Goal: Information Seeking & Learning: Learn about a topic

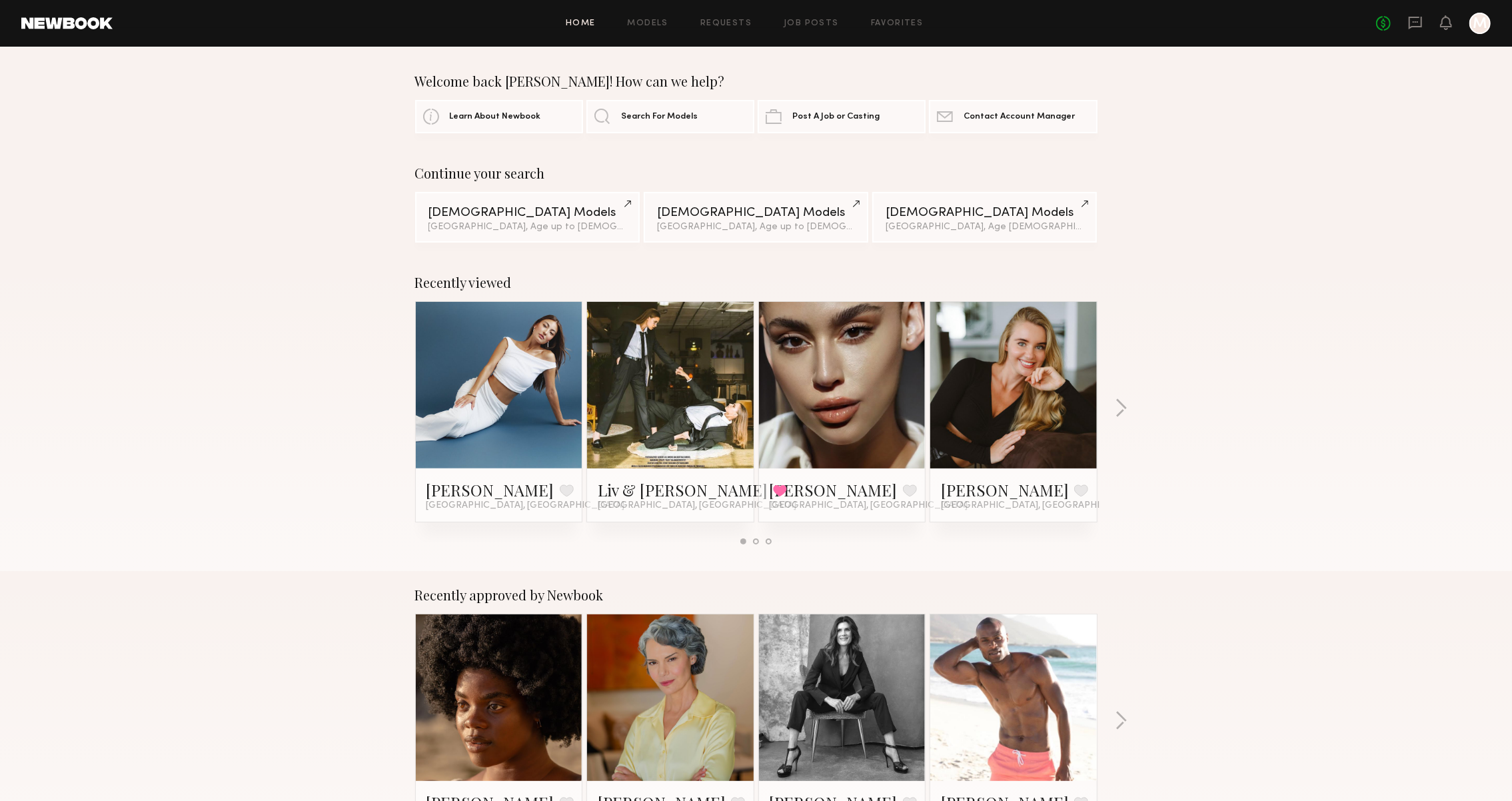
click at [1419, 26] on div "No fees up to $5,000 M" at bounding box center [1433, 23] width 115 height 21
click at [1409, 22] on icon at bounding box center [1415, 22] width 15 height 15
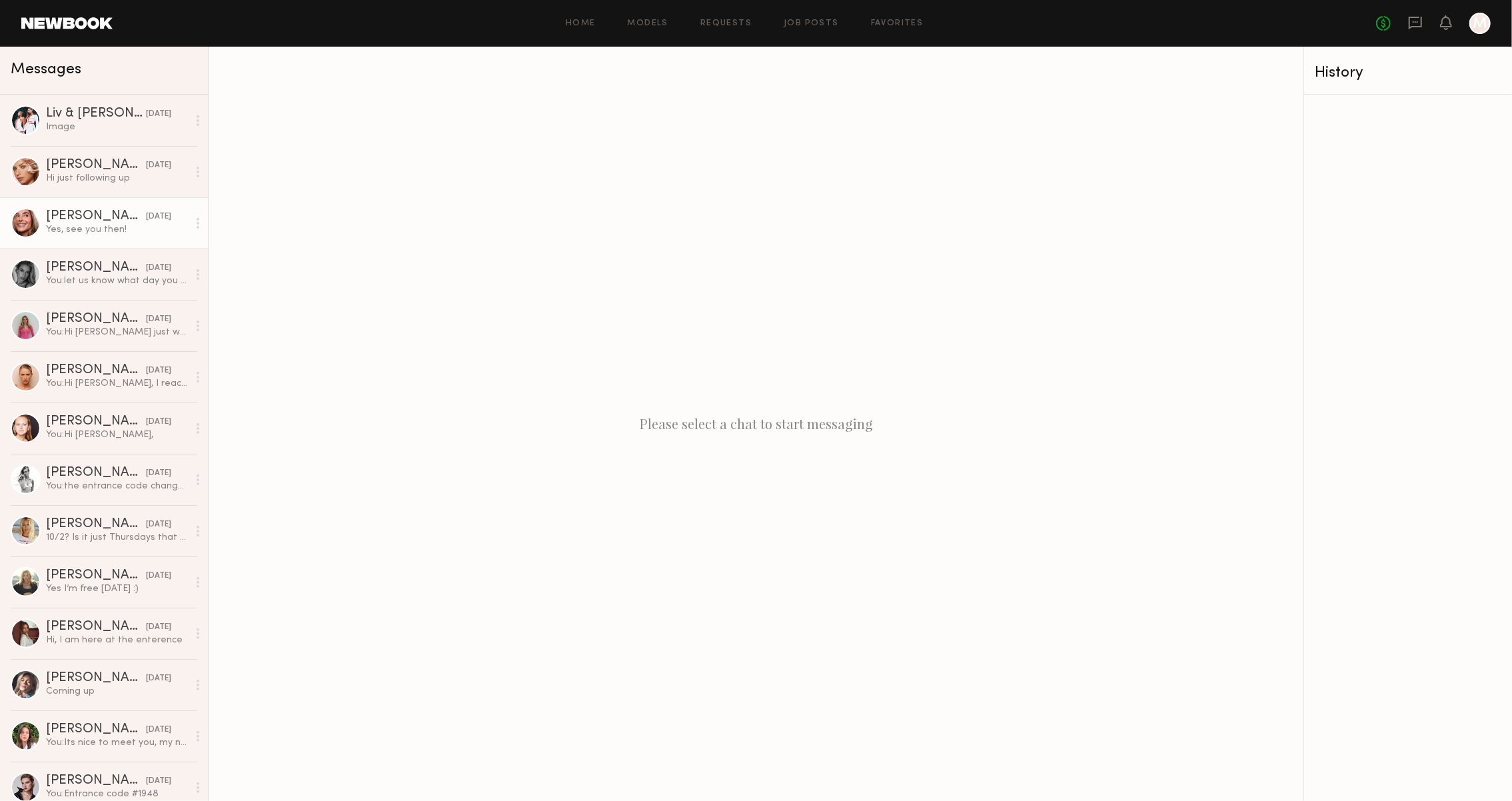
click at [111, 214] on div "Serena M." at bounding box center [95, 217] width 100 height 14
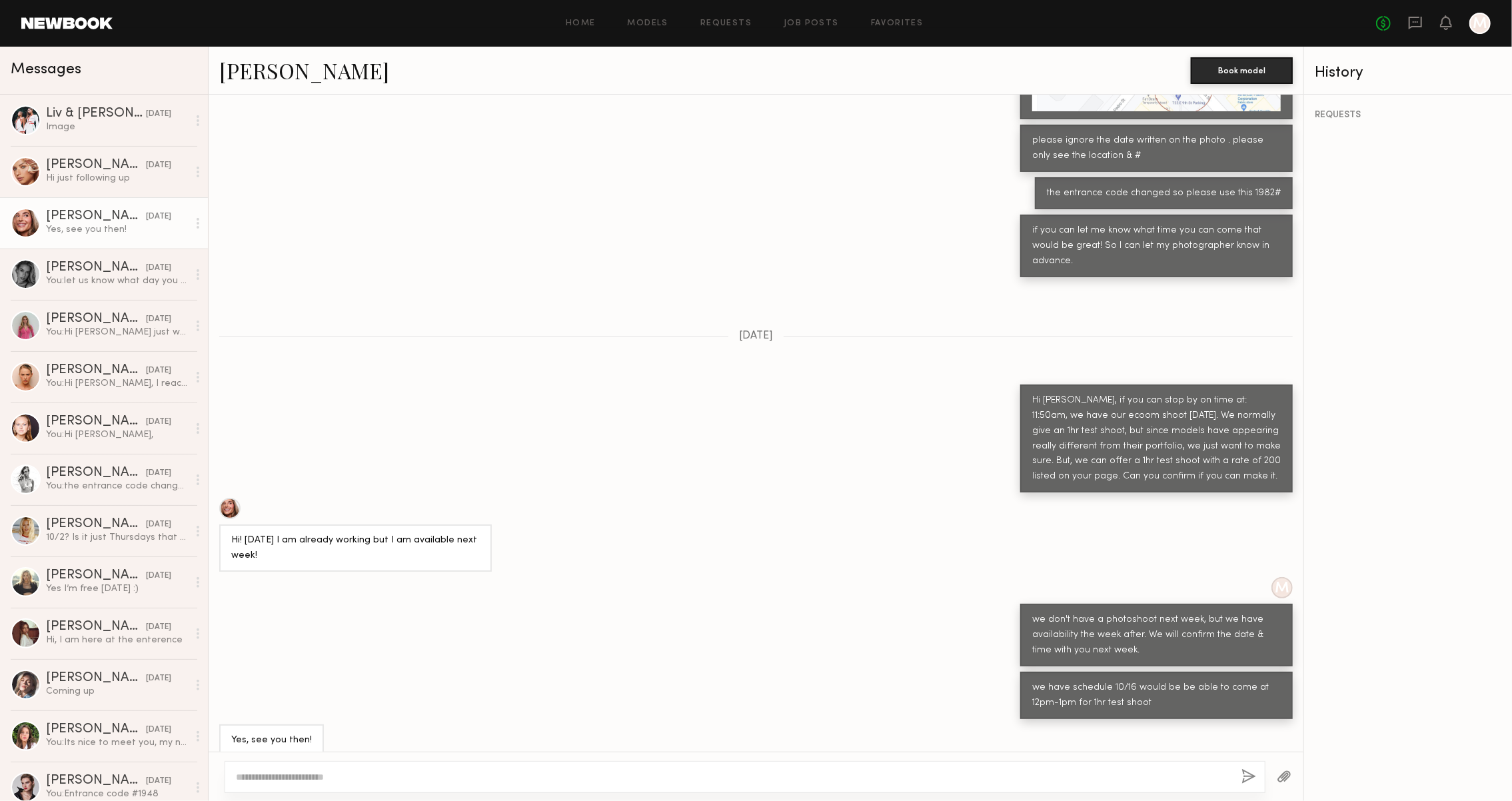
click at [267, 71] on link "Serena M." at bounding box center [304, 70] width 170 height 28
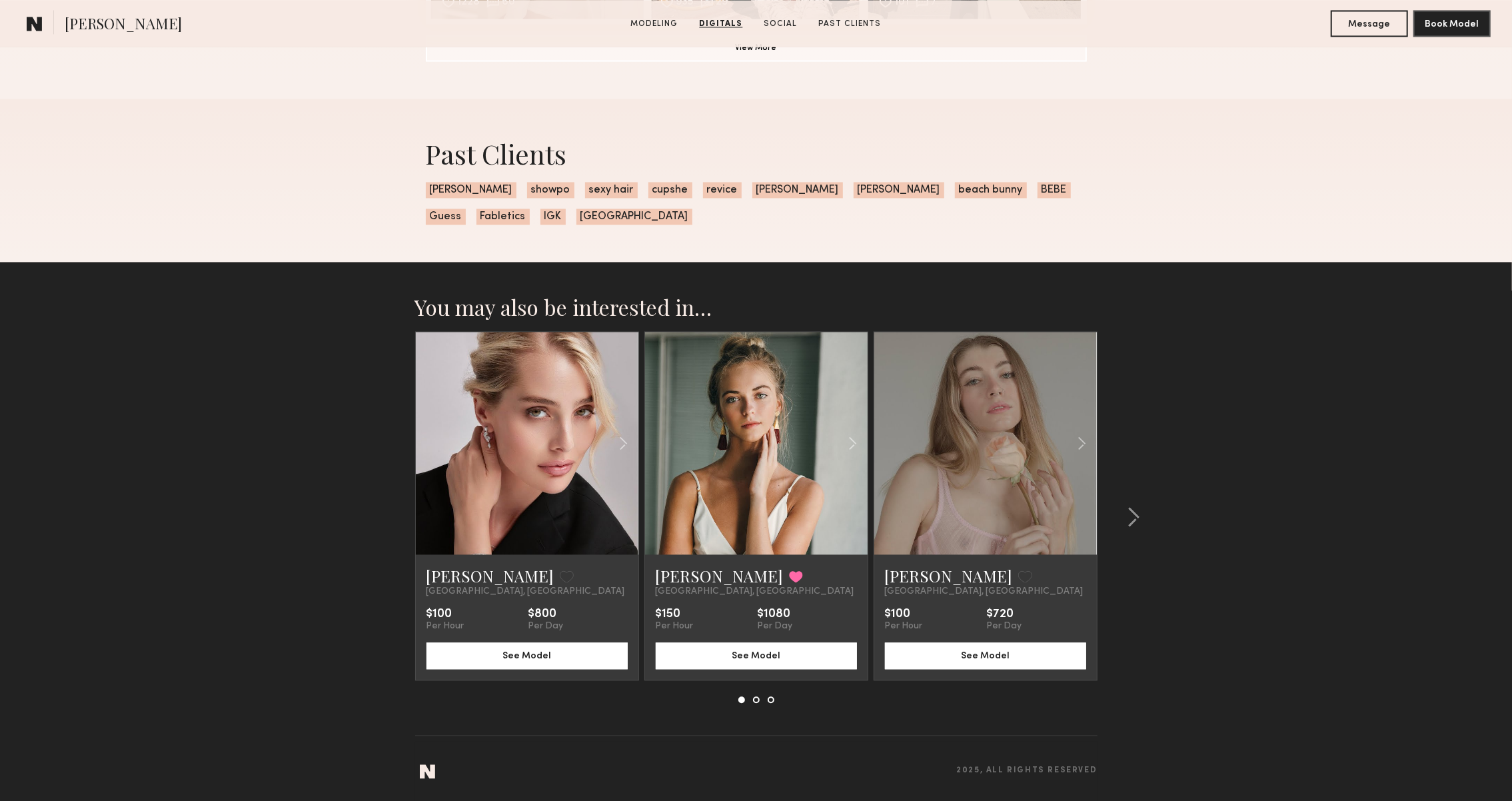
scroll to position [2420, 0]
click at [928, 578] on link "Kennedy Dawn S." at bounding box center [949, 575] width 128 height 21
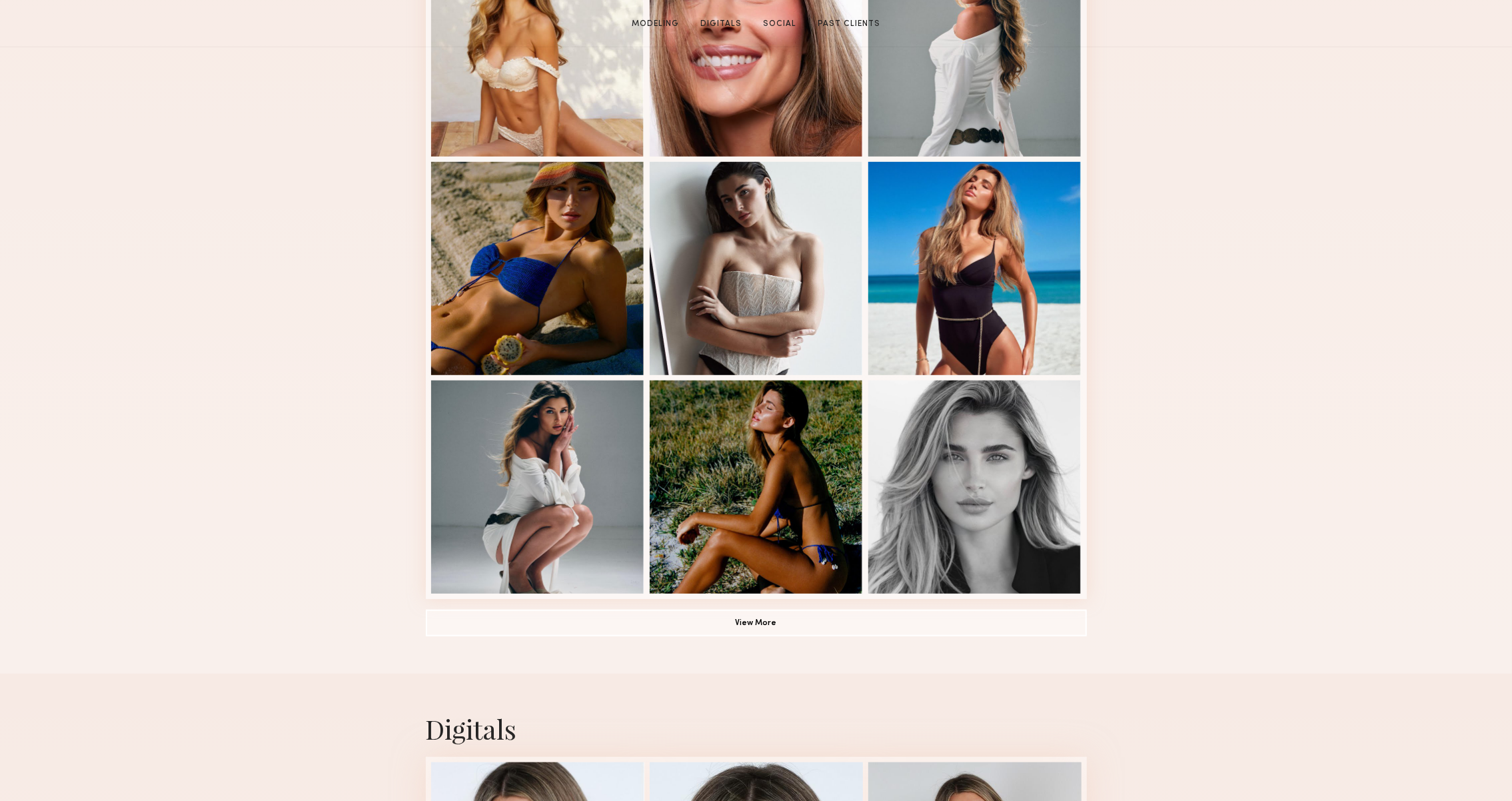
scroll to position [797, 0]
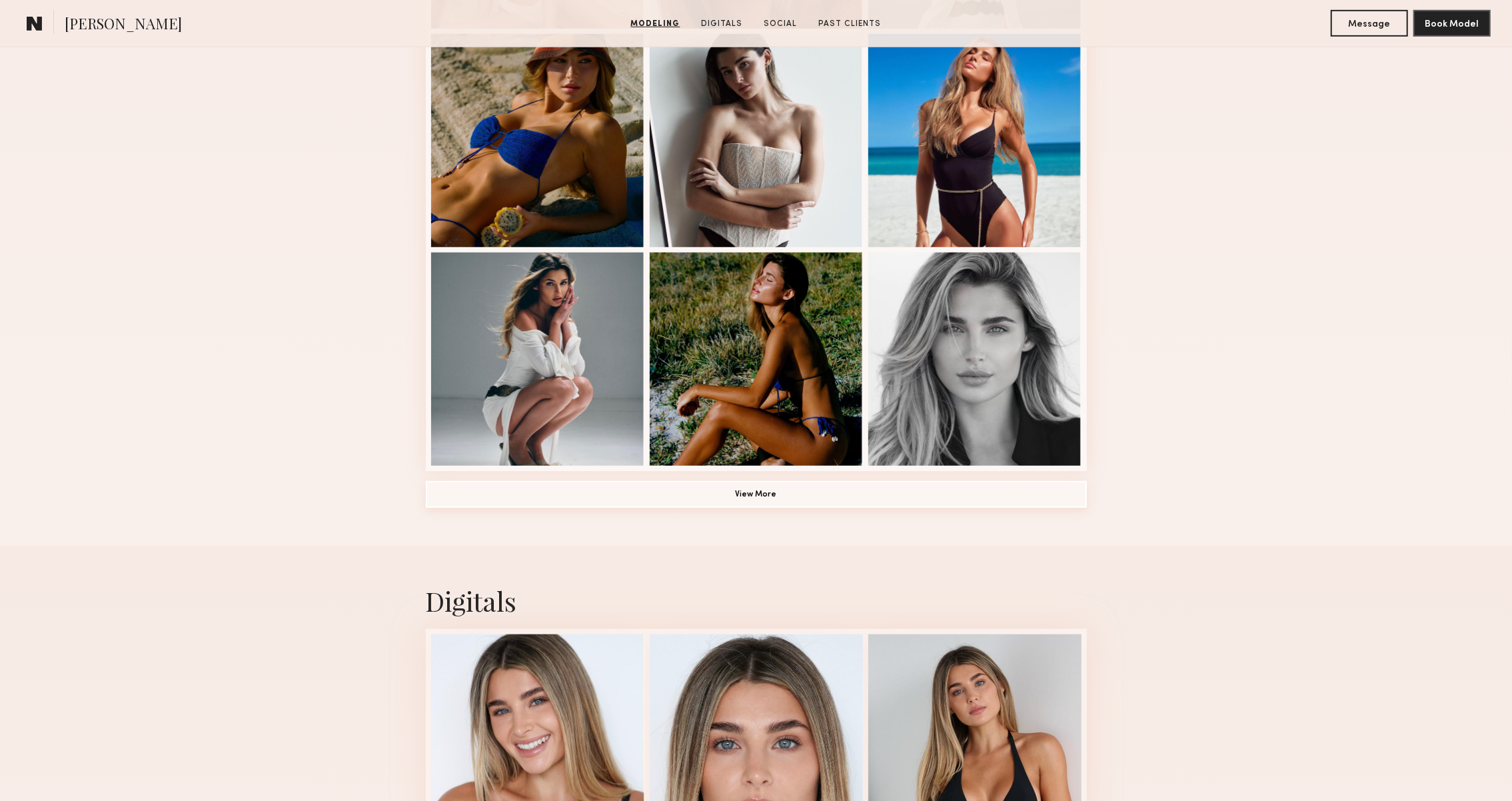
click at [944, 488] on button "View More" at bounding box center [756, 494] width 661 height 26
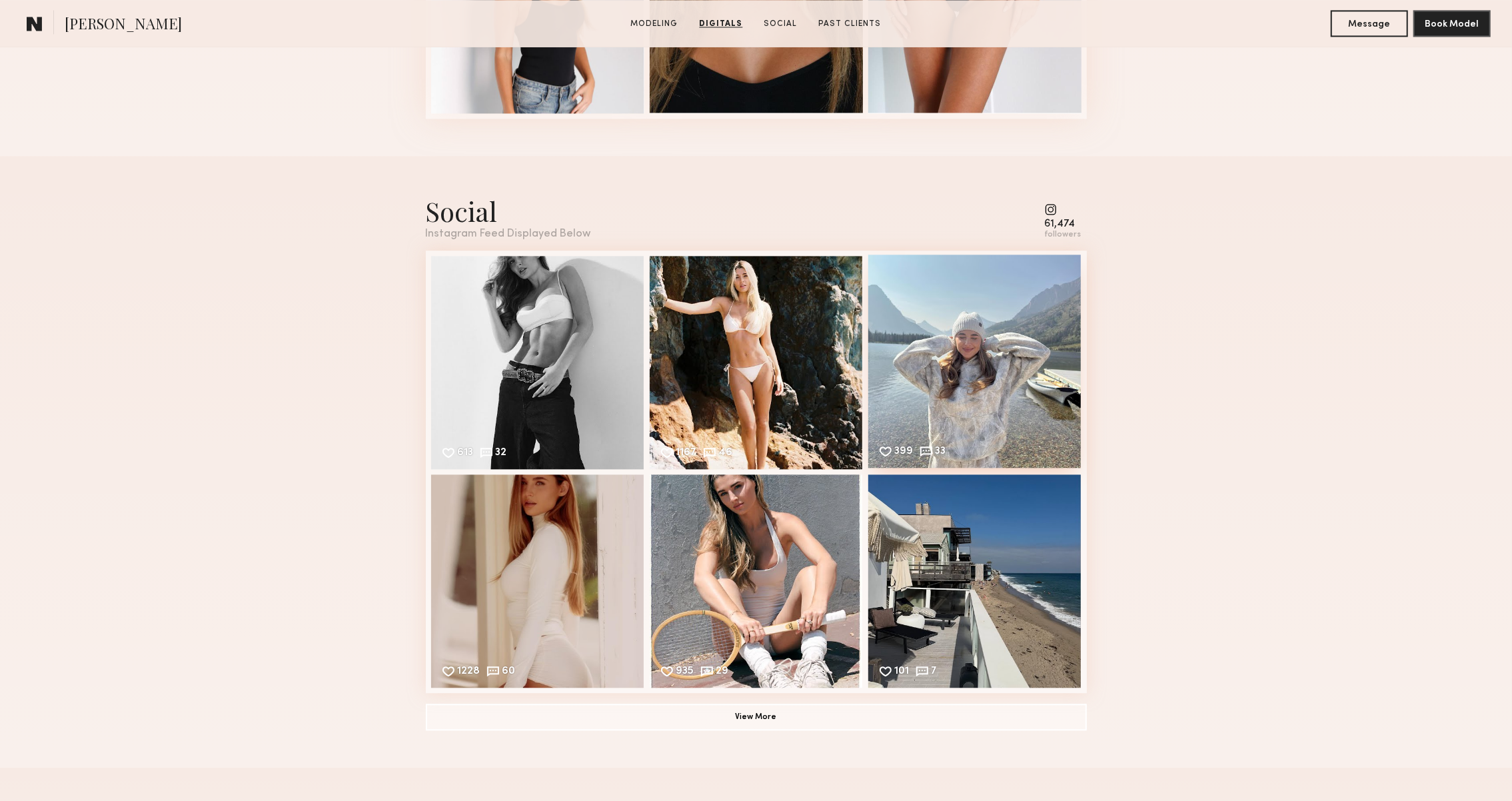
scroll to position [2708, 0]
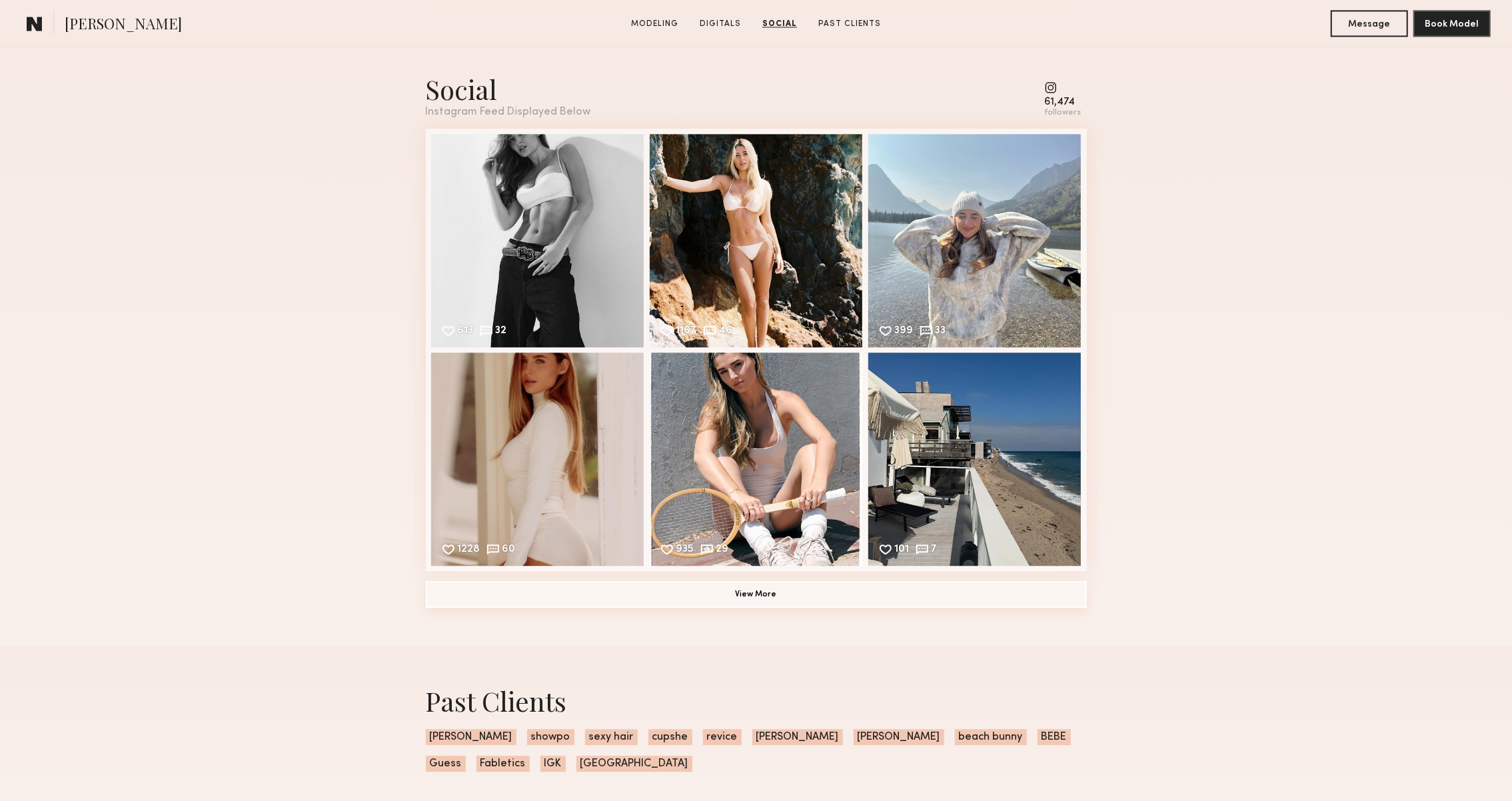
click at [917, 599] on button "View More" at bounding box center [756, 594] width 661 height 26
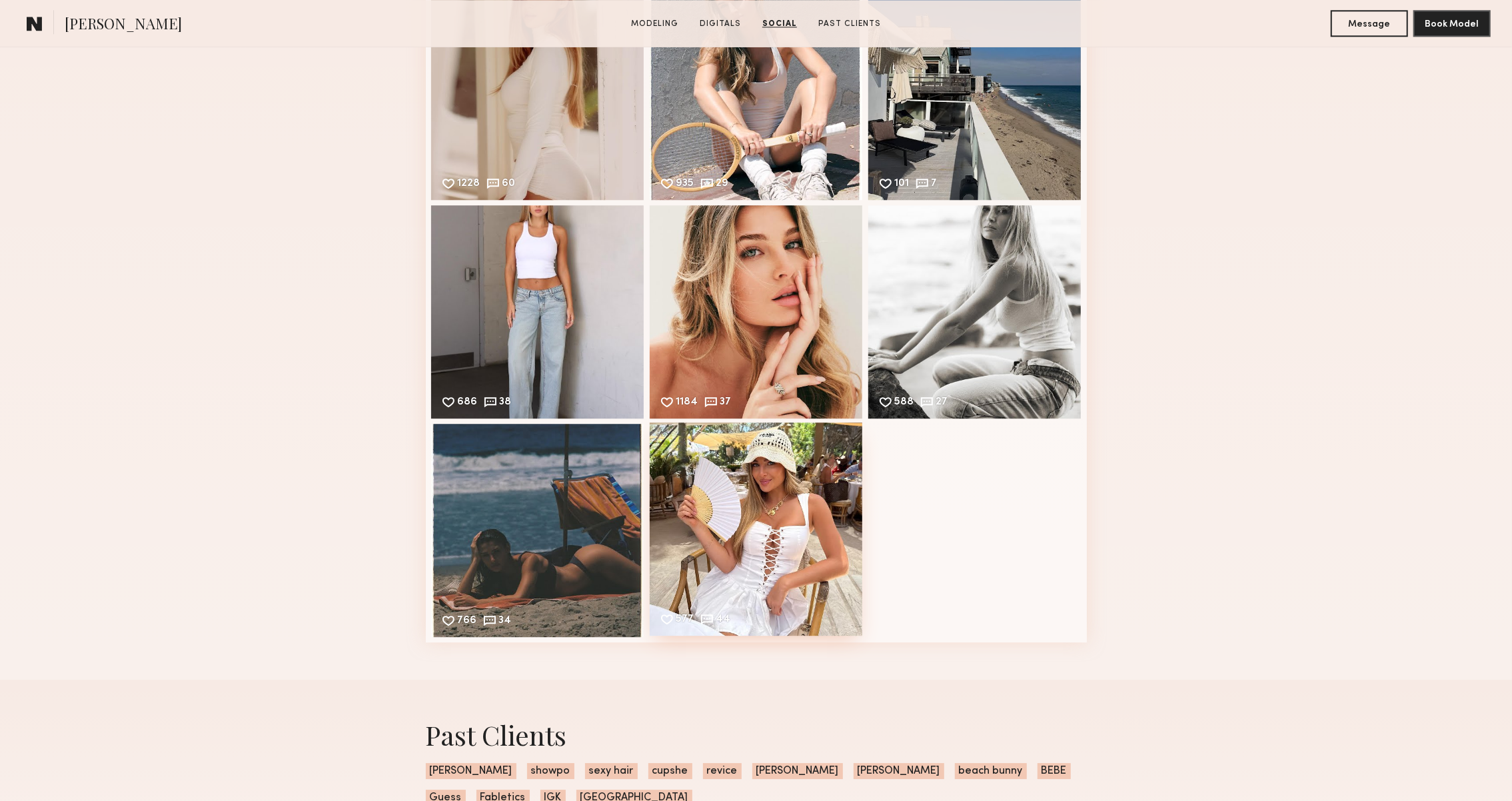
scroll to position [3077, 0]
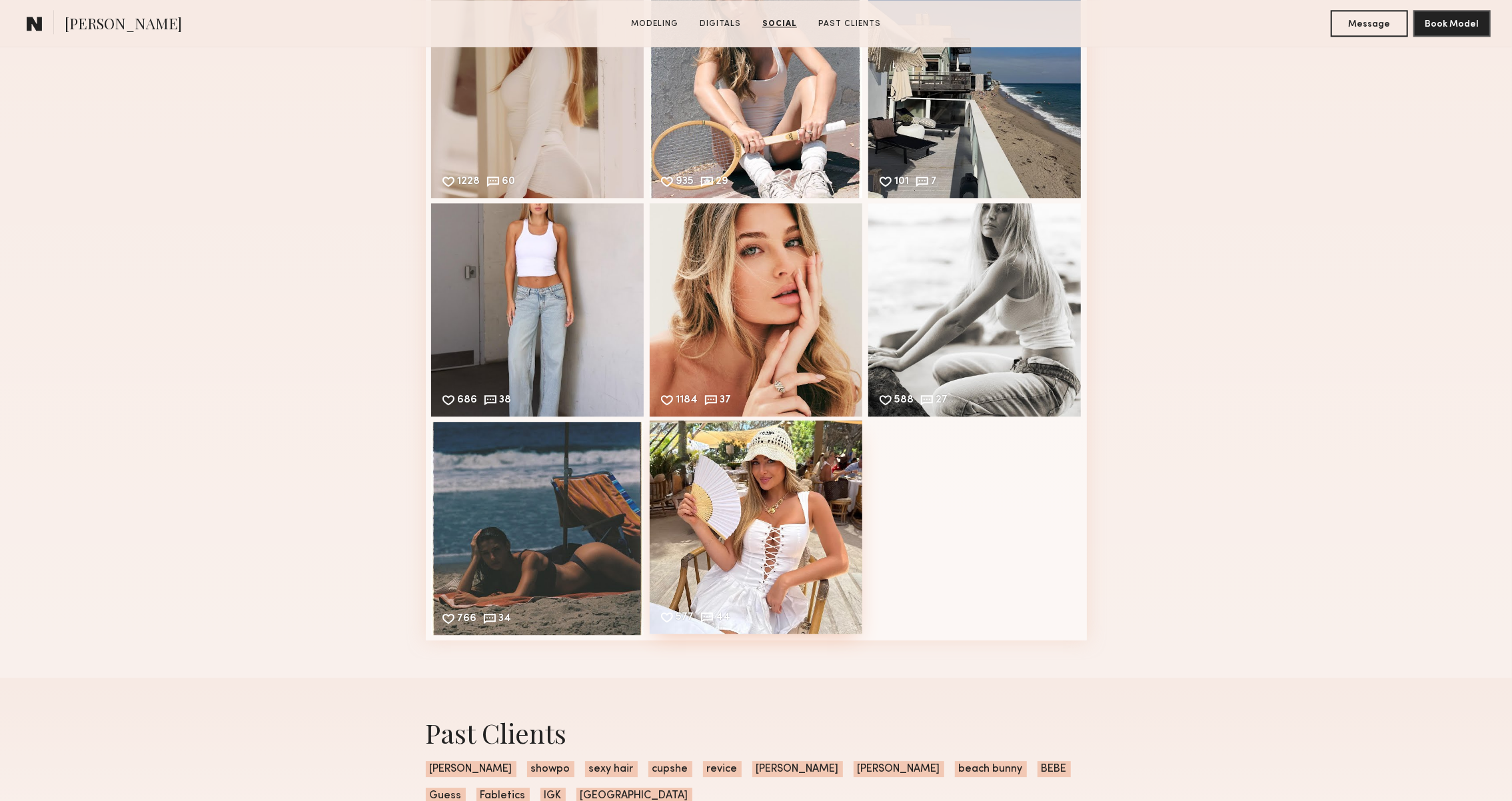
click at [769, 470] on div "577 44 Likes & comments displayed to show model’s engagement" at bounding box center [756, 526] width 213 height 213
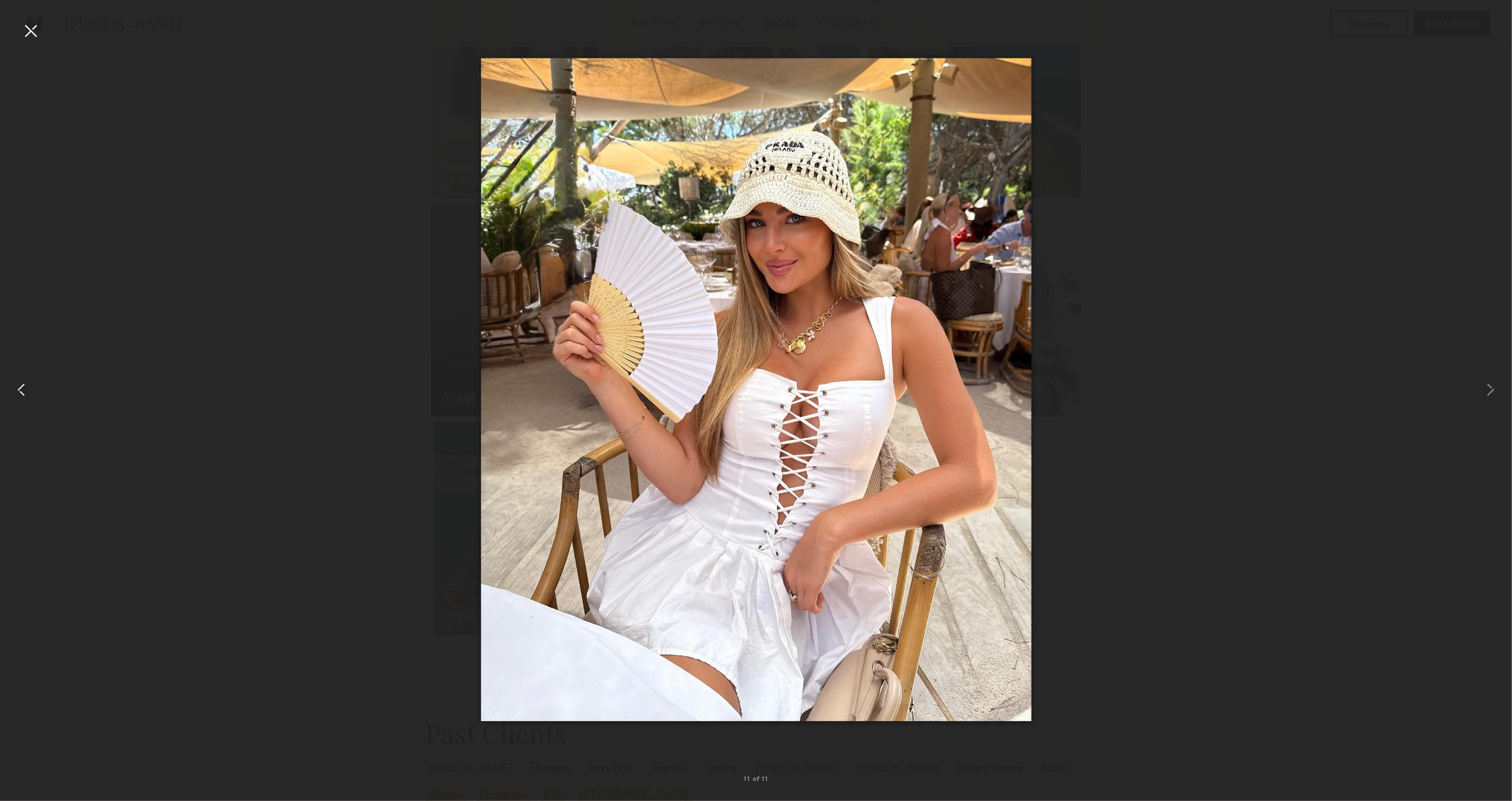
click at [16, 394] on common-icon at bounding box center [21, 390] width 21 height 21
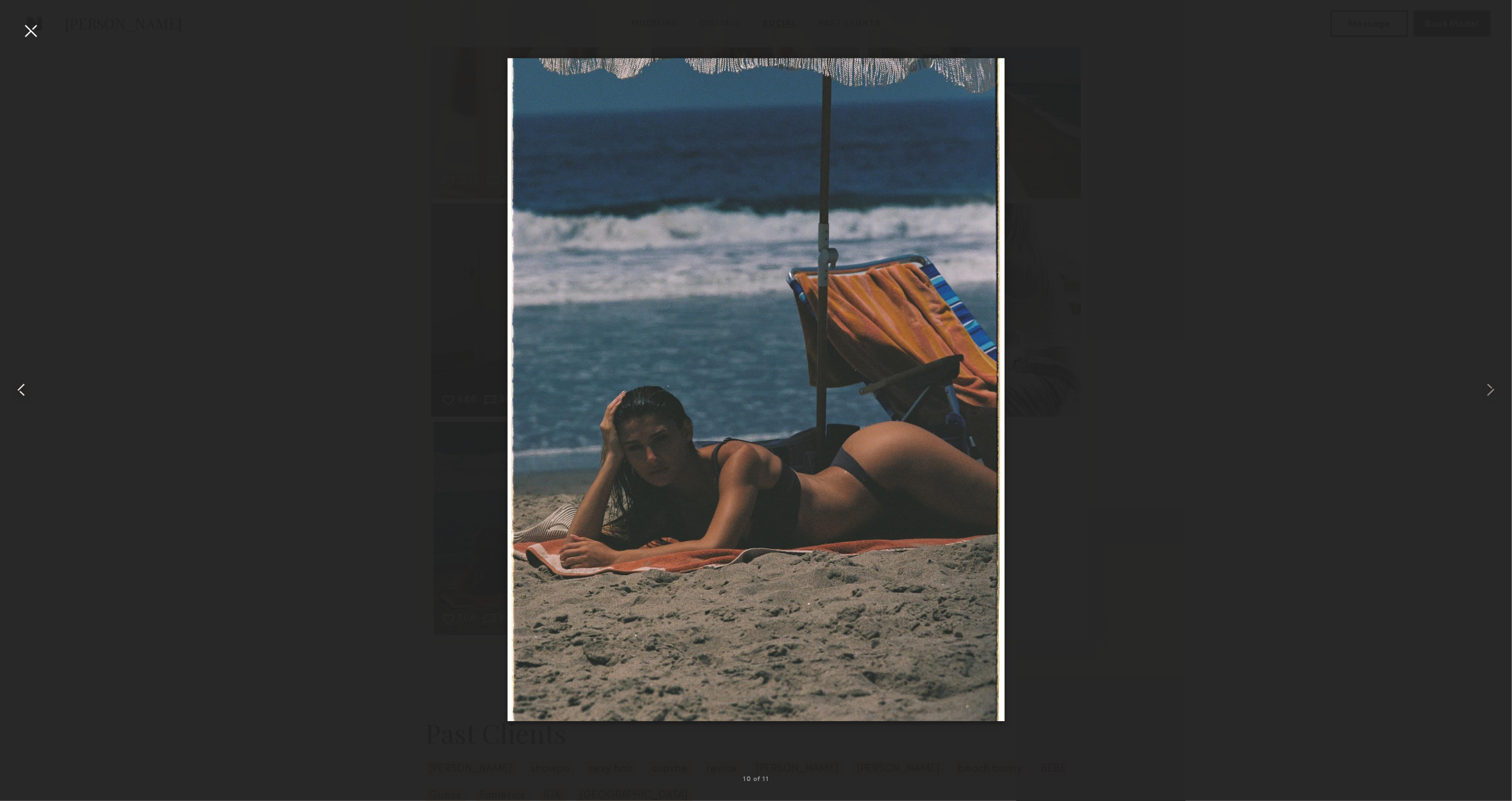
click at [16, 394] on common-icon at bounding box center [21, 390] width 21 height 21
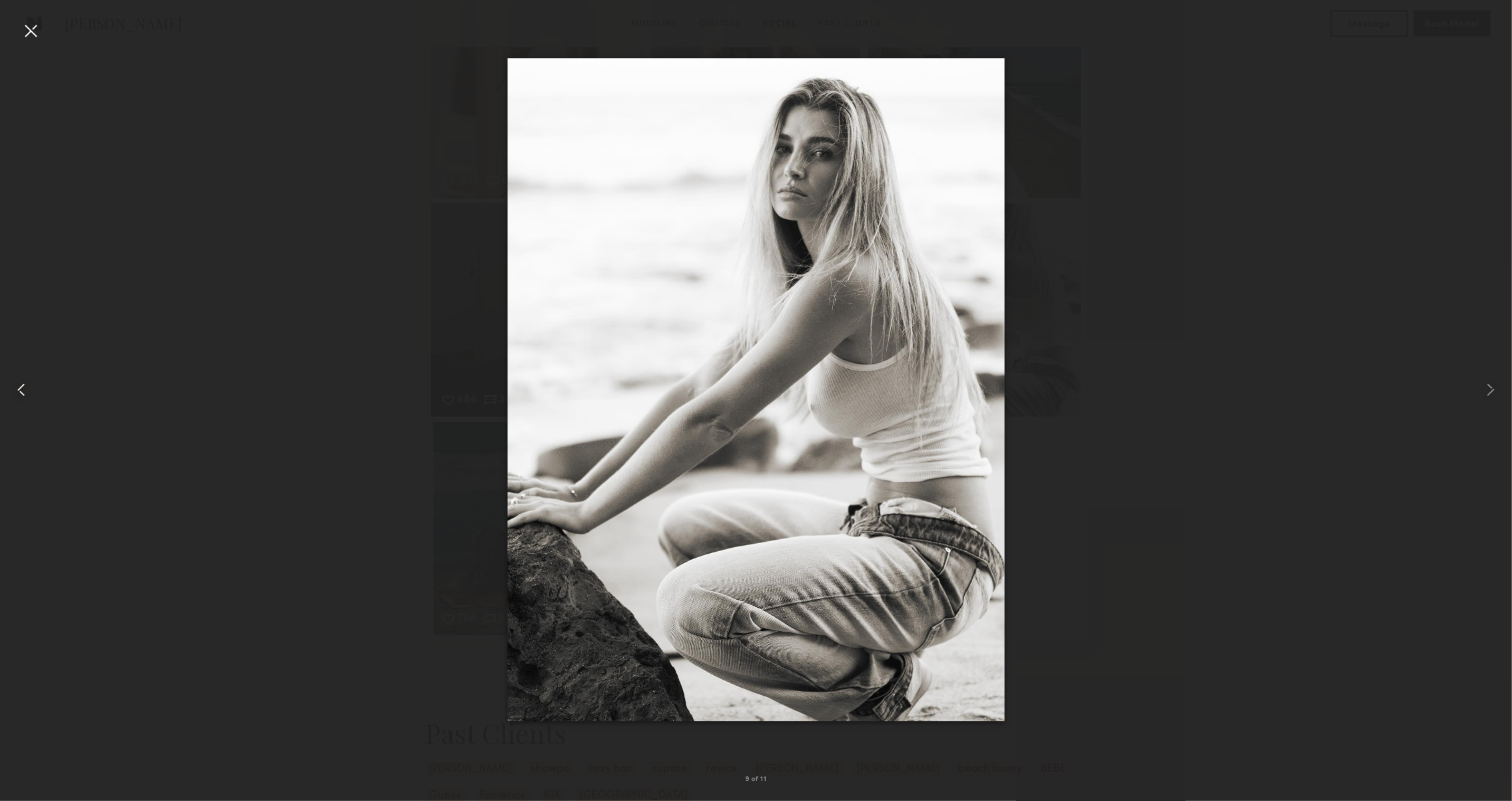
click at [16, 394] on common-icon at bounding box center [21, 390] width 21 height 21
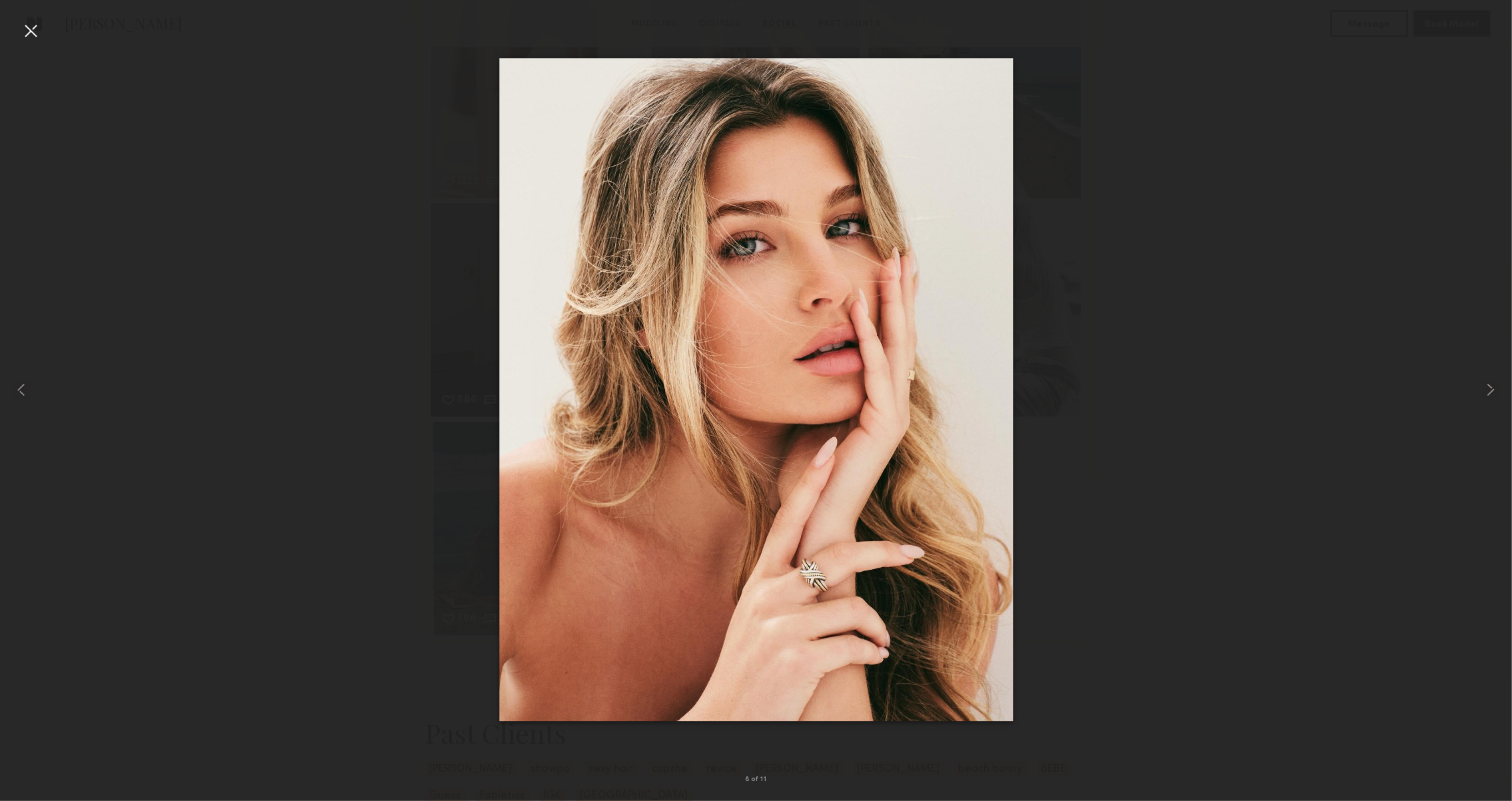
click at [41, 30] on div at bounding box center [31, 31] width 21 height 21
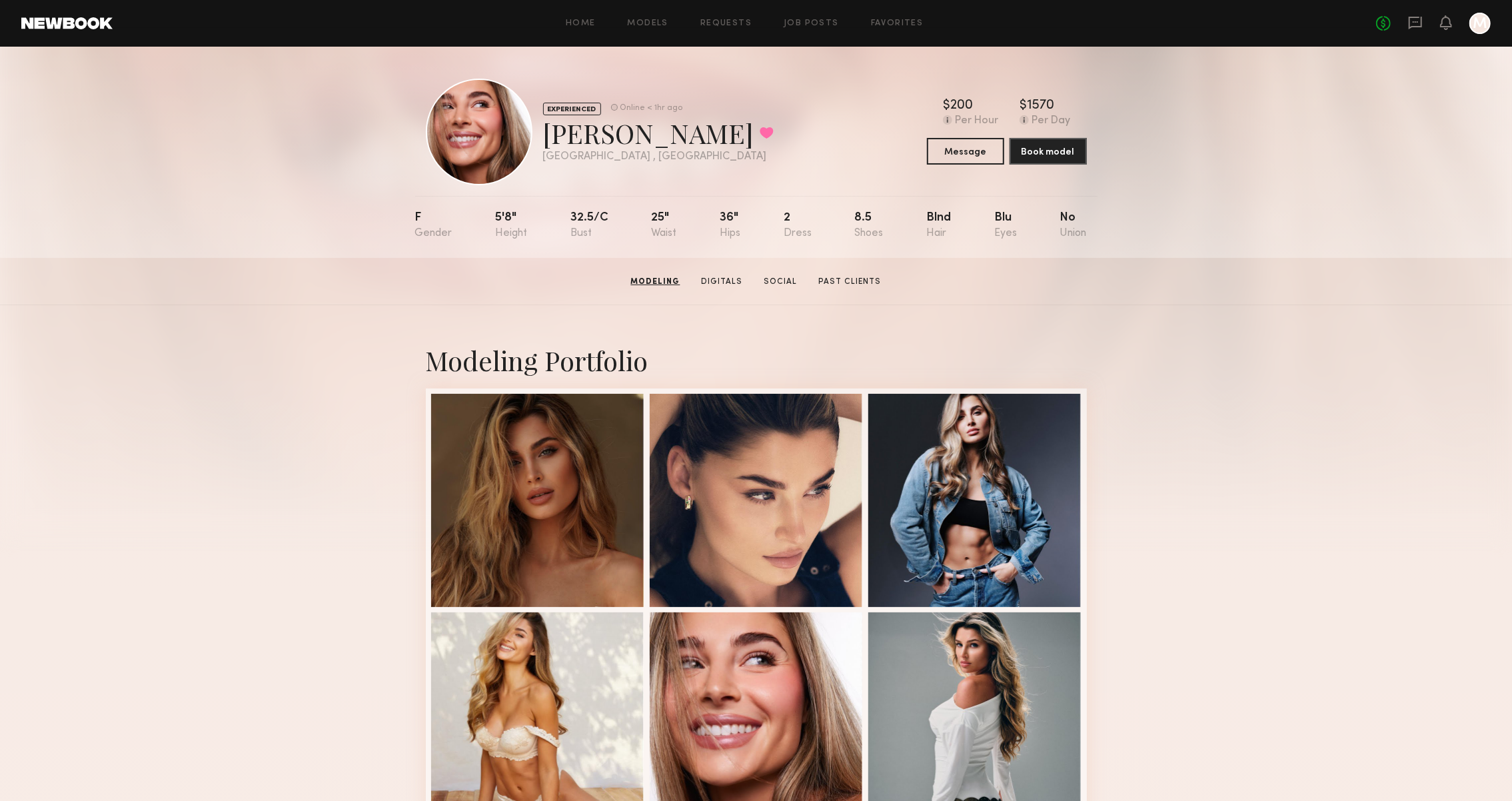
scroll to position [0, 0]
click at [1408, 16] on icon at bounding box center [1415, 22] width 15 height 15
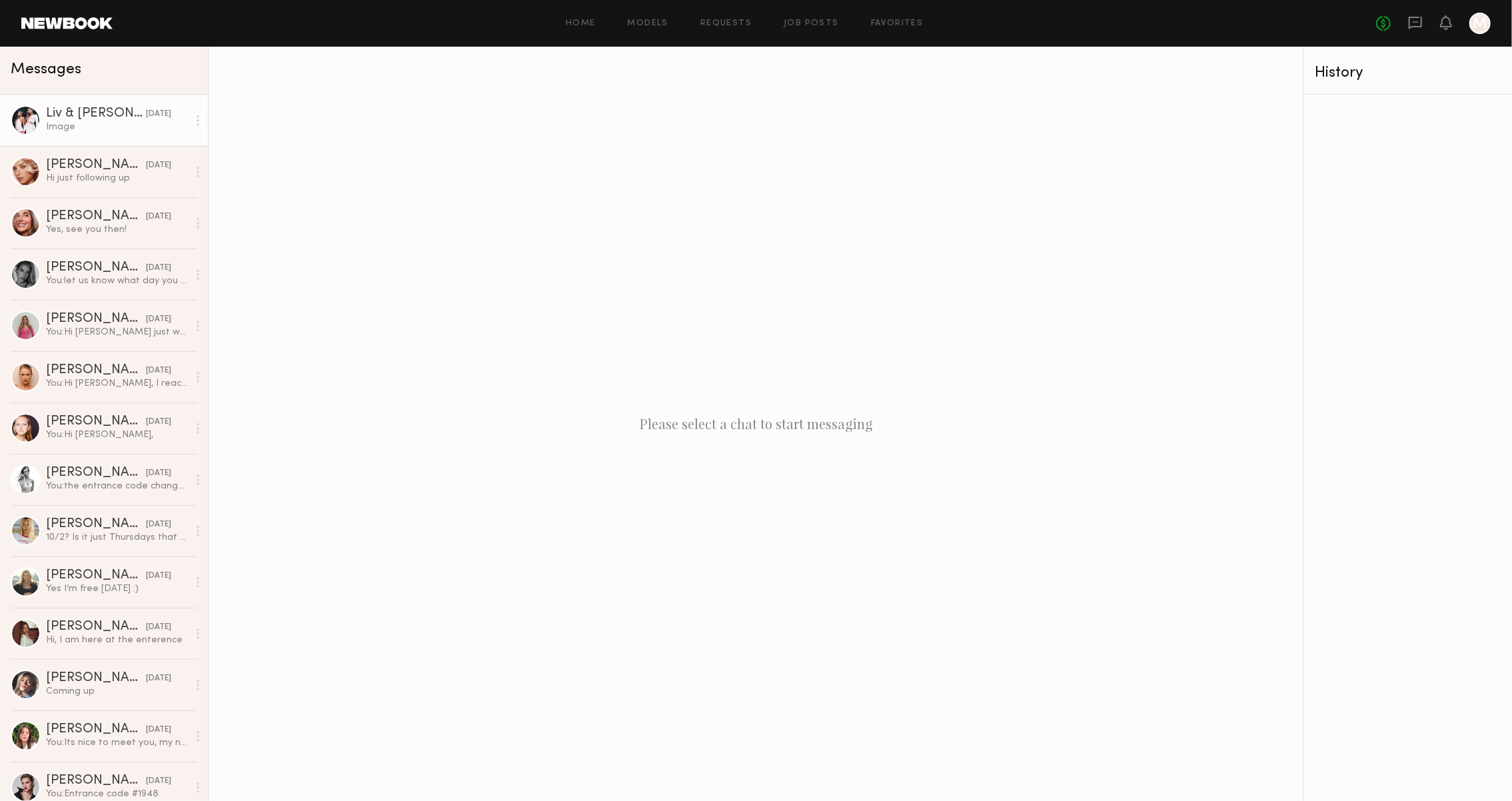
click at [123, 123] on div "Image" at bounding box center [117, 126] width 142 height 13
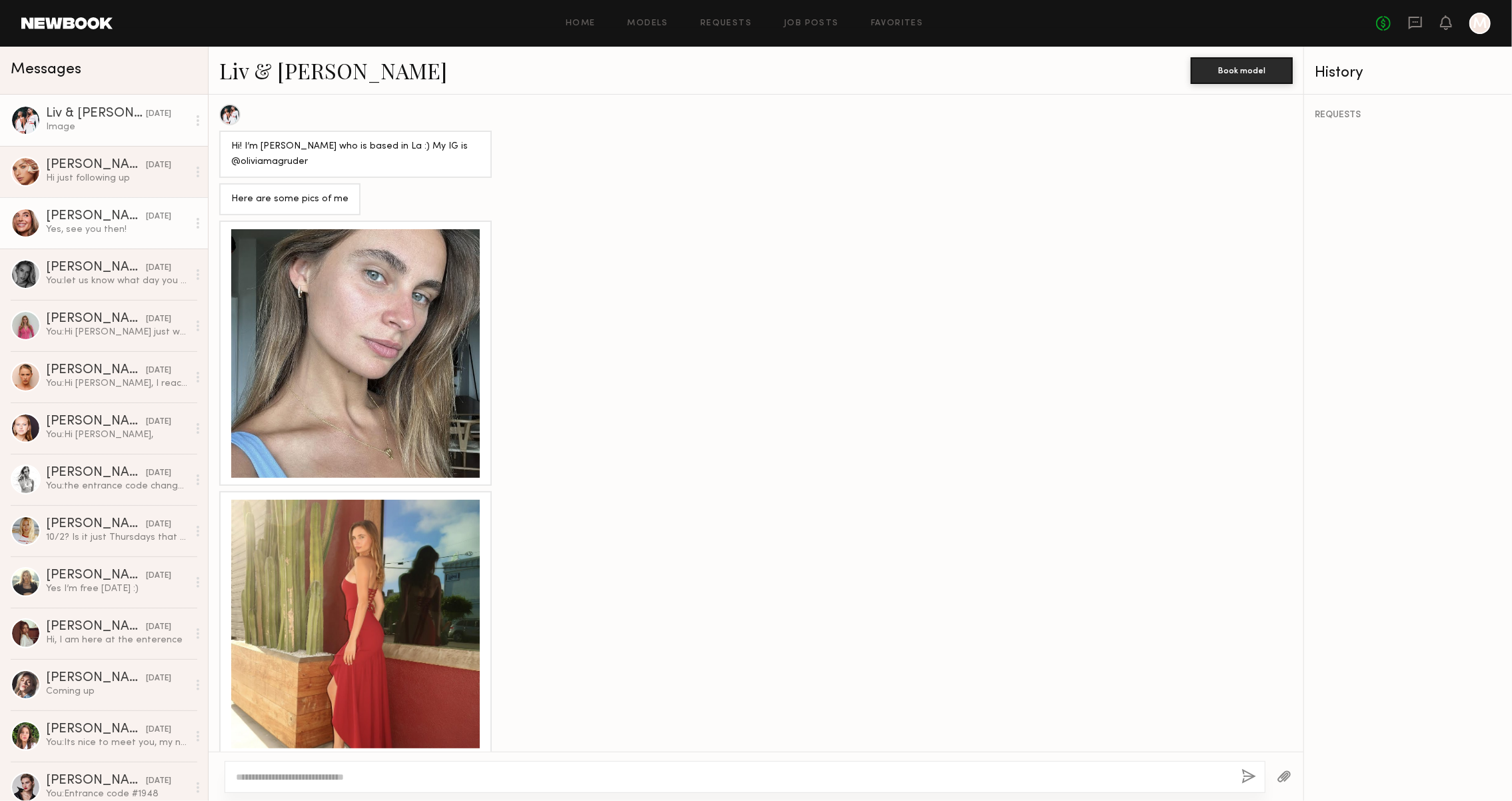
click at [61, 213] on div "Serena M." at bounding box center [95, 217] width 100 height 14
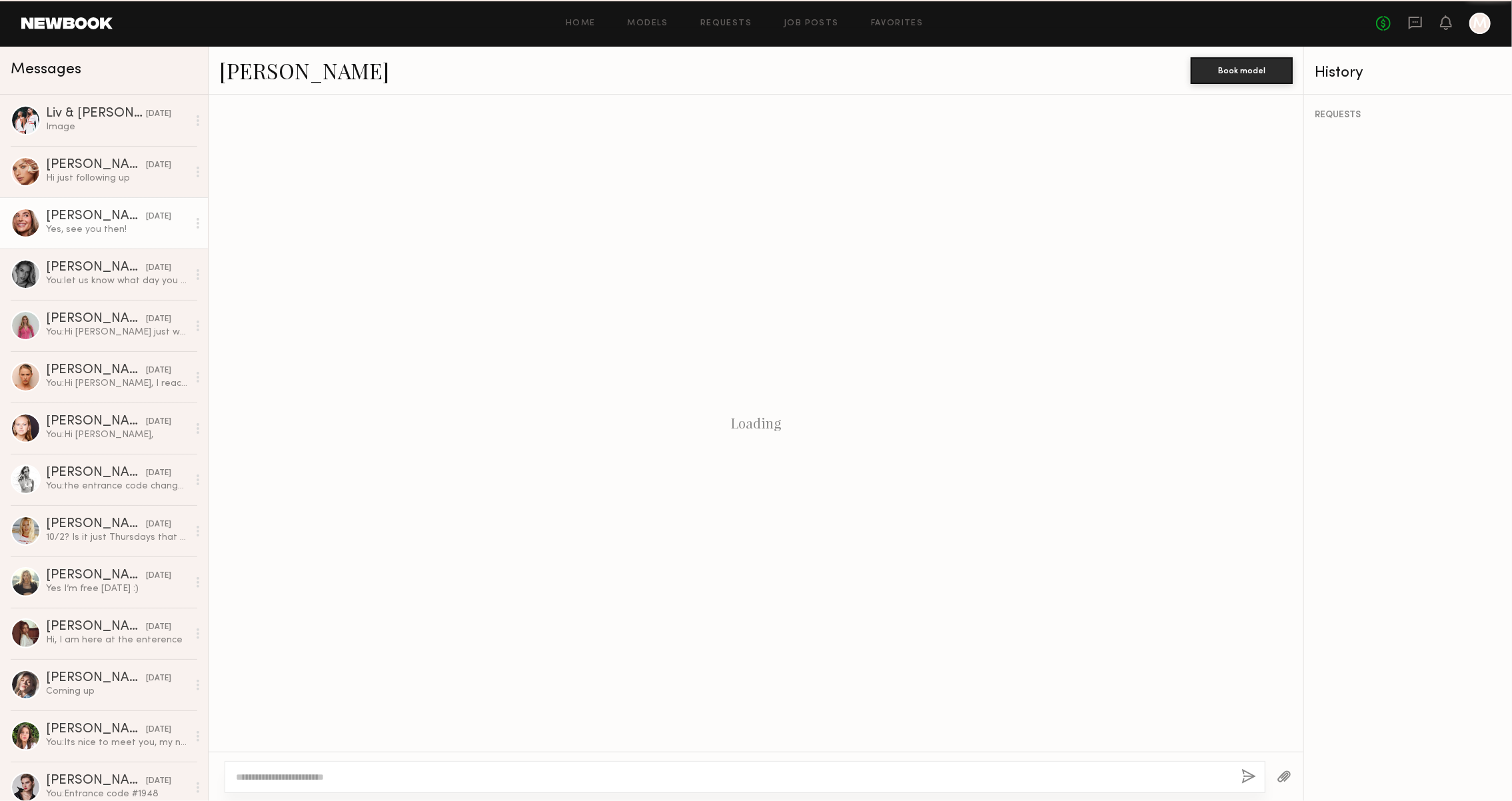
scroll to position [438, 0]
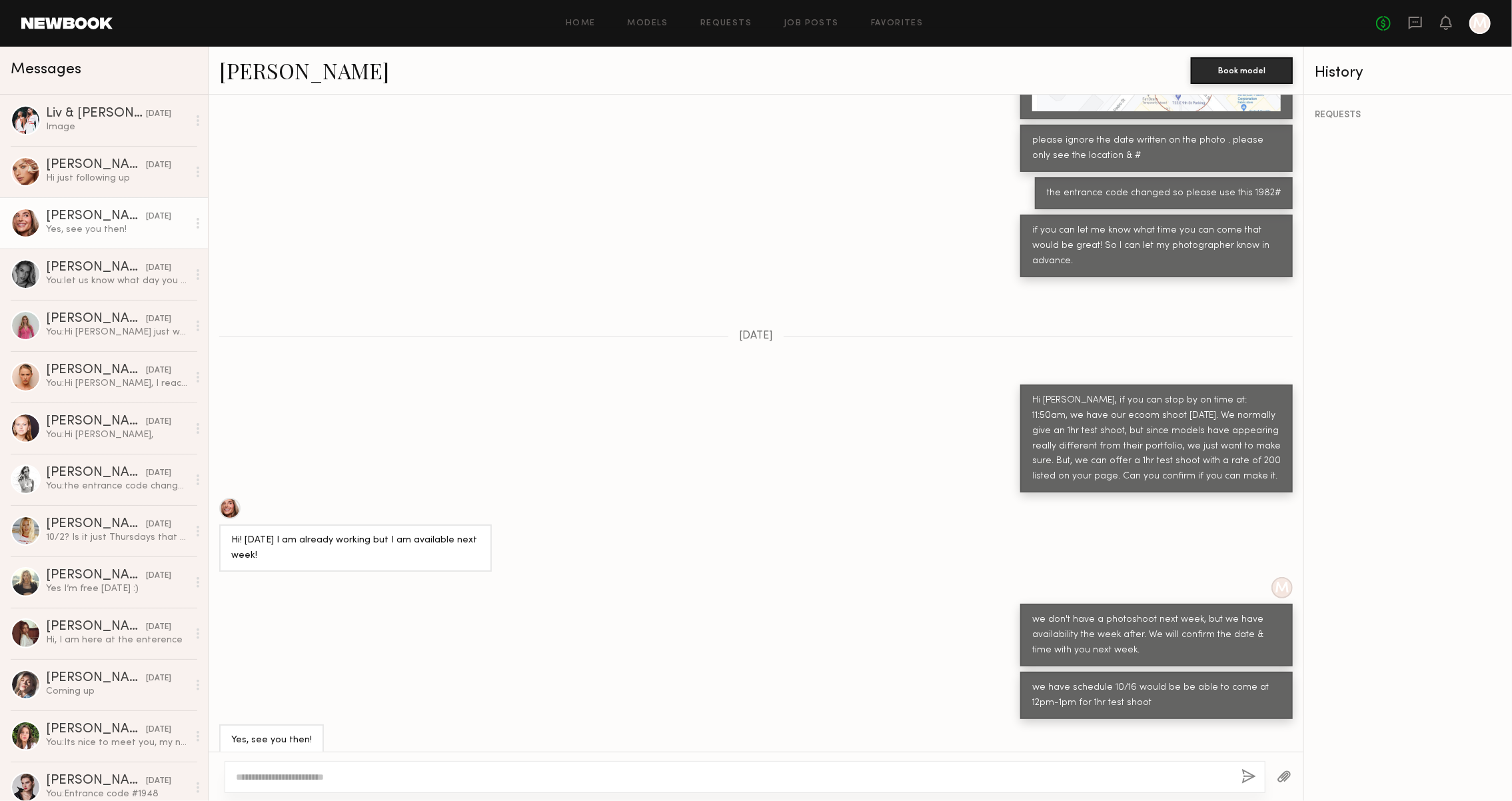
click at [278, 78] on link "Serena M." at bounding box center [304, 70] width 170 height 28
click at [247, 80] on link "Serena M." at bounding box center [304, 70] width 170 height 28
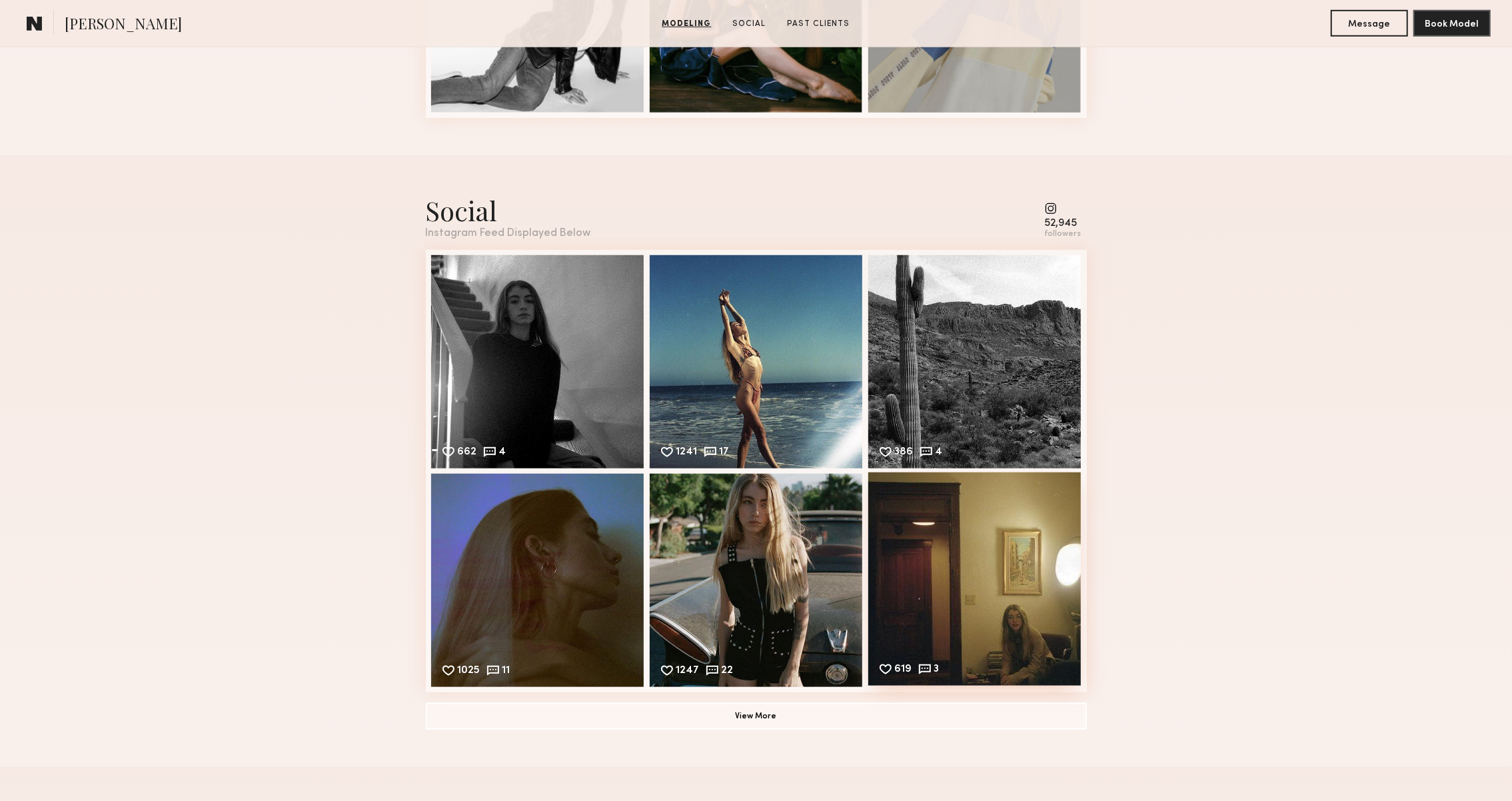
scroll to position [937, 0]
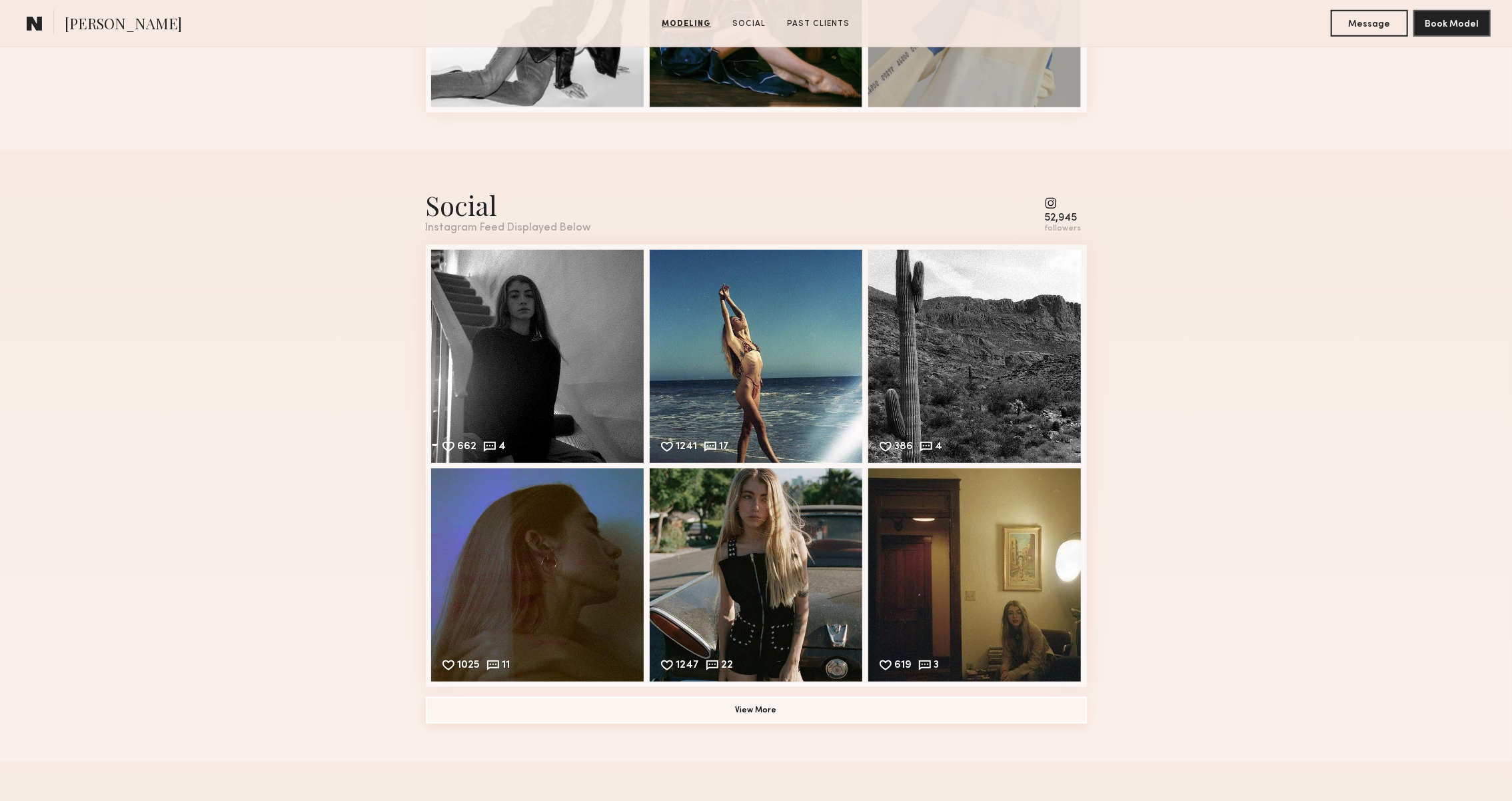
click at [838, 707] on button "View More" at bounding box center [756, 710] width 661 height 26
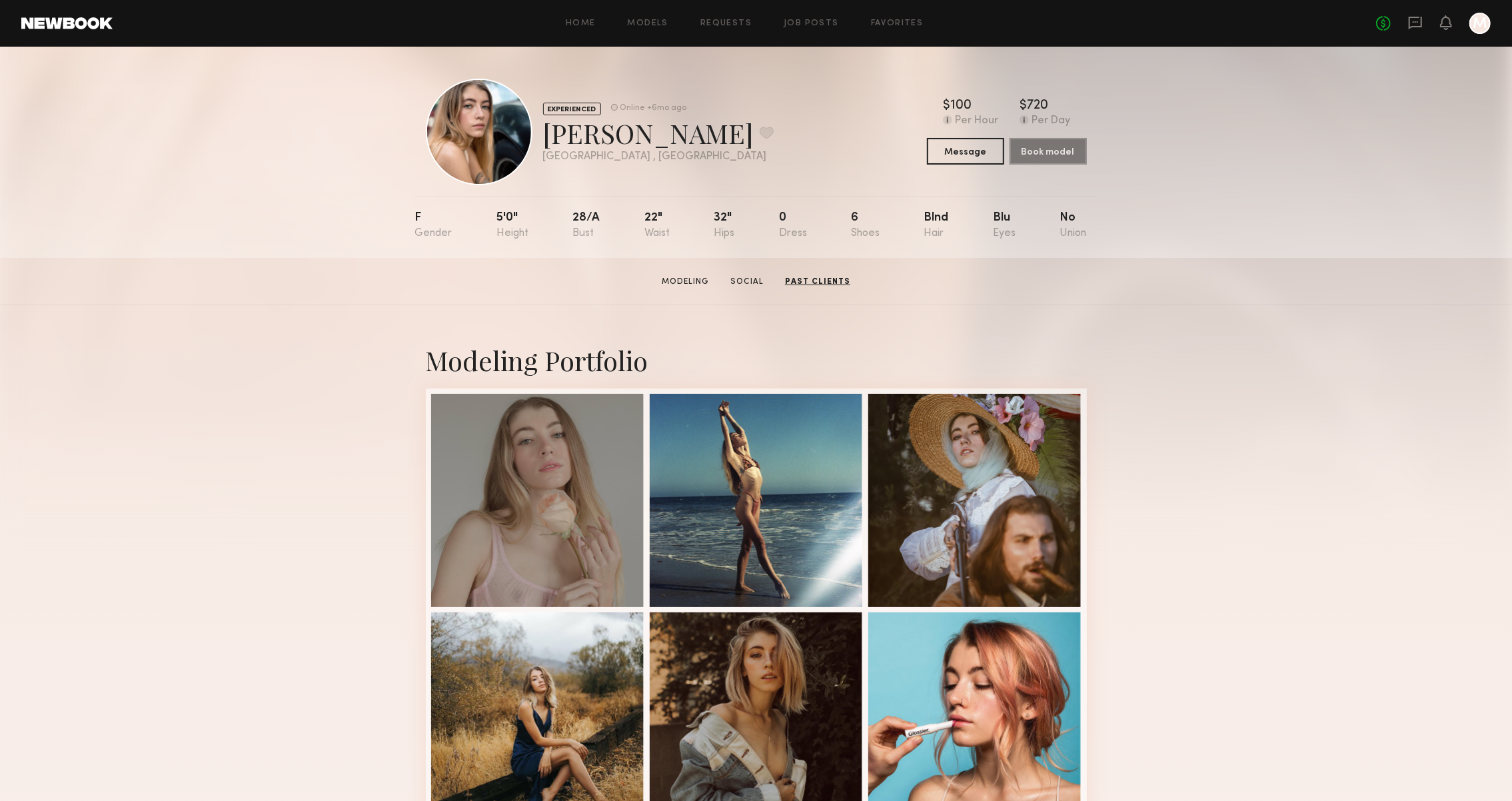
scroll to position [0, 0]
click at [593, 425] on div at bounding box center [537, 499] width 213 height 213
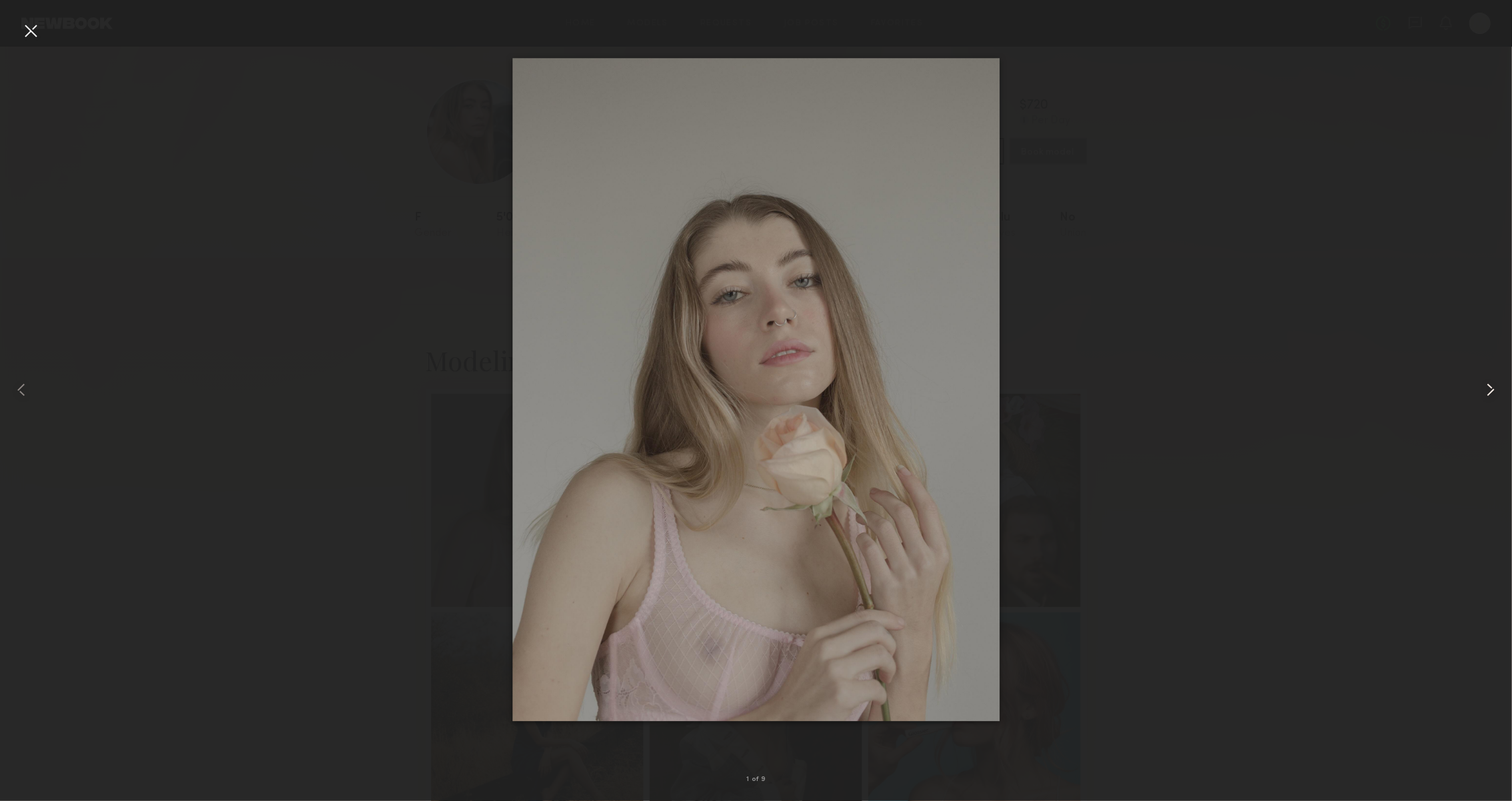
click at [1502, 396] on div at bounding box center [1482, 390] width 60 height 737
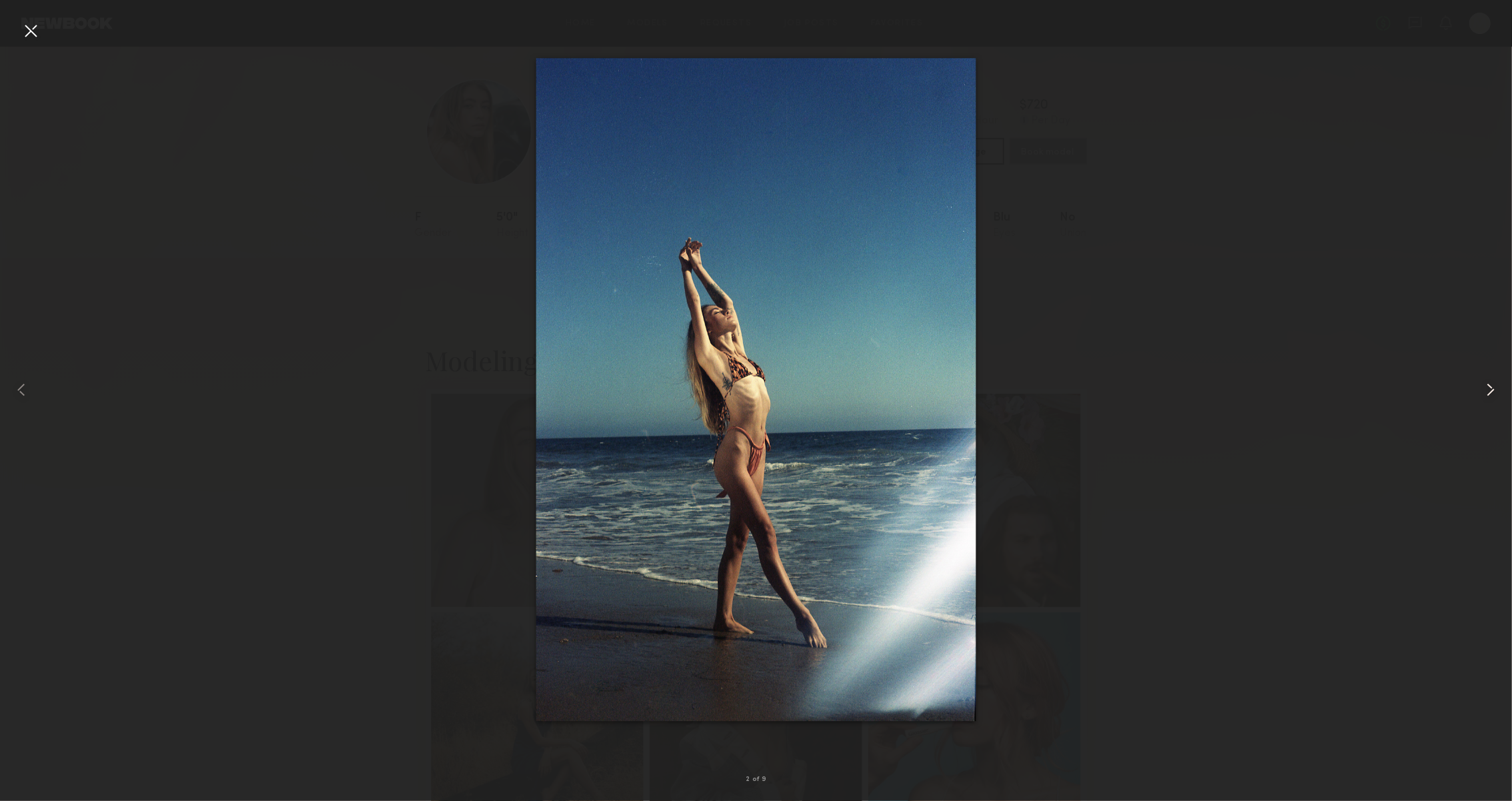
click at [1502, 396] on div at bounding box center [1482, 390] width 60 height 737
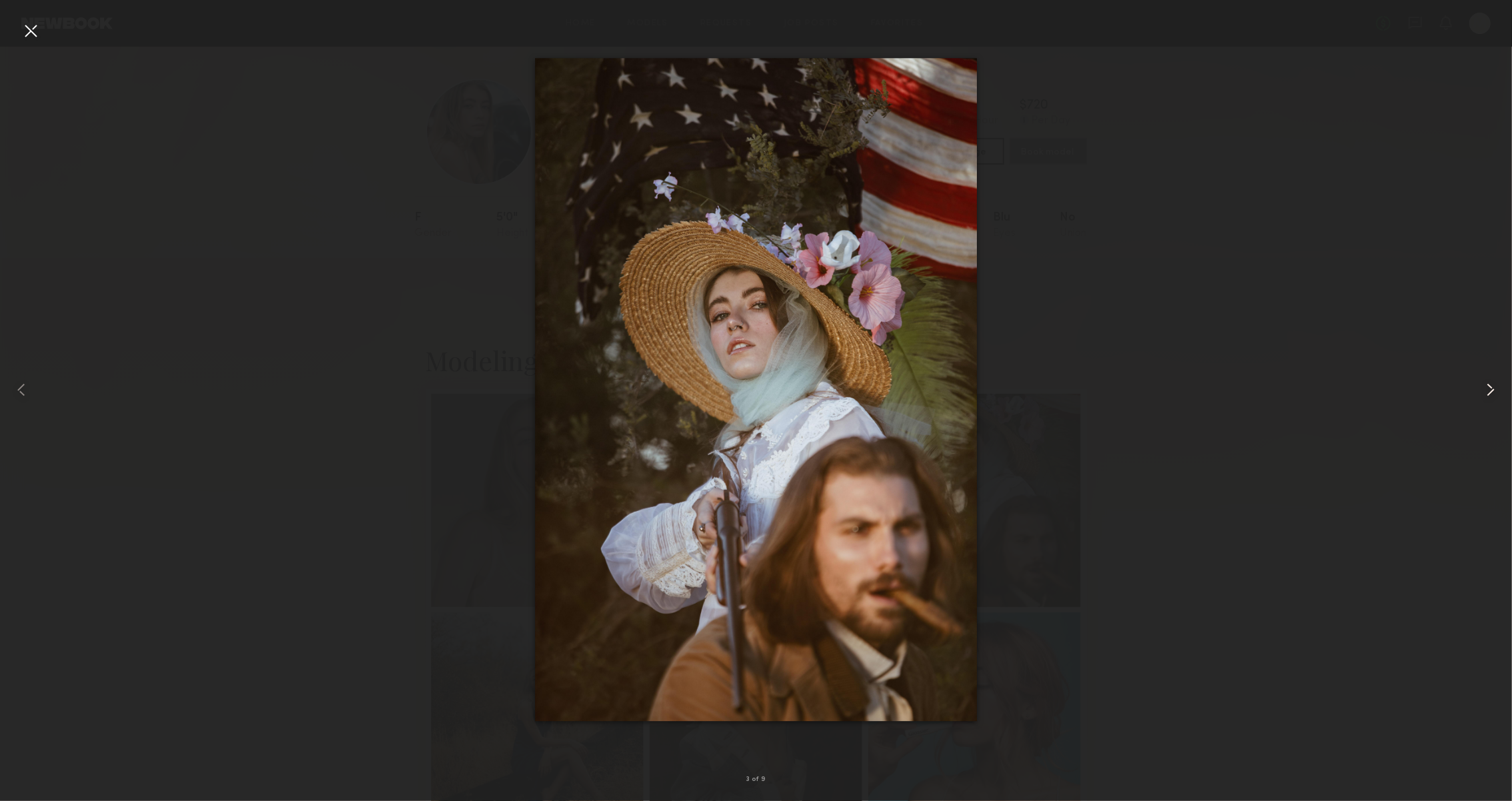
click at [1502, 396] on div at bounding box center [1482, 390] width 60 height 737
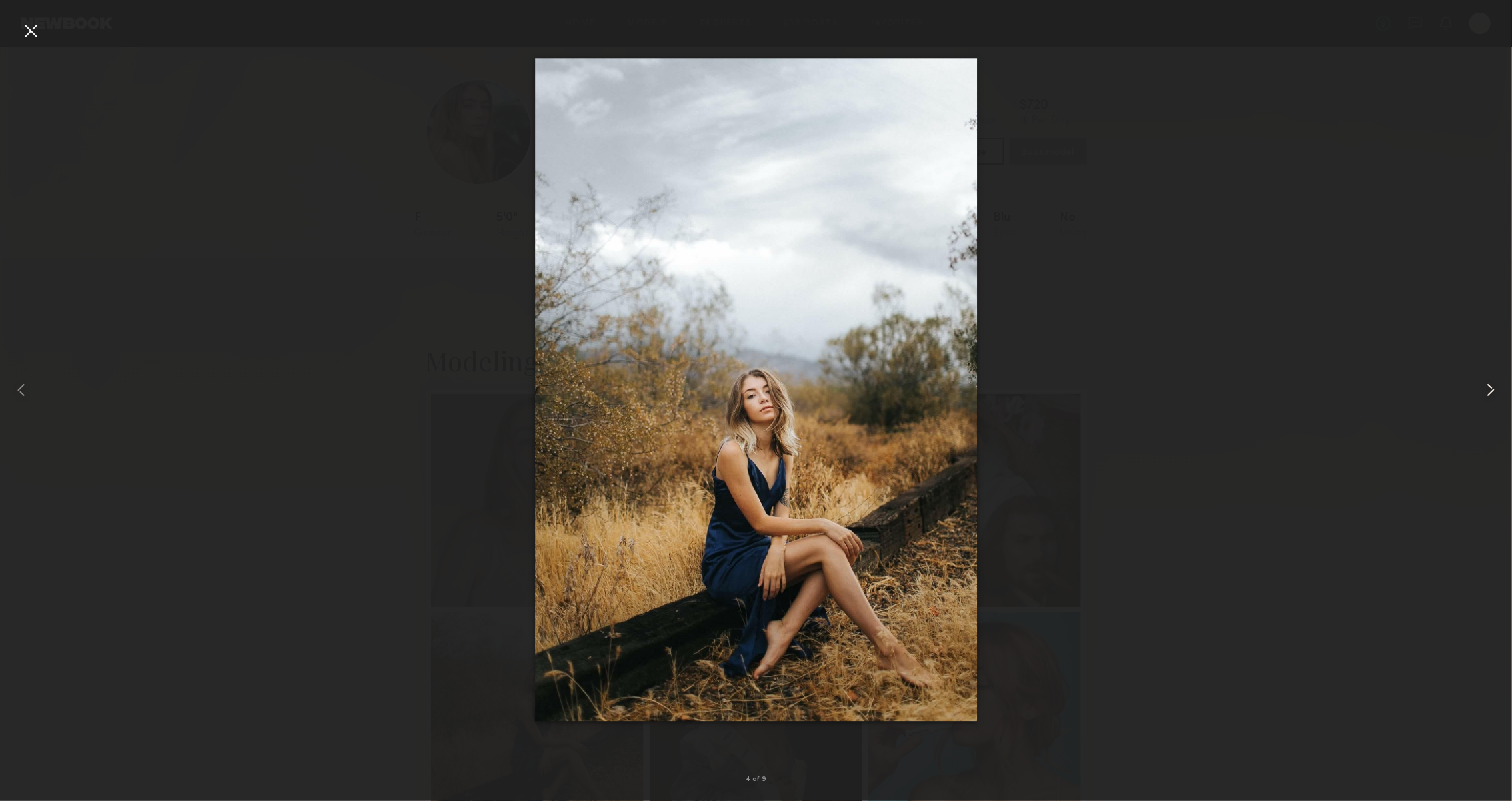
click at [1502, 396] on div at bounding box center [1482, 390] width 60 height 737
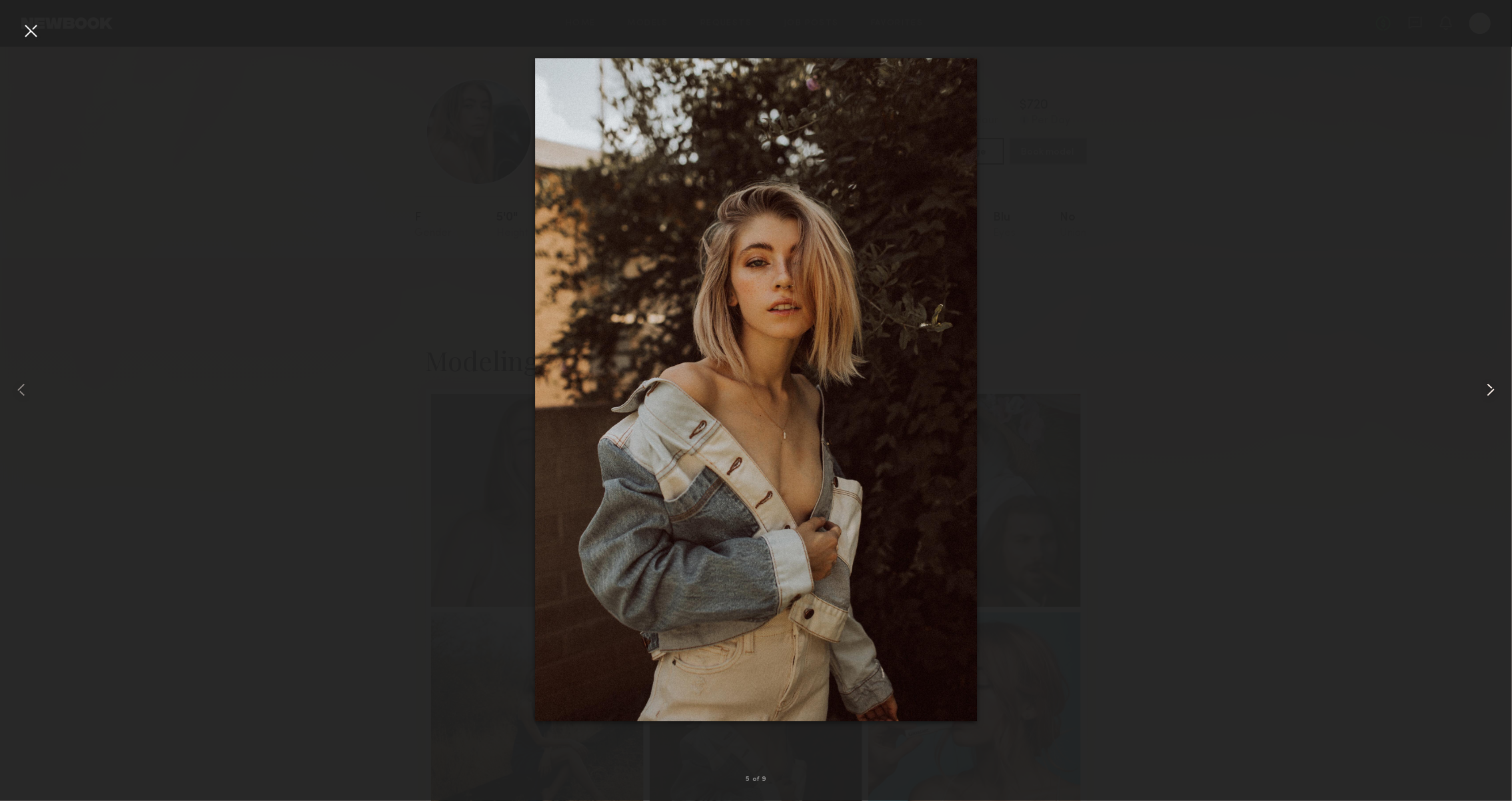
click at [1502, 396] on div at bounding box center [1482, 390] width 60 height 737
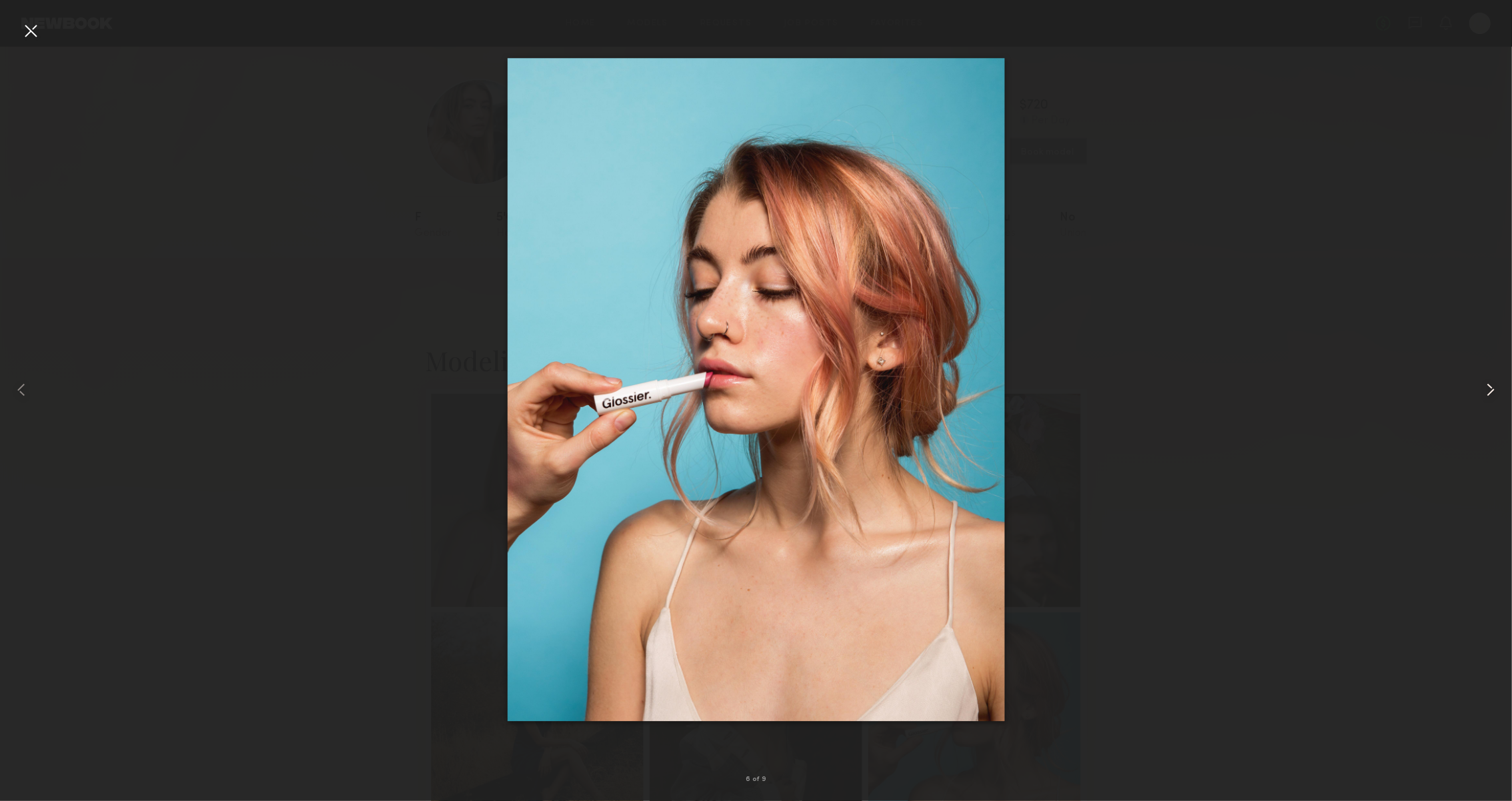
click at [1502, 396] on div at bounding box center [1482, 390] width 60 height 737
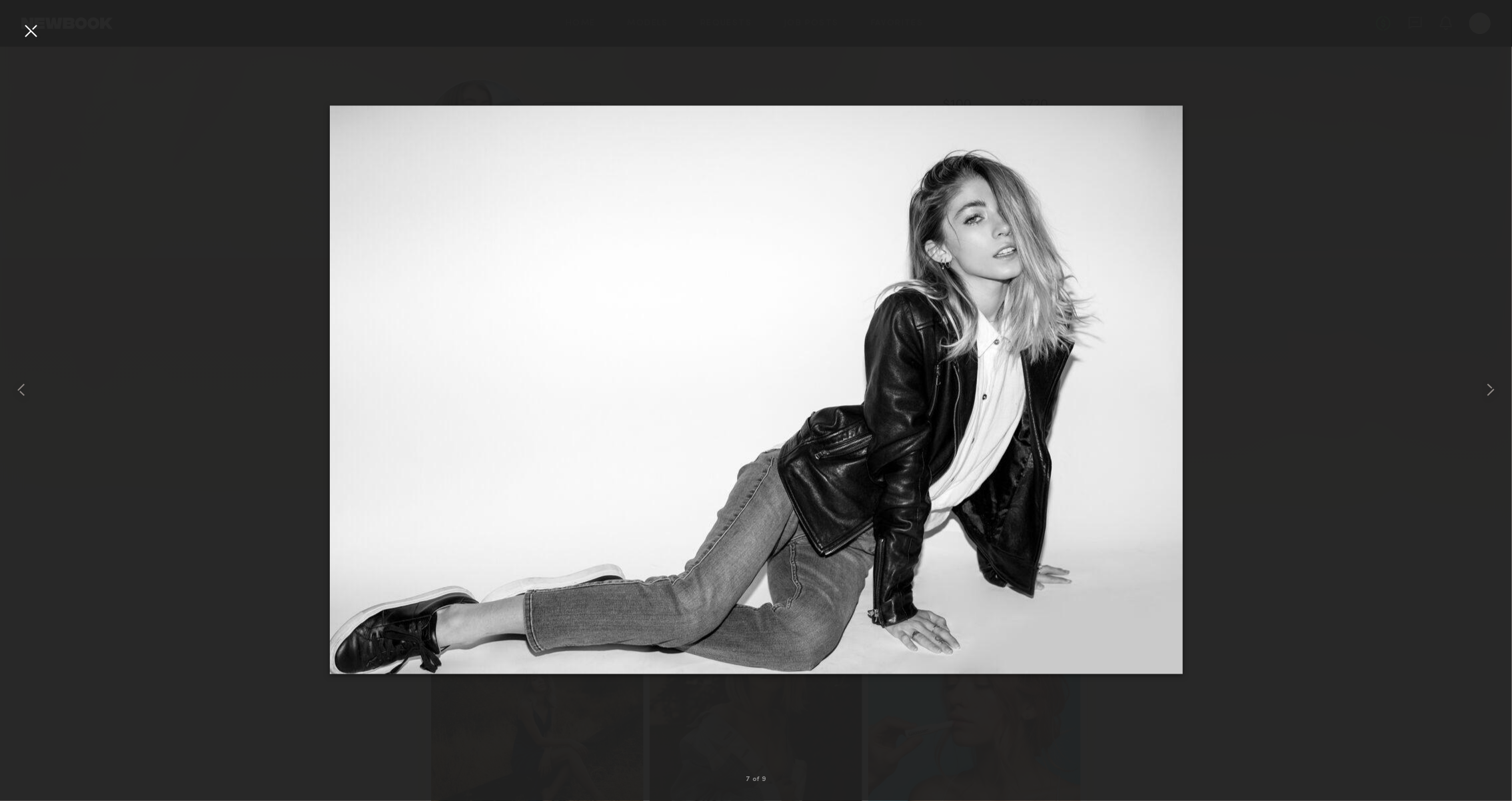
click at [28, 22] on div at bounding box center [31, 31] width 21 height 21
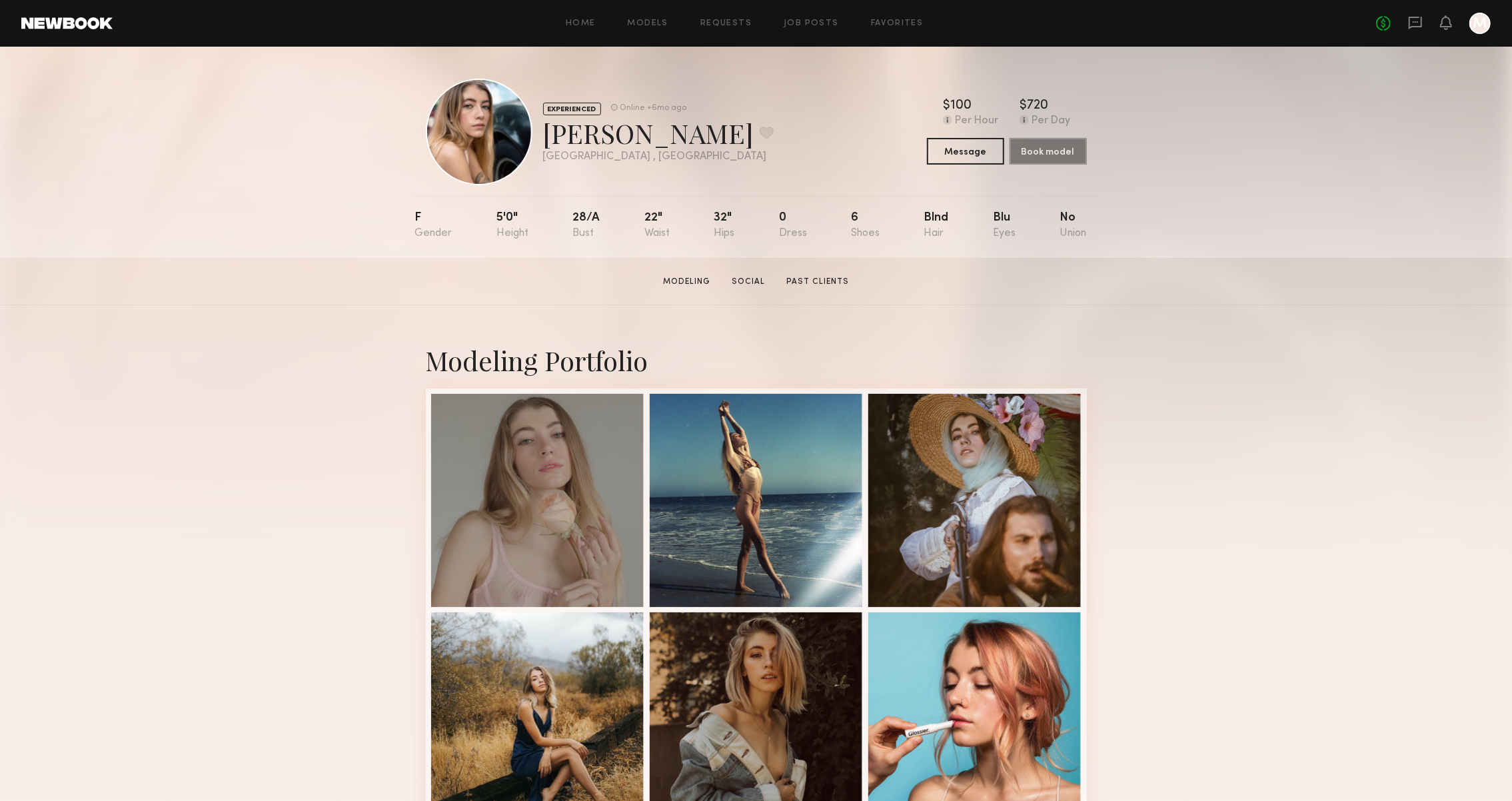
click at [68, 29] on header "Home Models Requests Job Posts Favorites Sign Out No fees up to $5,000 M" at bounding box center [756, 23] width 1512 height 47
click at [36, 14] on header "Home Models Requests Job Posts Favorites Sign Out No fees up to $5,000 M" at bounding box center [756, 23] width 1512 height 47
click at [40, 21] on link at bounding box center [67, 23] width 91 height 12
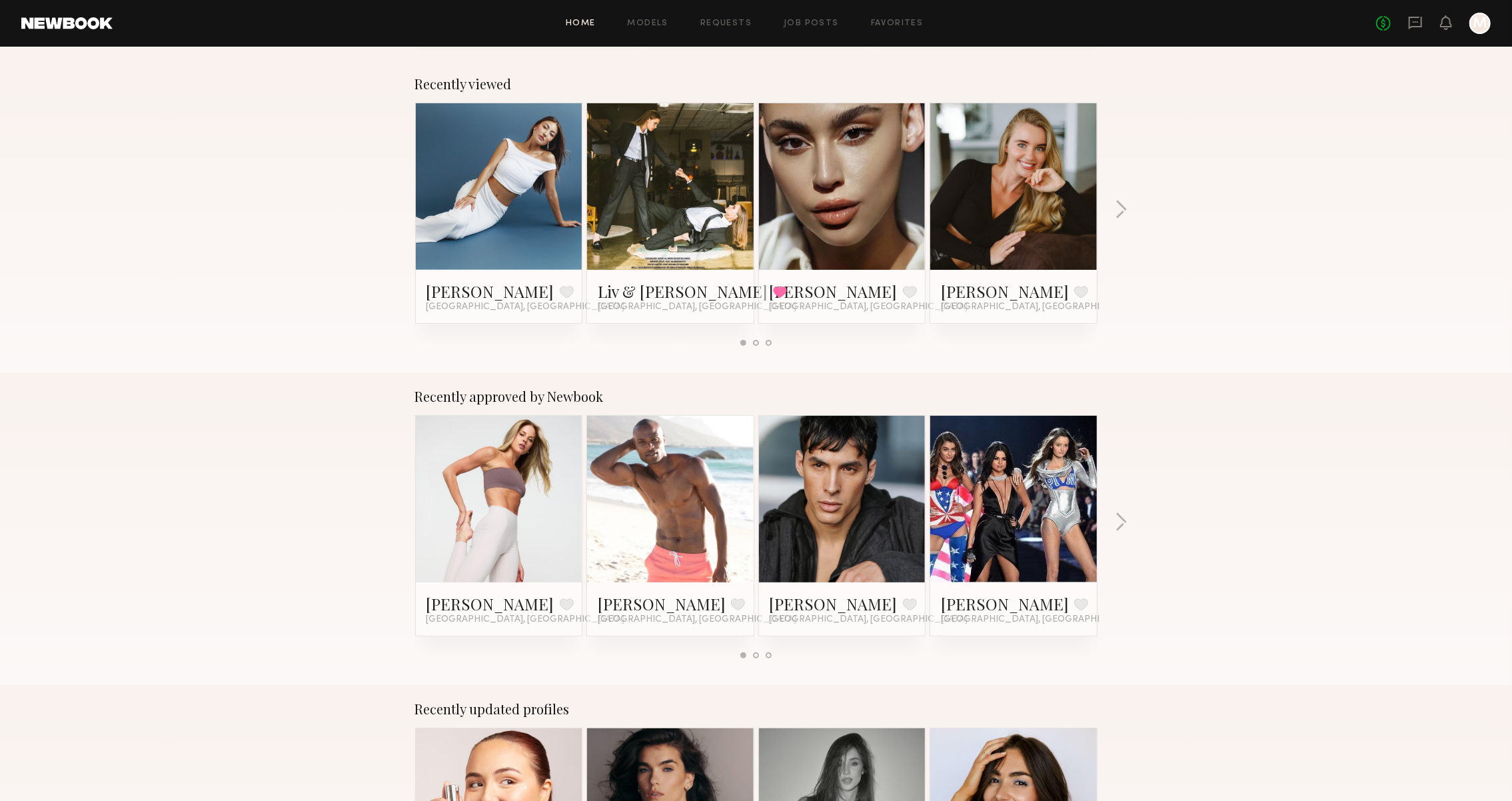
scroll to position [198, 0]
click at [975, 593] on link "Megan P." at bounding box center [1005, 604] width 128 height 21
click at [1119, 520] on button "button" at bounding box center [1121, 523] width 13 height 22
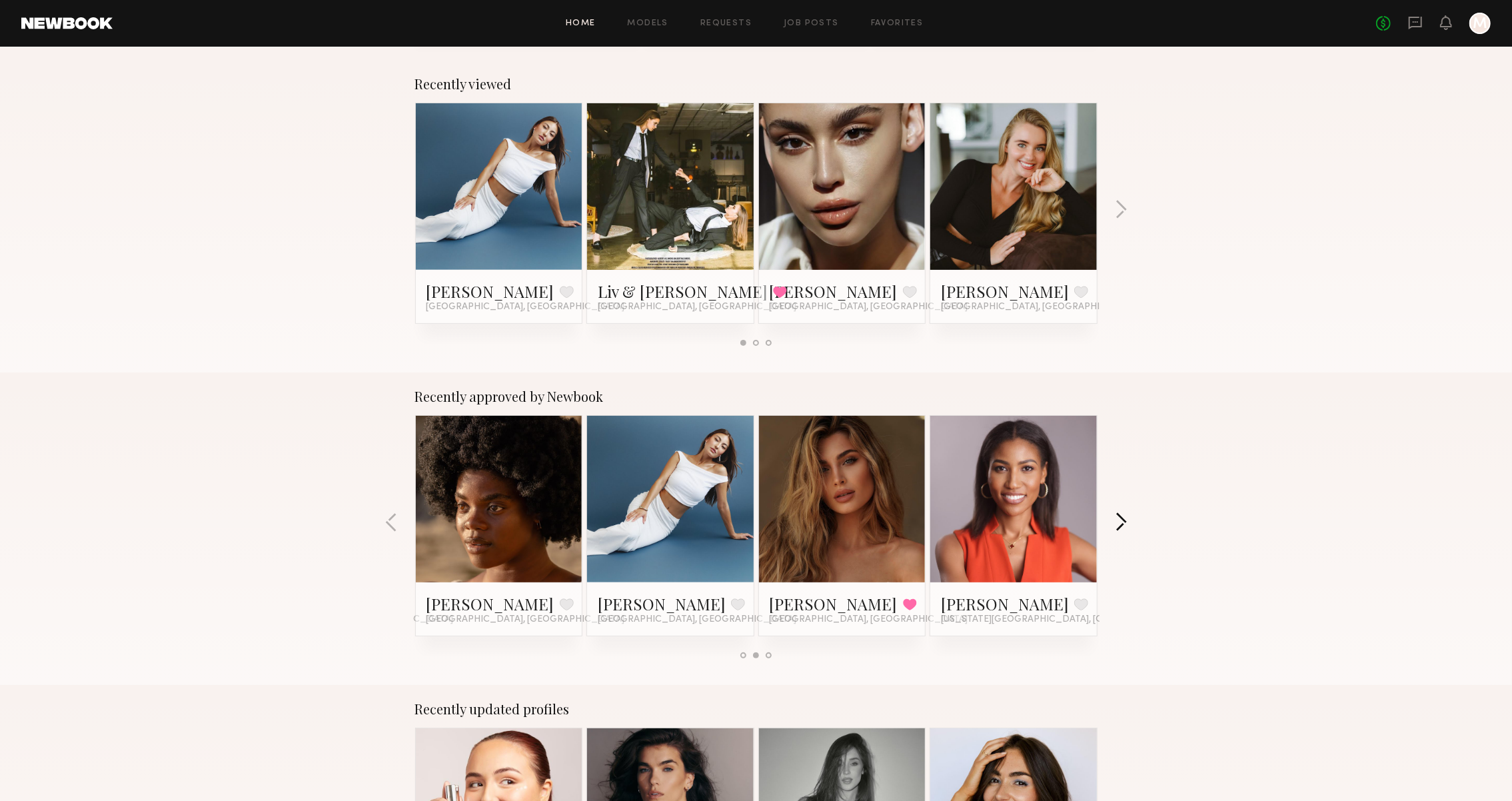
click at [1119, 520] on button "button" at bounding box center [1121, 523] width 13 height 22
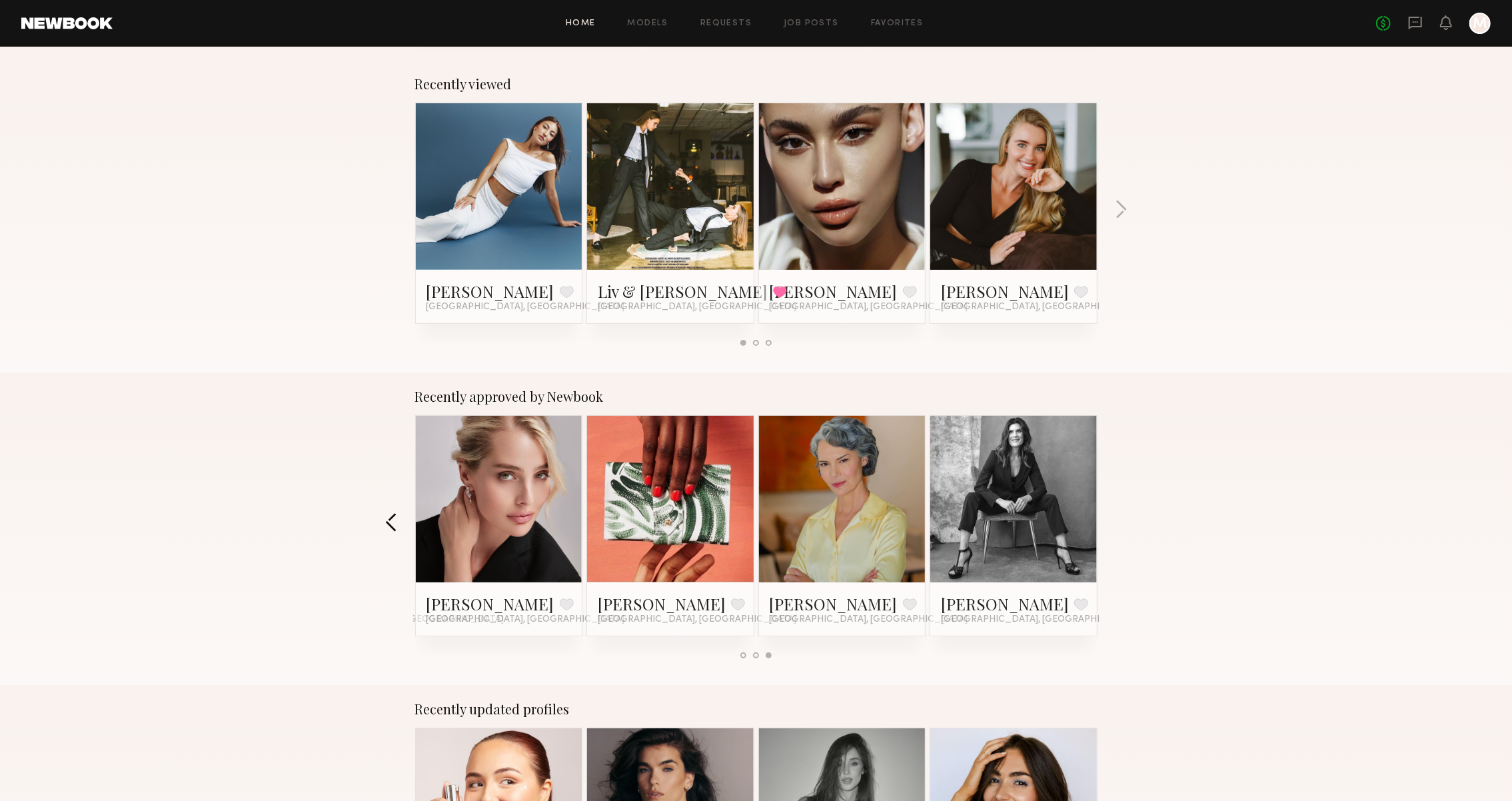
click at [388, 530] on button "button" at bounding box center [391, 523] width 13 height 22
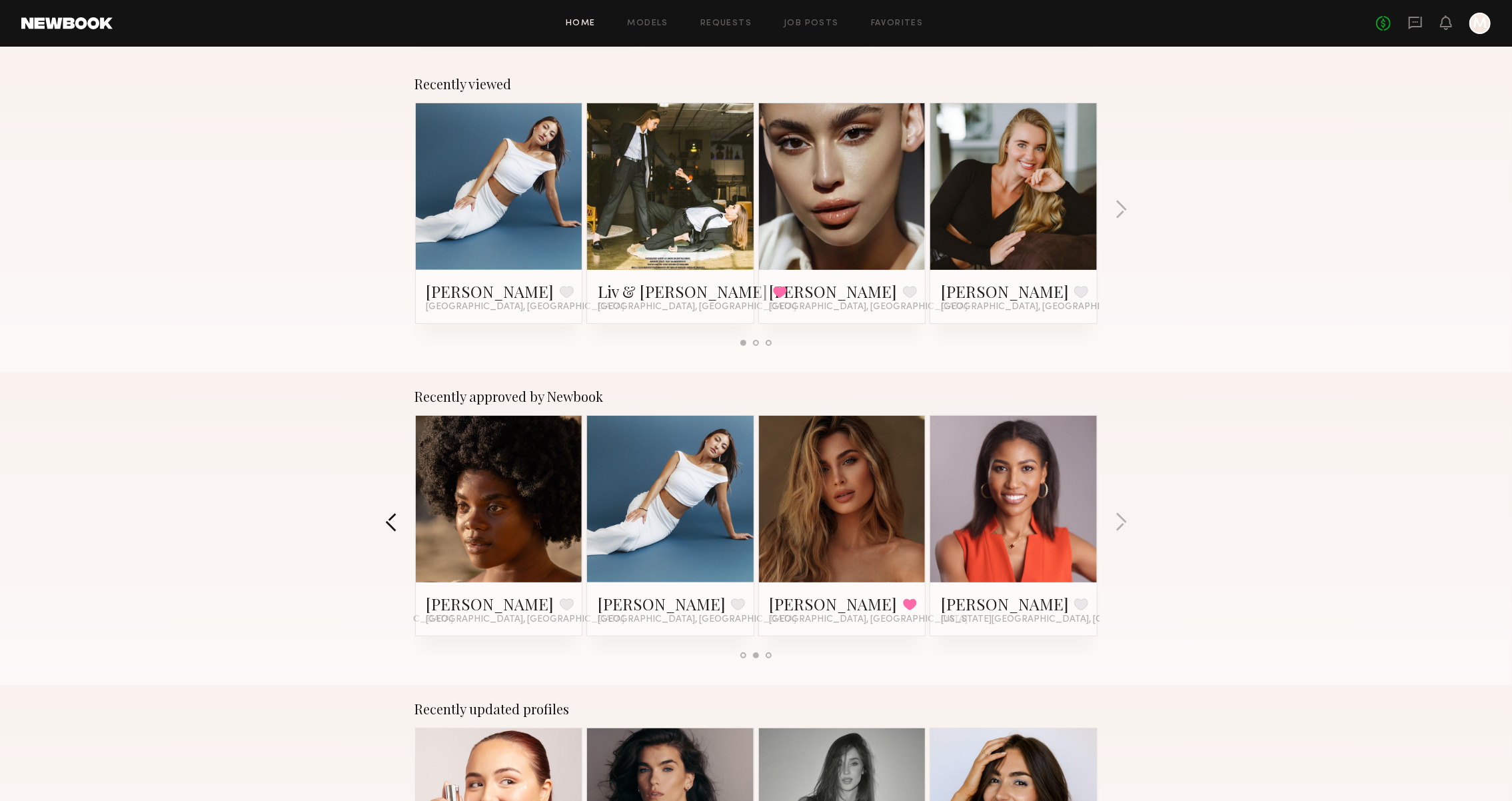
click at [388, 530] on button "button" at bounding box center [391, 523] width 13 height 22
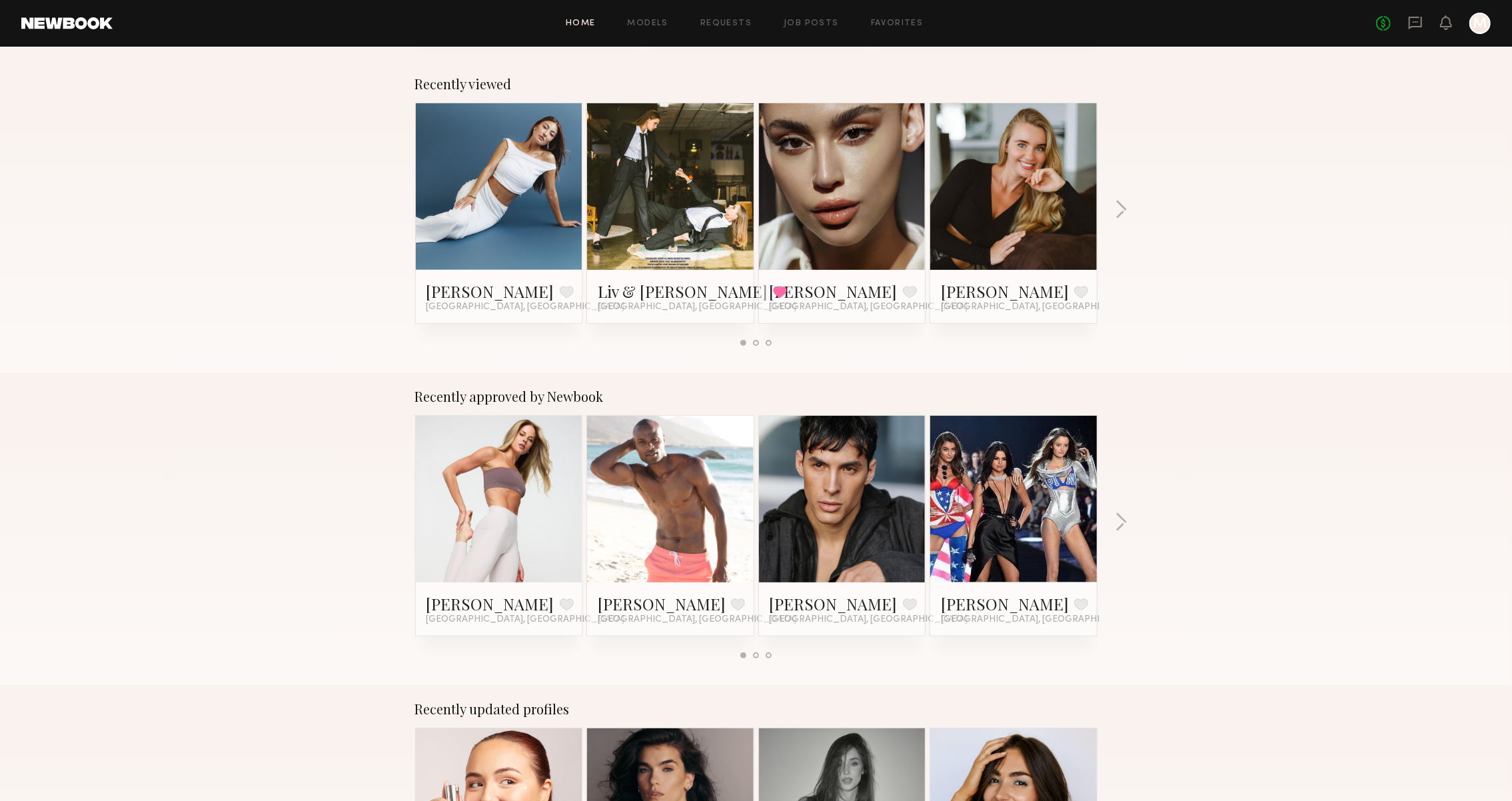
click at [1129, 515] on div "Recently approved by Newbook Victoria R. Favorite Los Angeles, CA Matthew R. Fa…" at bounding box center [756, 528] width 1512 height 312
click at [1126, 516] on button "button" at bounding box center [1121, 523] width 13 height 22
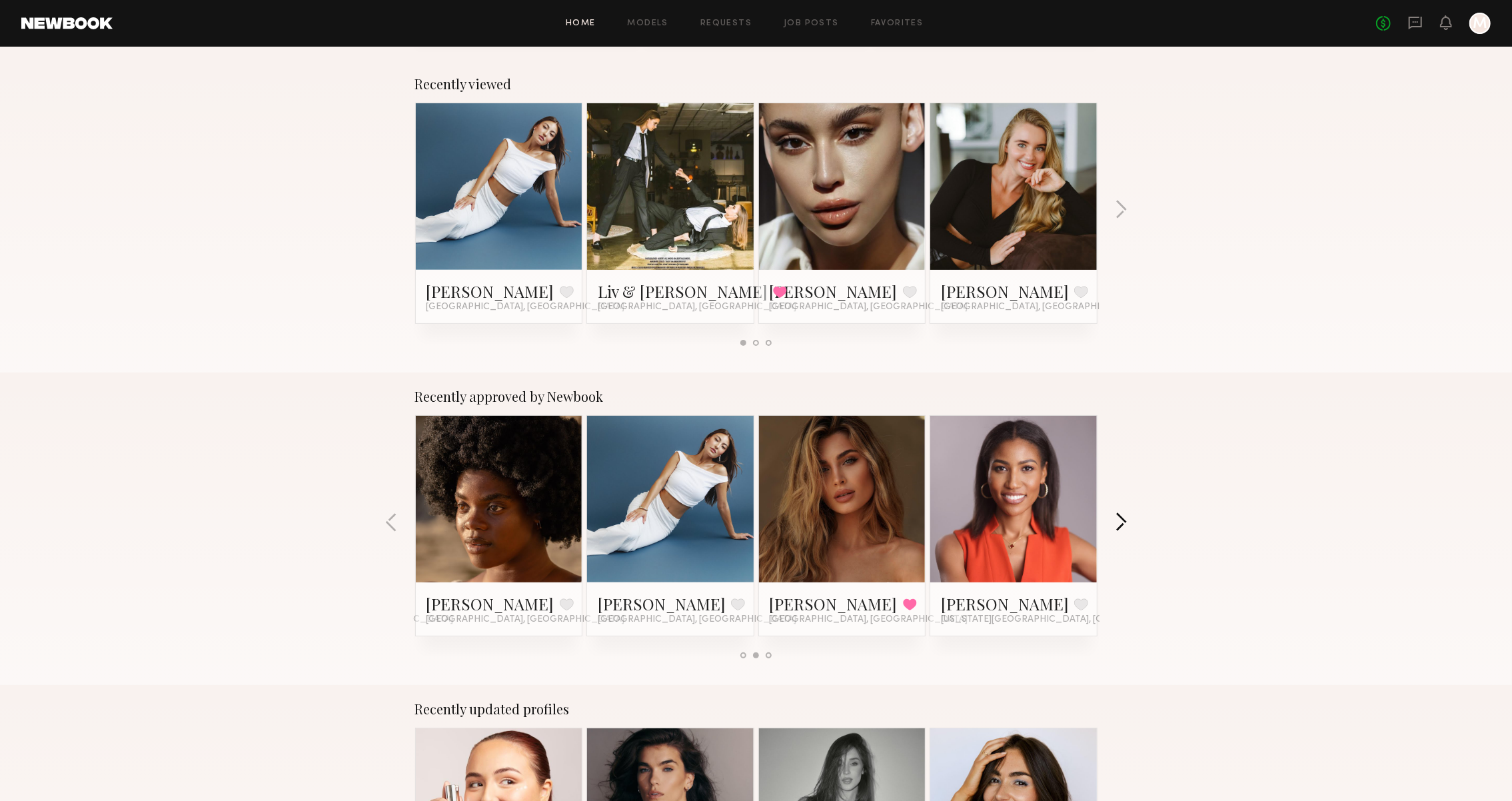
click at [1124, 515] on button "button" at bounding box center [1121, 523] width 13 height 22
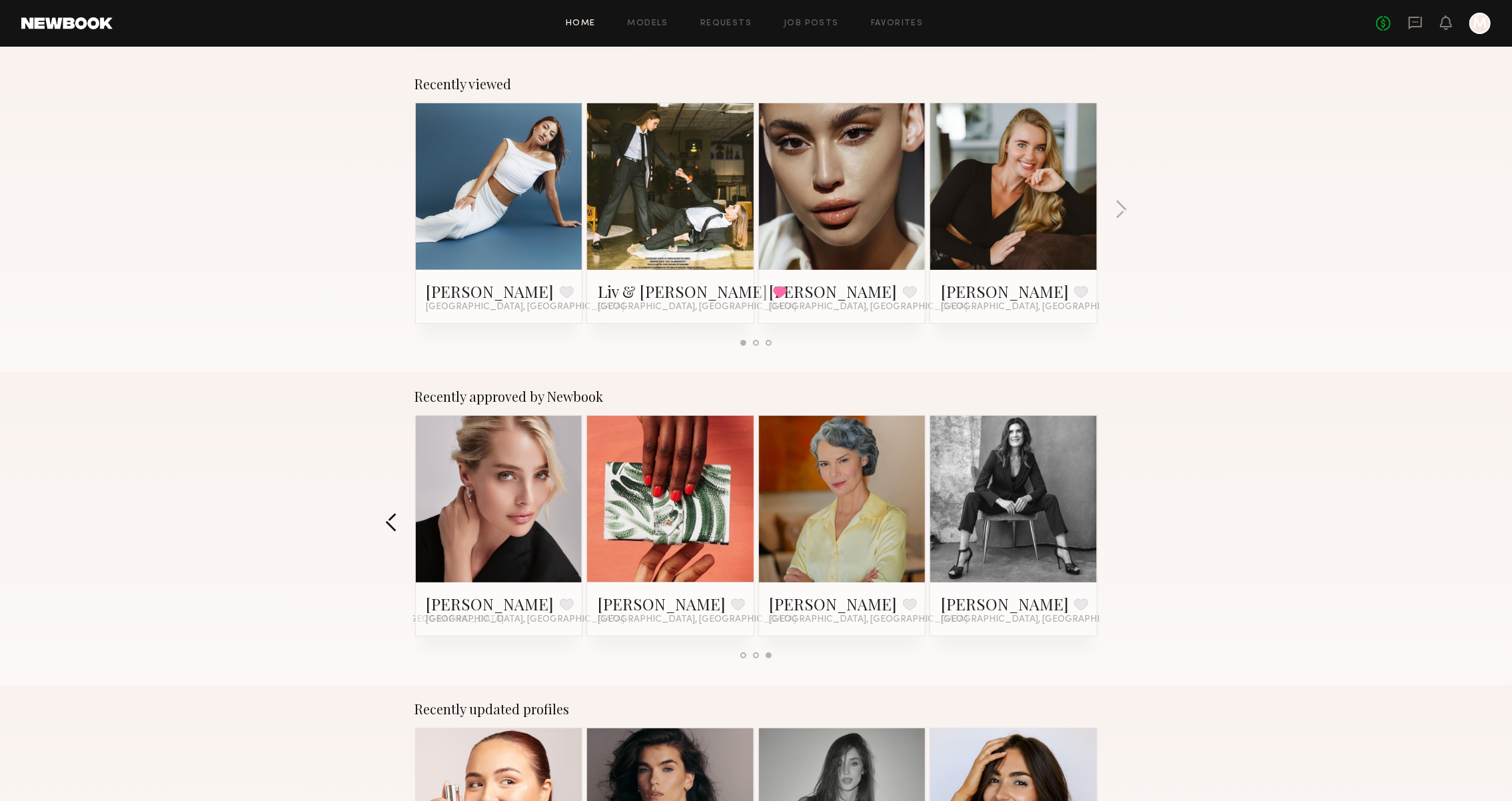
click at [392, 520] on button "button" at bounding box center [391, 523] width 13 height 22
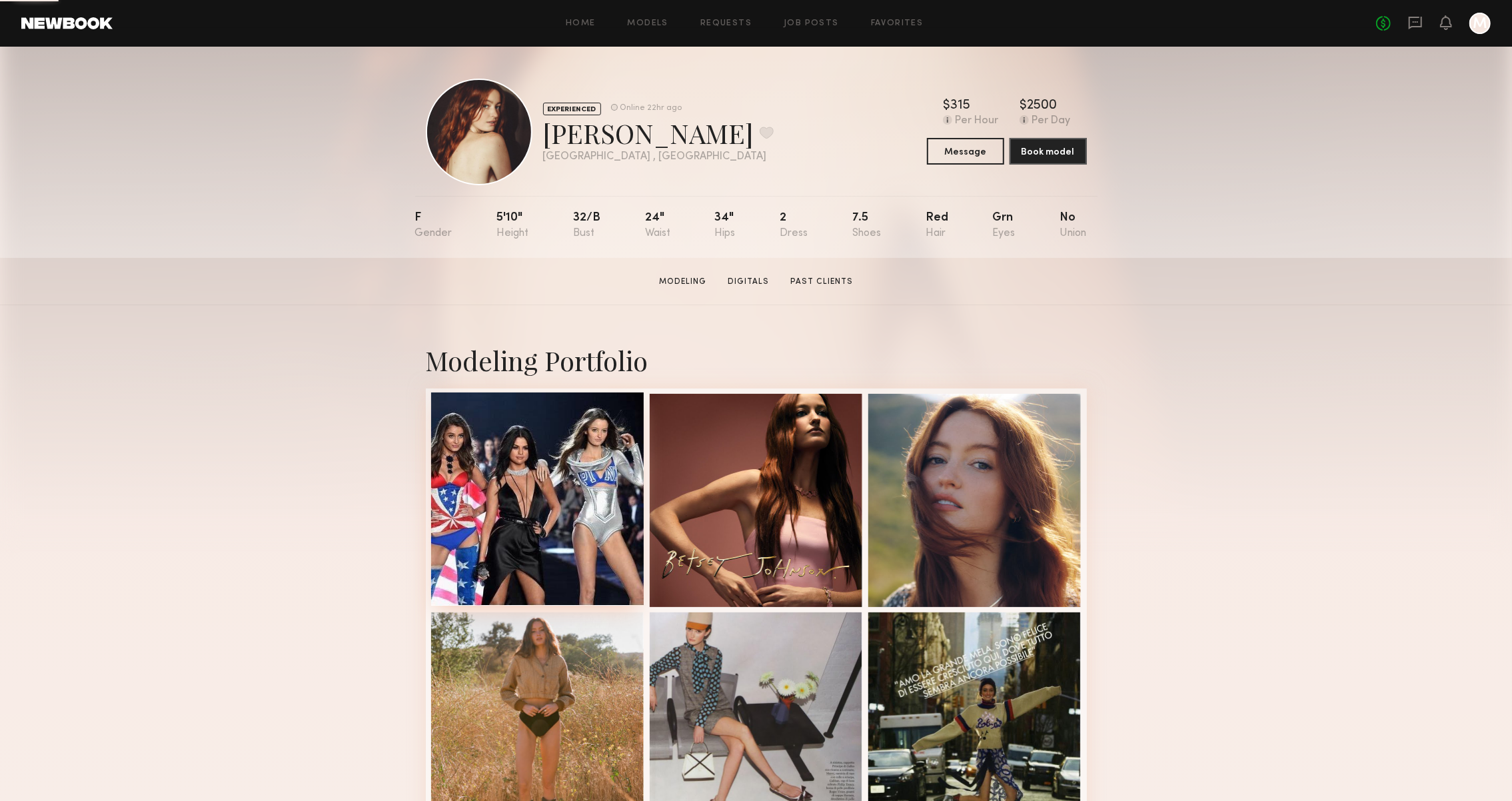
click at [588, 509] on div at bounding box center [537, 499] width 213 height 213
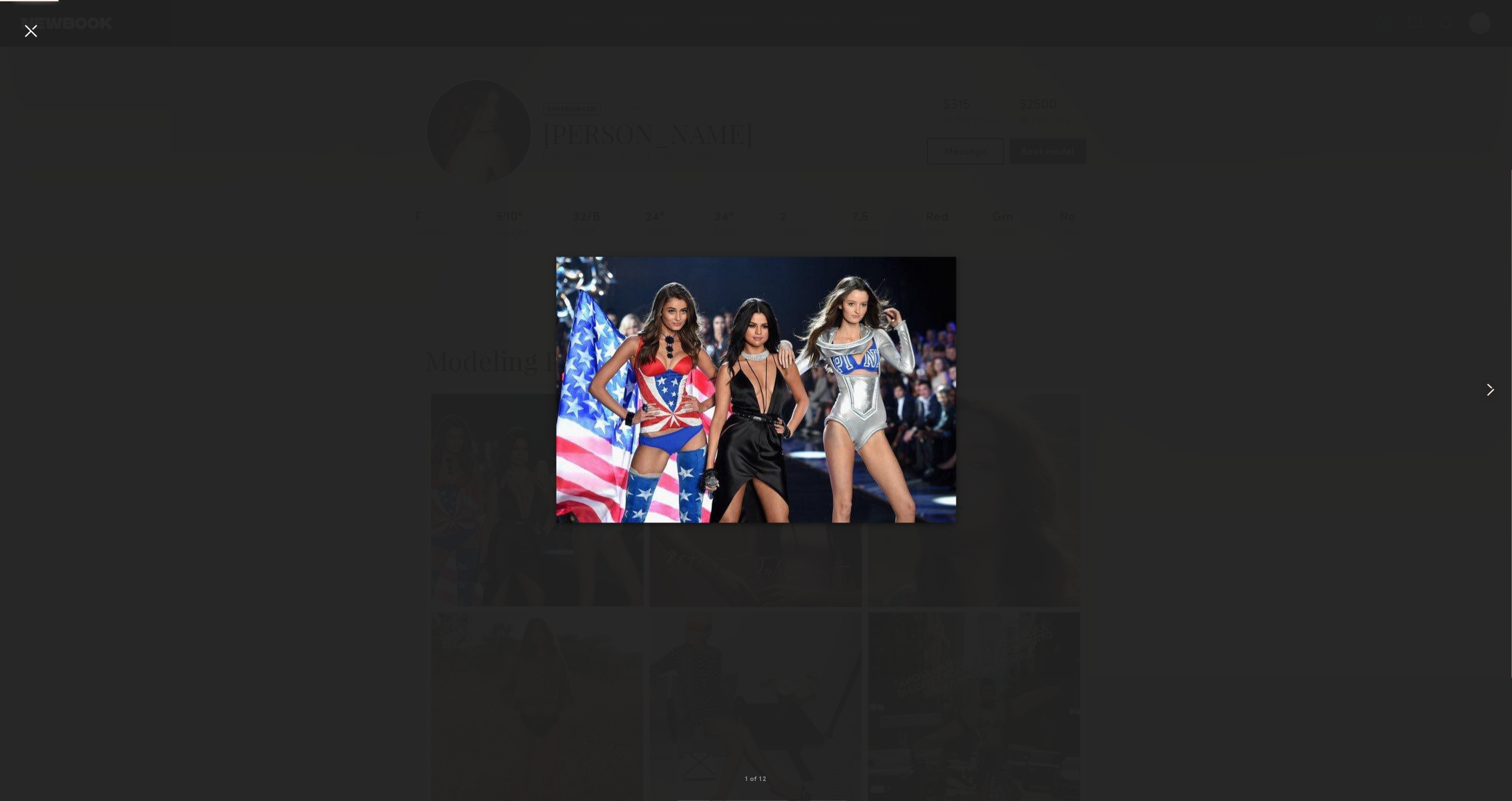
click at [1491, 388] on common-icon at bounding box center [1491, 390] width 21 height 21
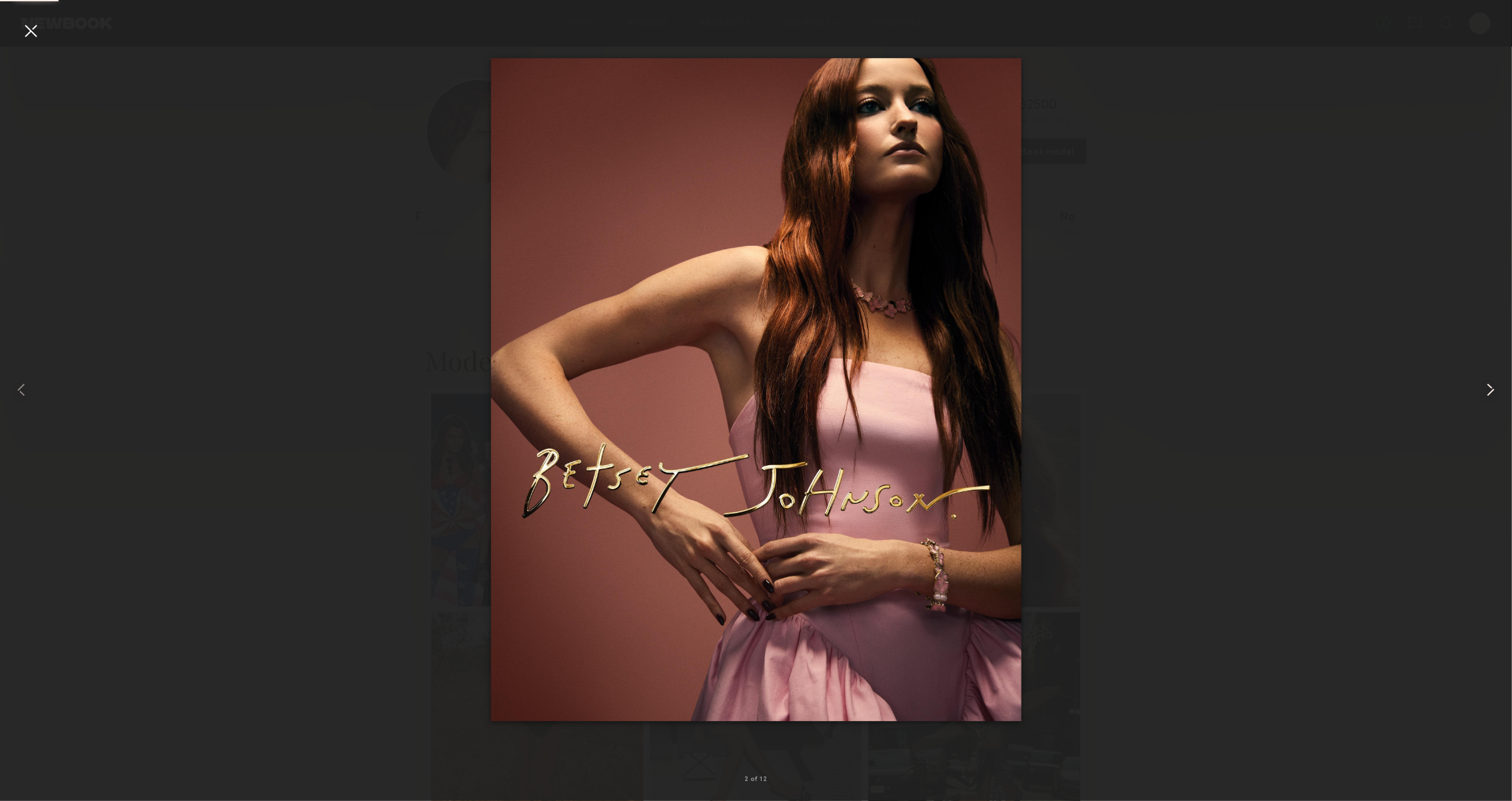
click at [1491, 388] on common-icon at bounding box center [1491, 390] width 21 height 21
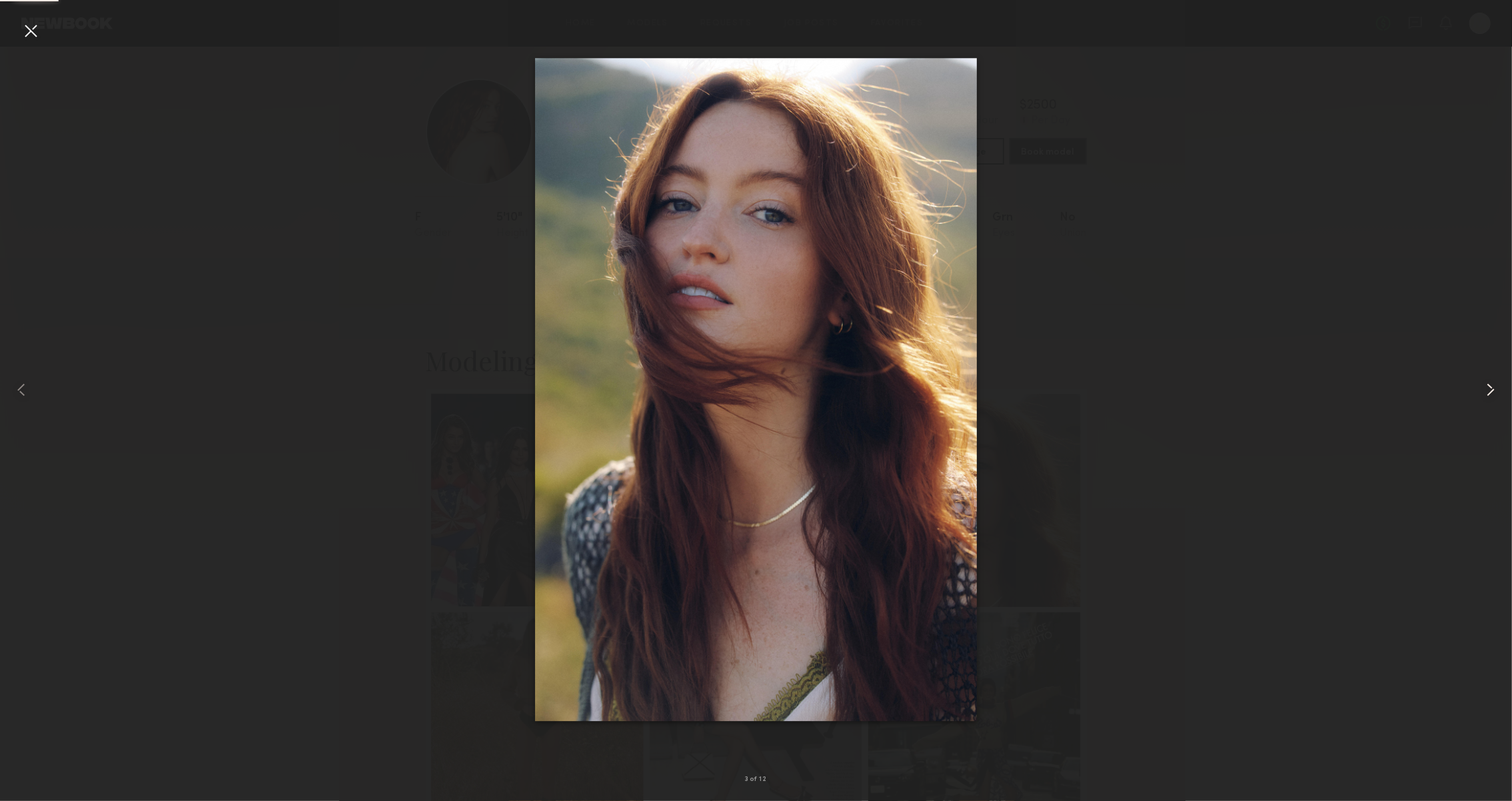
click at [1491, 388] on common-icon at bounding box center [1491, 390] width 21 height 21
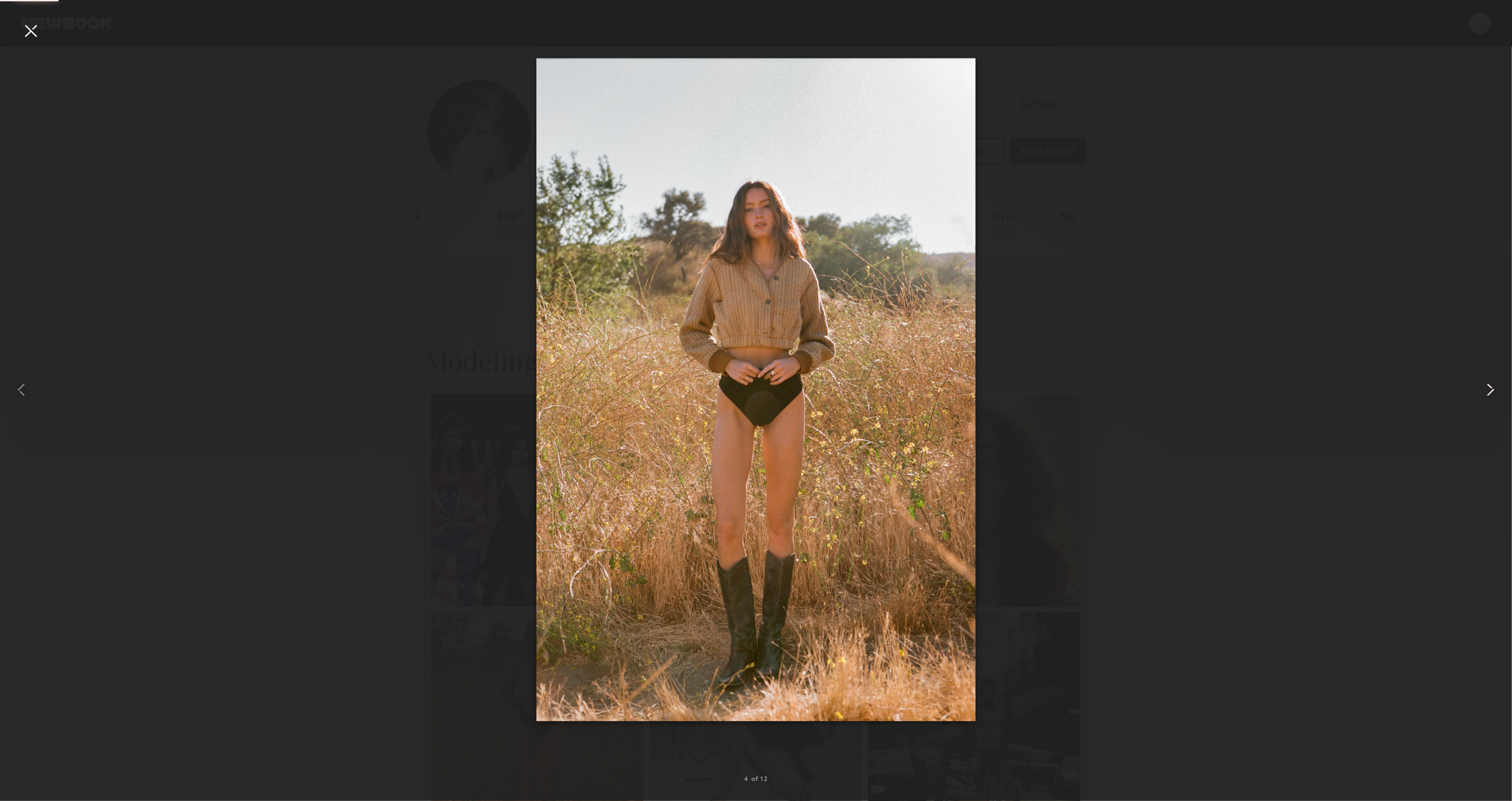
click at [1491, 388] on common-icon at bounding box center [1491, 390] width 21 height 21
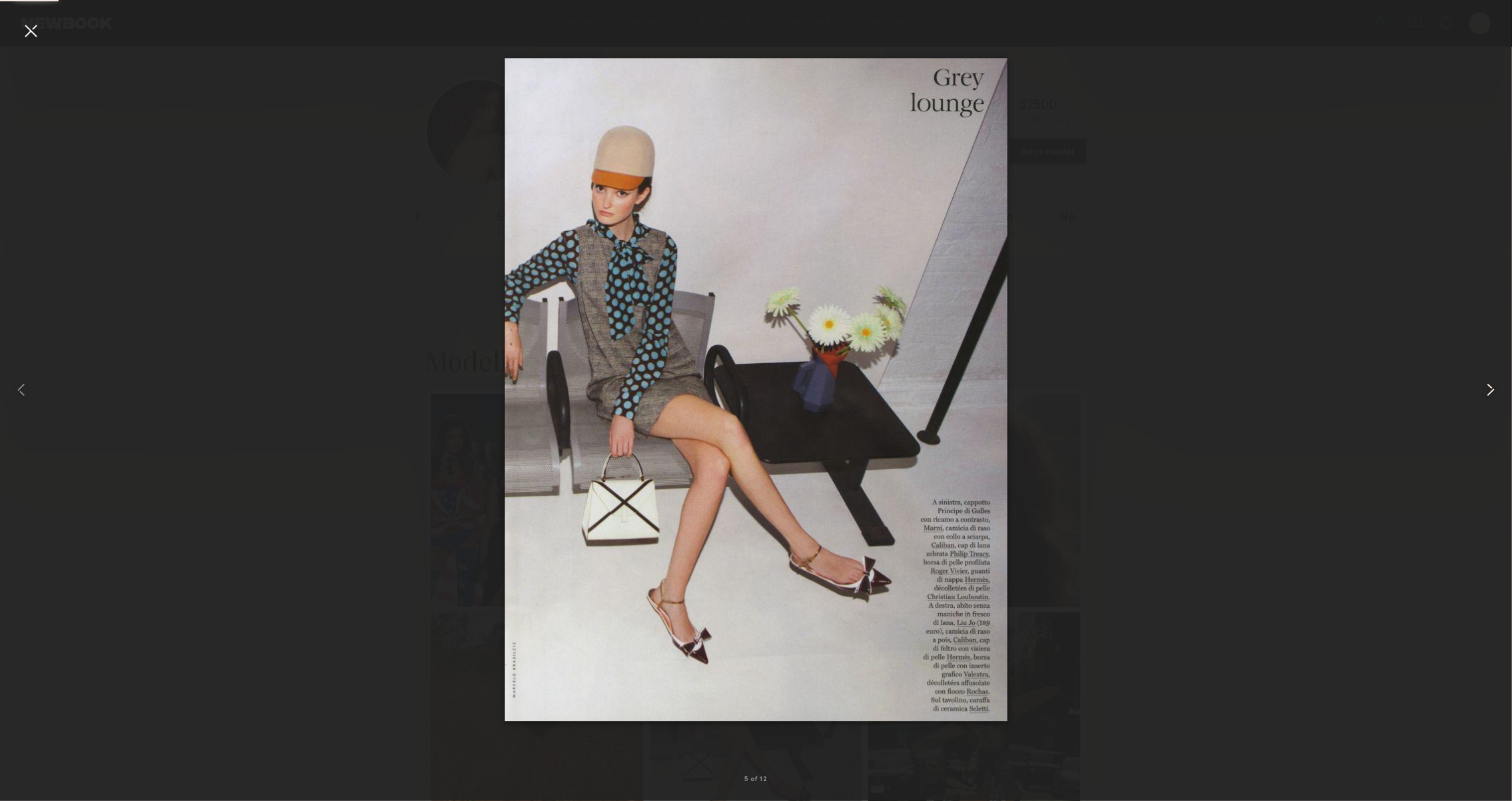
click at [1491, 388] on common-icon at bounding box center [1491, 390] width 21 height 21
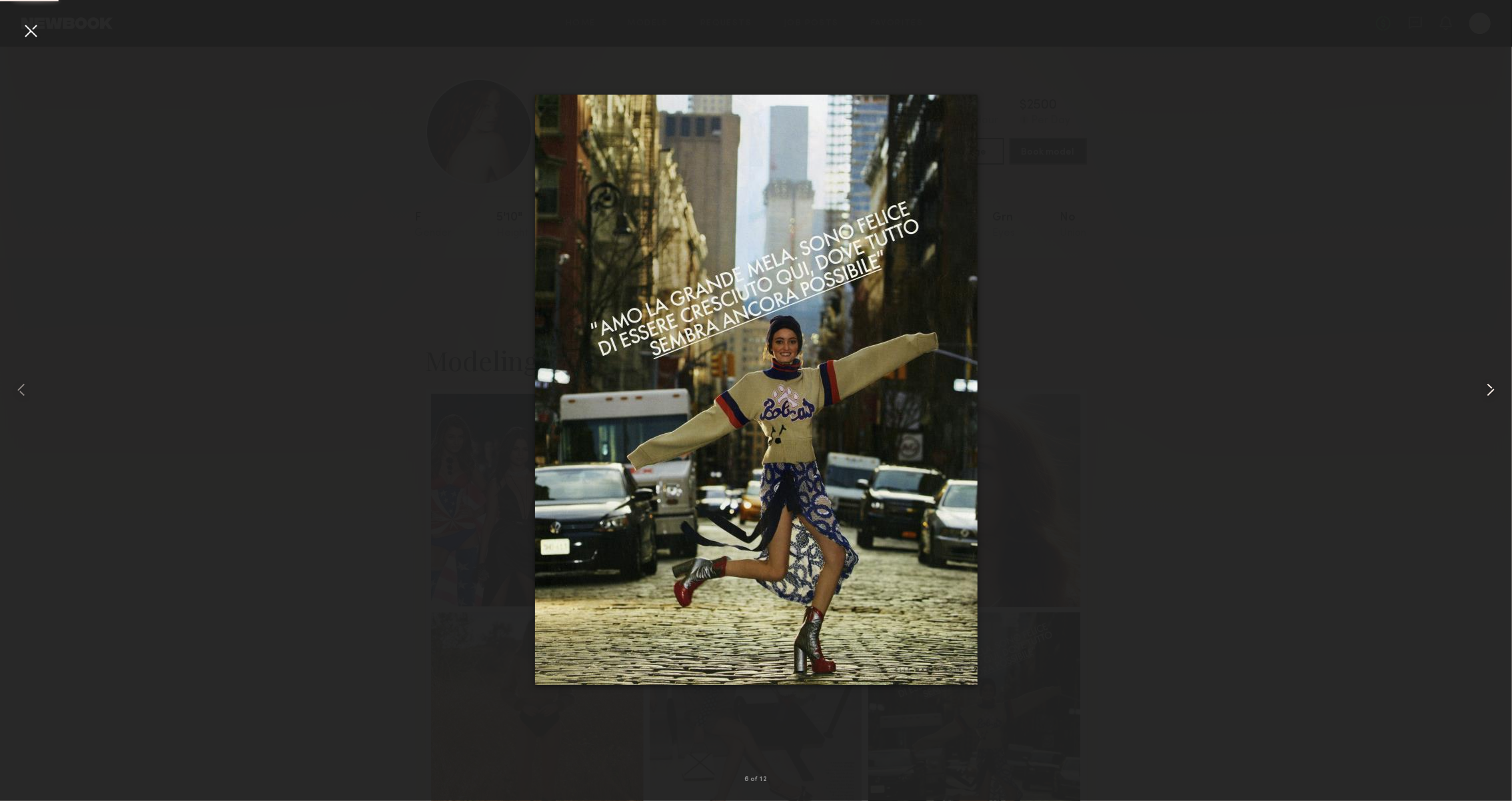
click at [1491, 388] on common-icon at bounding box center [1491, 390] width 21 height 21
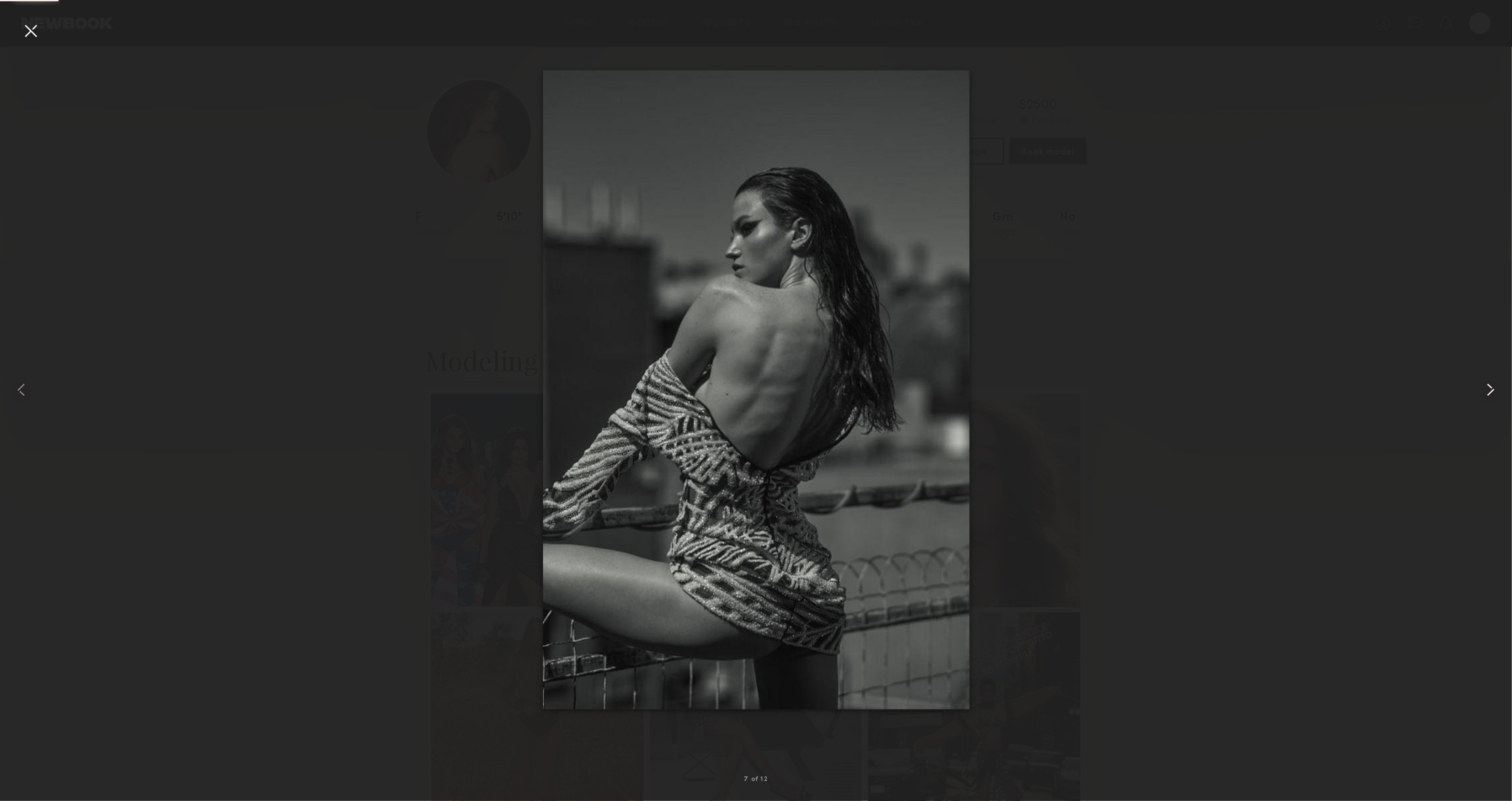
click at [1491, 388] on common-icon at bounding box center [1491, 390] width 21 height 21
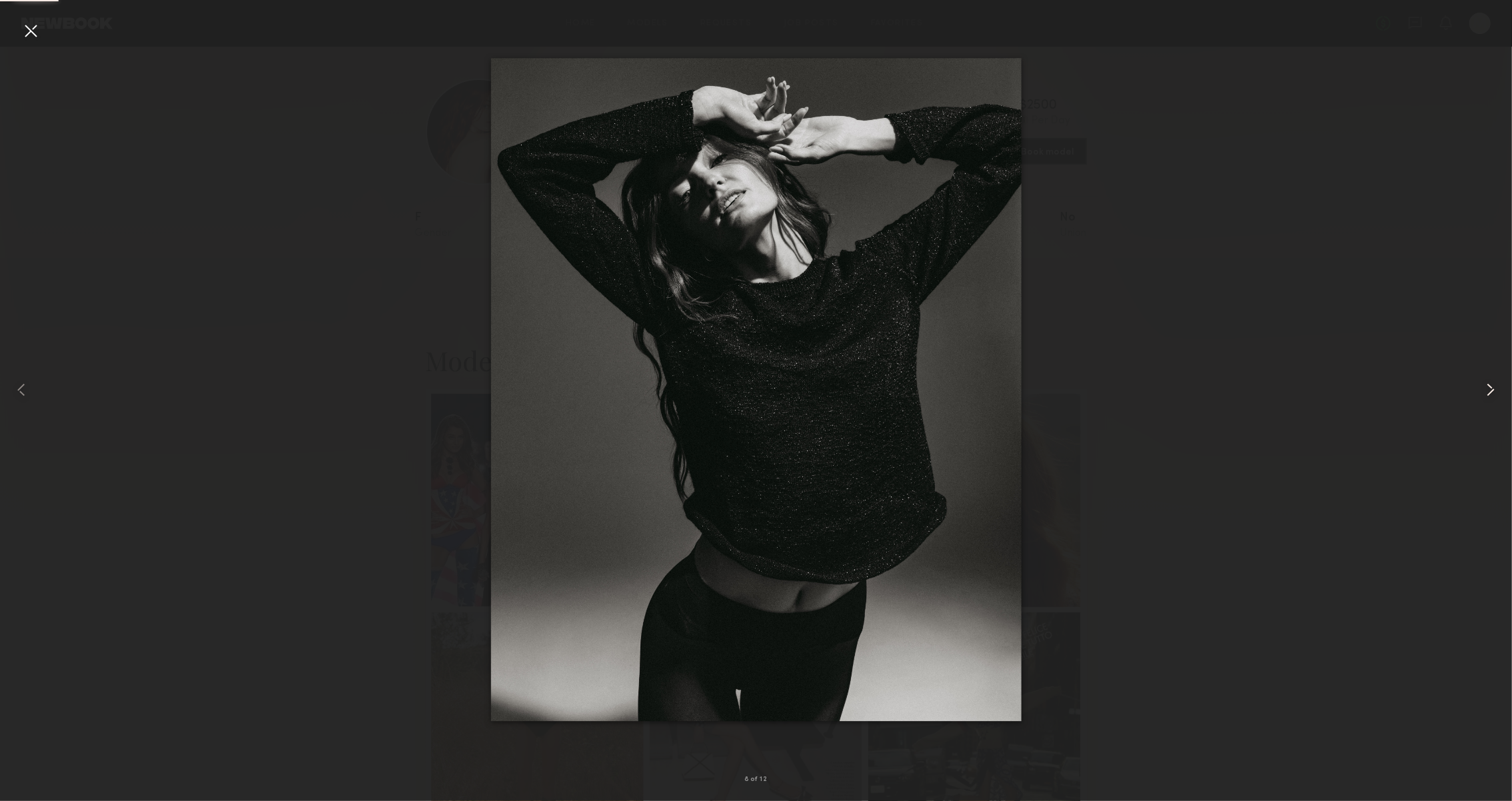
click at [1491, 388] on common-icon at bounding box center [1491, 390] width 21 height 21
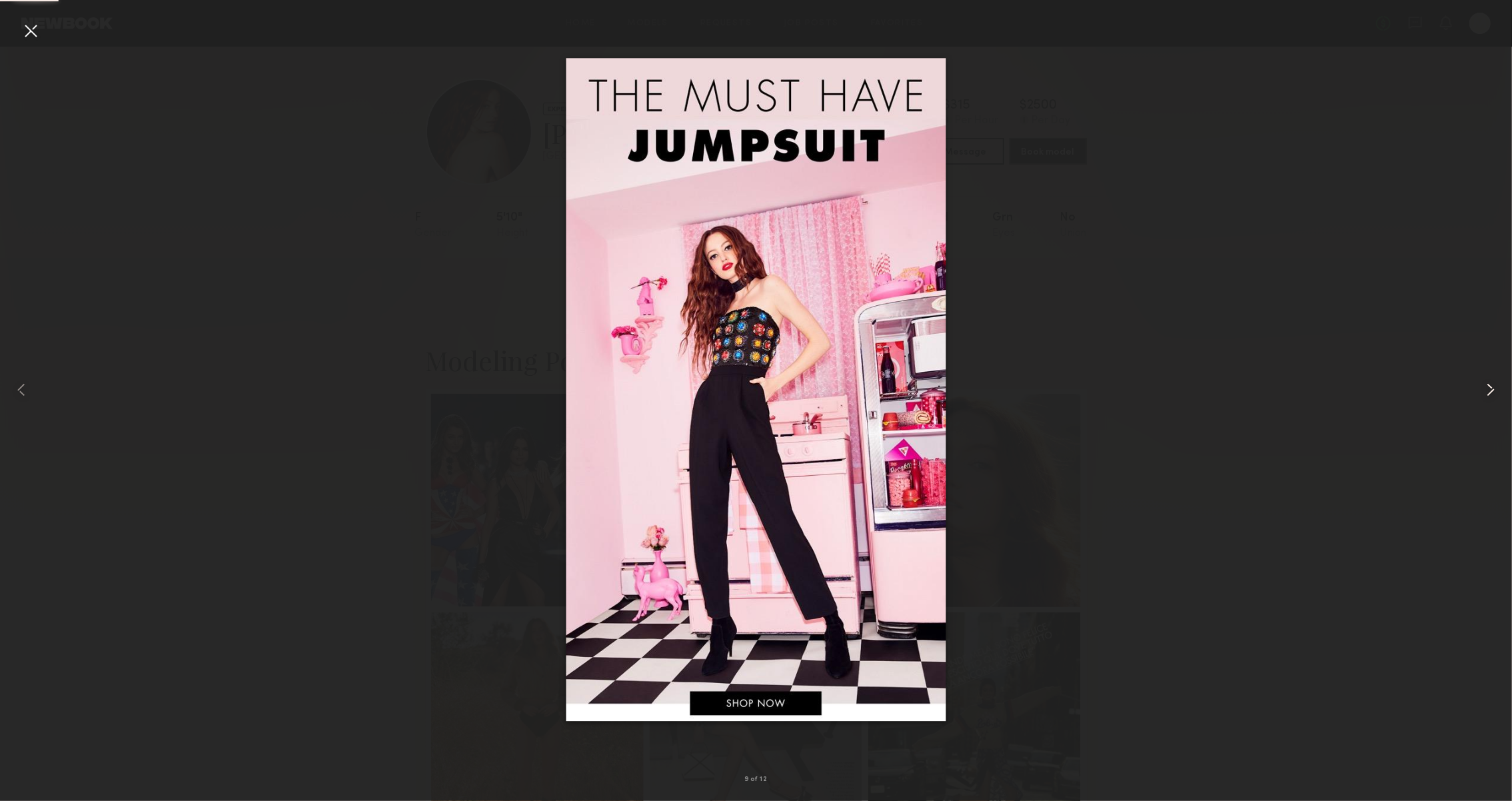
click at [1491, 388] on common-icon at bounding box center [1491, 390] width 21 height 21
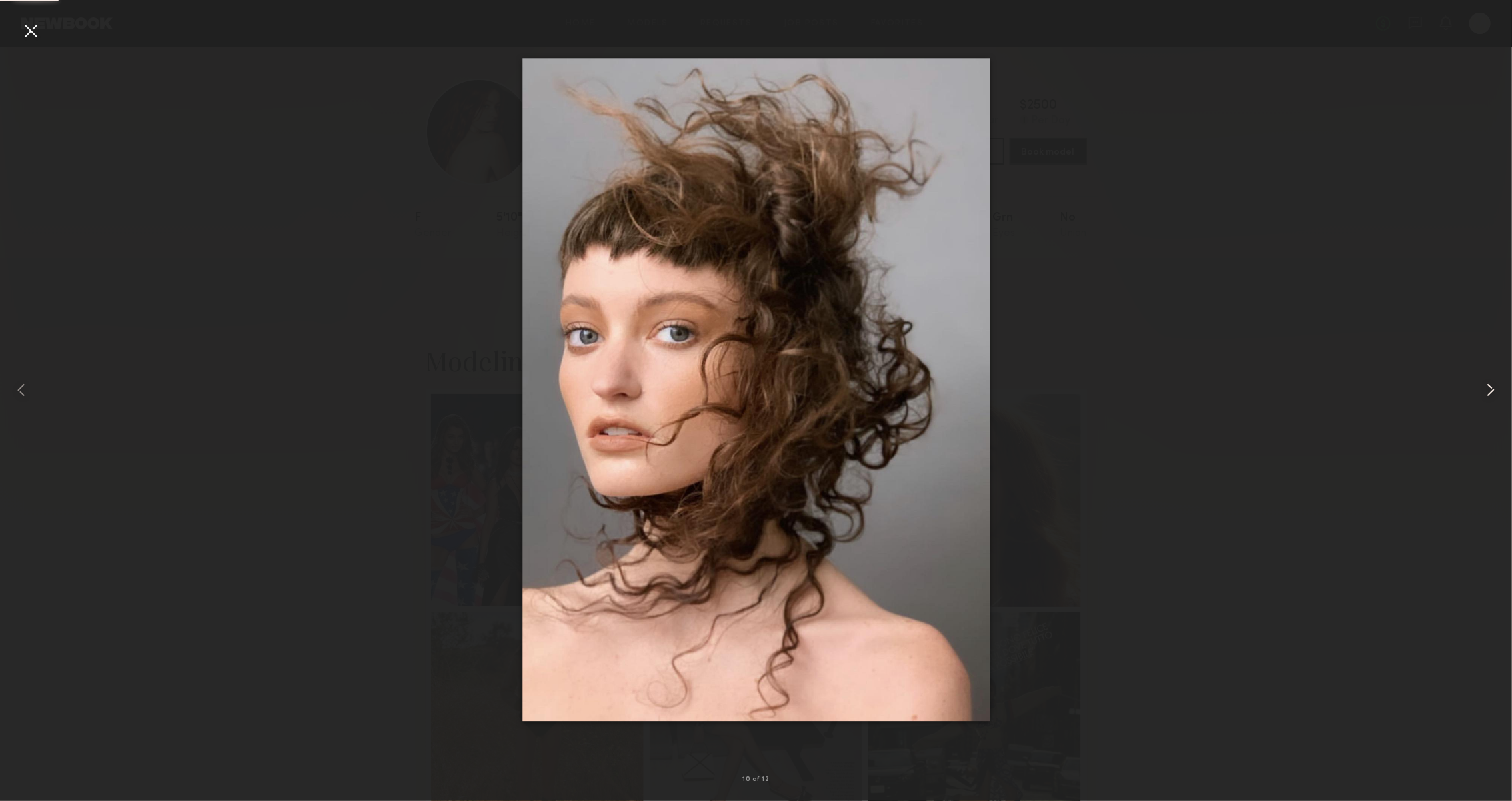
click at [1491, 388] on common-icon at bounding box center [1491, 390] width 21 height 21
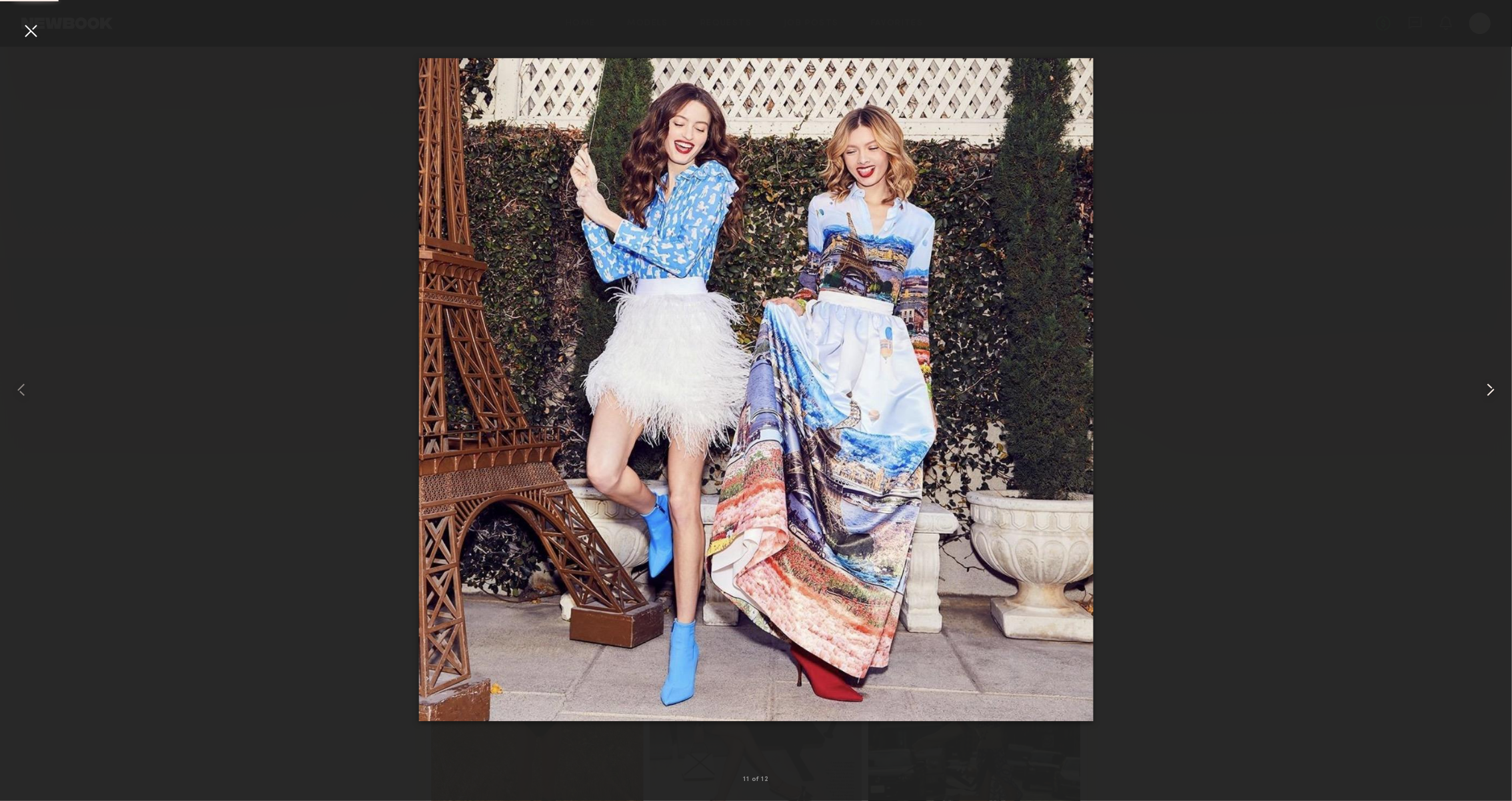
click at [1489, 389] on common-icon at bounding box center [1491, 390] width 21 height 21
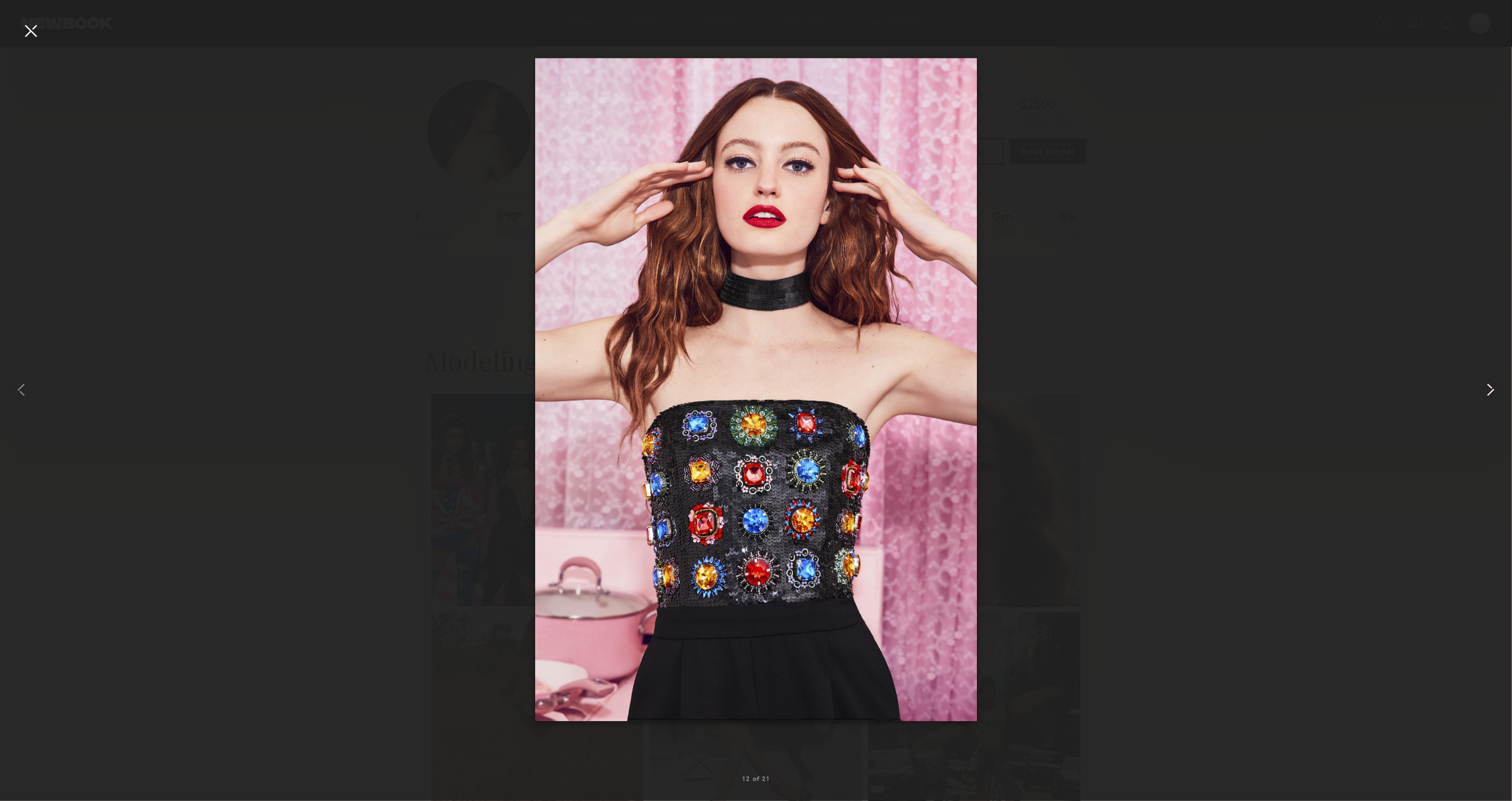
click at [1489, 389] on common-icon at bounding box center [1491, 390] width 21 height 21
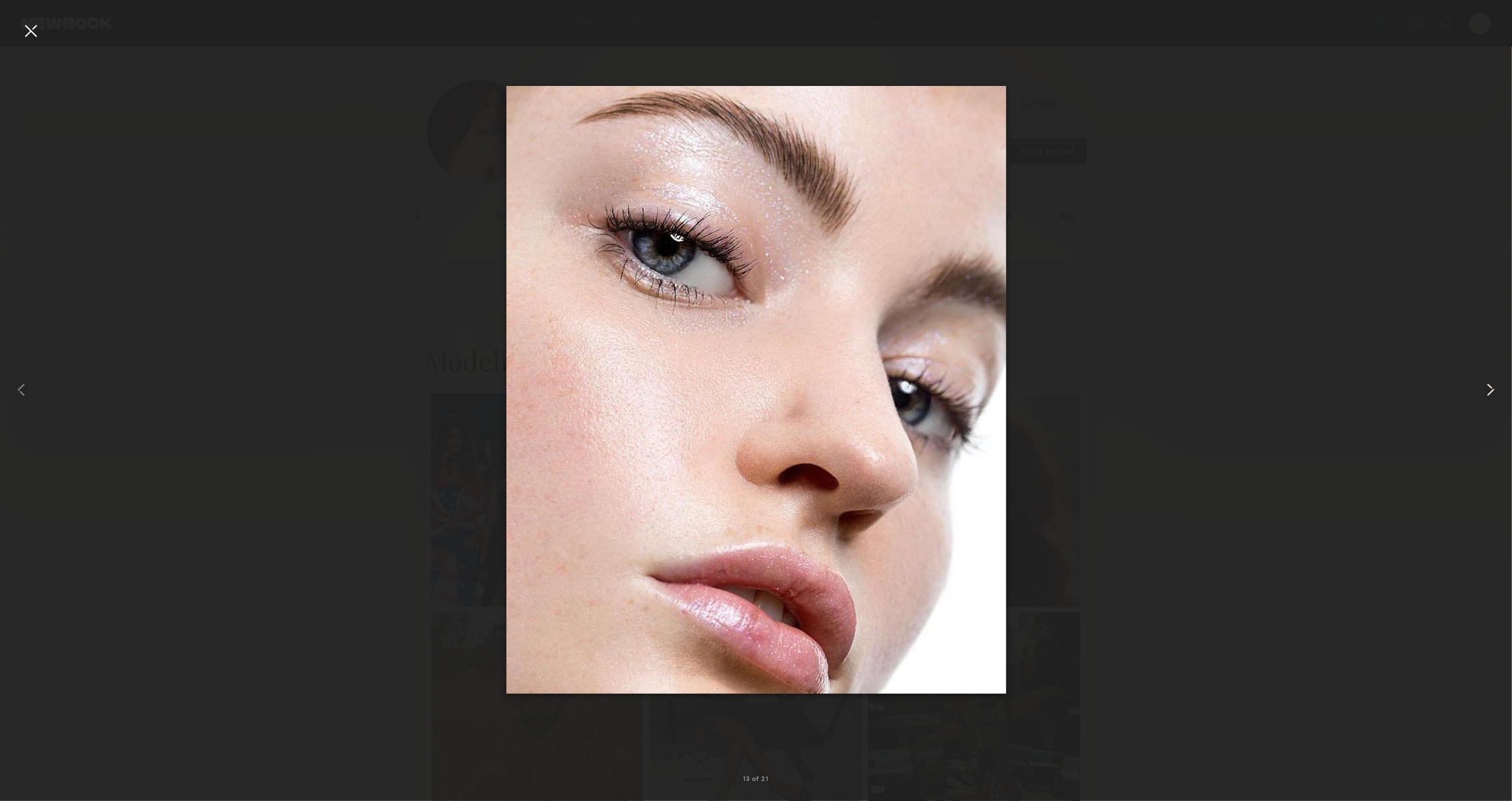
click at [1489, 387] on common-icon at bounding box center [1491, 390] width 21 height 21
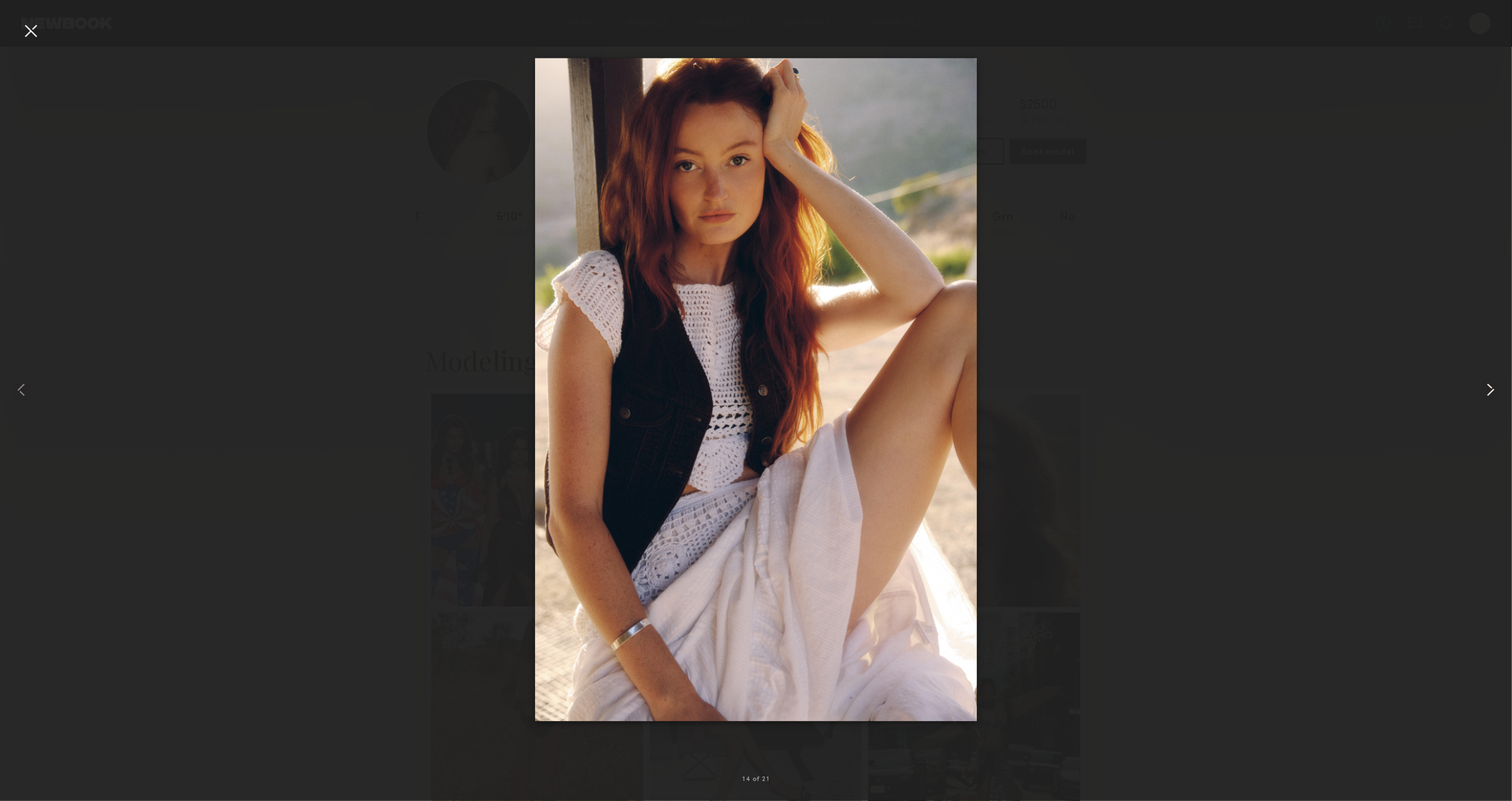
click at [1489, 387] on common-icon at bounding box center [1491, 390] width 21 height 21
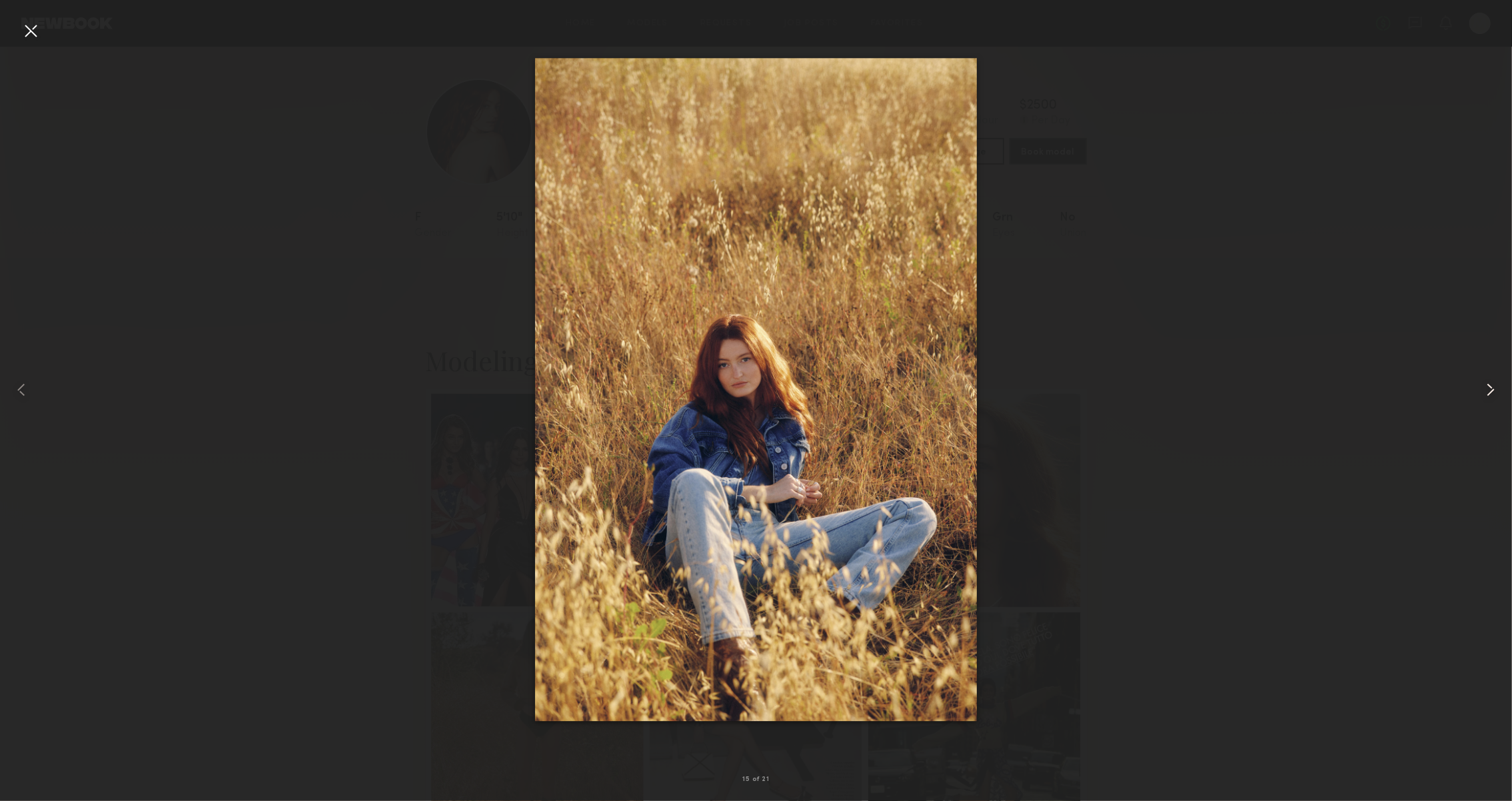
click at [1486, 389] on common-icon at bounding box center [1491, 390] width 21 height 21
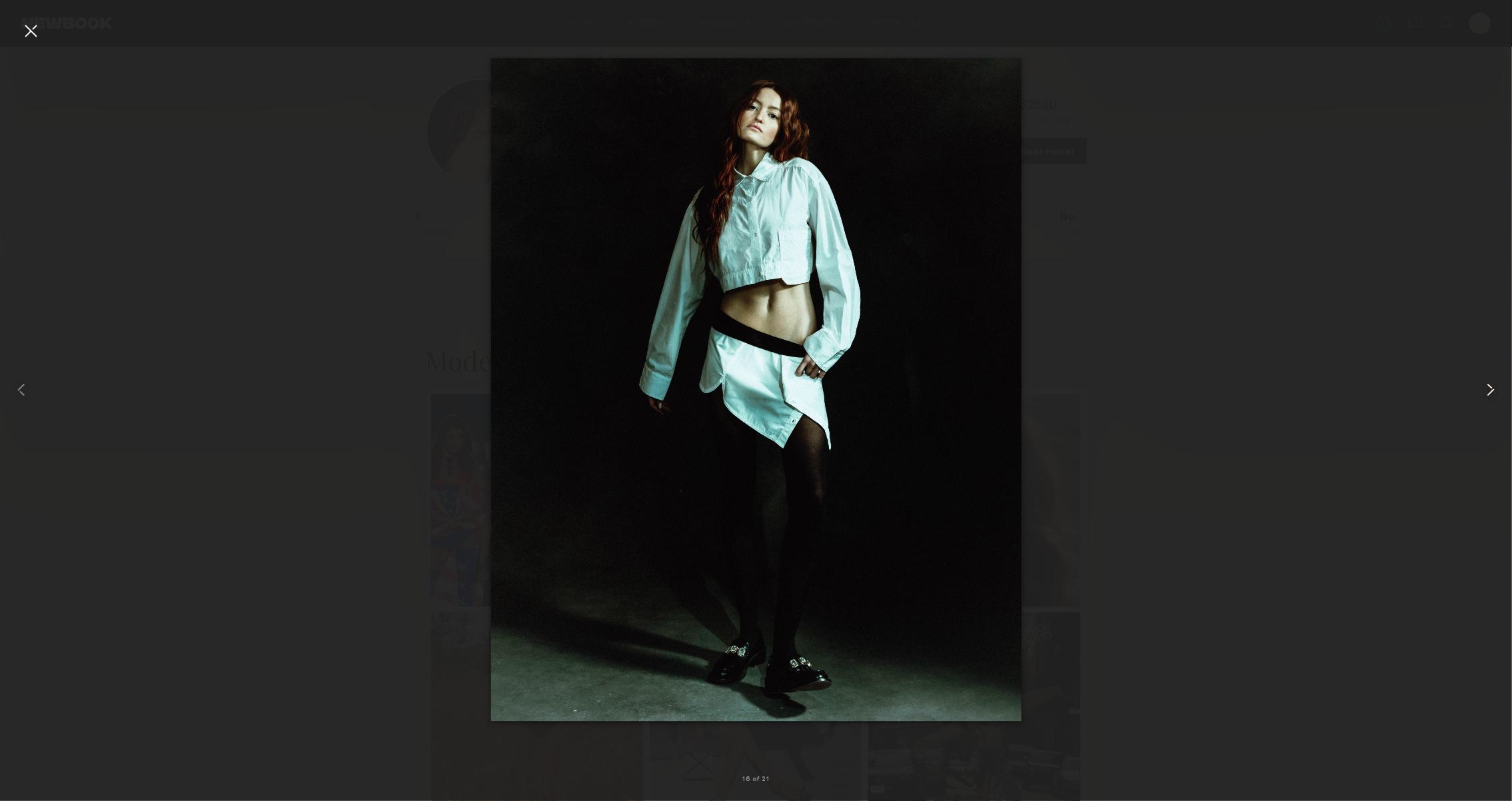
click at [1486, 389] on common-icon at bounding box center [1491, 390] width 21 height 21
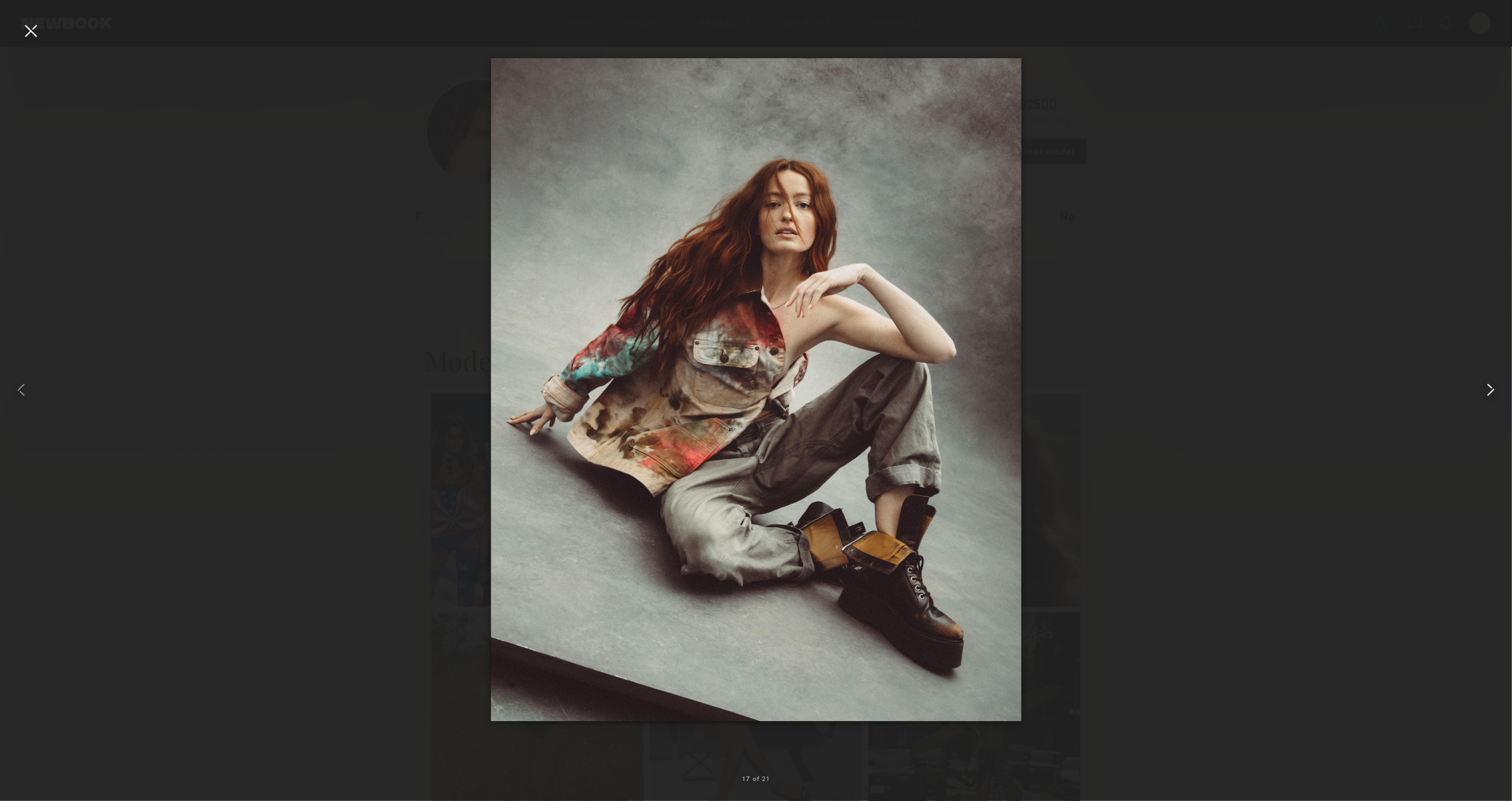
click at [1486, 389] on common-icon at bounding box center [1491, 390] width 21 height 21
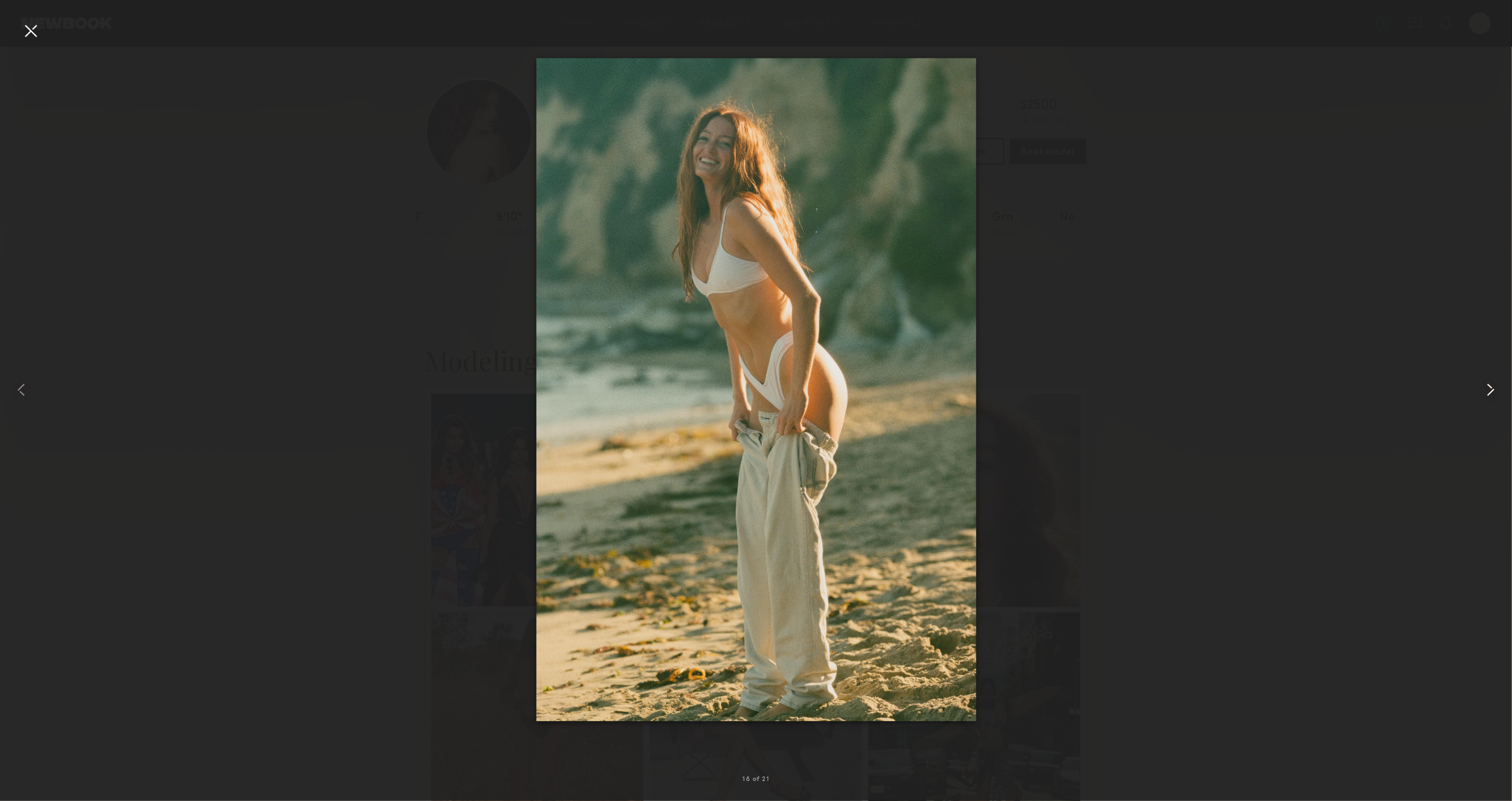
click at [1488, 390] on common-icon at bounding box center [1491, 390] width 21 height 21
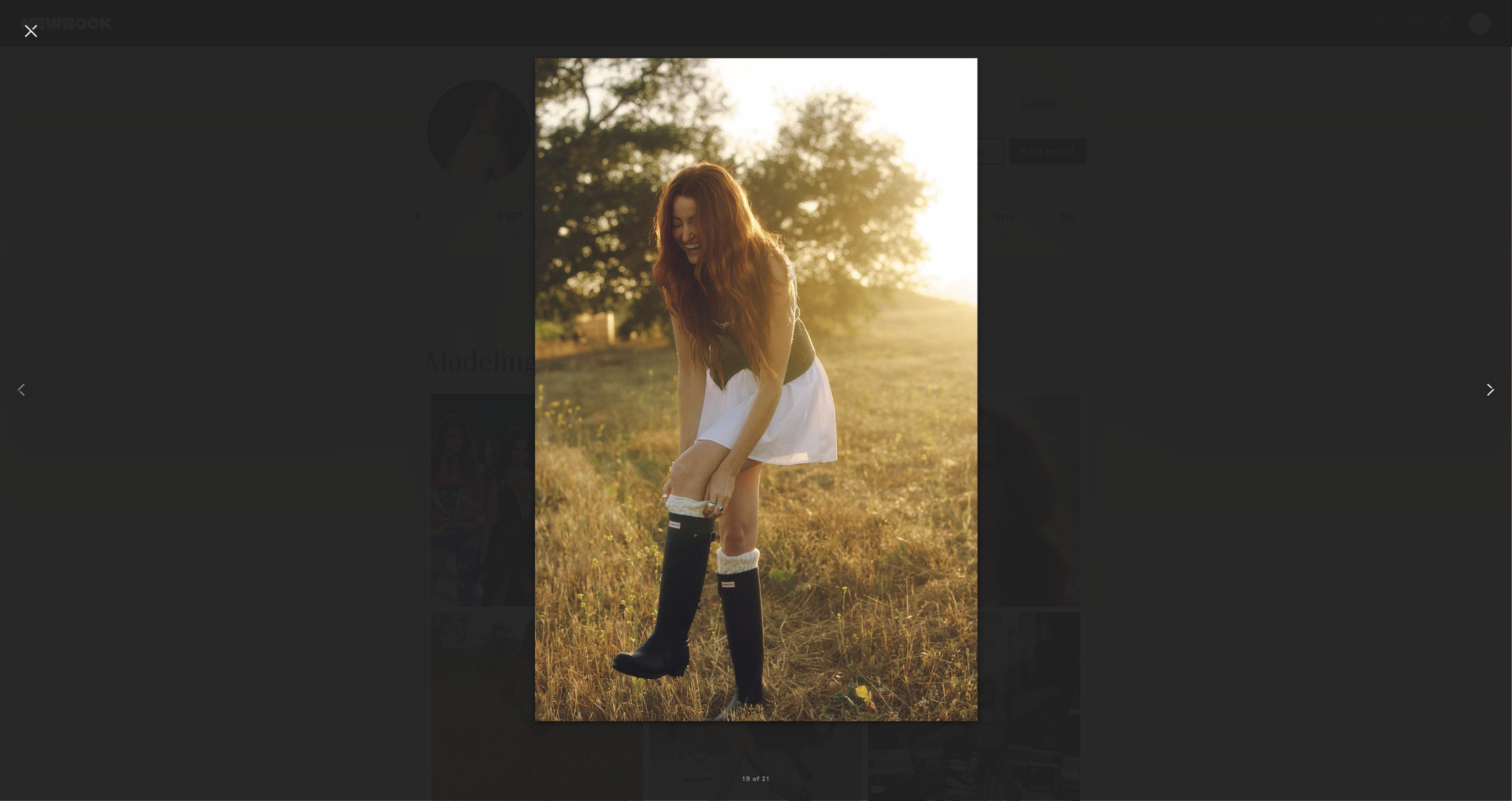
click at [1488, 390] on common-icon at bounding box center [1491, 390] width 21 height 21
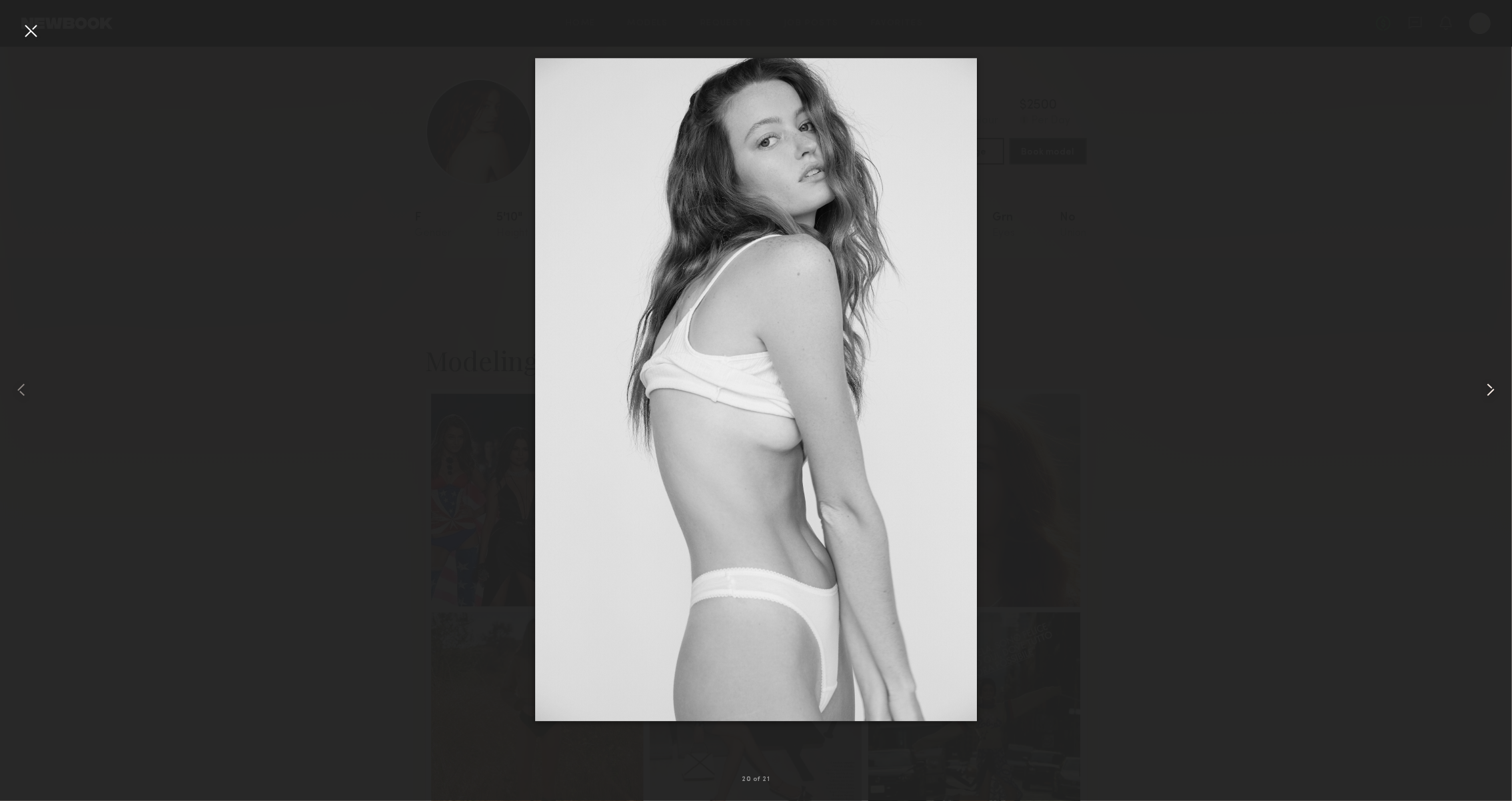
click at [1488, 390] on common-icon at bounding box center [1491, 390] width 21 height 21
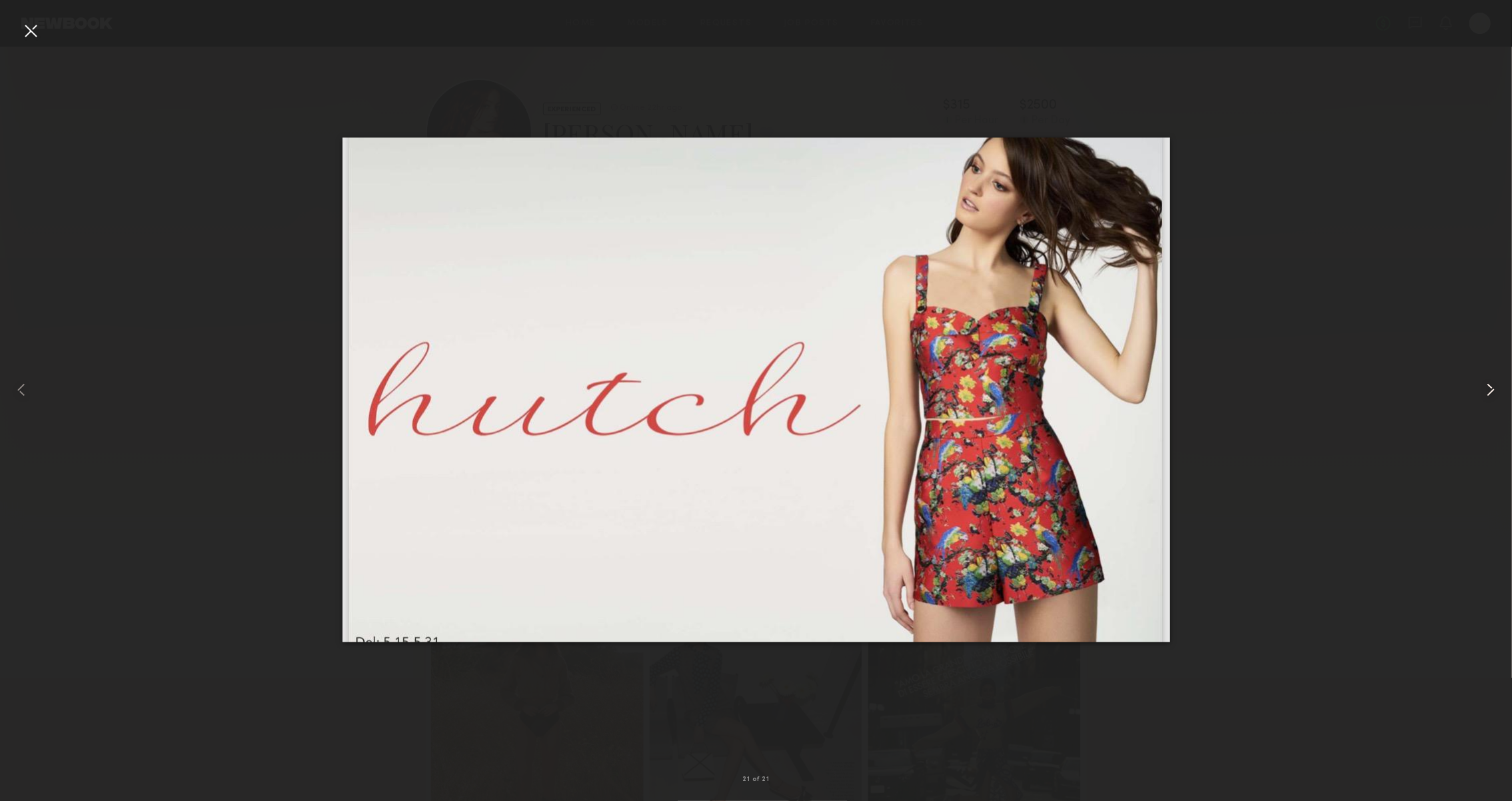
click at [1488, 390] on common-icon at bounding box center [1491, 390] width 21 height 21
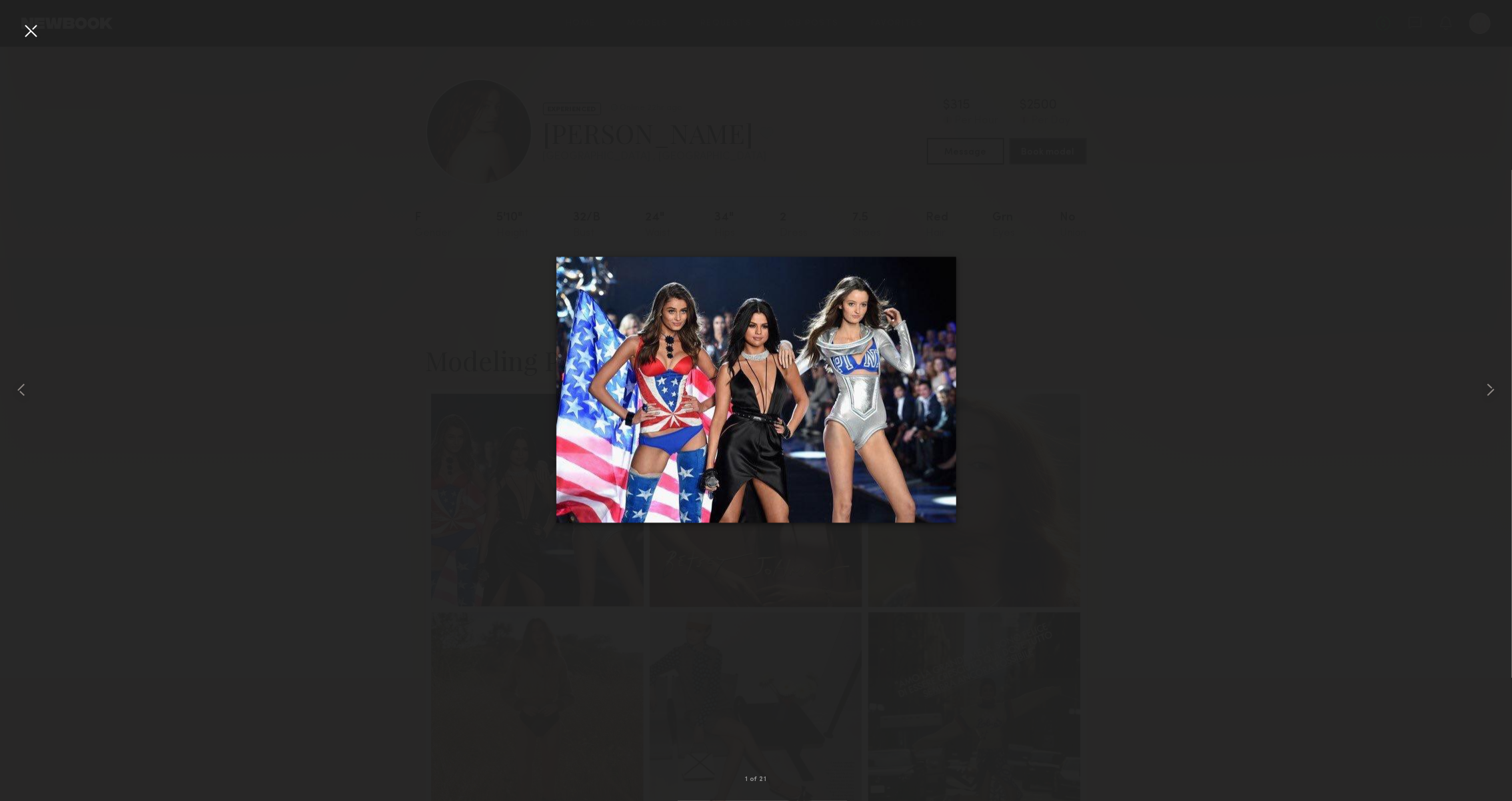
click at [38, 30] on div at bounding box center [31, 31] width 21 height 21
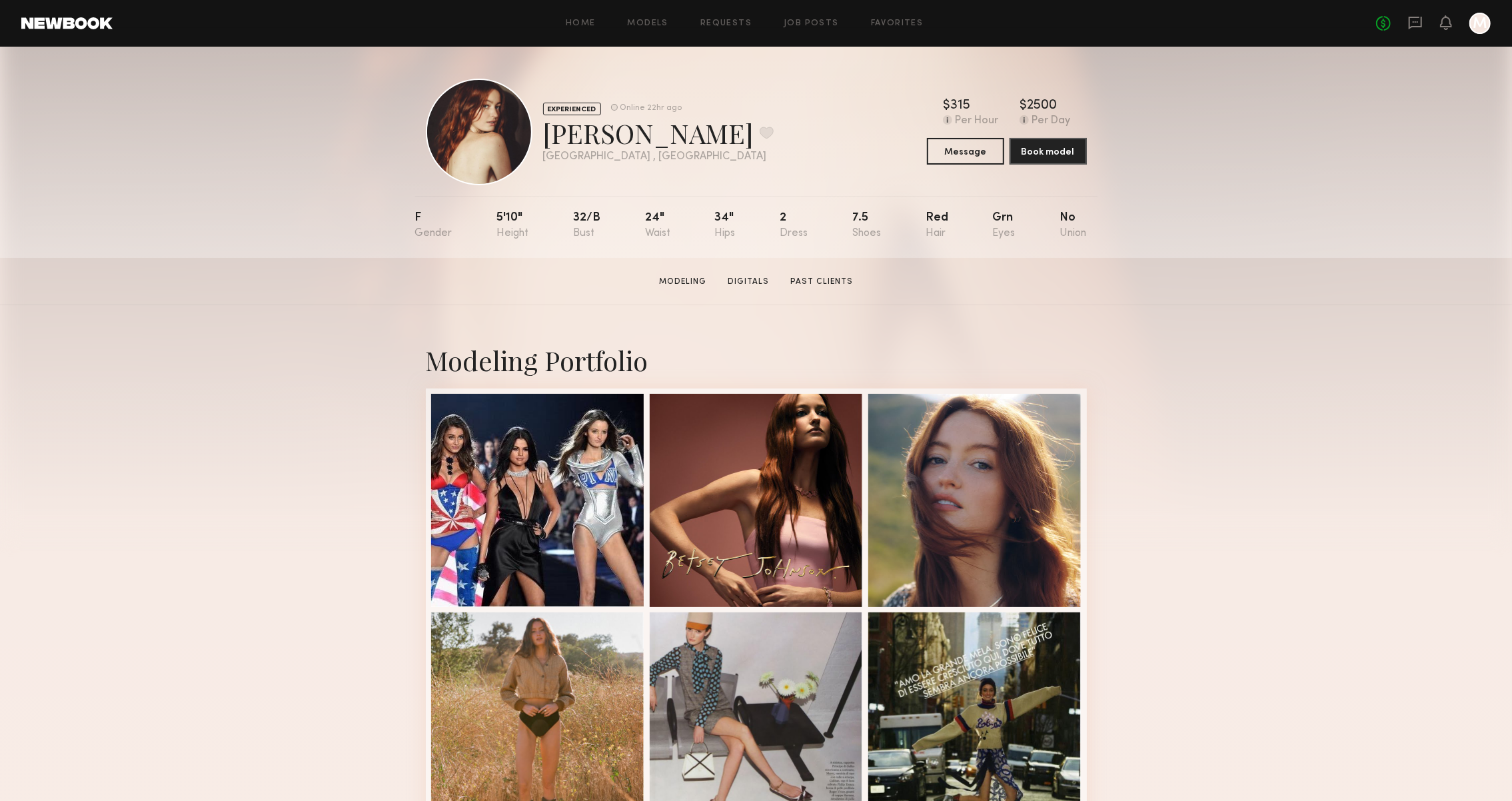
click at [810, 281] on link "Past Clients" at bounding box center [821, 282] width 73 height 12
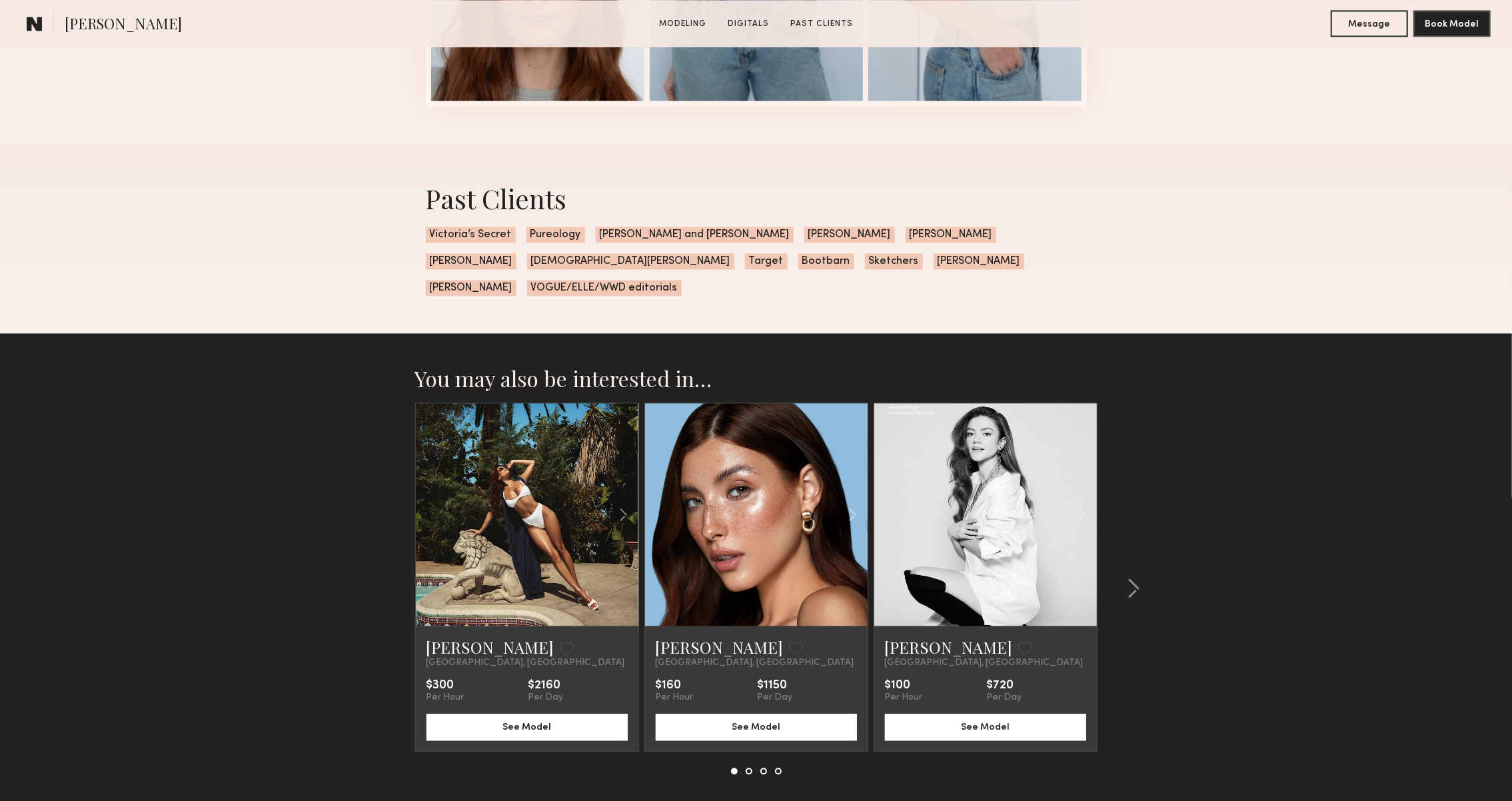
scroll to position [2426, 0]
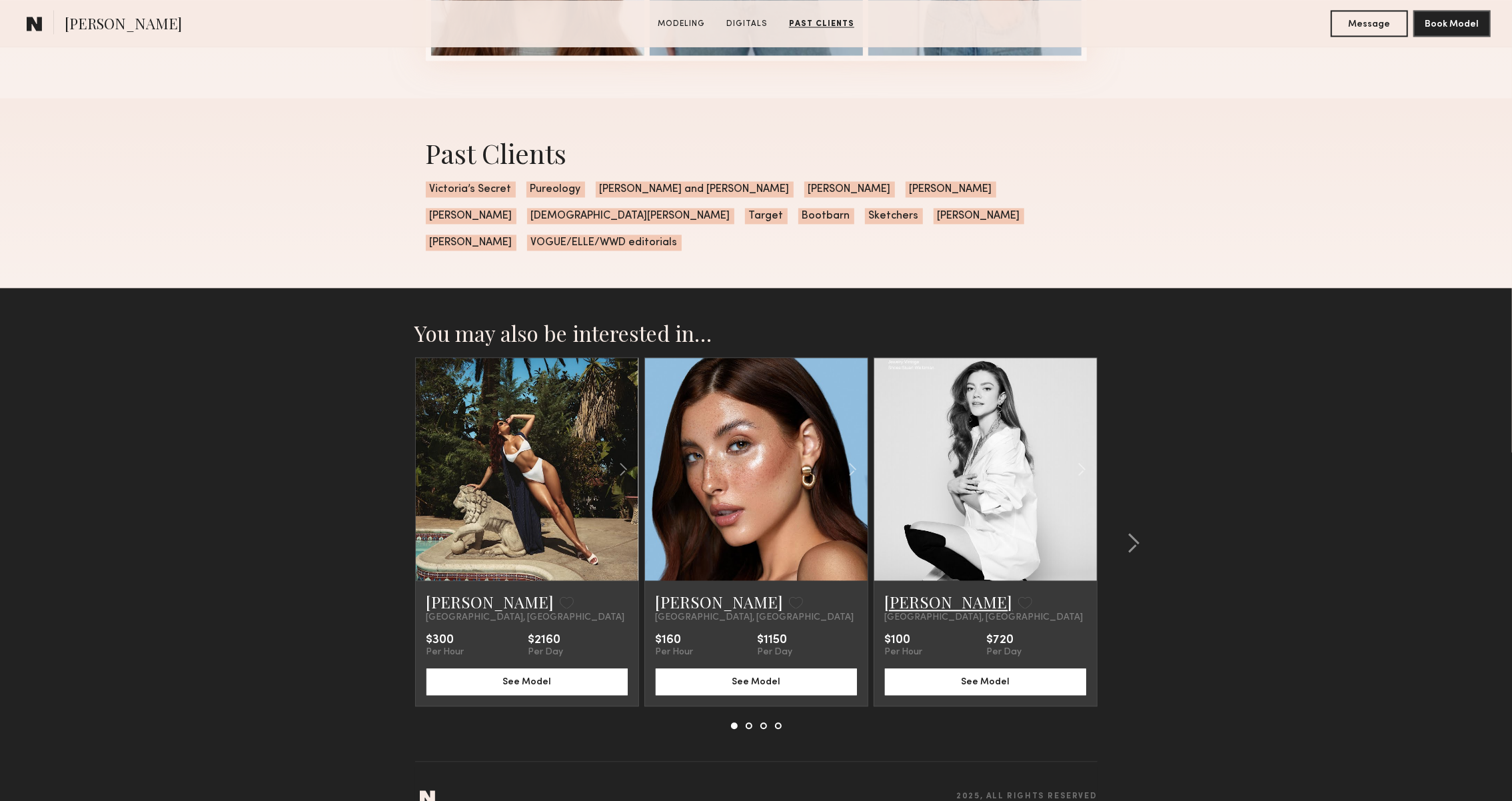
click at [925, 591] on link "Bella O." at bounding box center [949, 602] width 128 height 21
click at [1139, 533] on common-icon at bounding box center [1134, 543] width 14 height 21
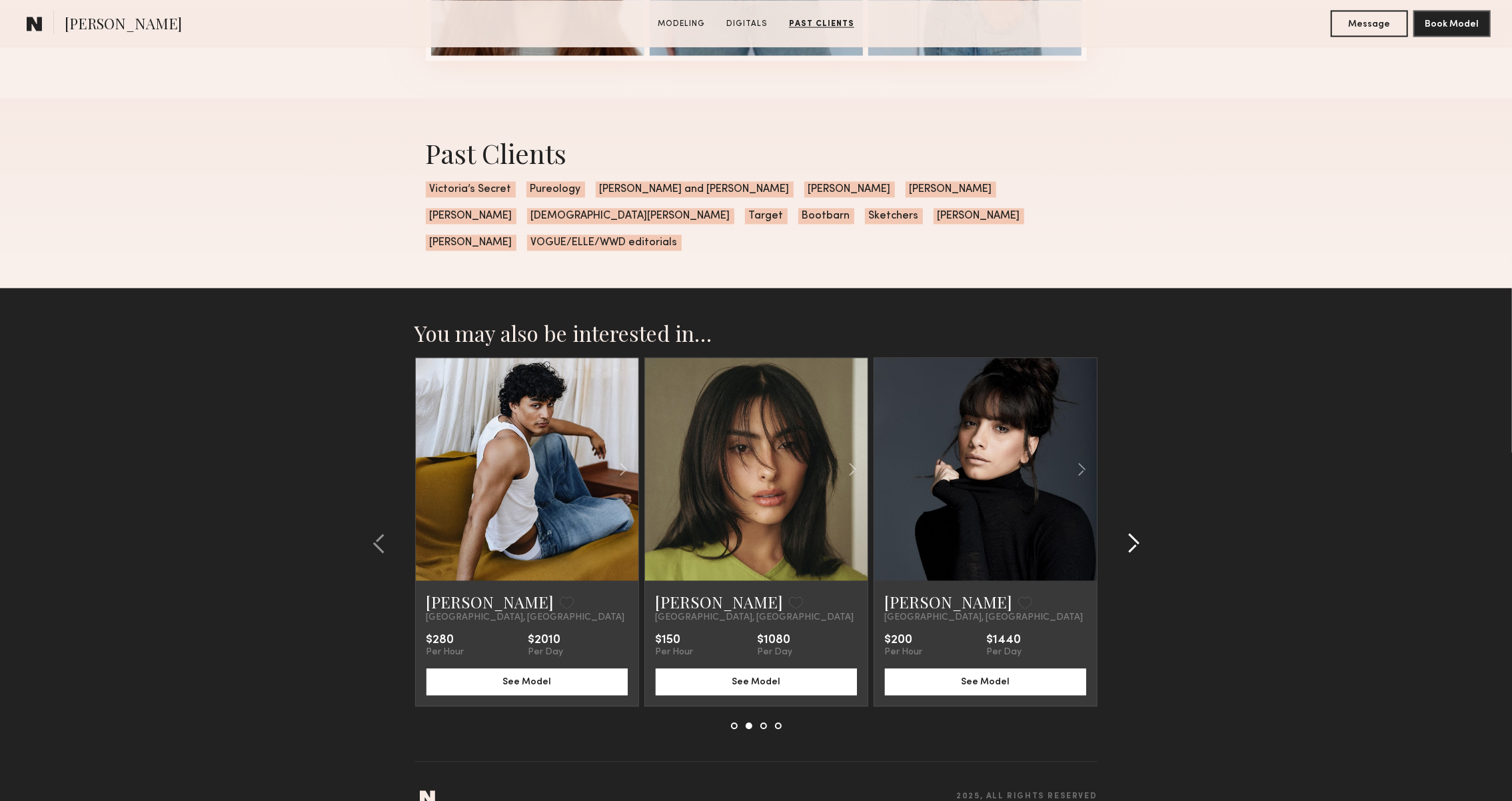
click at [1139, 533] on common-icon at bounding box center [1134, 543] width 14 height 21
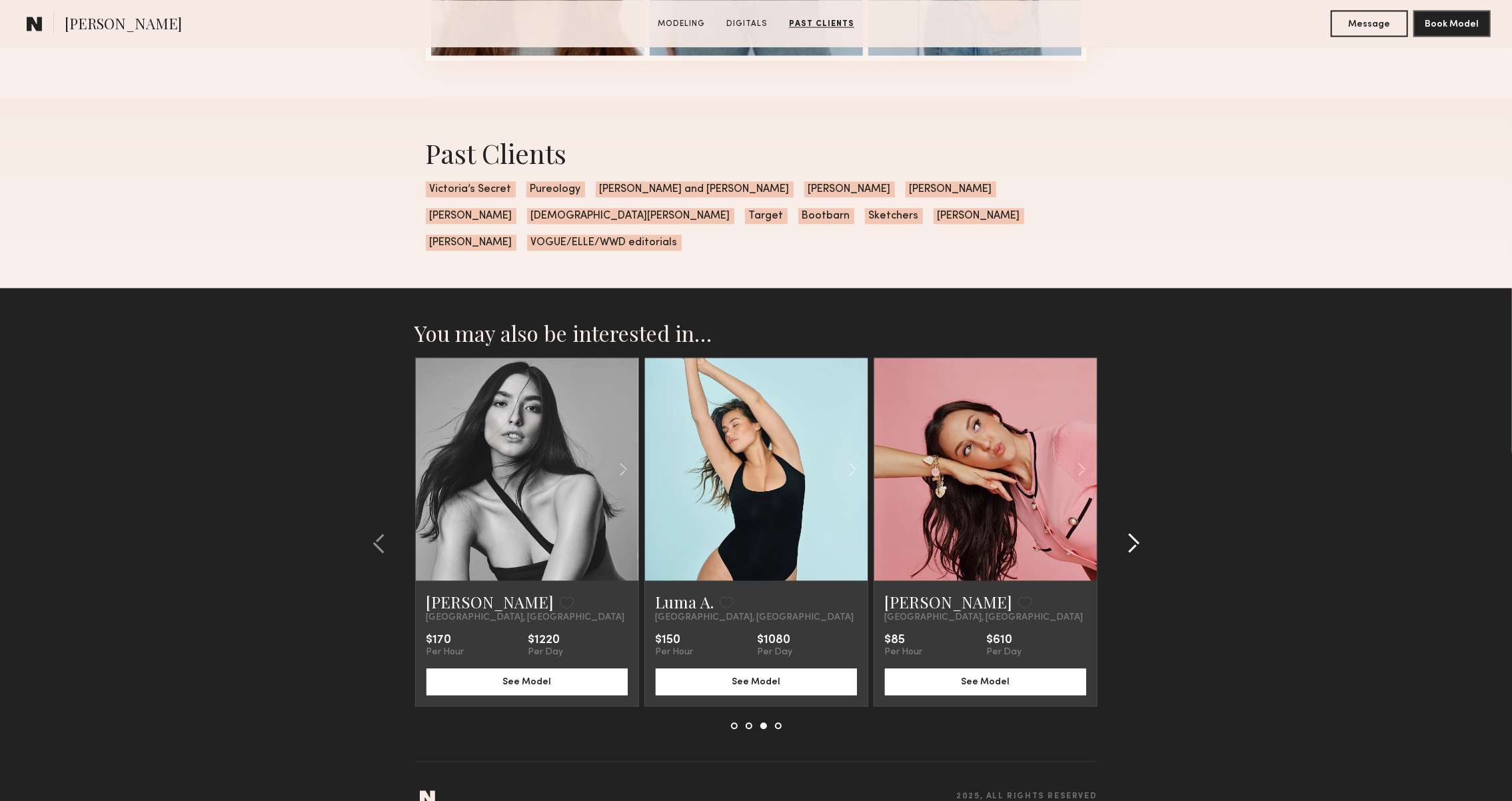
click at [1133, 533] on common-icon at bounding box center [1134, 543] width 14 height 21
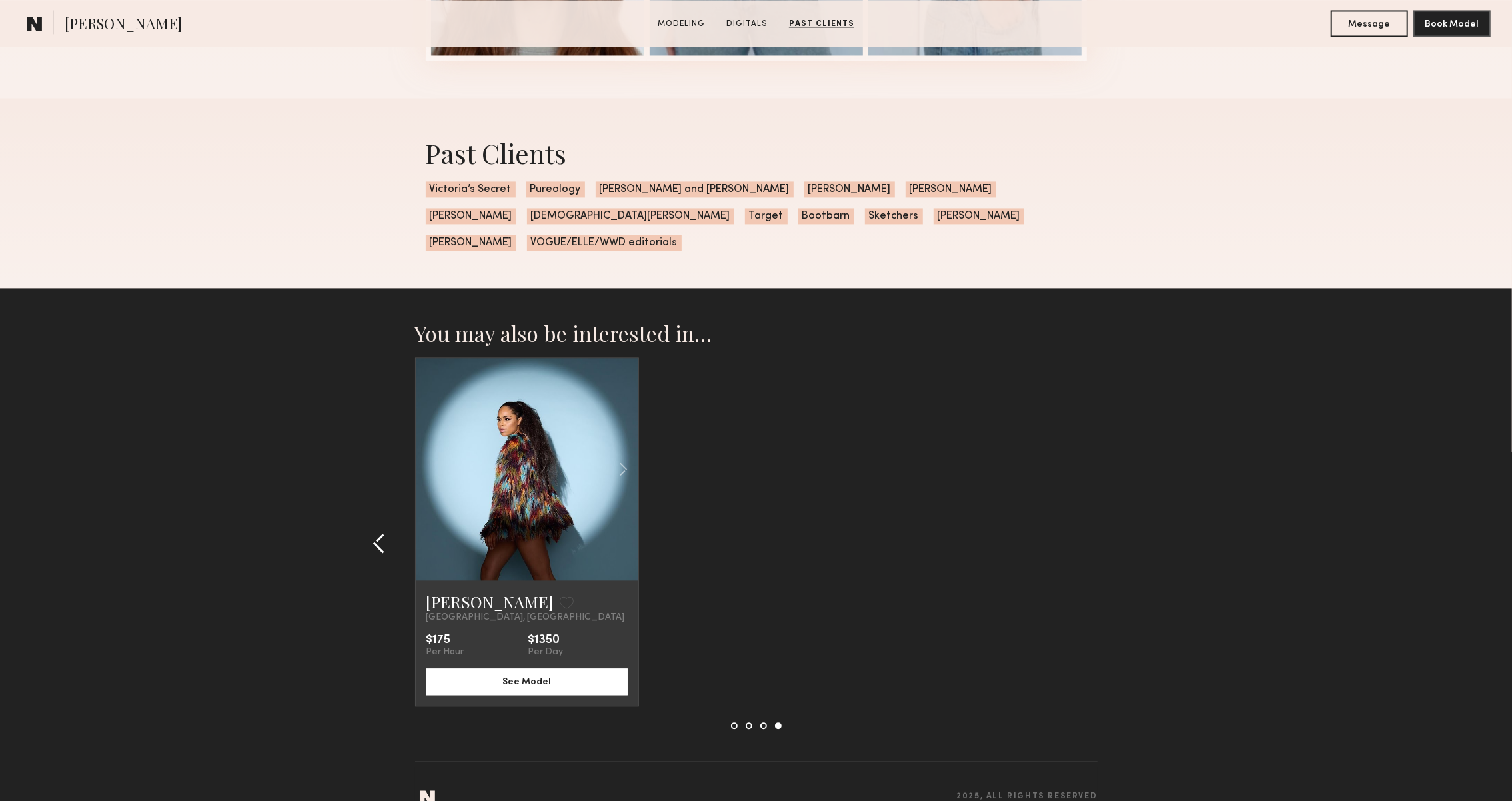
click at [379, 533] on common-icon at bounding box center [379, 543] width 14 height 21
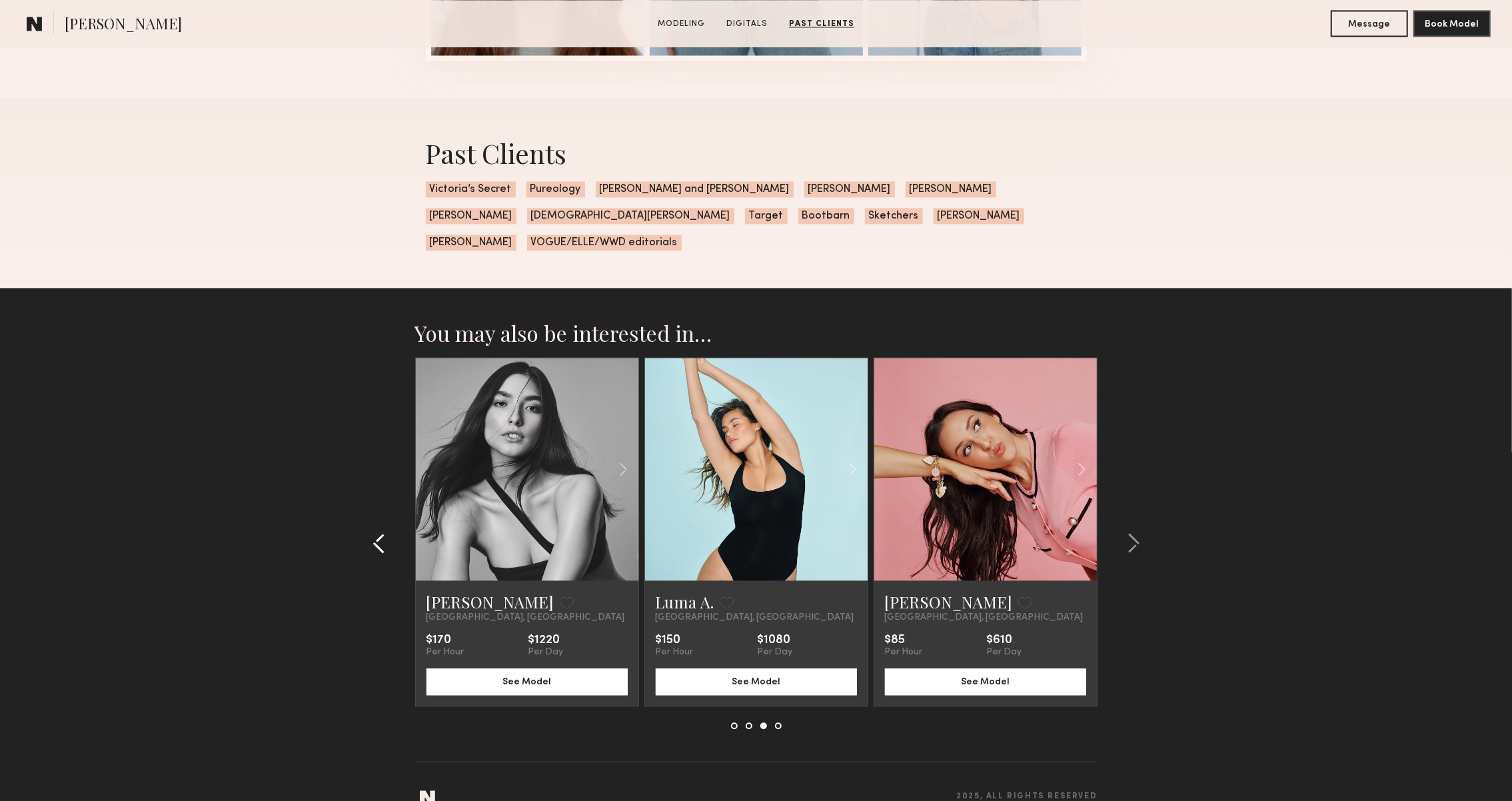
click at [379, 533] on common-icon at bounding box center [379, 543] width 14 height 21
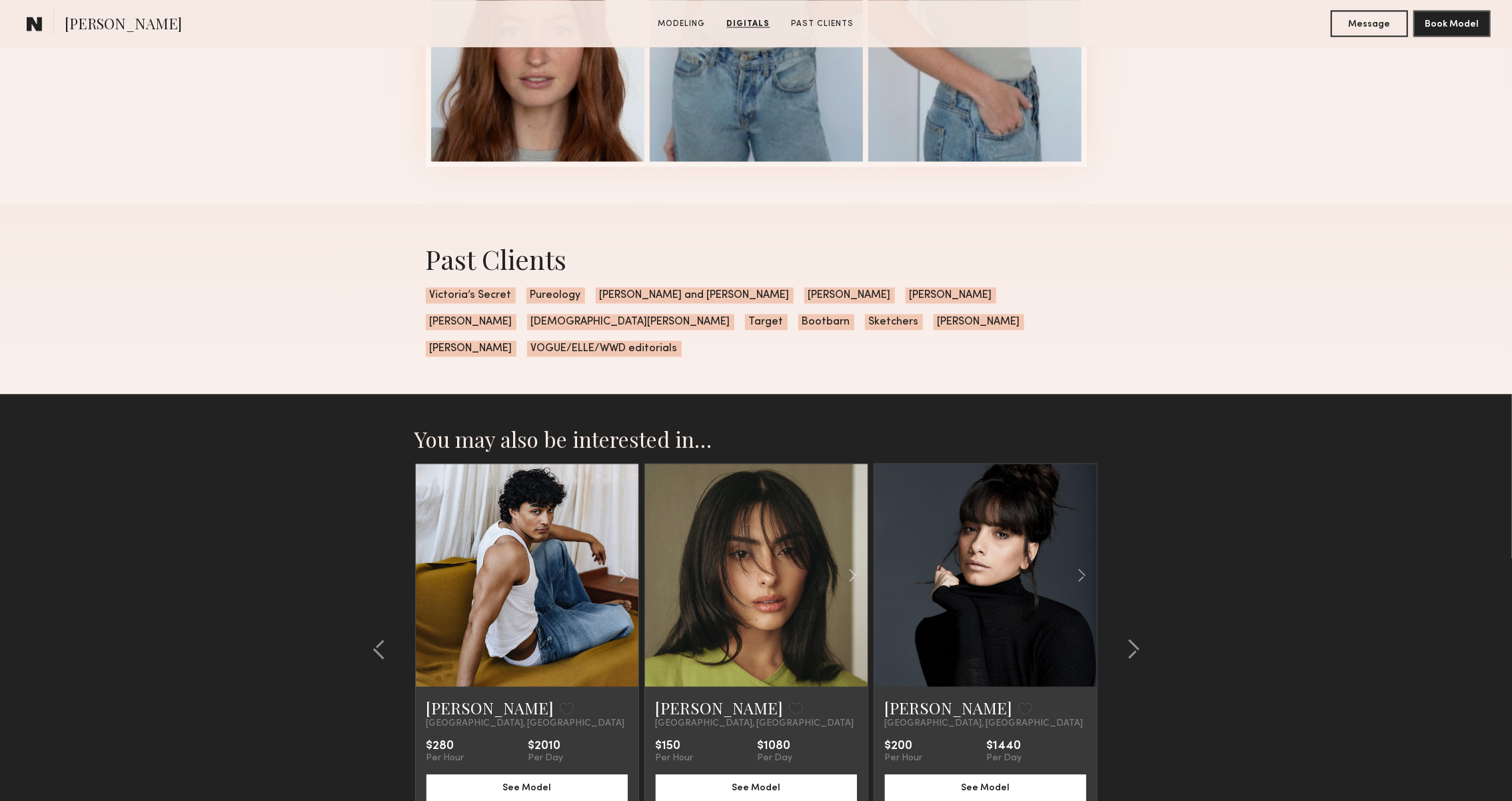
scroll to position [2402, 0]
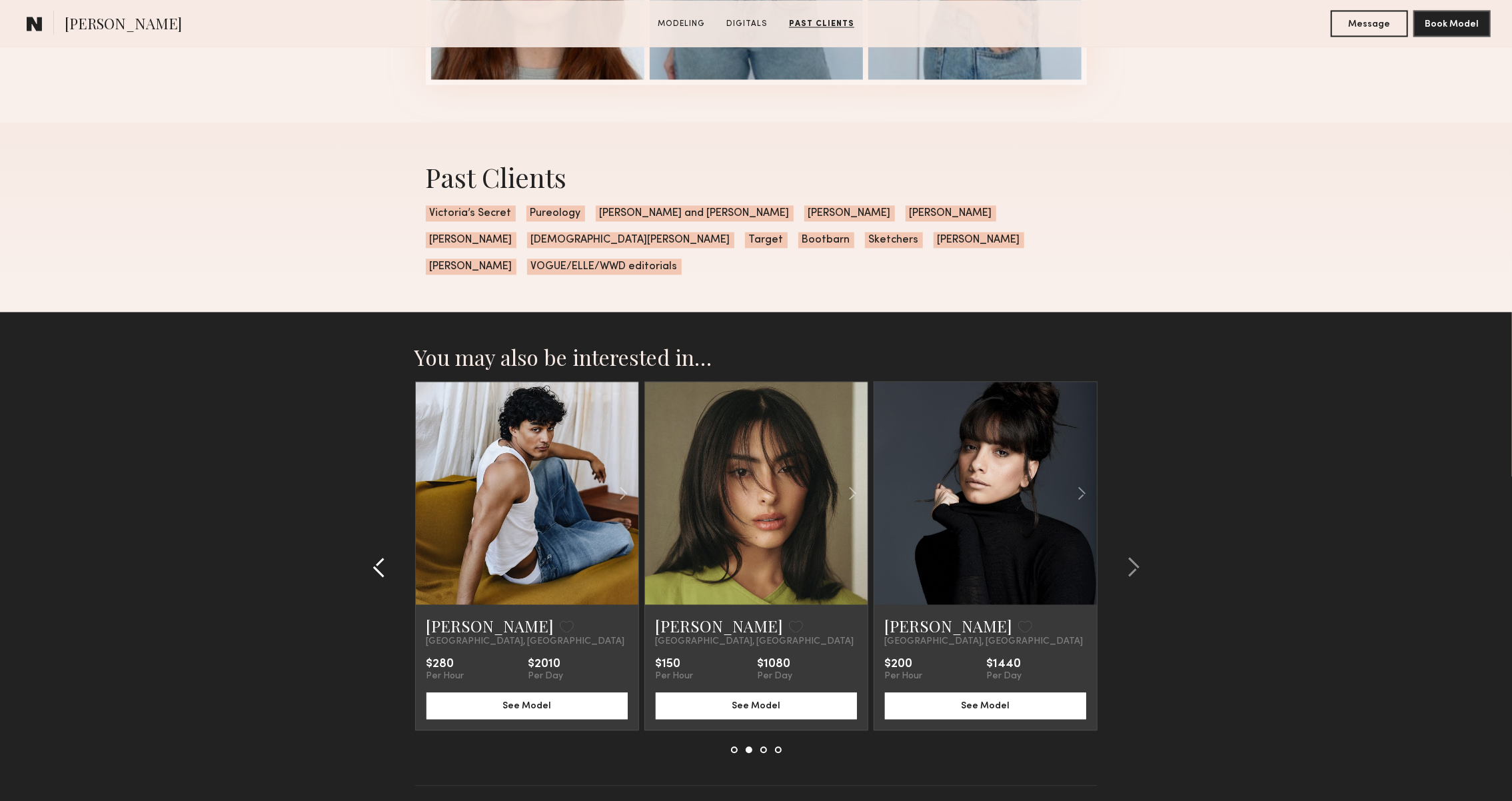
click at [382, 552] on div at bounding box center [383, 567] width 64 height 371
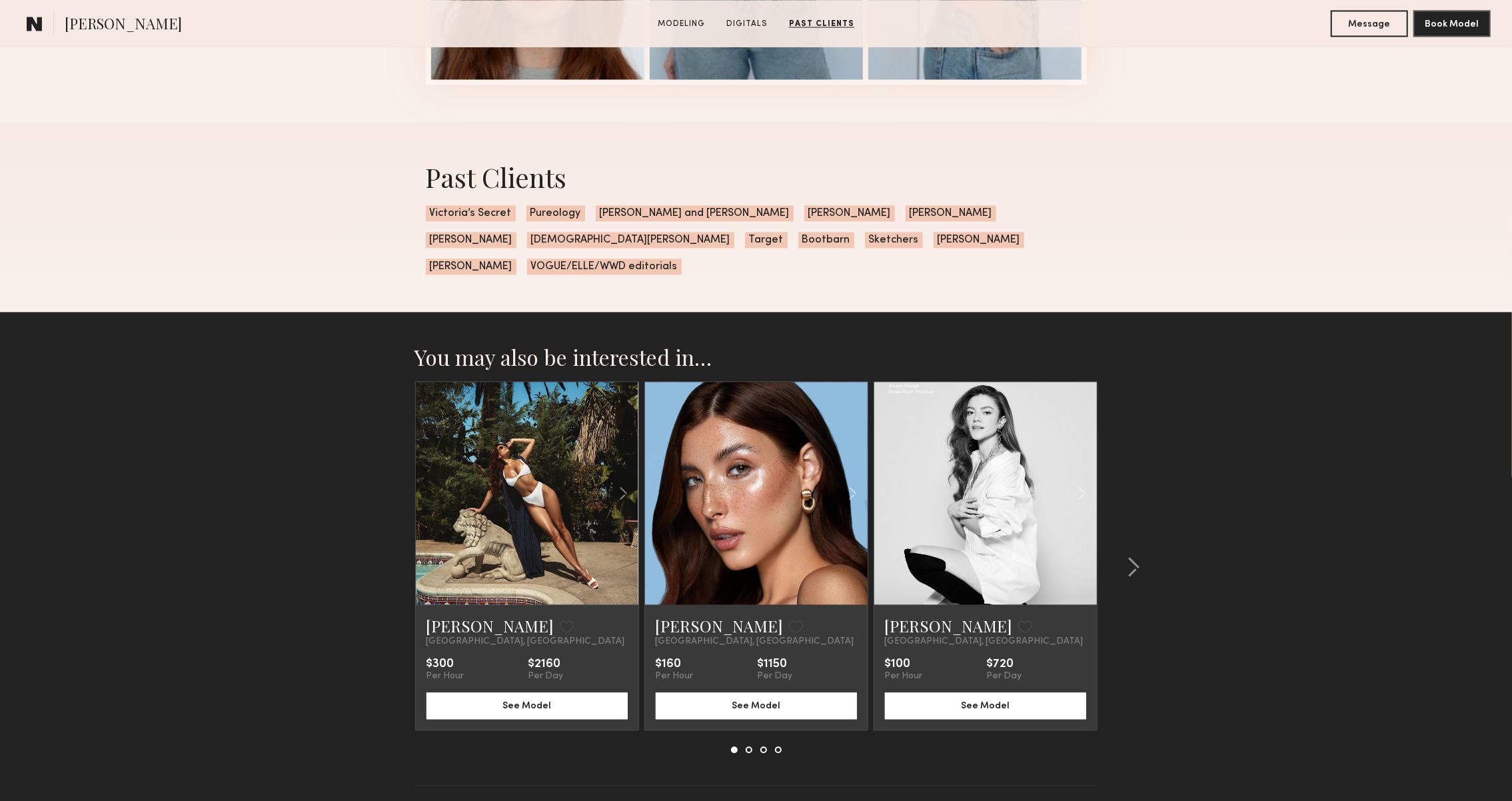
click at [382, 552] on section "You may also be interested in… Kimberly N. Favorite Los Angeles, CA $300 Per Ho…" at bounding box center [756, 581] width 1512 height 540
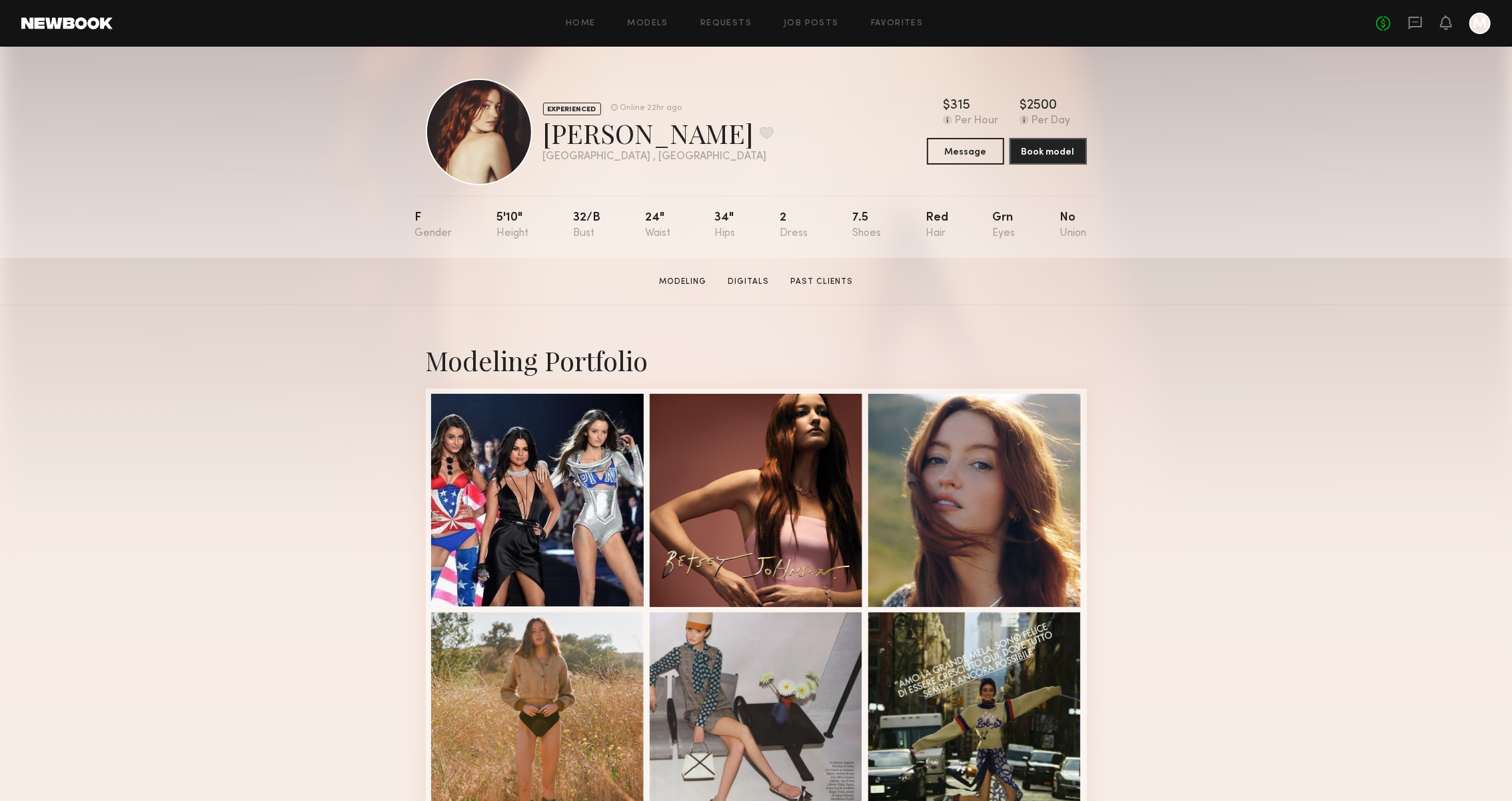
scroll to position [0, 0]
click at [1142, 166] on div "EXPERIENCED Online 22hr ago Megan P. Favorite Los Angeles , CA Online 22hr ago …" at bounding box center [756, 152] width 1512 height 211
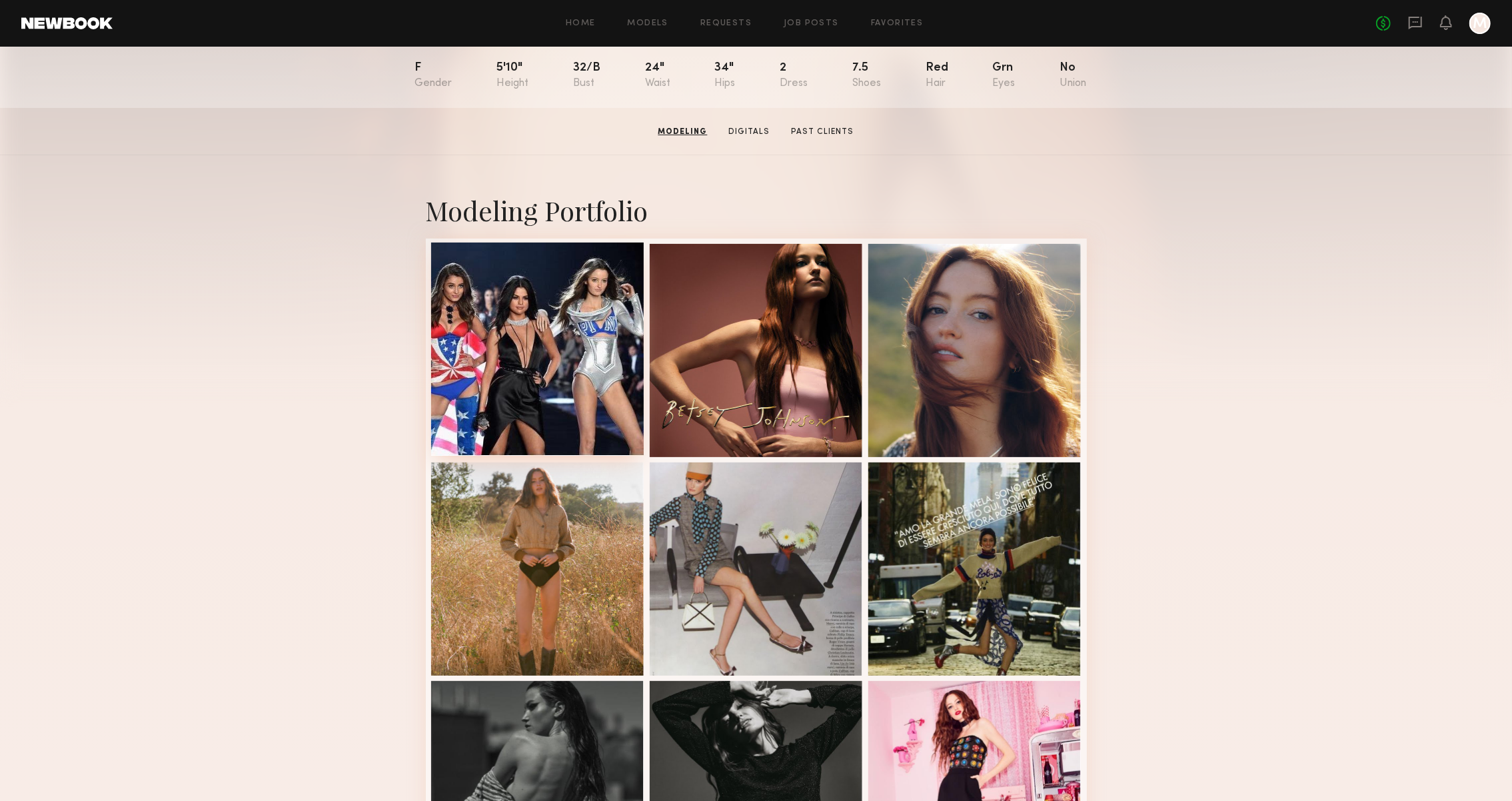
scroll to position [147, 0]
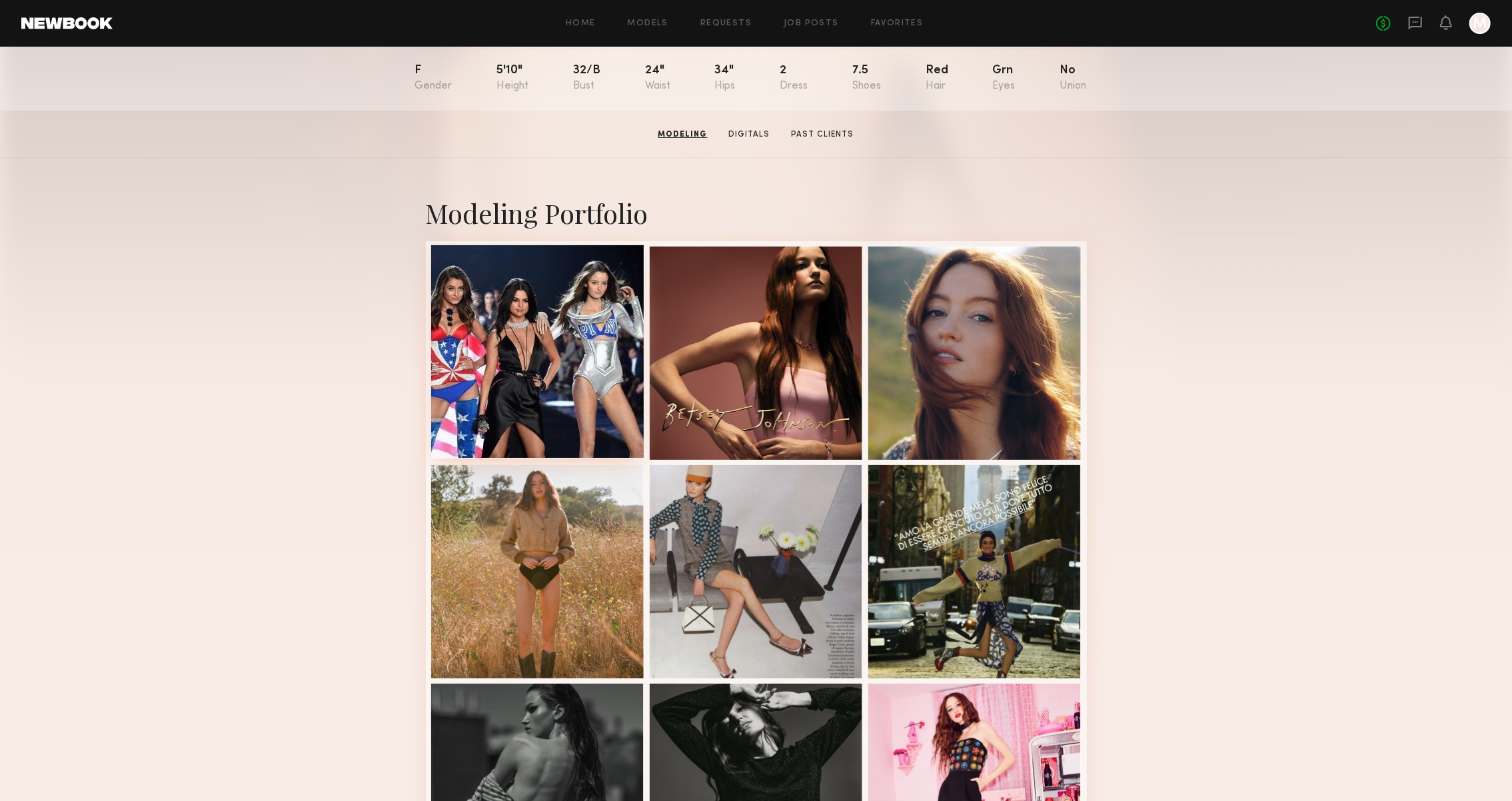
click at [601, 340] on div at bounding box center [537, 351] width 213 height 213
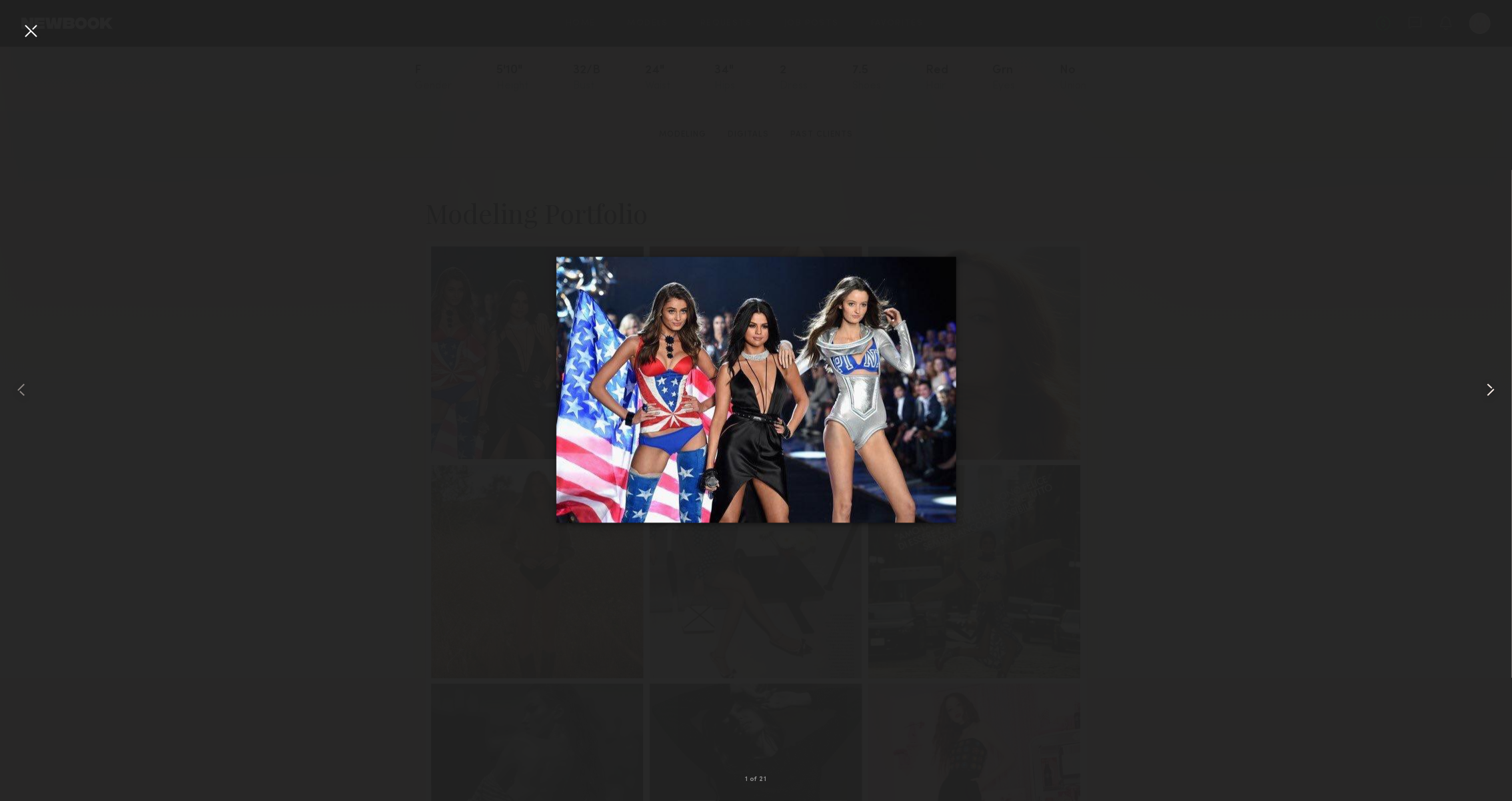
click at [1478, 393] on div at bounding box center [1482, 390] width 60 height 737
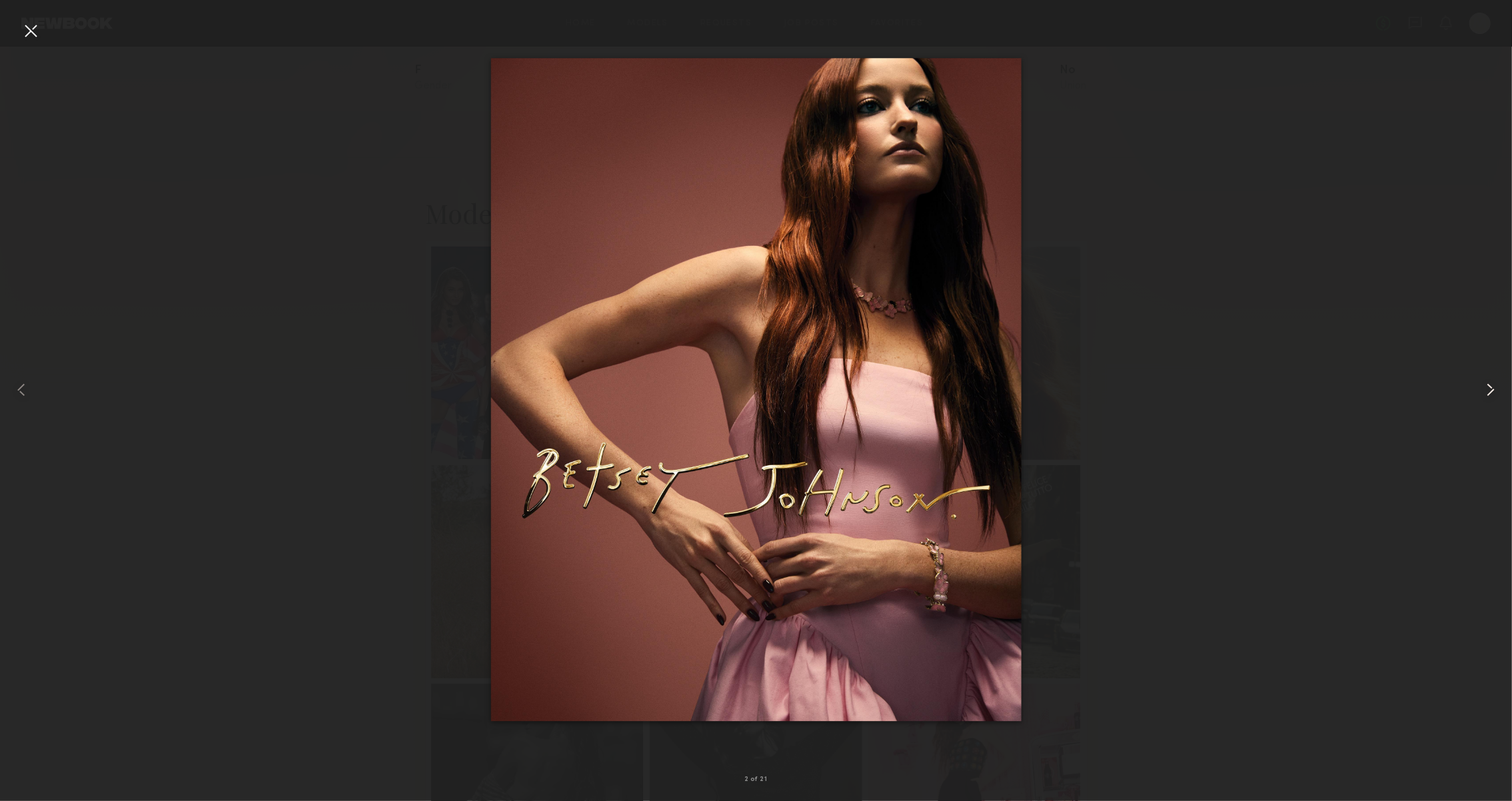
click at [1478, 393] on div at bounding box center [1482, 390] width 60 height 737
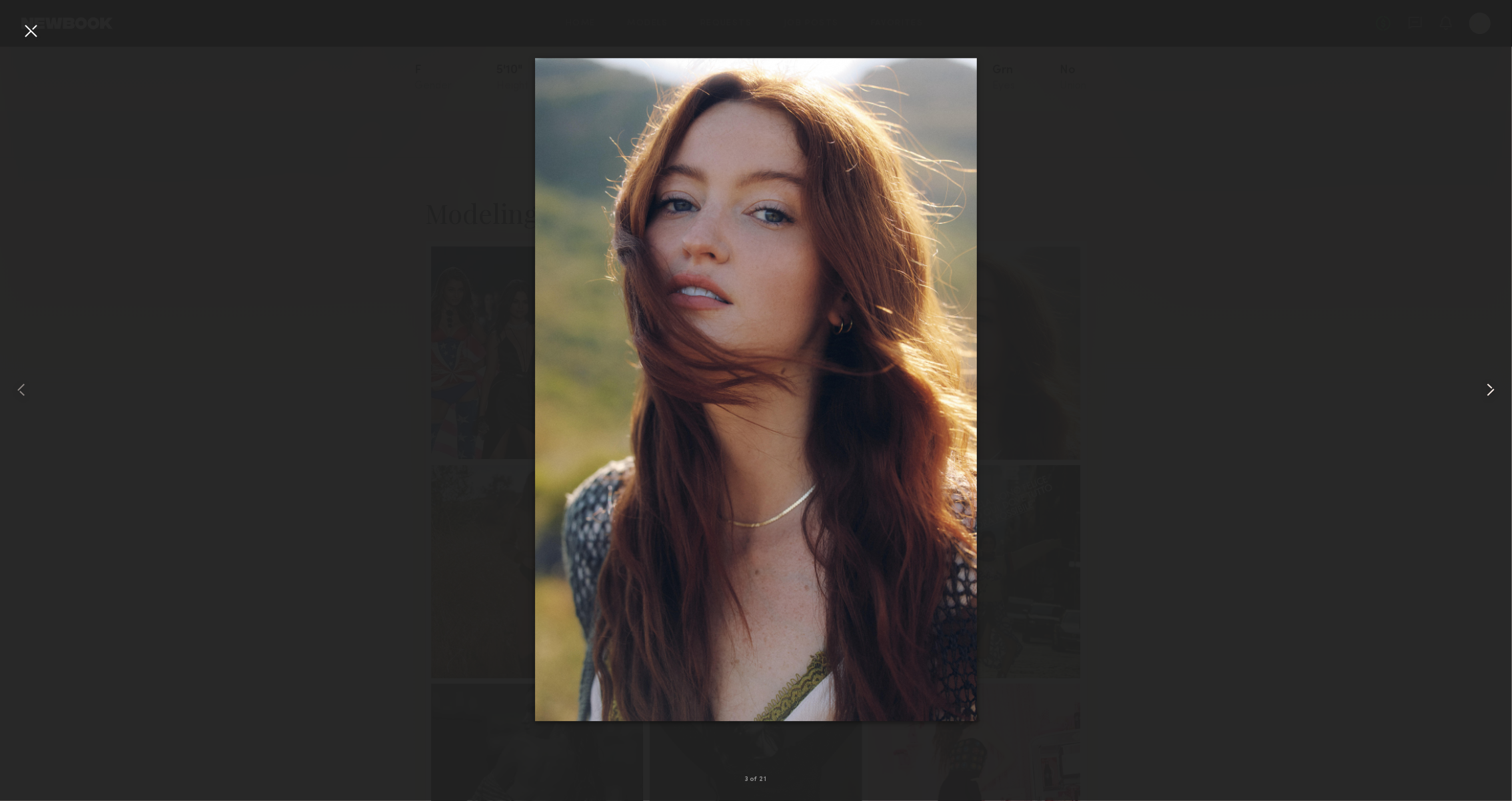
click at [1478, 393] on div at bounding box center [1482, 390] width 60 height 737
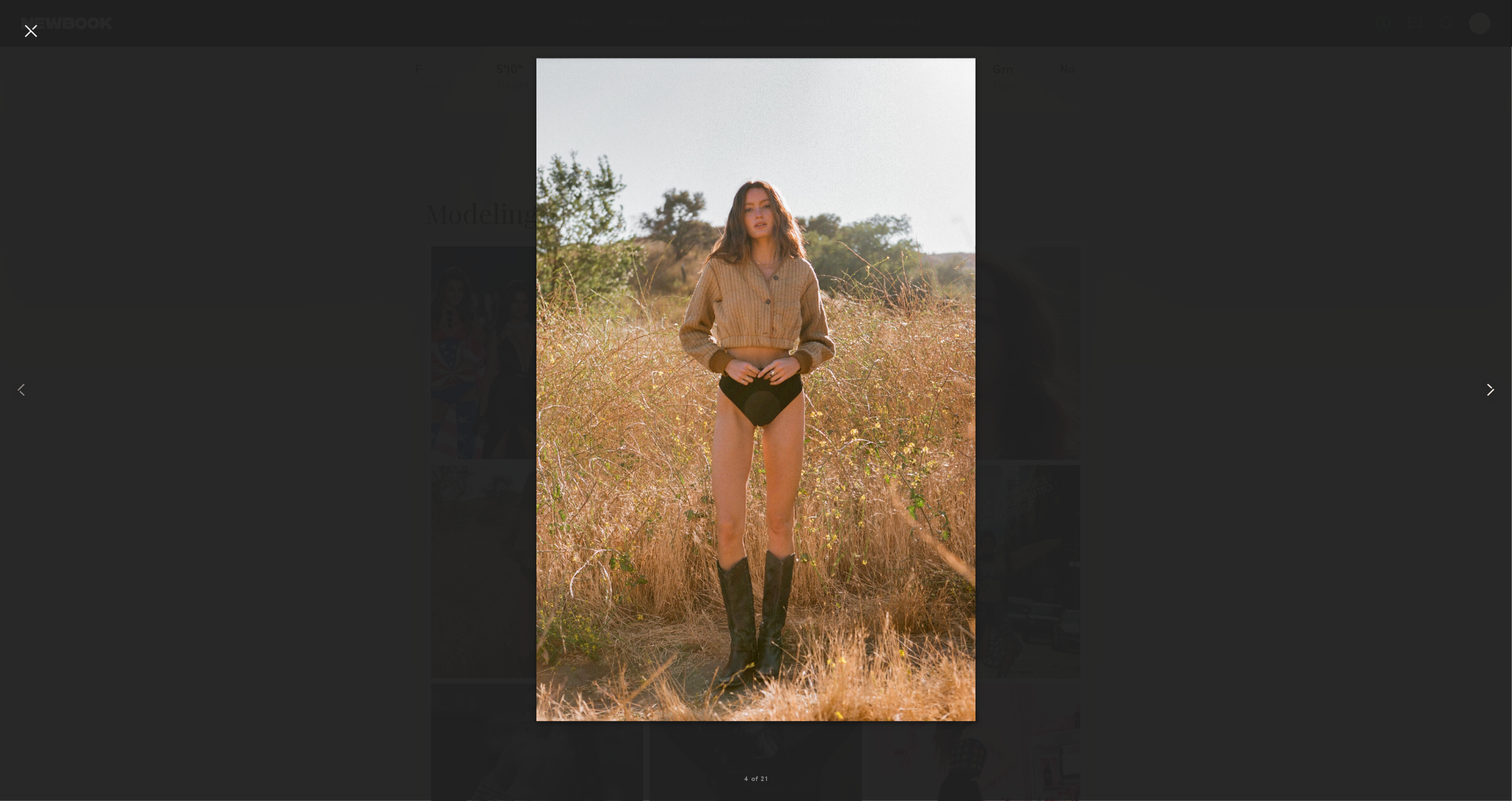
click at [1478, 393] on div at bounding box center [1482, 390] width 60 height 737
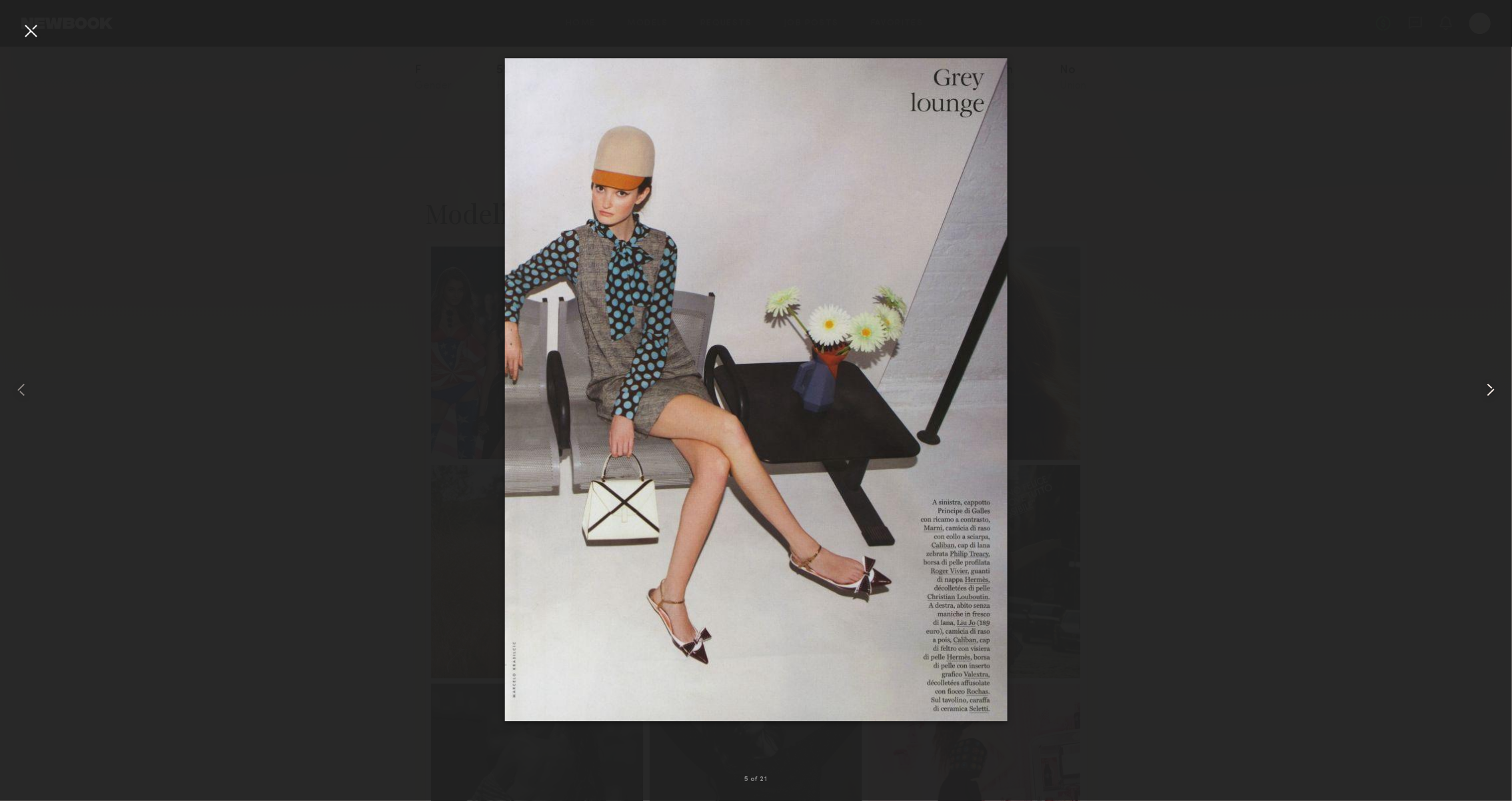
click at [1478, 393] on div at bounding box center [1482, 390] width 60 height 737
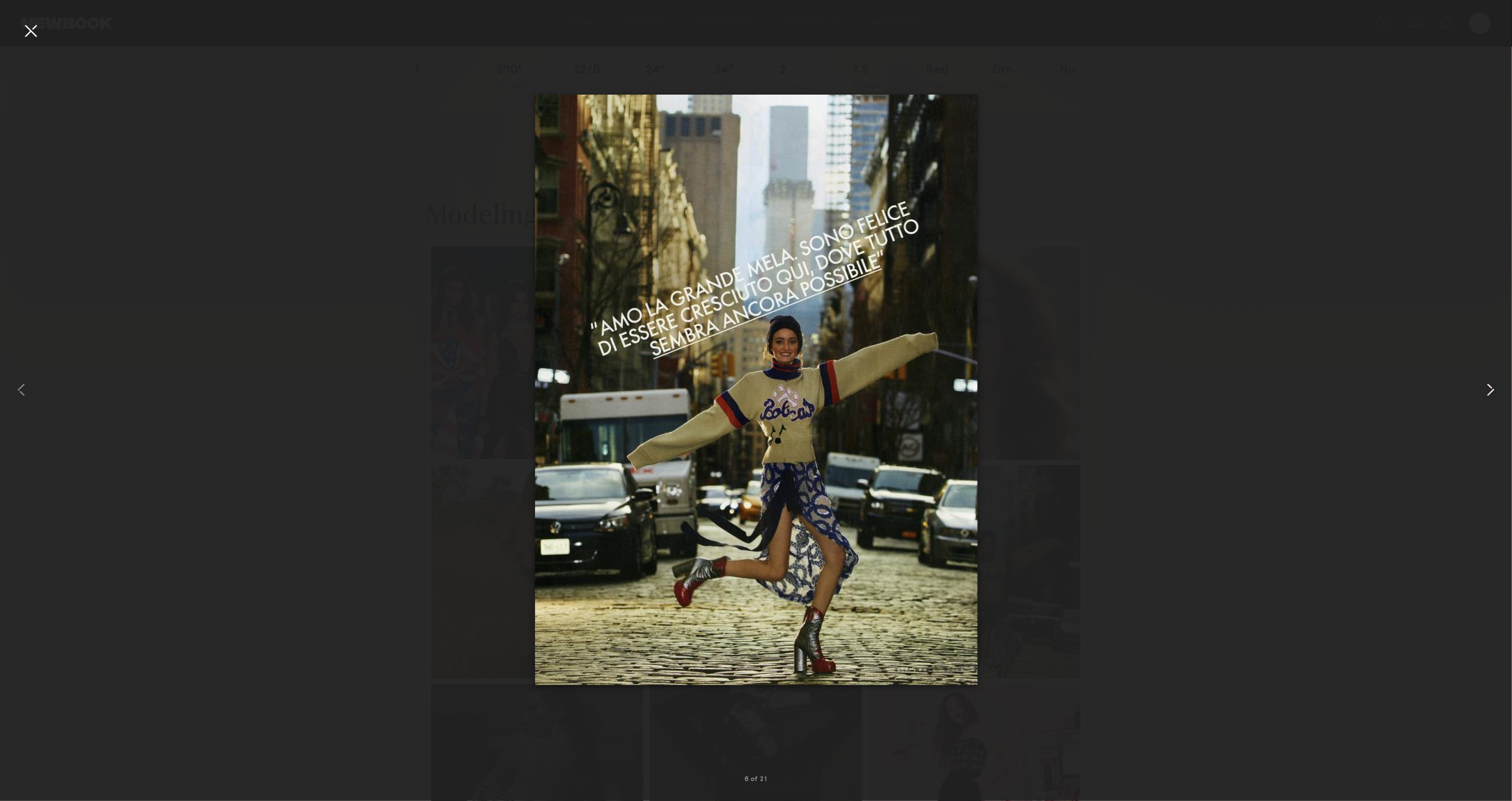
click at [1478, 393] on div at bounding box center [1482, 390] width 60 height 737
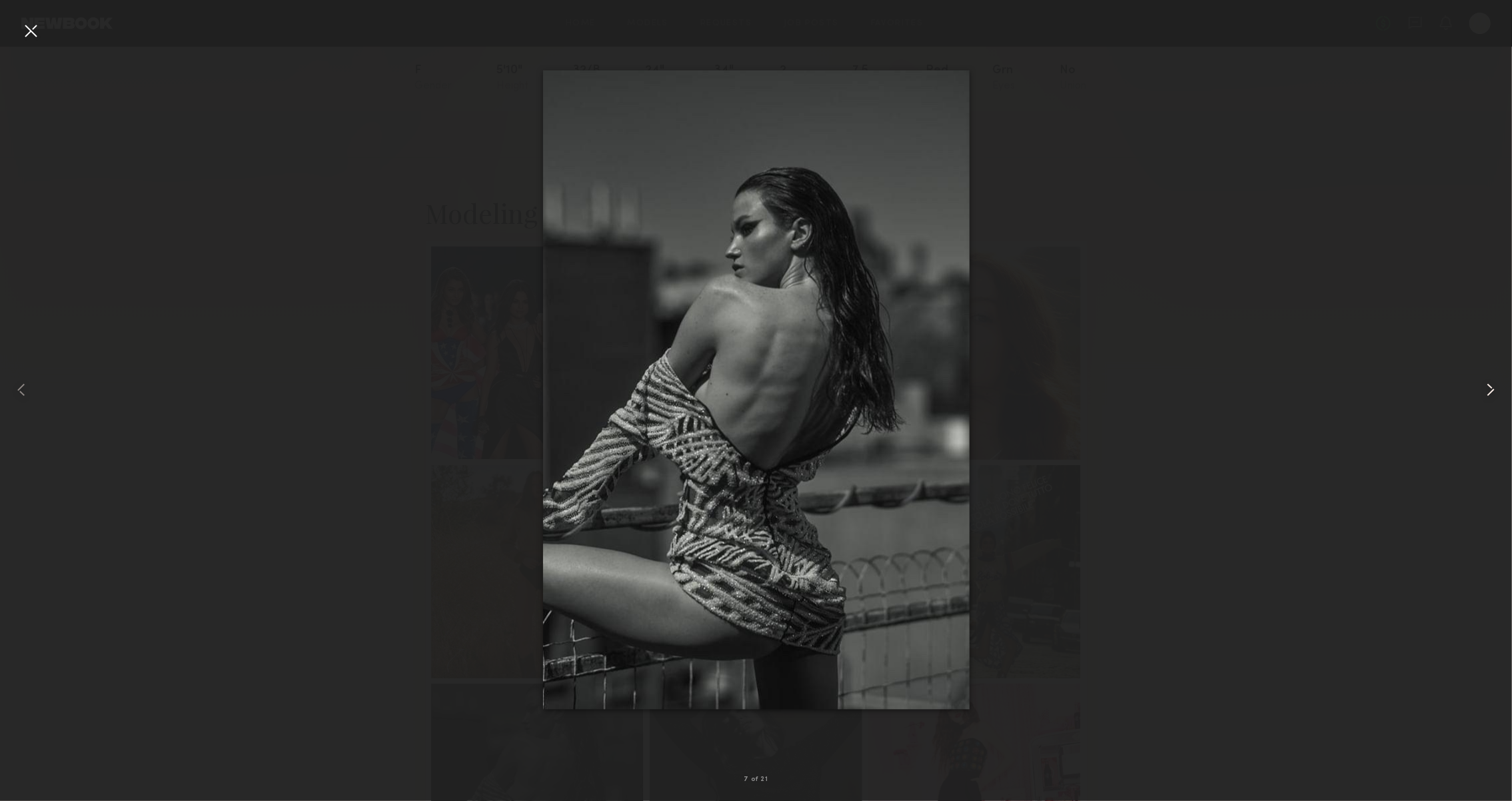
click at [1478, 393] on div at bounding box center [1482, 390] width 60 height 737
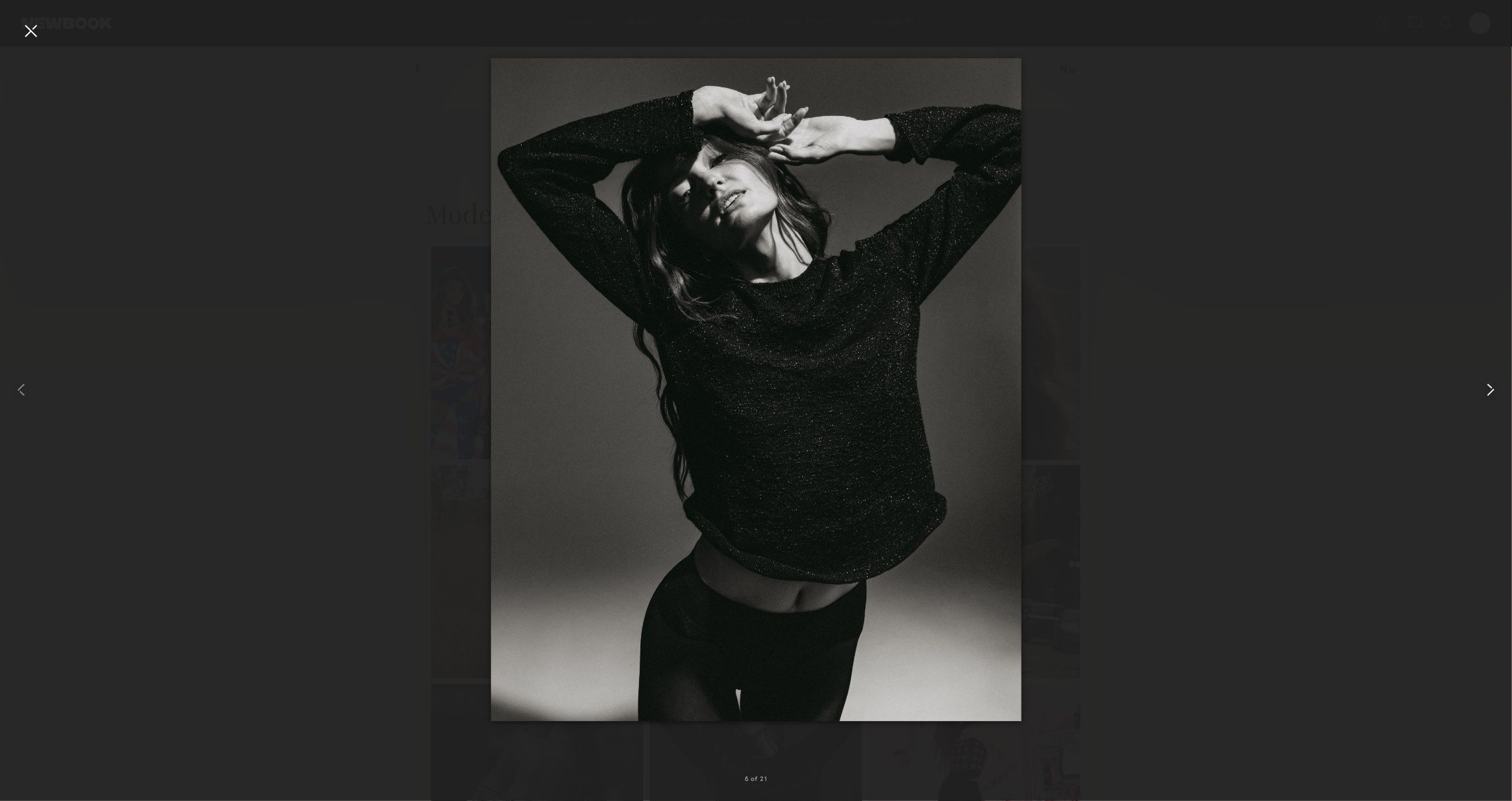
click at [1477, 393] on div at bounding box center [1482, 390] width 60 height 737
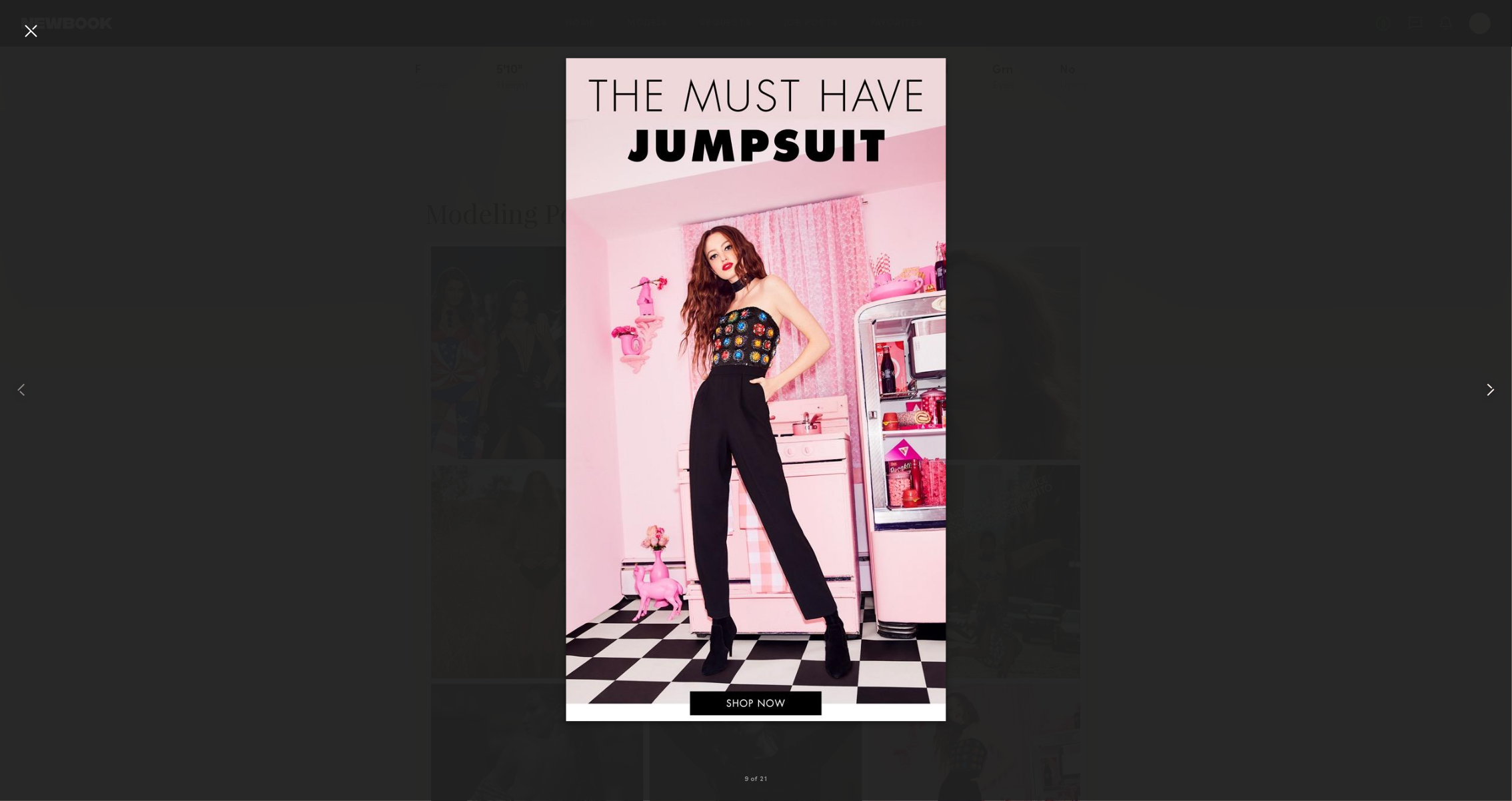
click at [1477, 393] on div at bounding box center [1482, 390] width 60 height 737
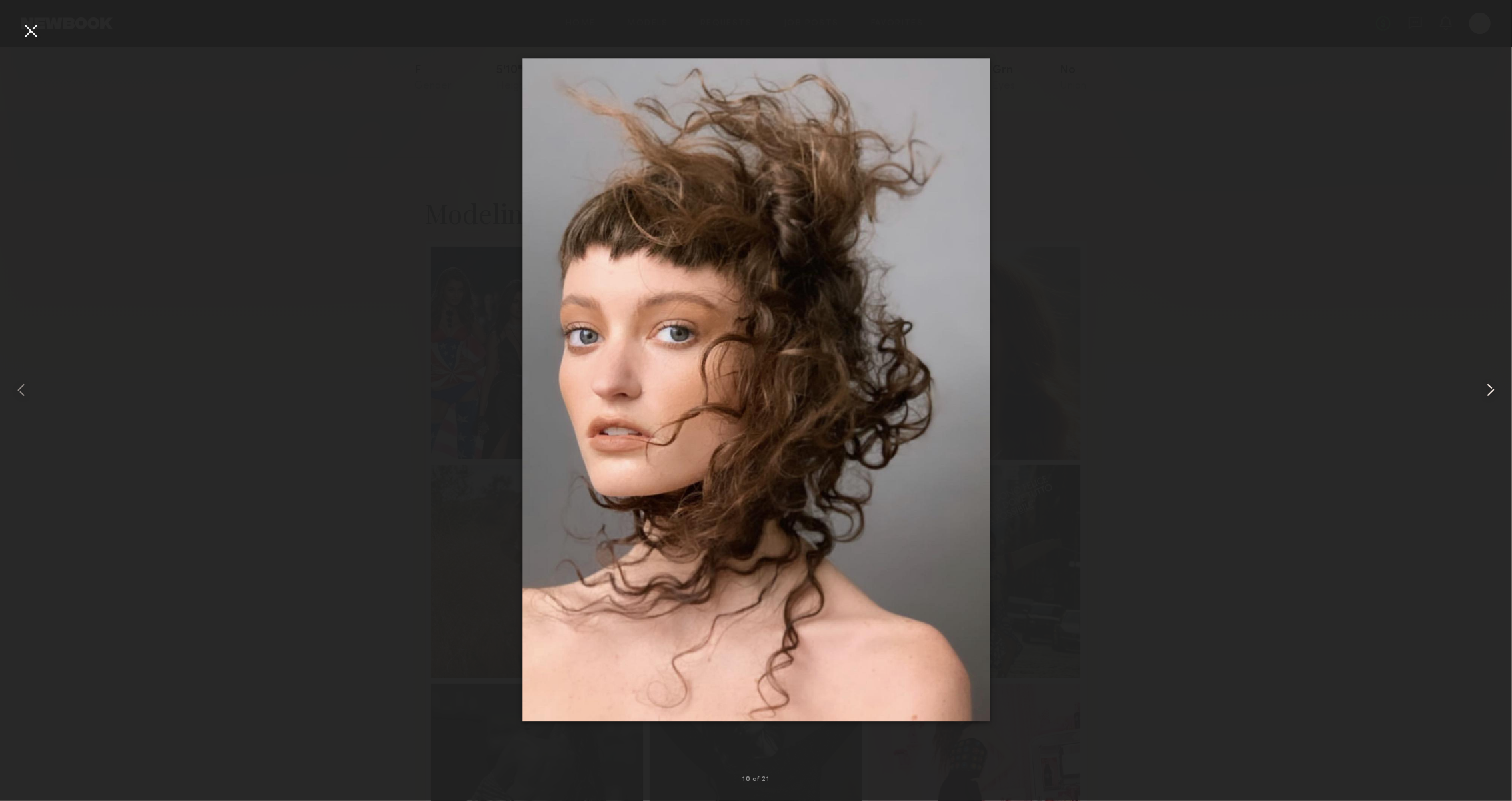
click at [1477, 393] on div at bounding box center [1482, 390] width 60 height 737
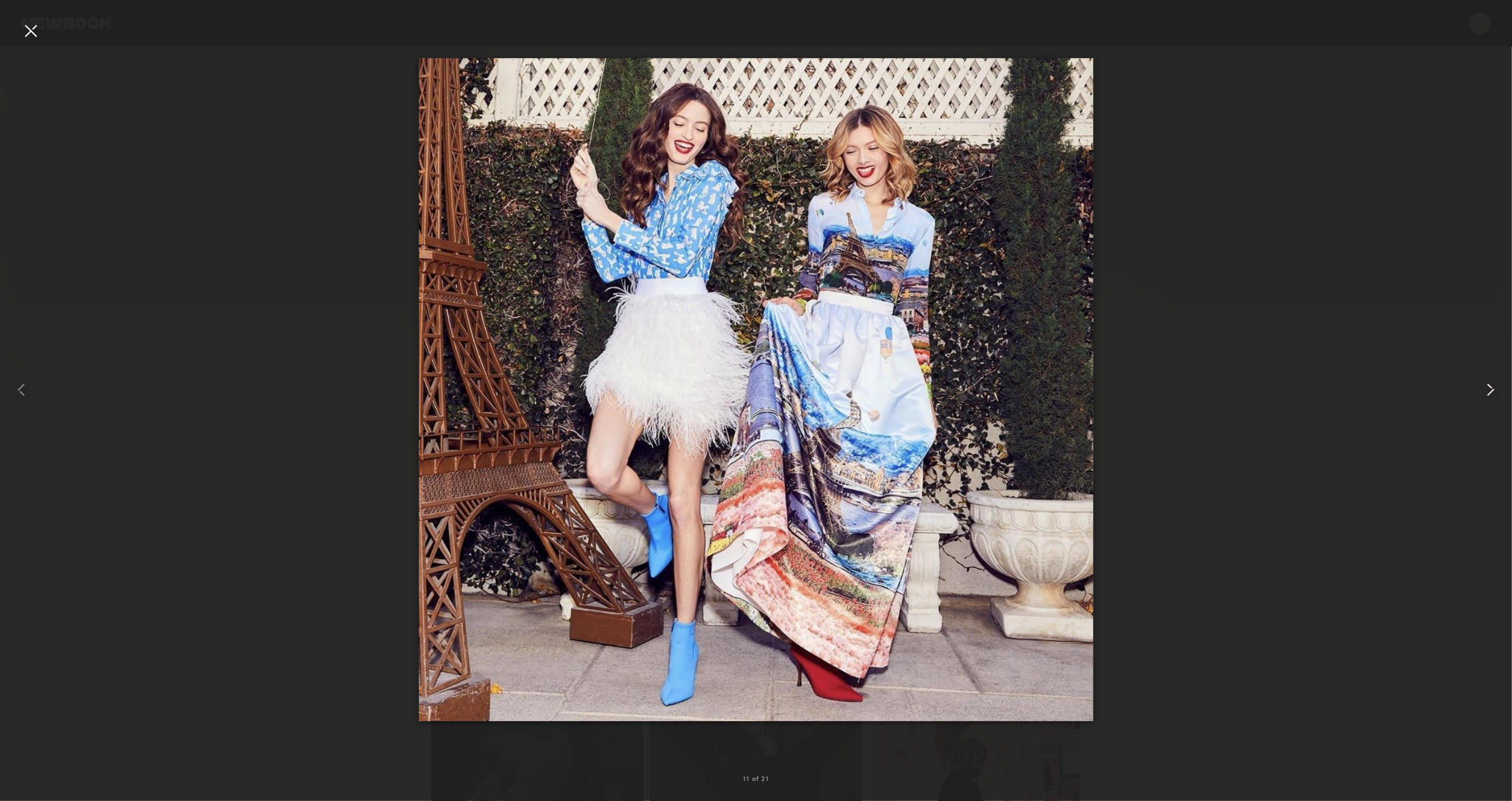
click at [1489, 393] on common-icon at bounding box center [1491, 390] width 21 height 21
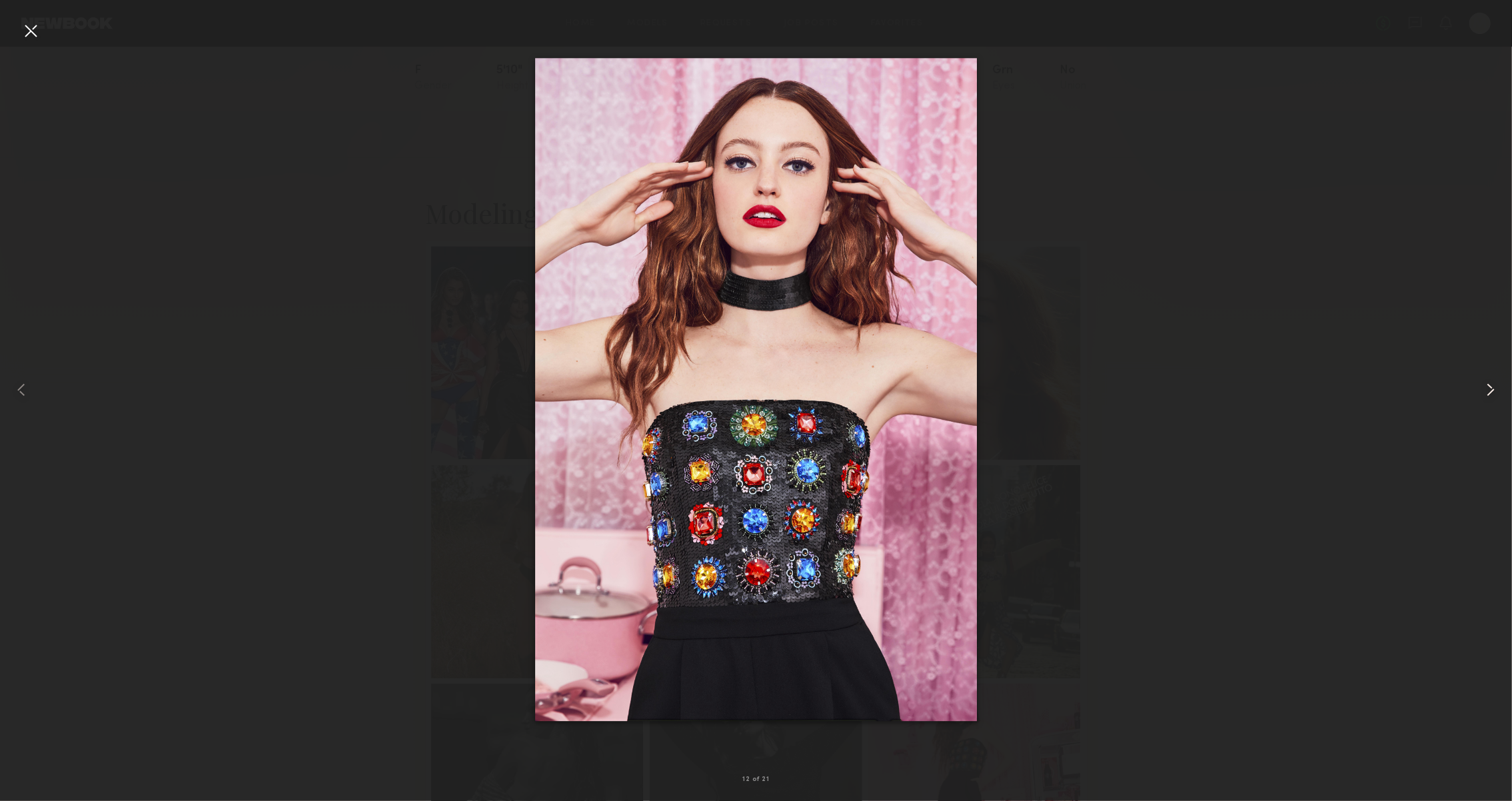
click at [1489, 393] on common-icon at bounding box center [1491, 390] width 21 height 21
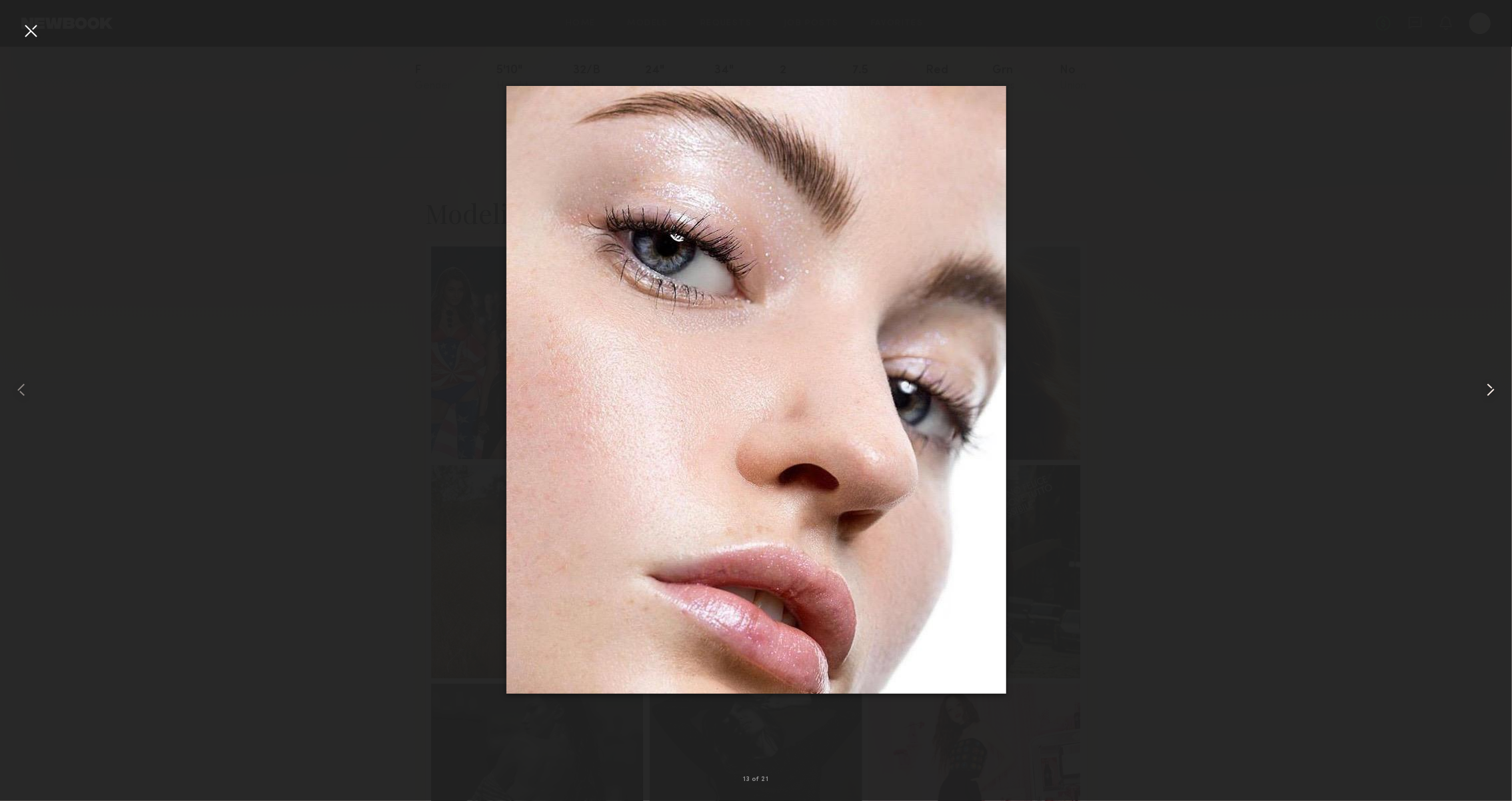
click at [1489, 393] on common-icon at bounding box center [1491, 390] width 21 height 21
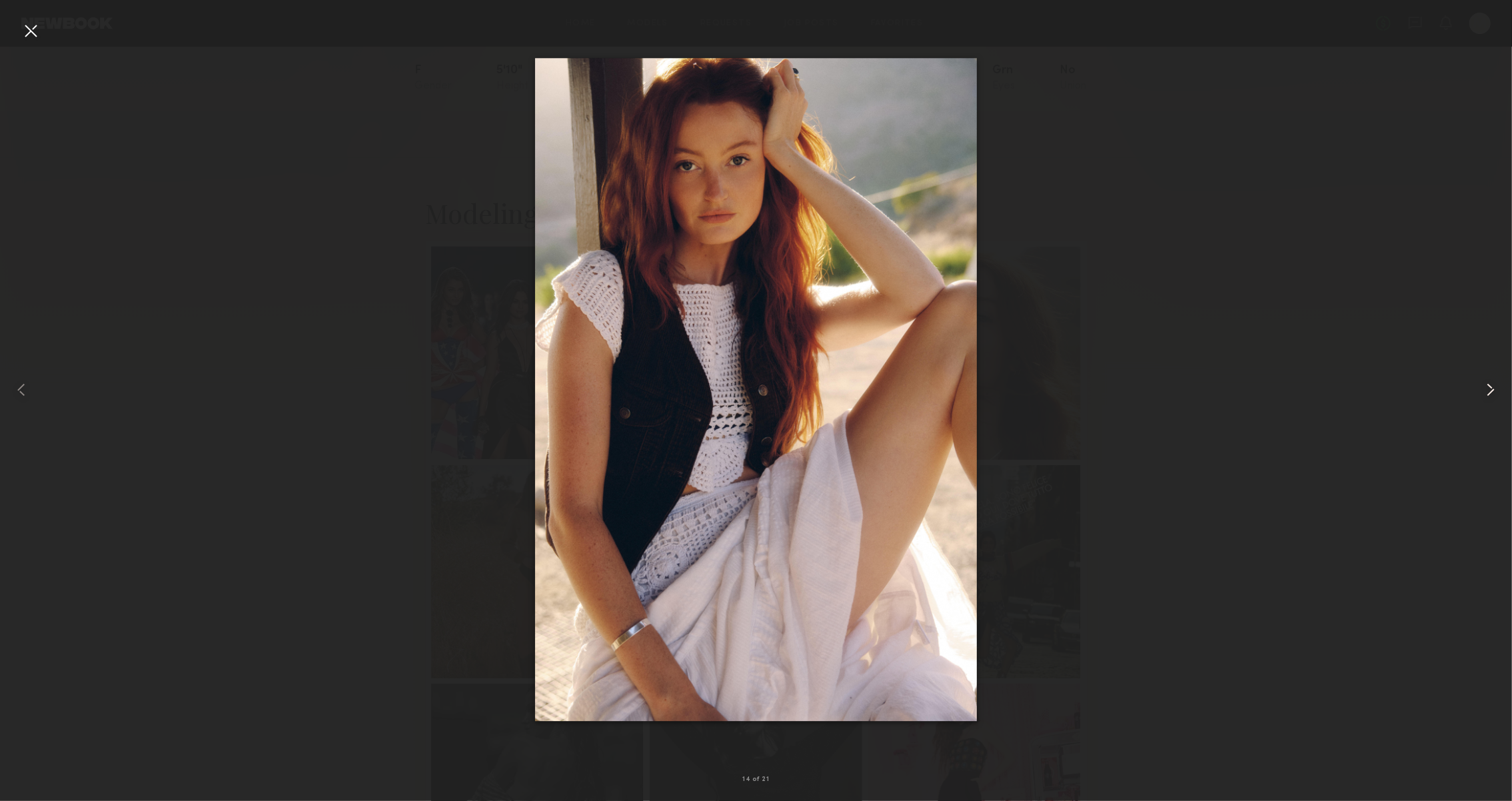
click at [1489, 393] on common-icon at bounding box center [1491, 390] width 21 height 21
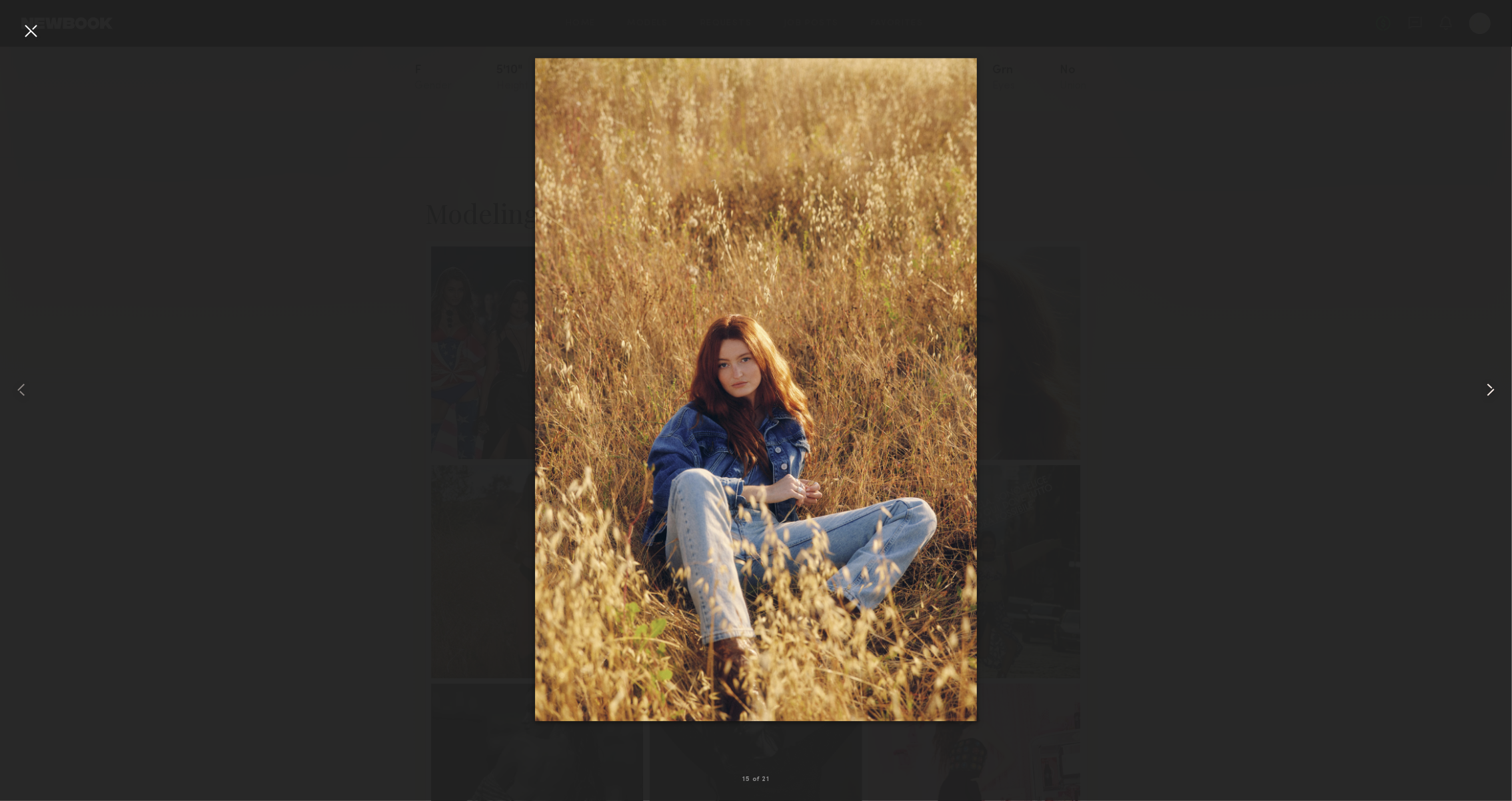
click at [1489, 393] on common-icon at bounding box center [1491, 390] width 21 height 21
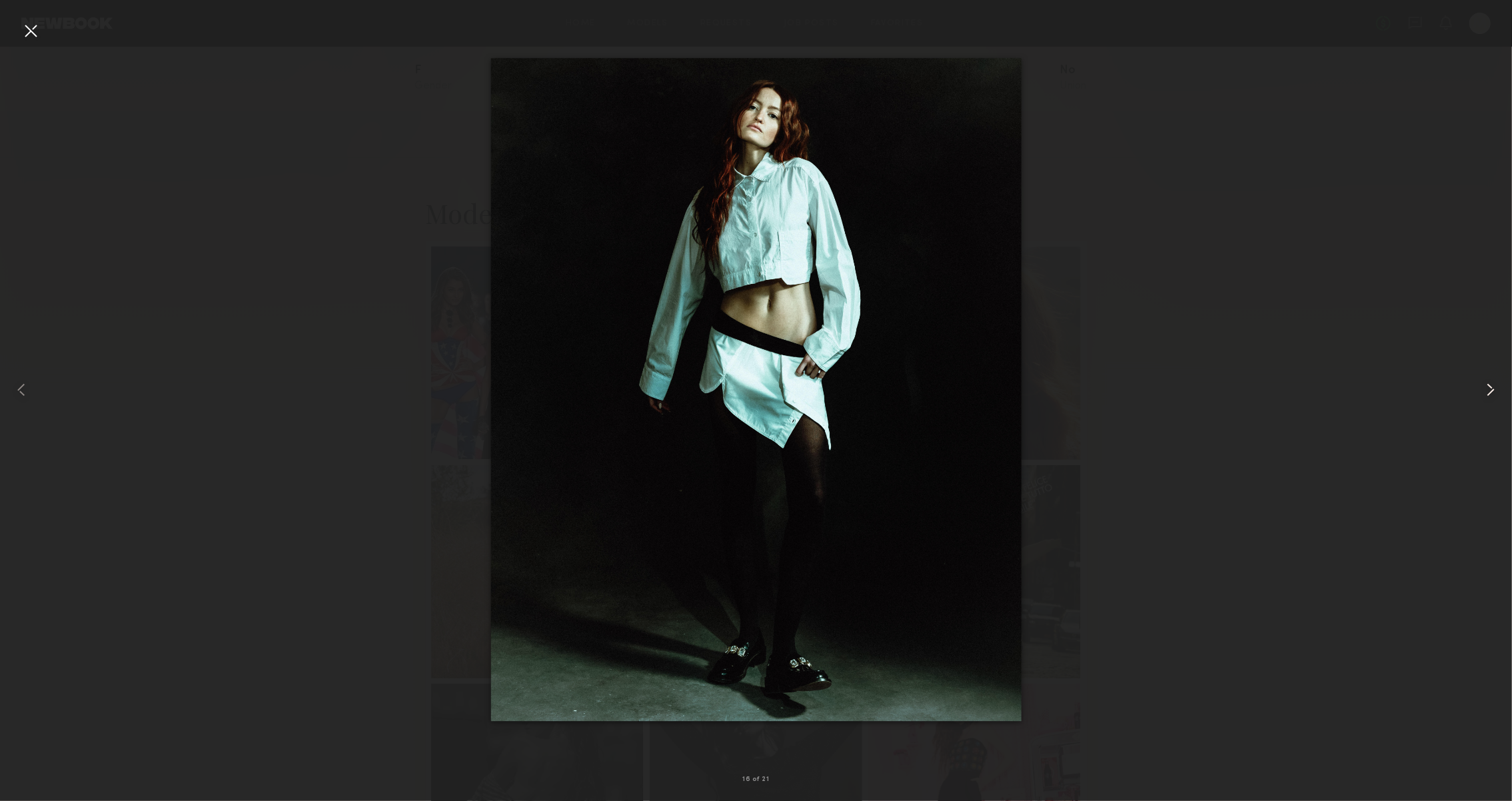
click at [1489, 393] on common-icon at bounding box center [1491, 390] width 21 height 21
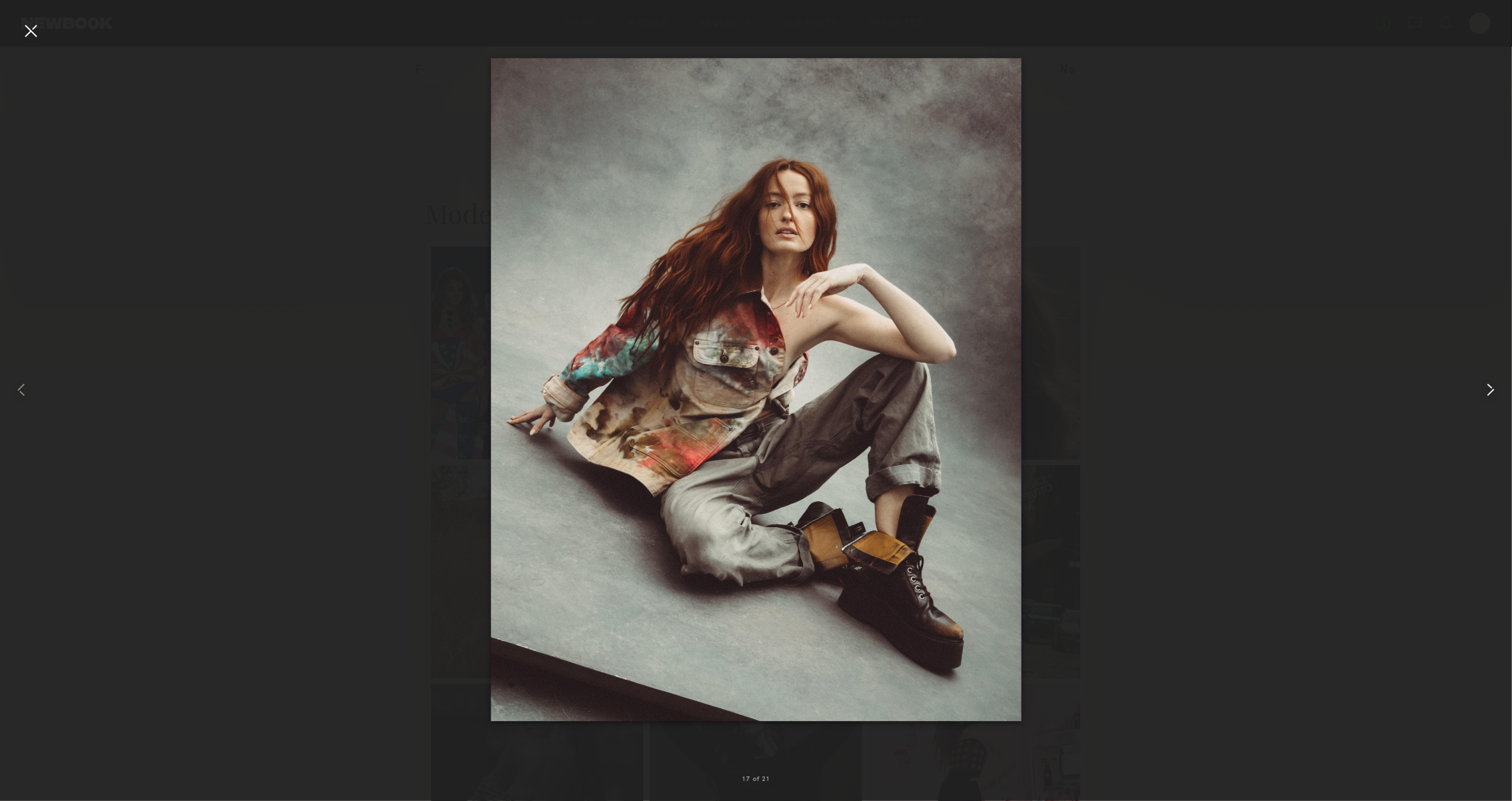
click at [1489, 393] on common-icon at bounding box center [1491, 390] width 21 height 21
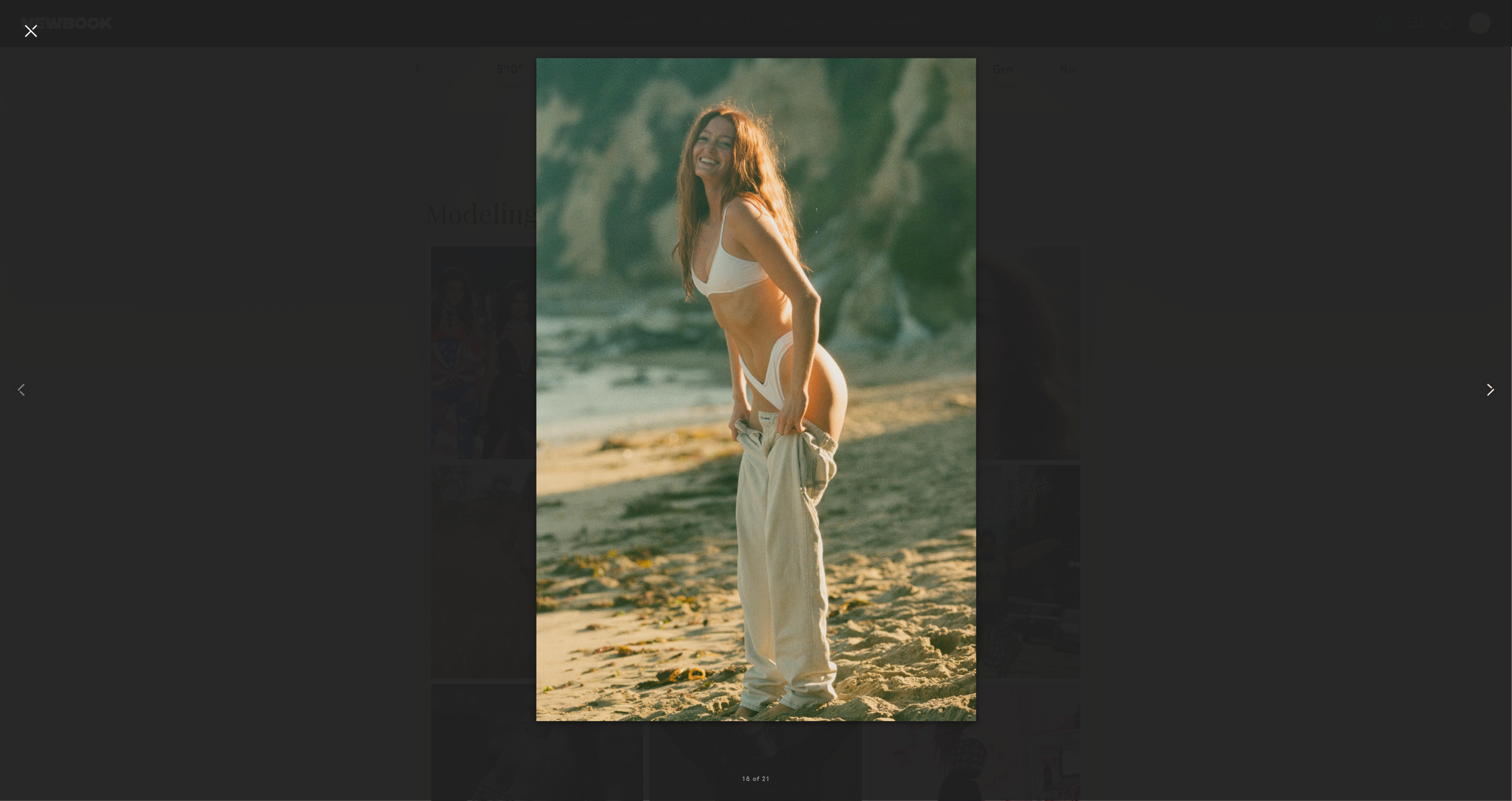
click at [1489, 393] on common-icon at bounding box center [1491, 390] width 21 height 21
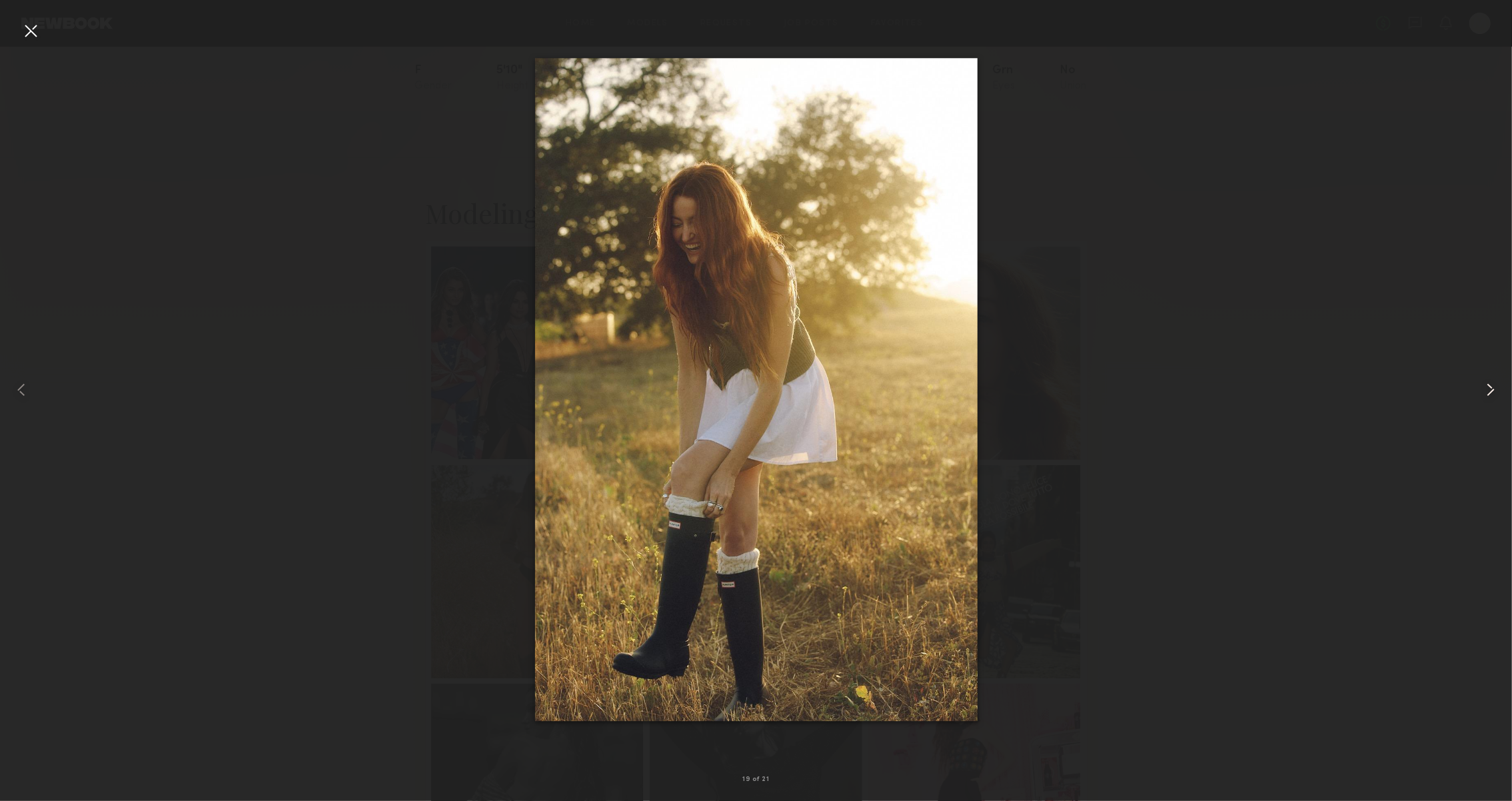
click at [1489, 393] on common-icon at bounding box center [1491, 390] width 21 height 21
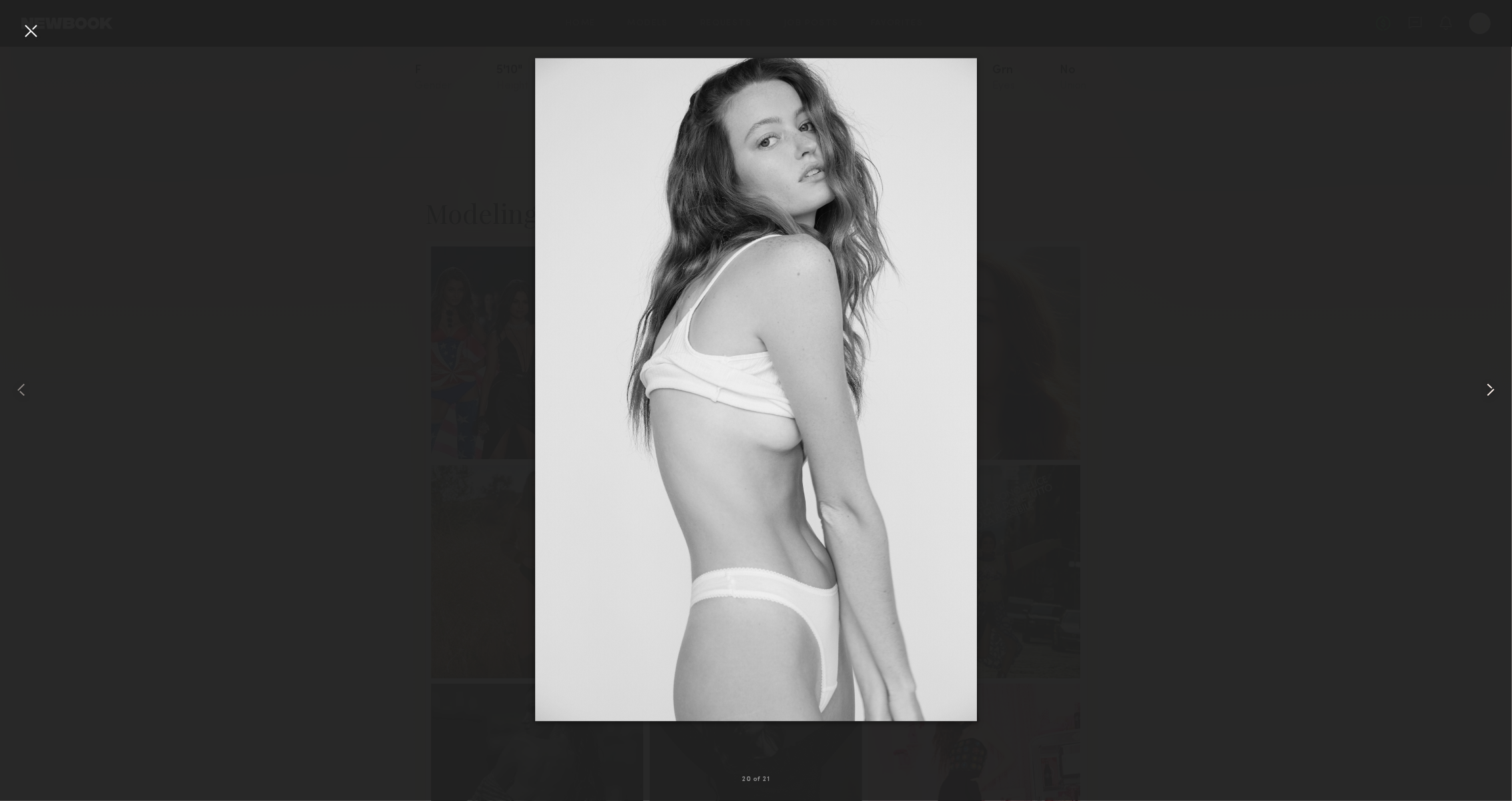
click at [1467, 380] on div at bounding box center [1482, 390] width 60 height 737
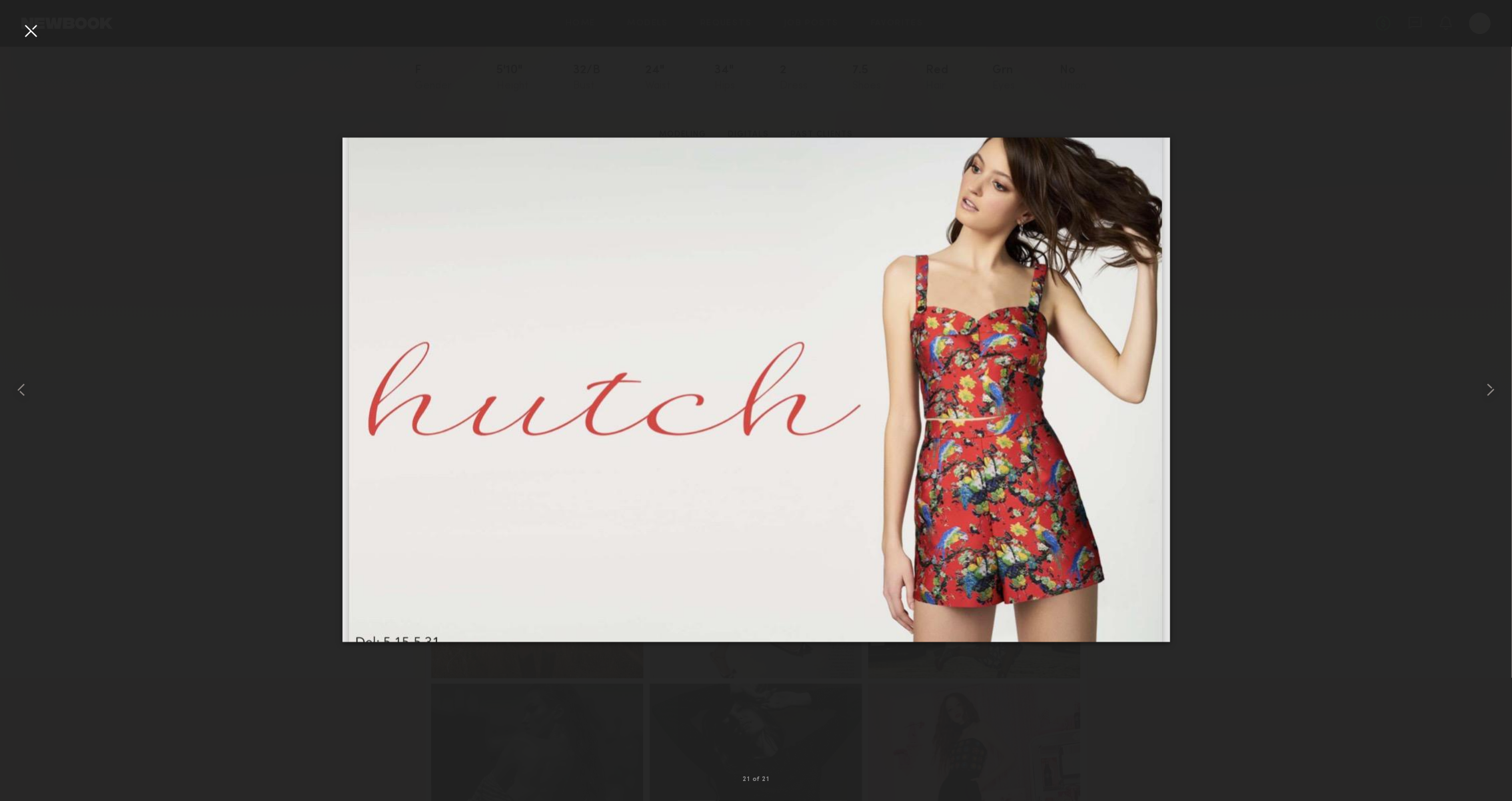
click at [37, 24] on div at bounding box center [31, 31] width 21 height 21
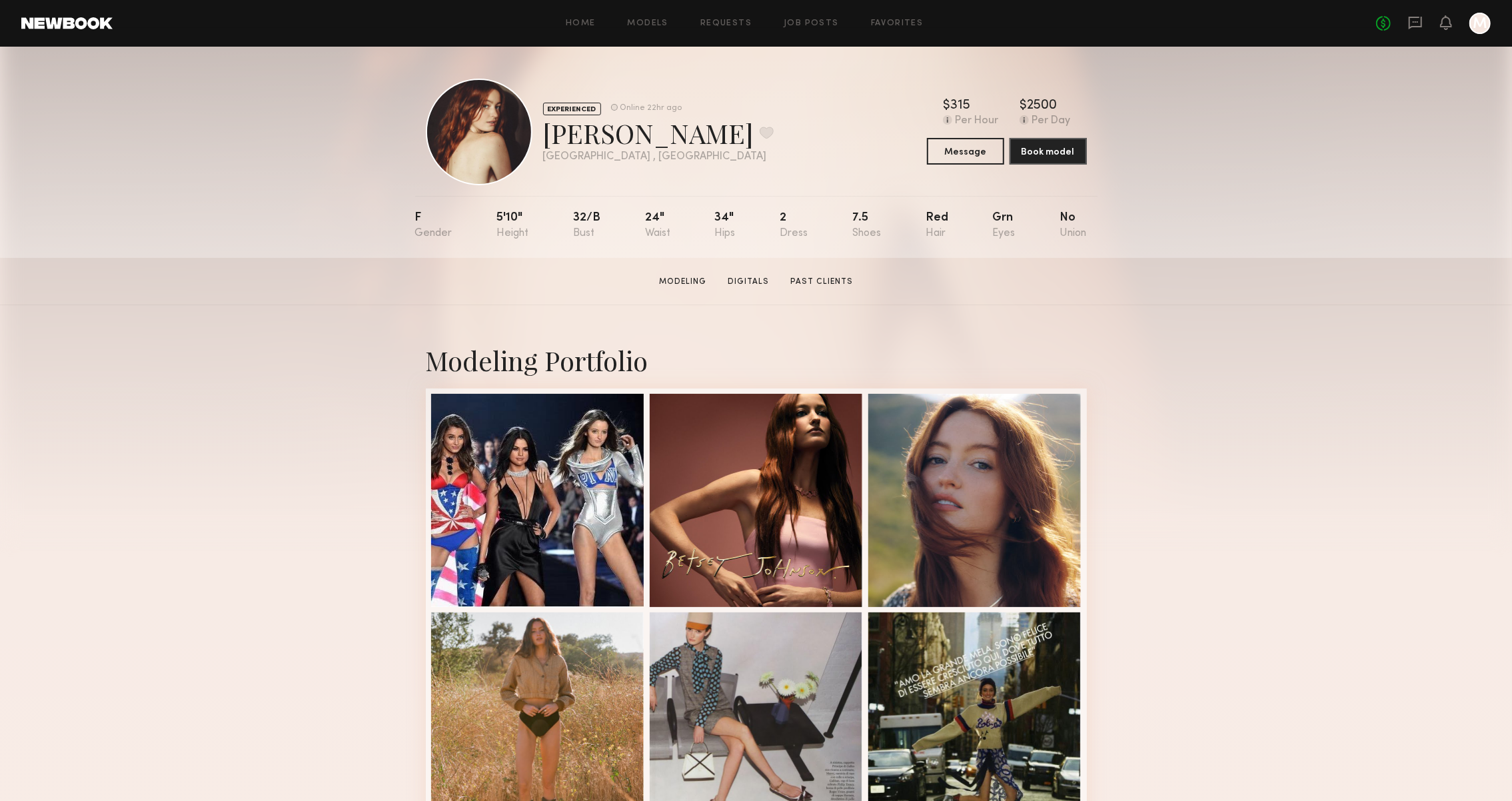
scroll to position [0, 0]
click at [1281, 148] on div "EXPERIENCED Online 22hr ago Megan P. Favorite Los Angeles , CA Online 22hr ago …" at bounding box center [756, 152] width 1512 height 211
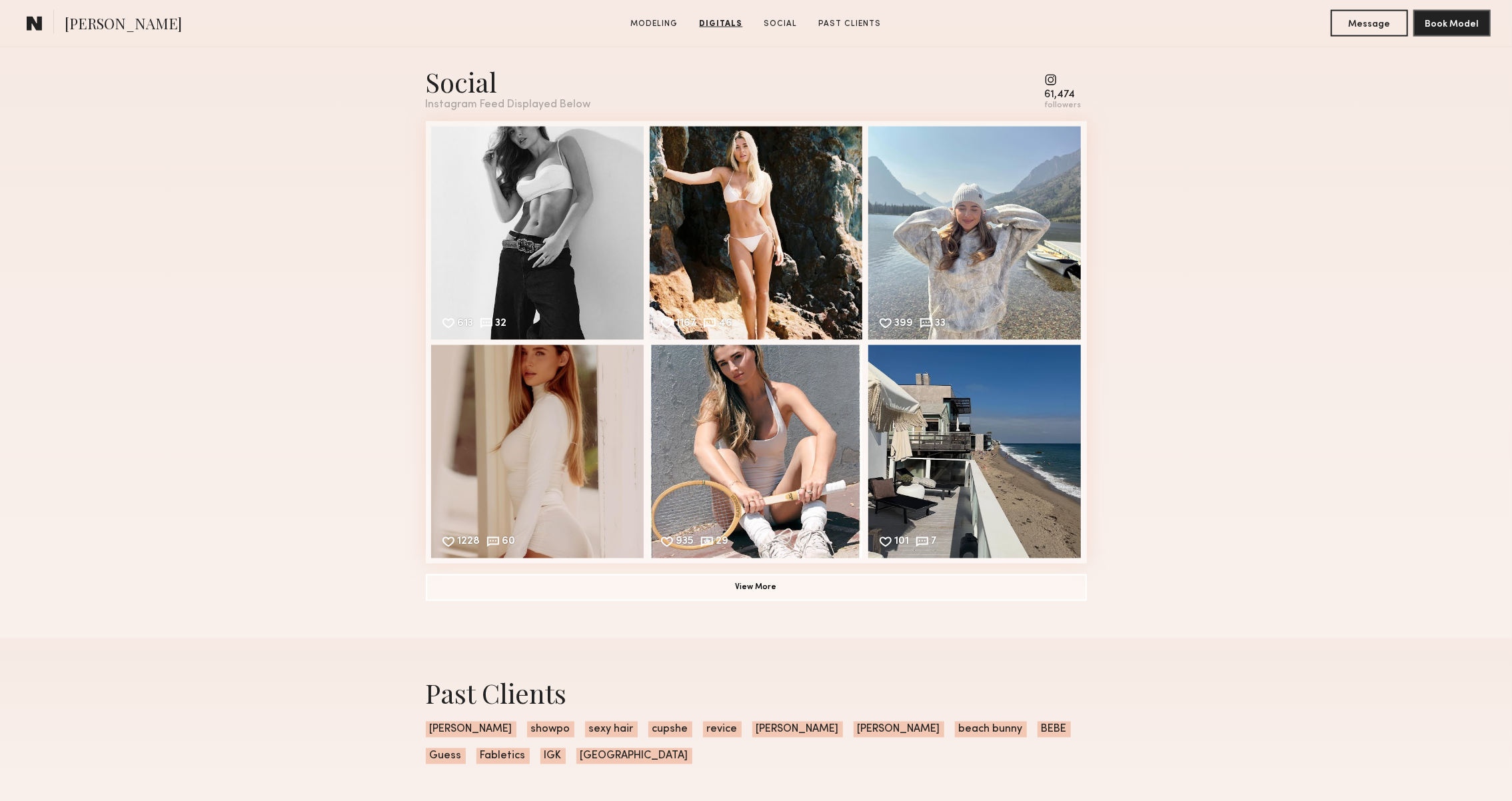
scroll to position [1950, 0]
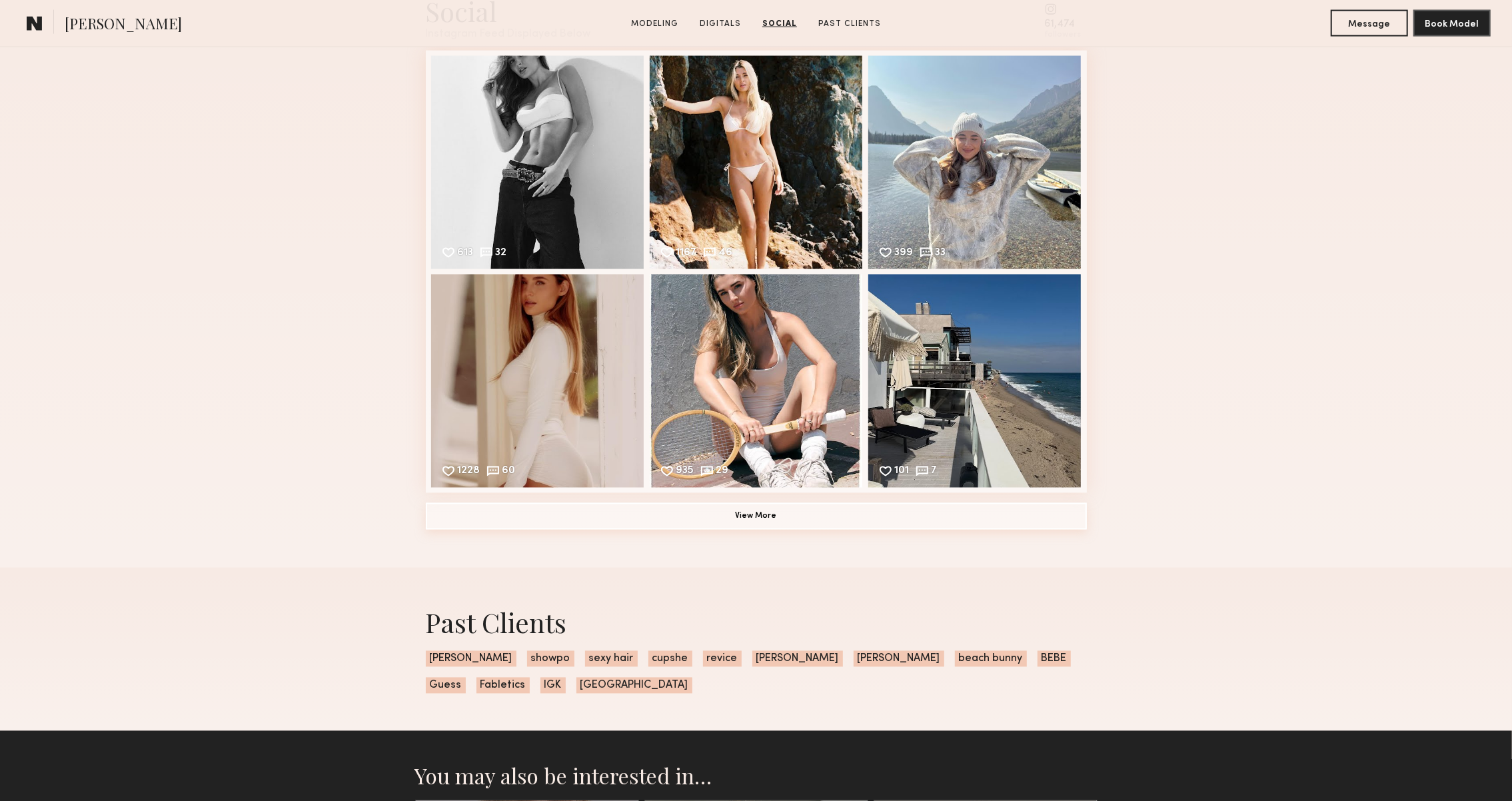
click at [580, 511] on button "View More" at bounding box center [756, 515] width 661 height 26
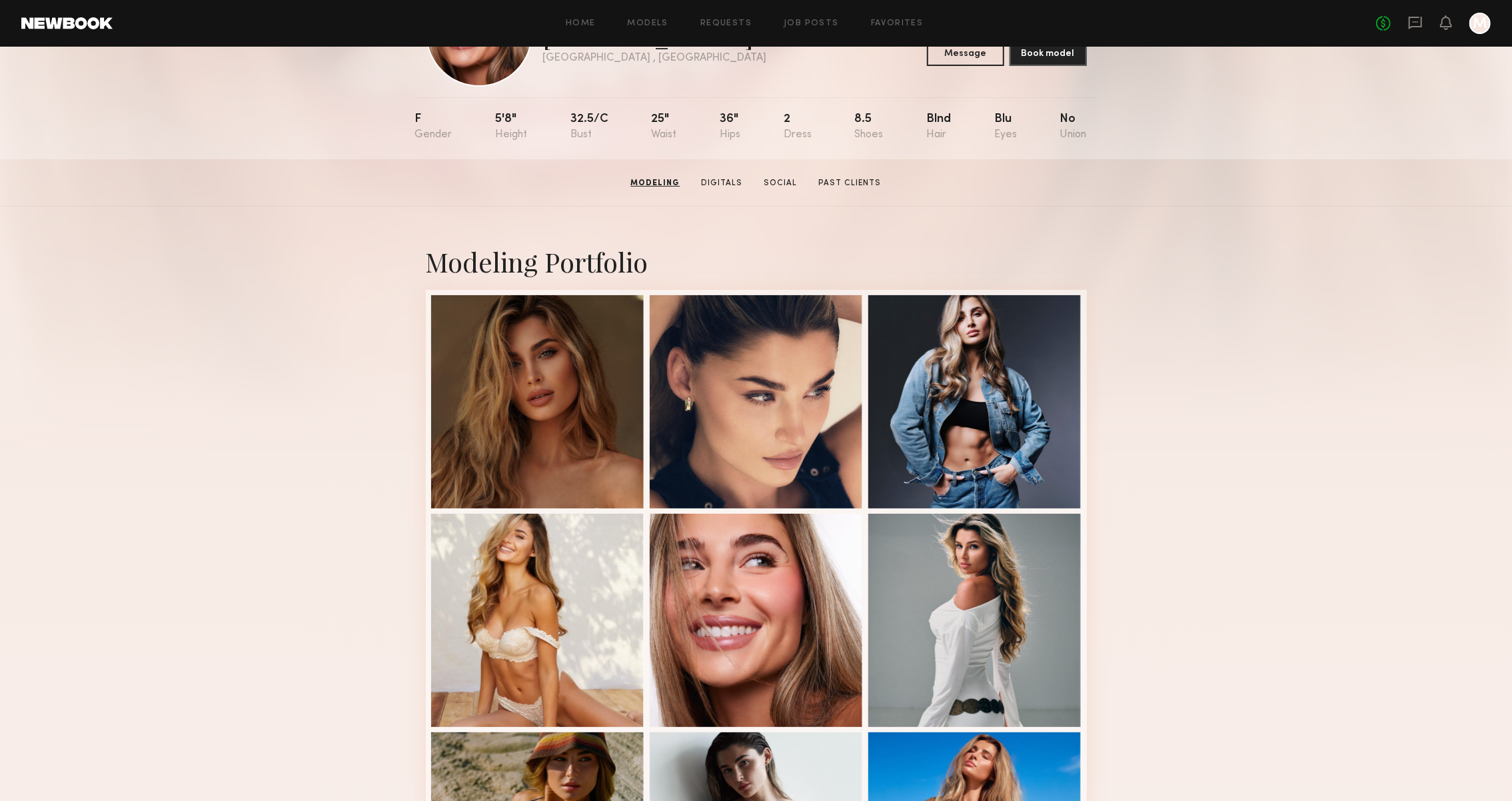
scroll to position [83, 0]
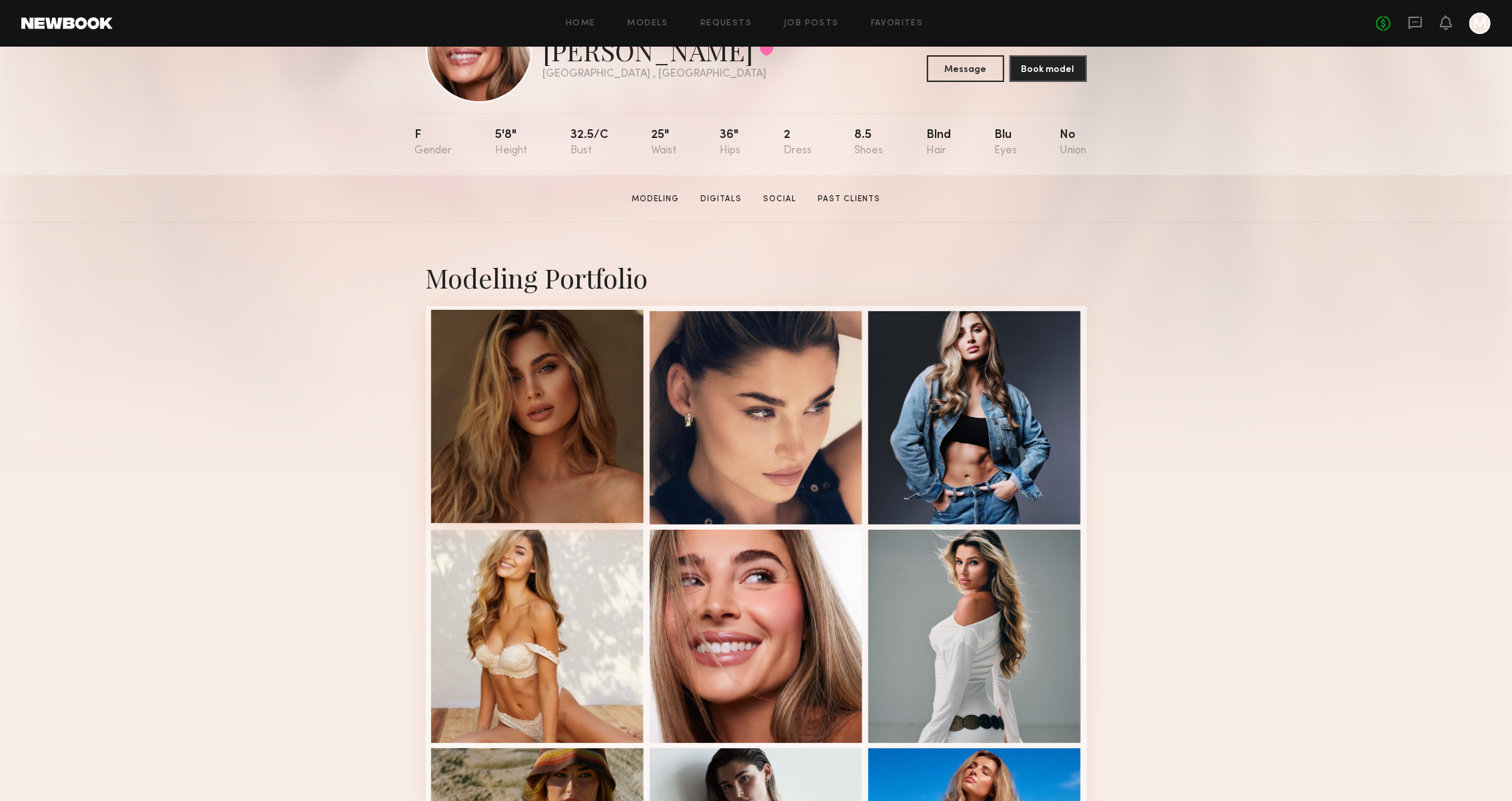
click at [492, 414] on div at bounding box center [537, 416] width 213 height 213
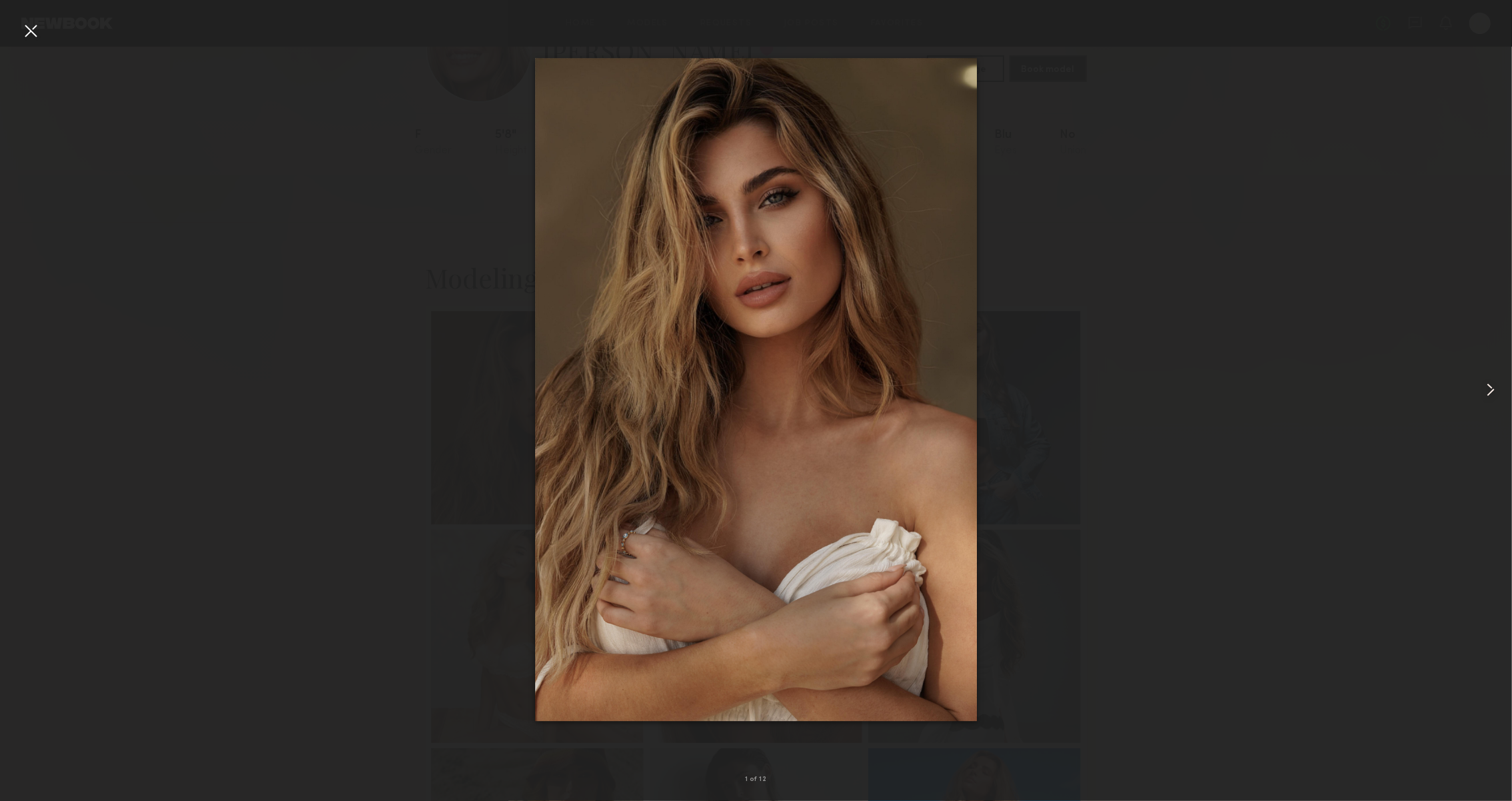
click at [1498, 382] on common-icon at bounding box center [1491, 390] width 21 height 21
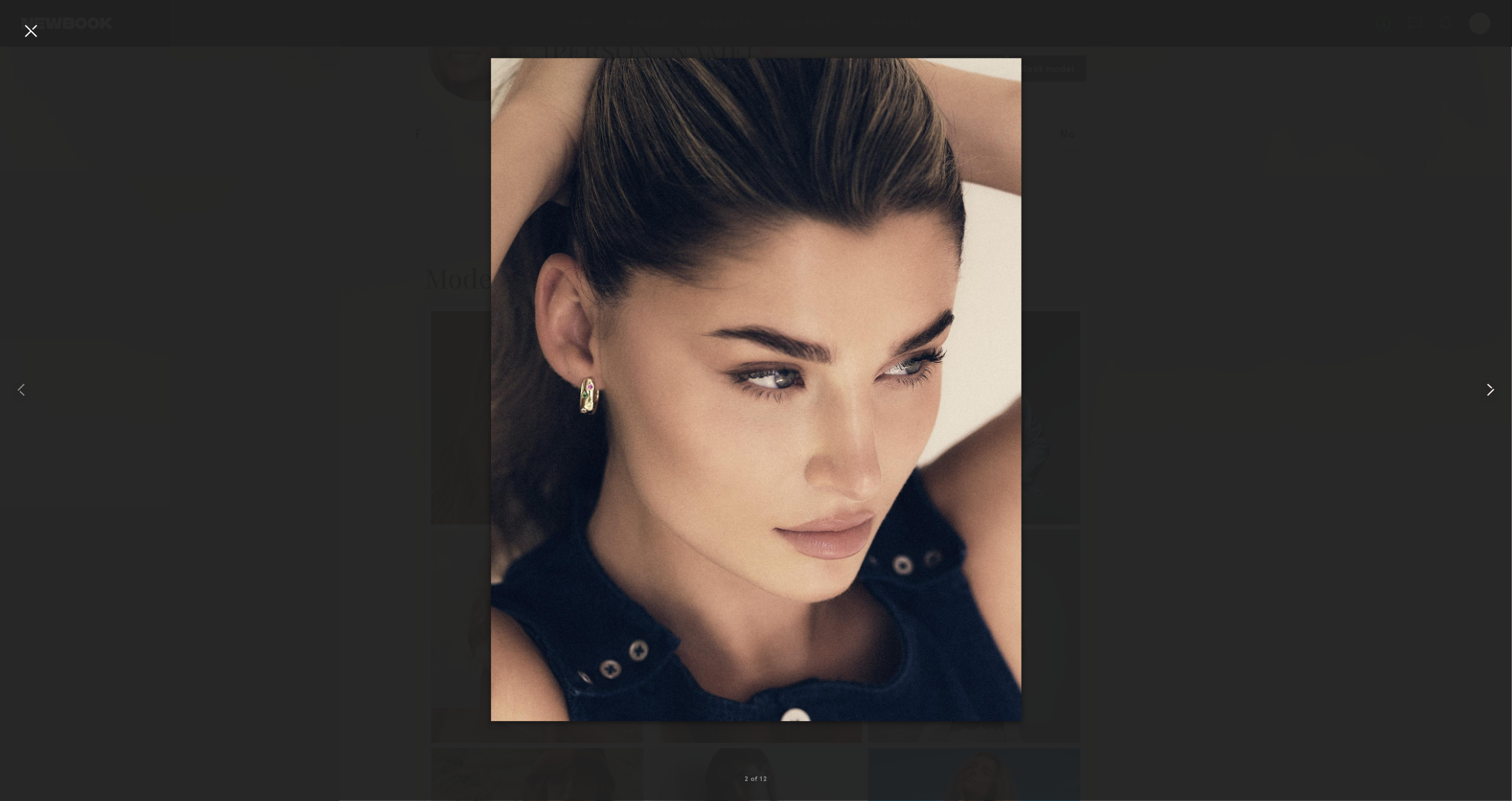
click at [1498, 382] on common-icon at bounding box center [1491, 390] width 21 height 21
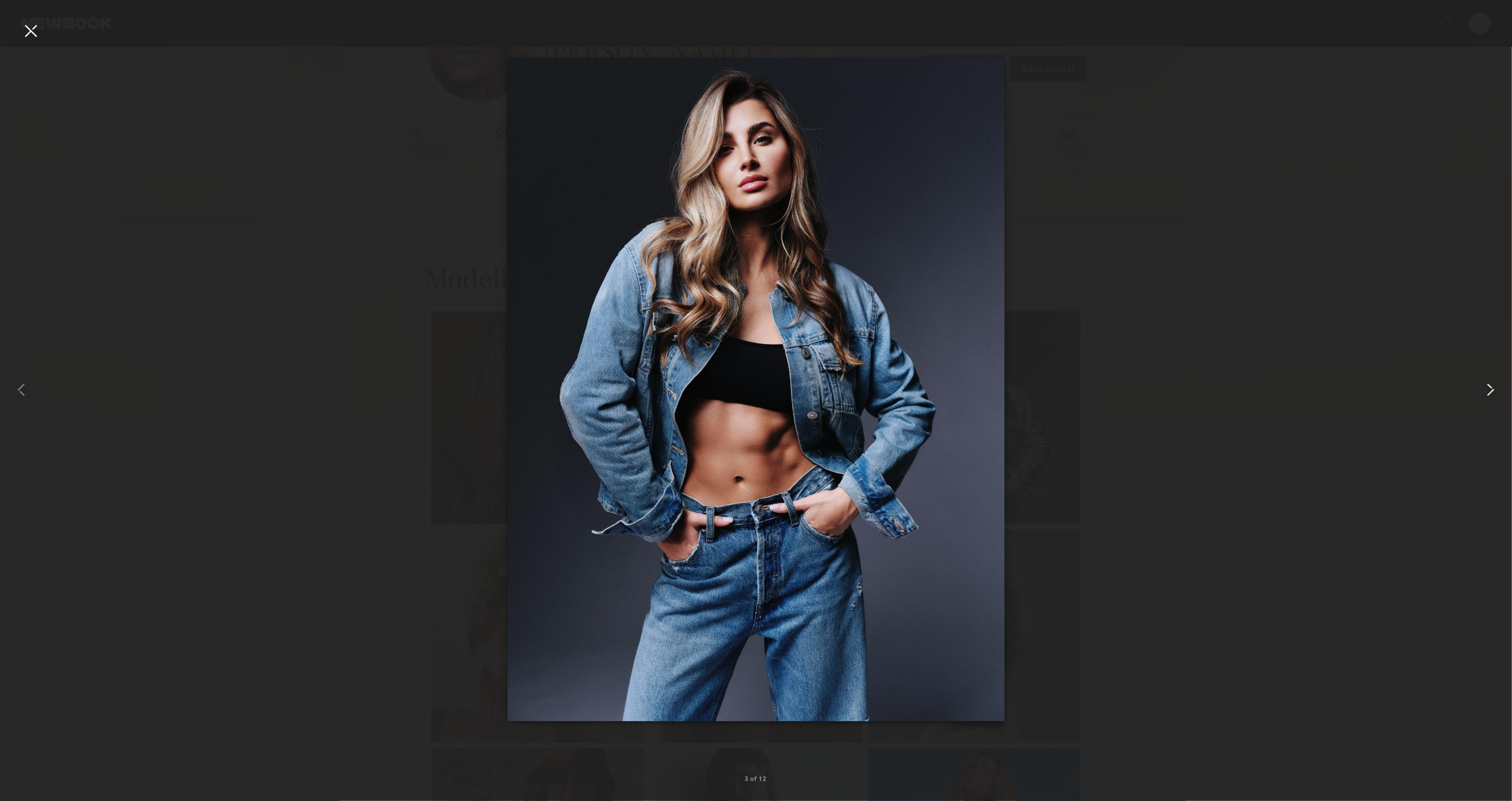
click at [1498, 382] on common-icon at bounding box center [1491, 390] width 21 height 21
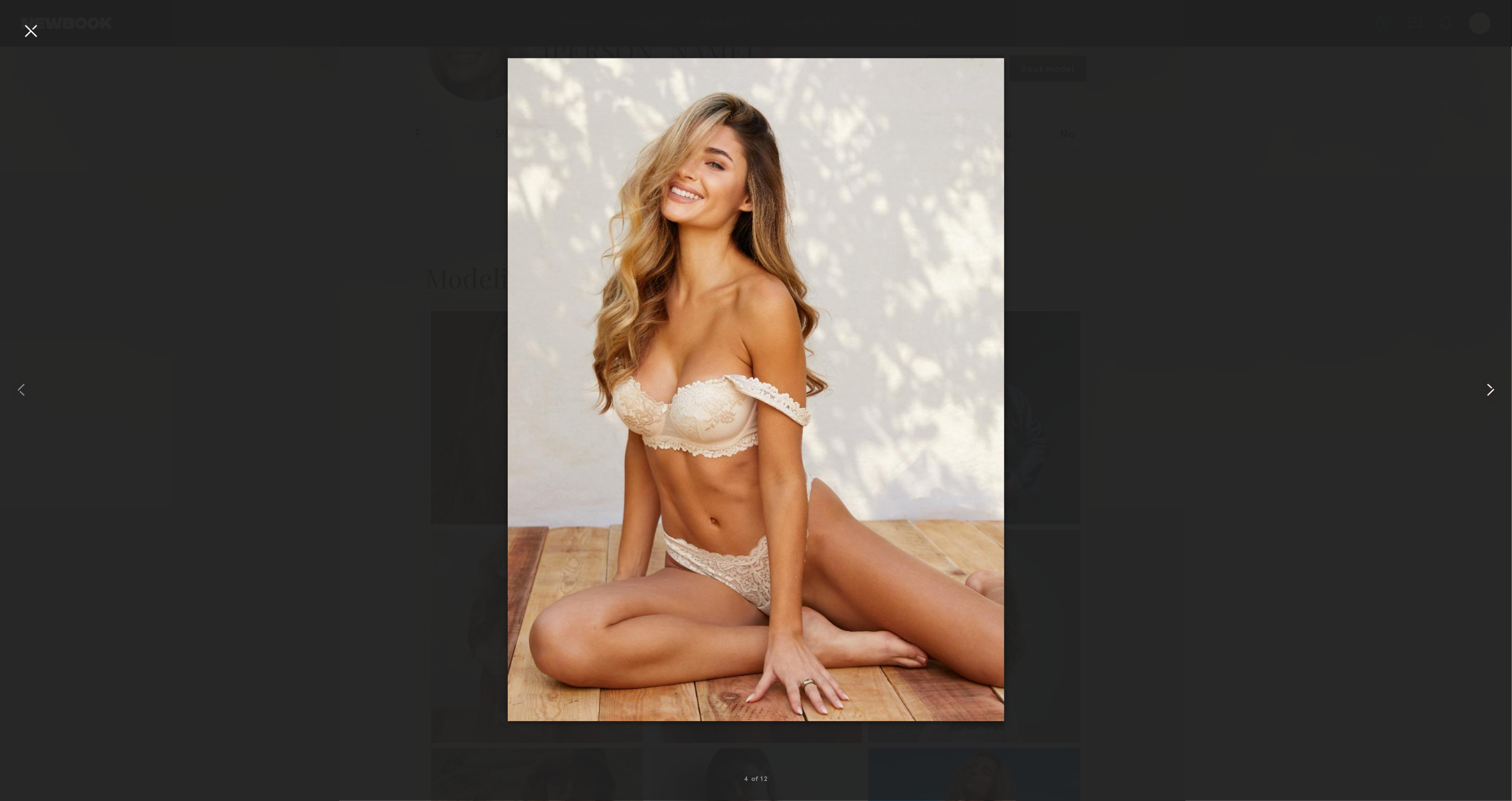
click at [1498, 382] on common-icon at bounding box center [1491, 390] width 21 height 21
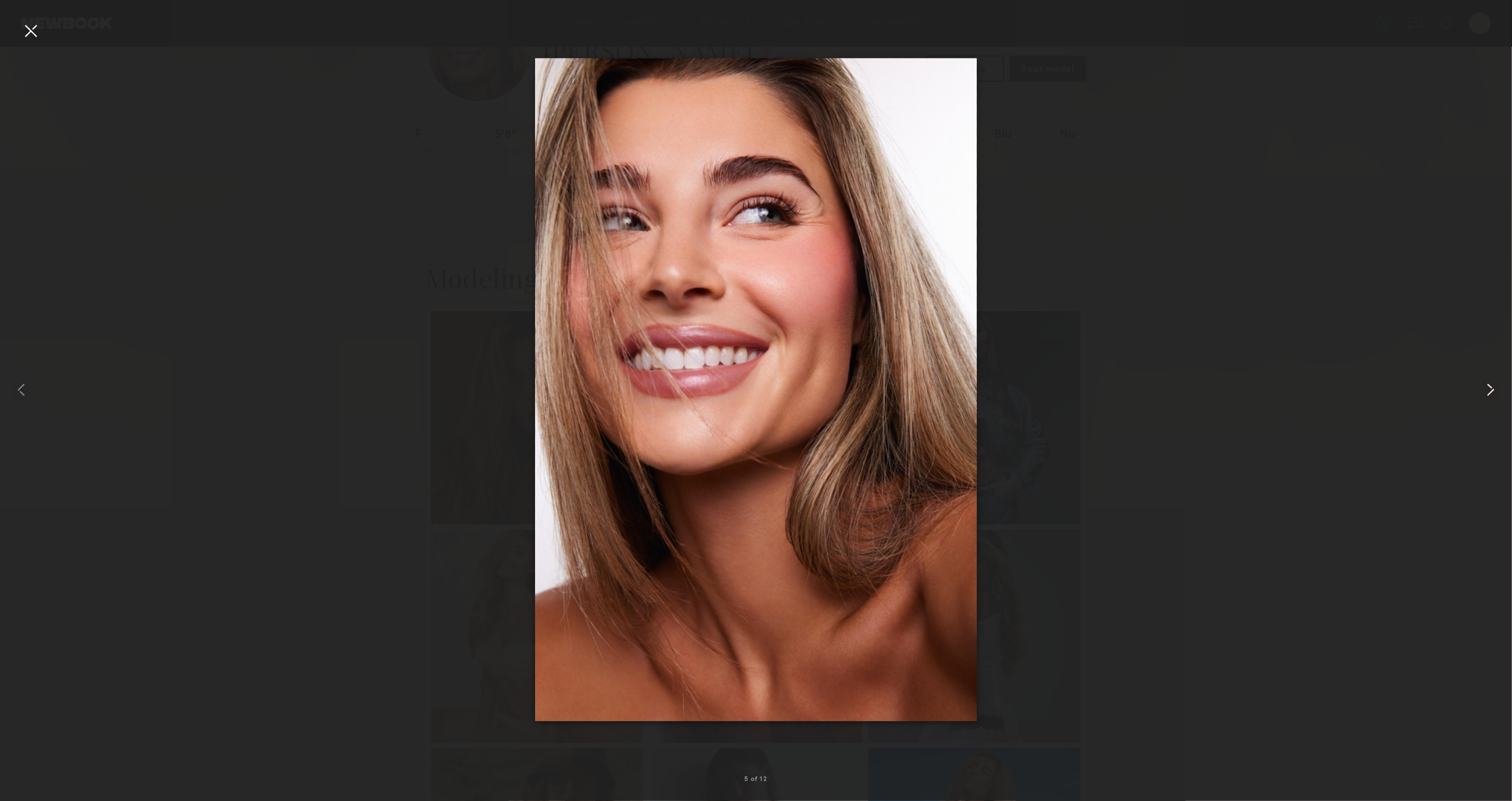
click at [1498, 382] on common-icon at bounding box center [1491, 390] width 21 height 21
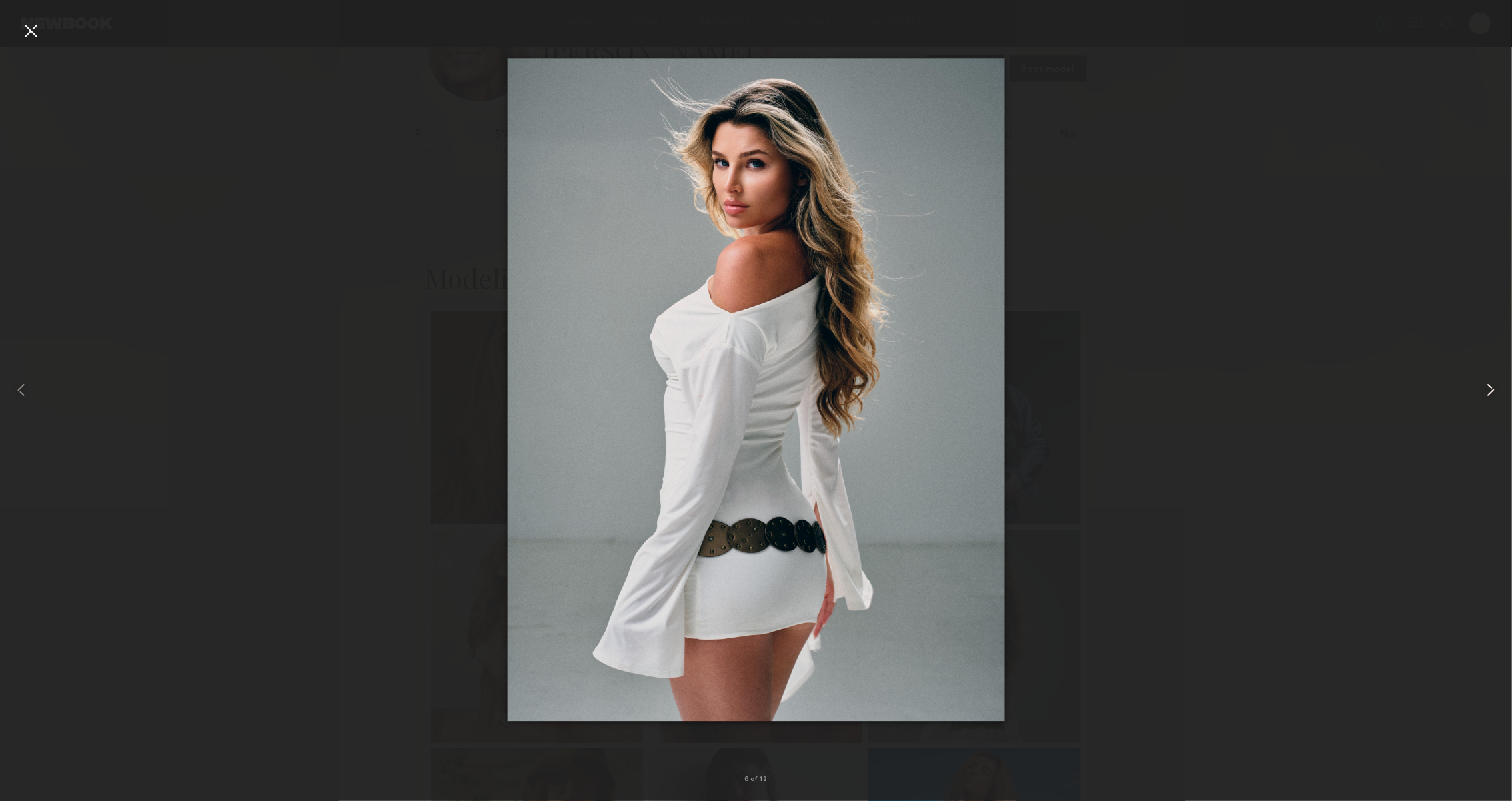
click at [1496, 384] on common-icon at bounding box center [1491, 390] width 21 height 21
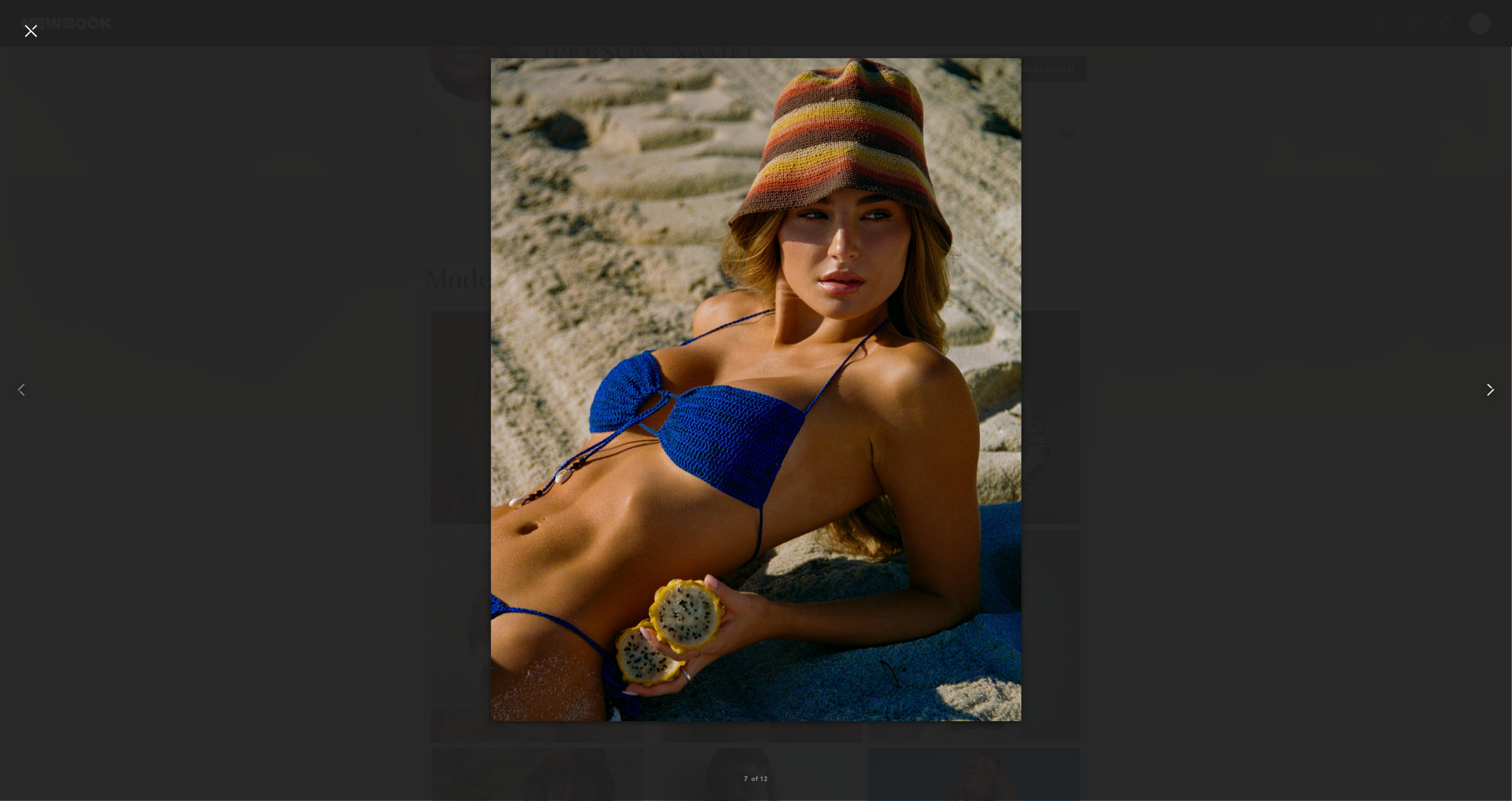
click at [1496, 384] on common-icon at bounding box center [1491, 390] width 21 height 21
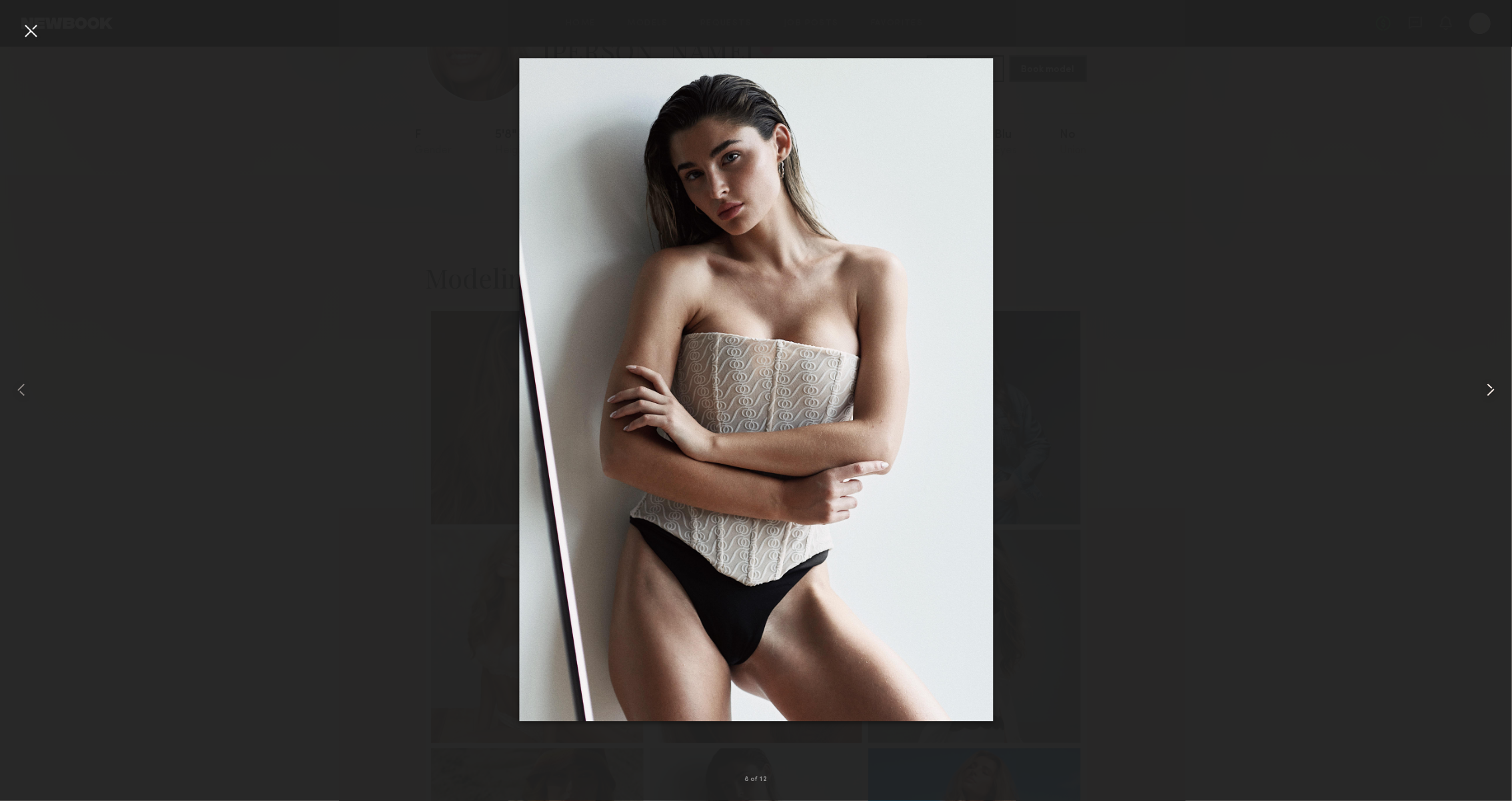
click at [1496, 384] on common-icon at bounding box center [1491, 390] width 21 height 21
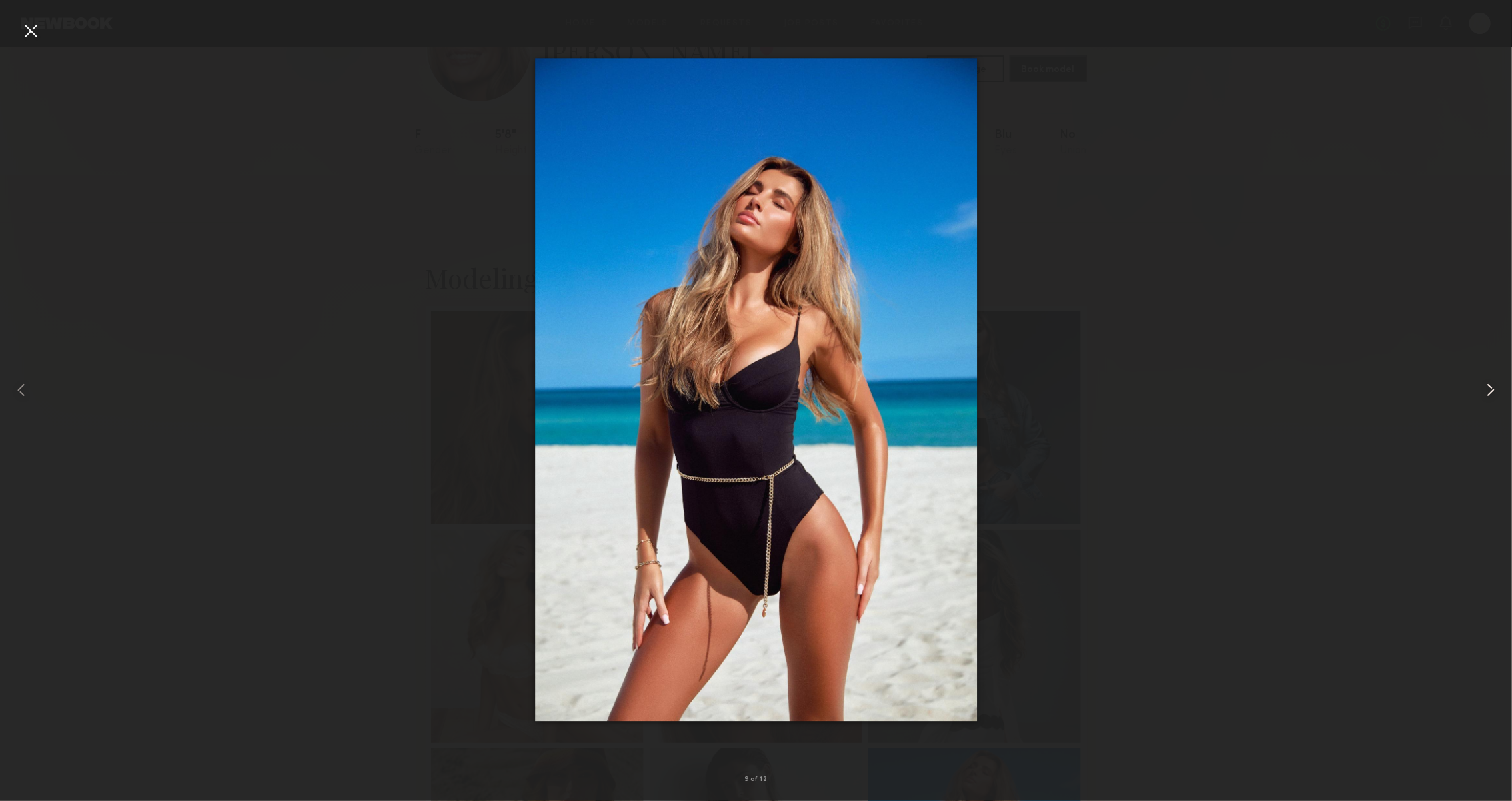
click at [1496, 384] on common-icon at bounding box center [1491, 390] width 21 height 21
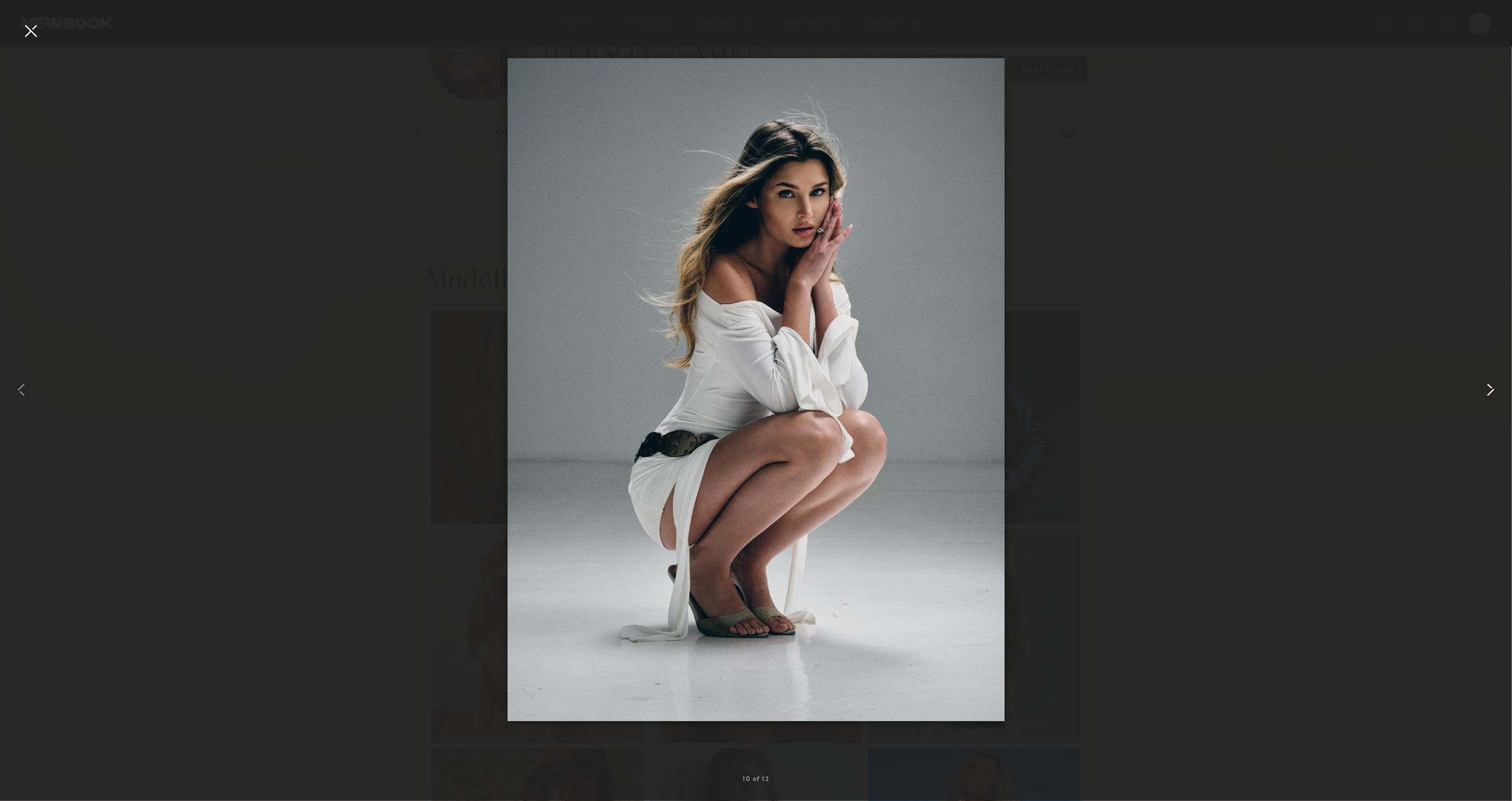
click at [1494, 393] on common-icon at bounding box center [1491, 390] width 21 height 21
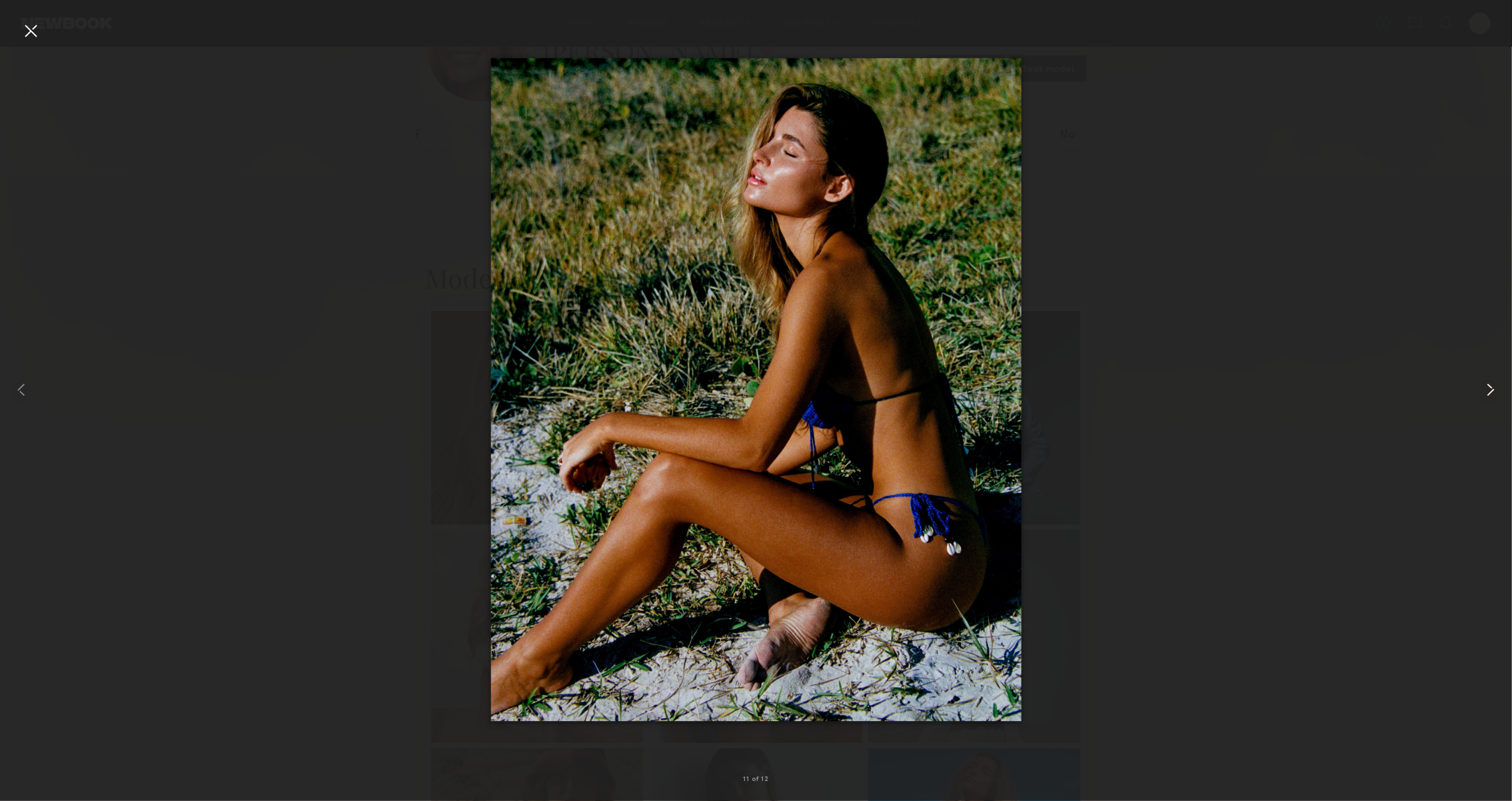
click at [1494, 393] on common-icon at bounding box center [1491, 390] width 21 height 21
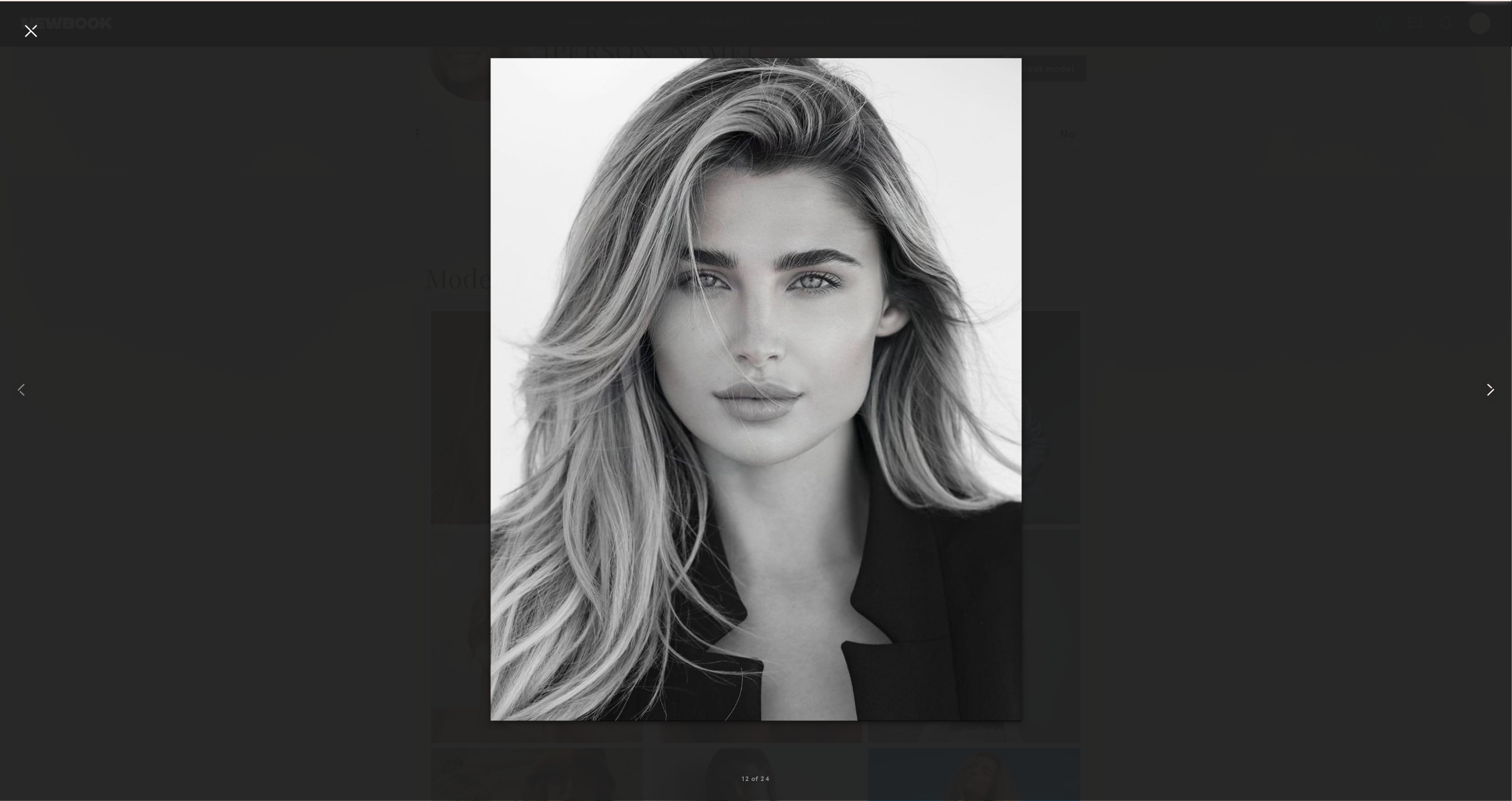
click at [1494, 393] on common-icon at bounding box center [1491, 390] width 21 height 21
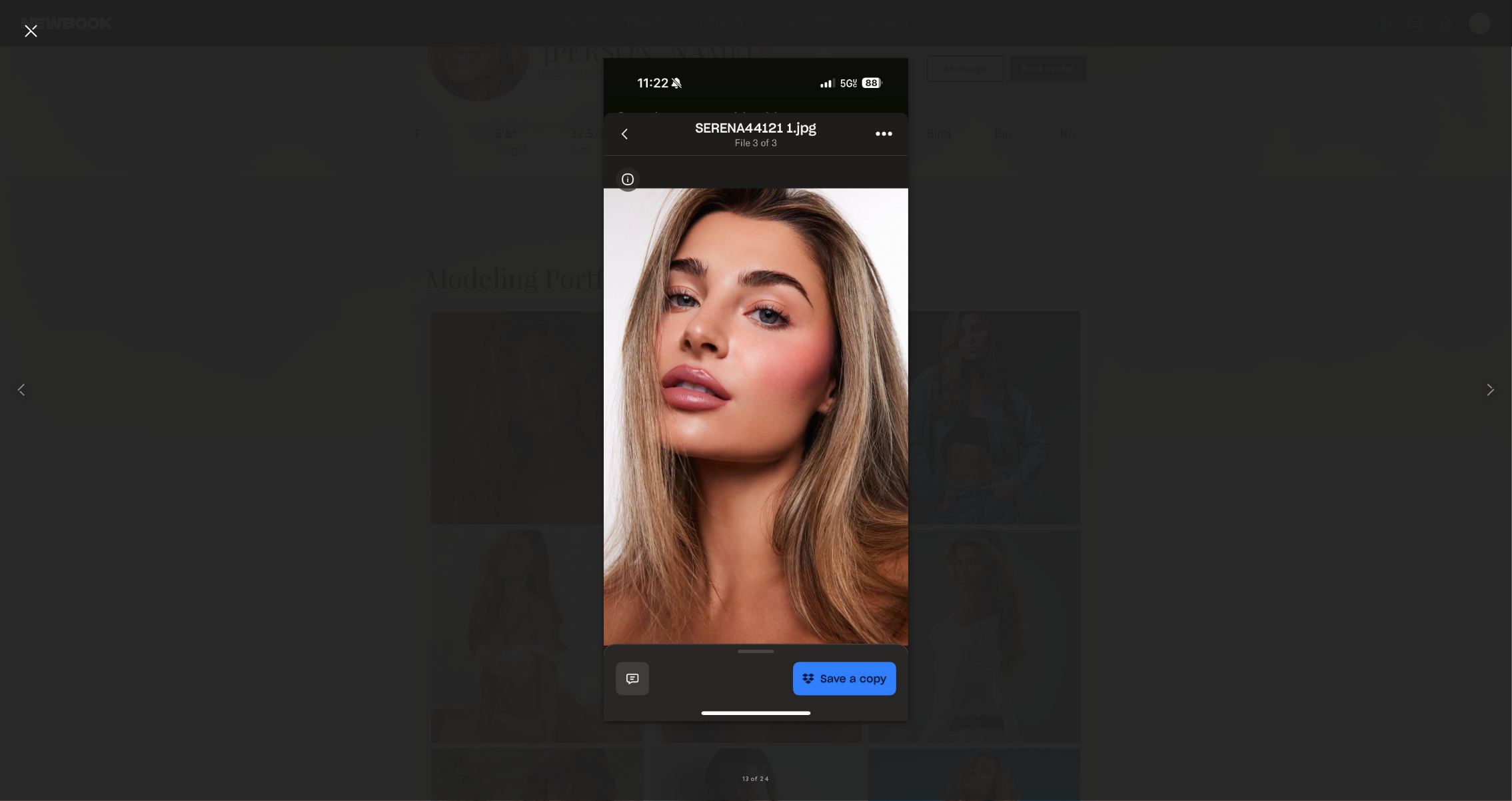
click at [31, 27] on div at bounding box center [31, 31] width 21 height 21
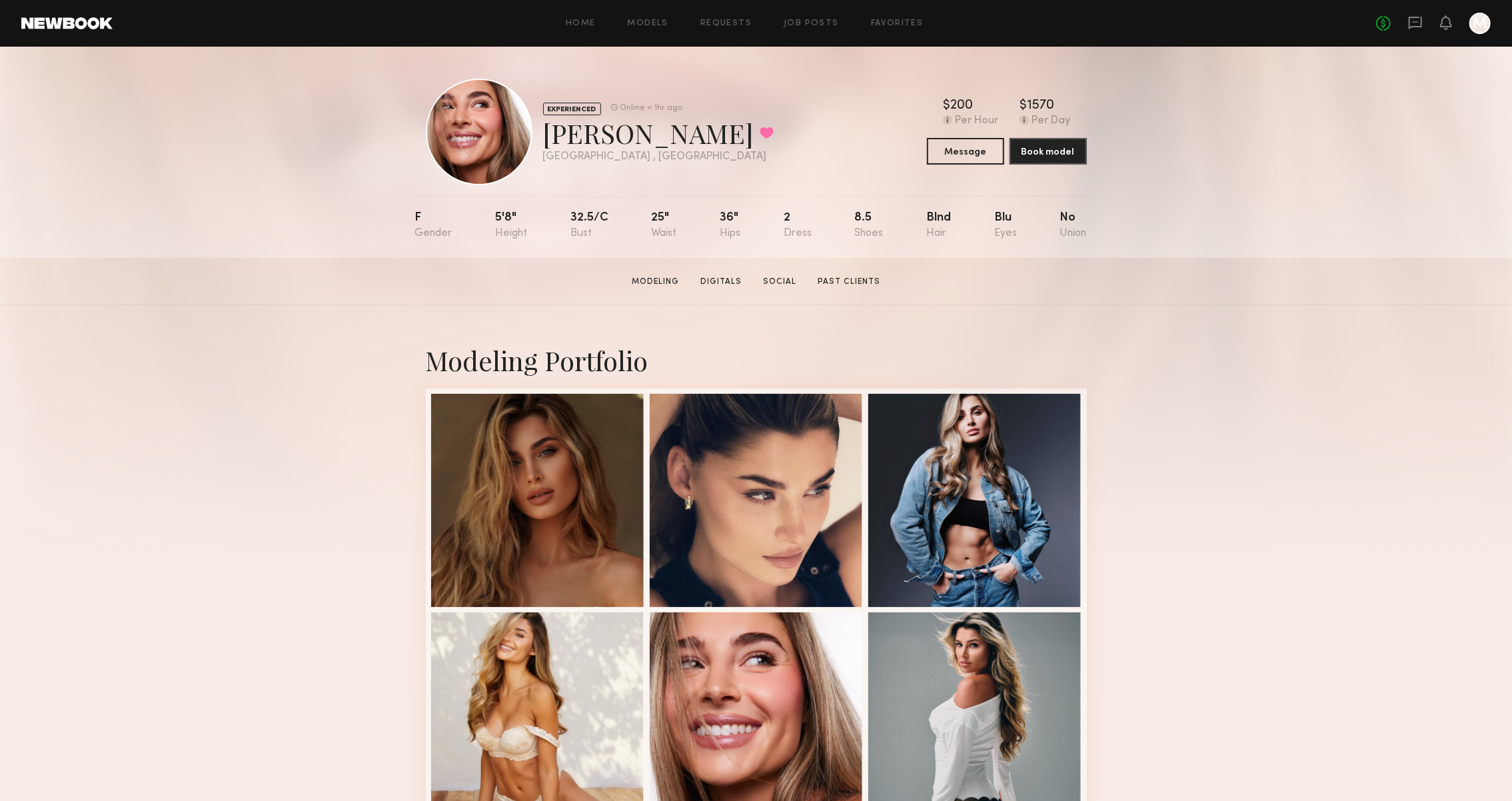
scroll to position [0, 0]
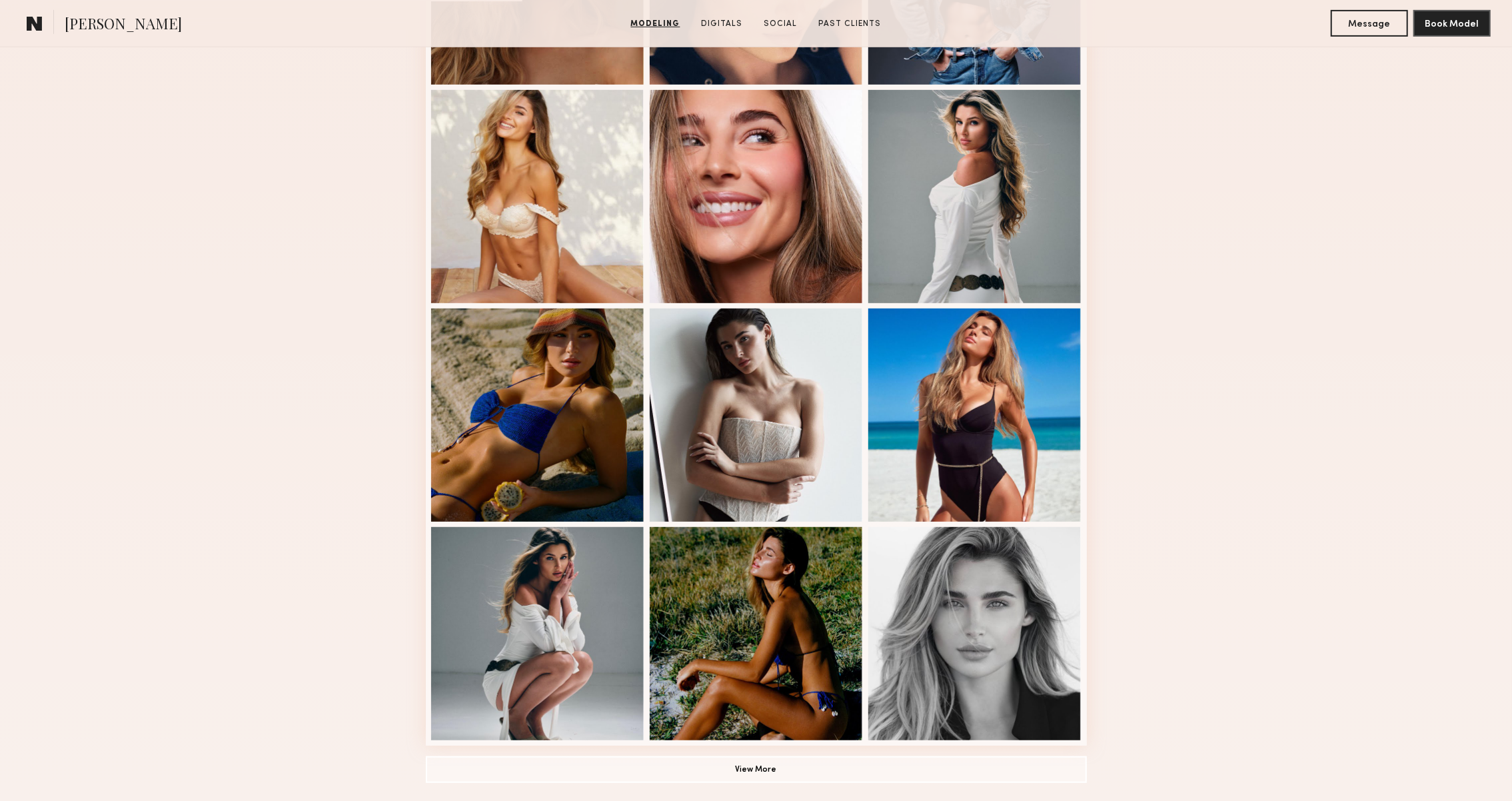
scroll to position [537, 0]
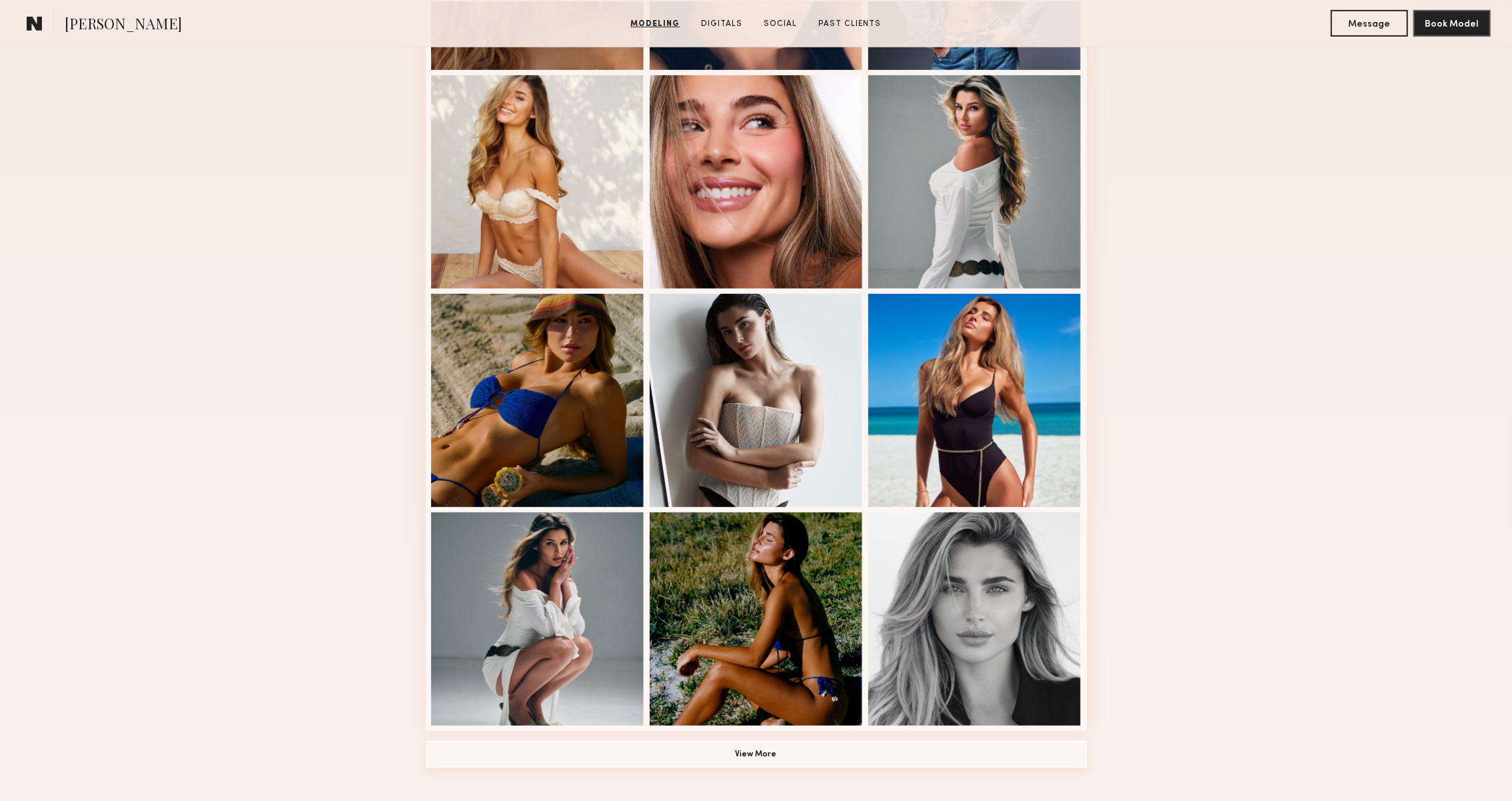
click at [608, 748] on button "View More" at bounding box center [756, 753] width 661 height 26
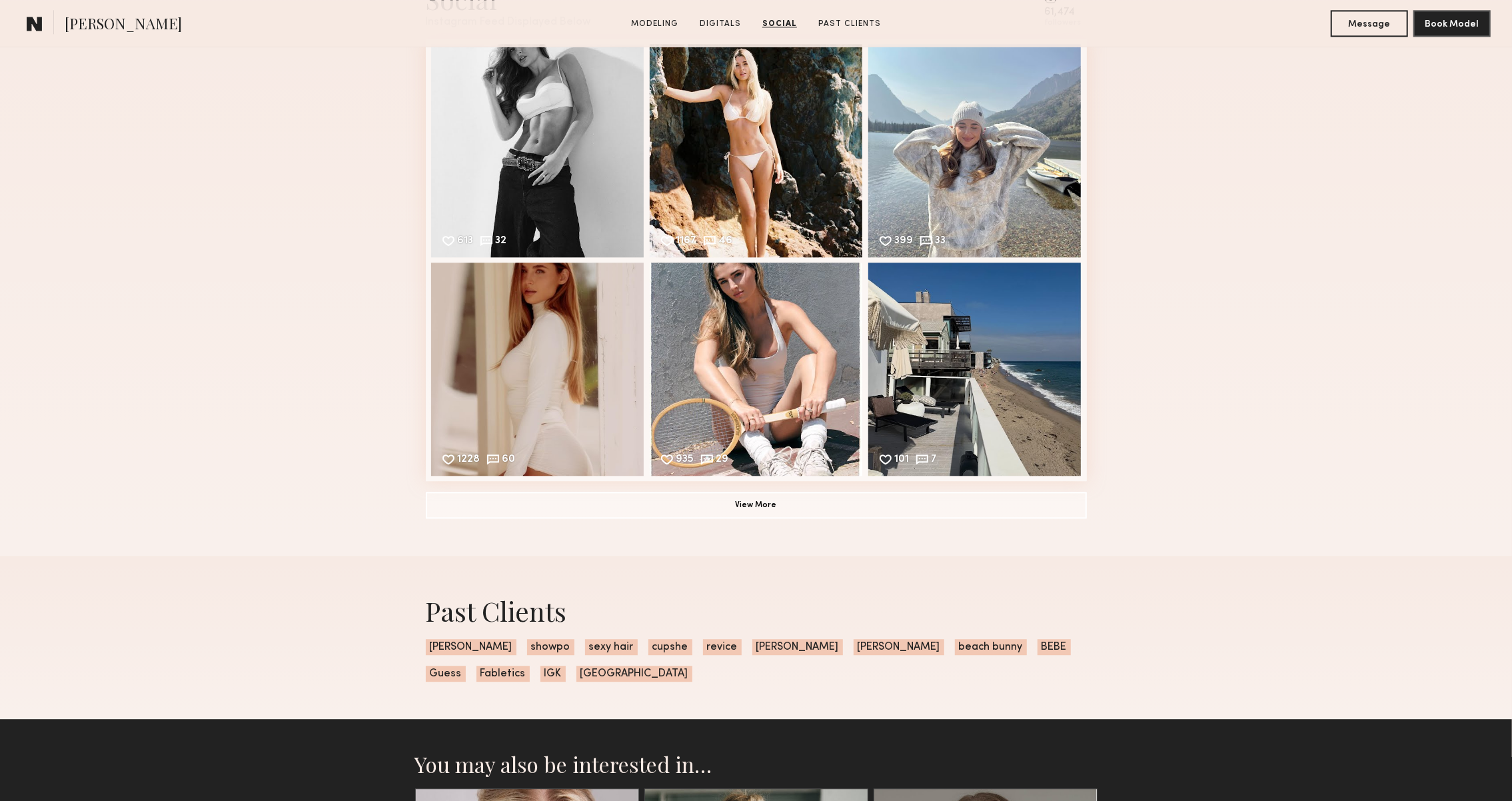
scroll to position [2757, 0]
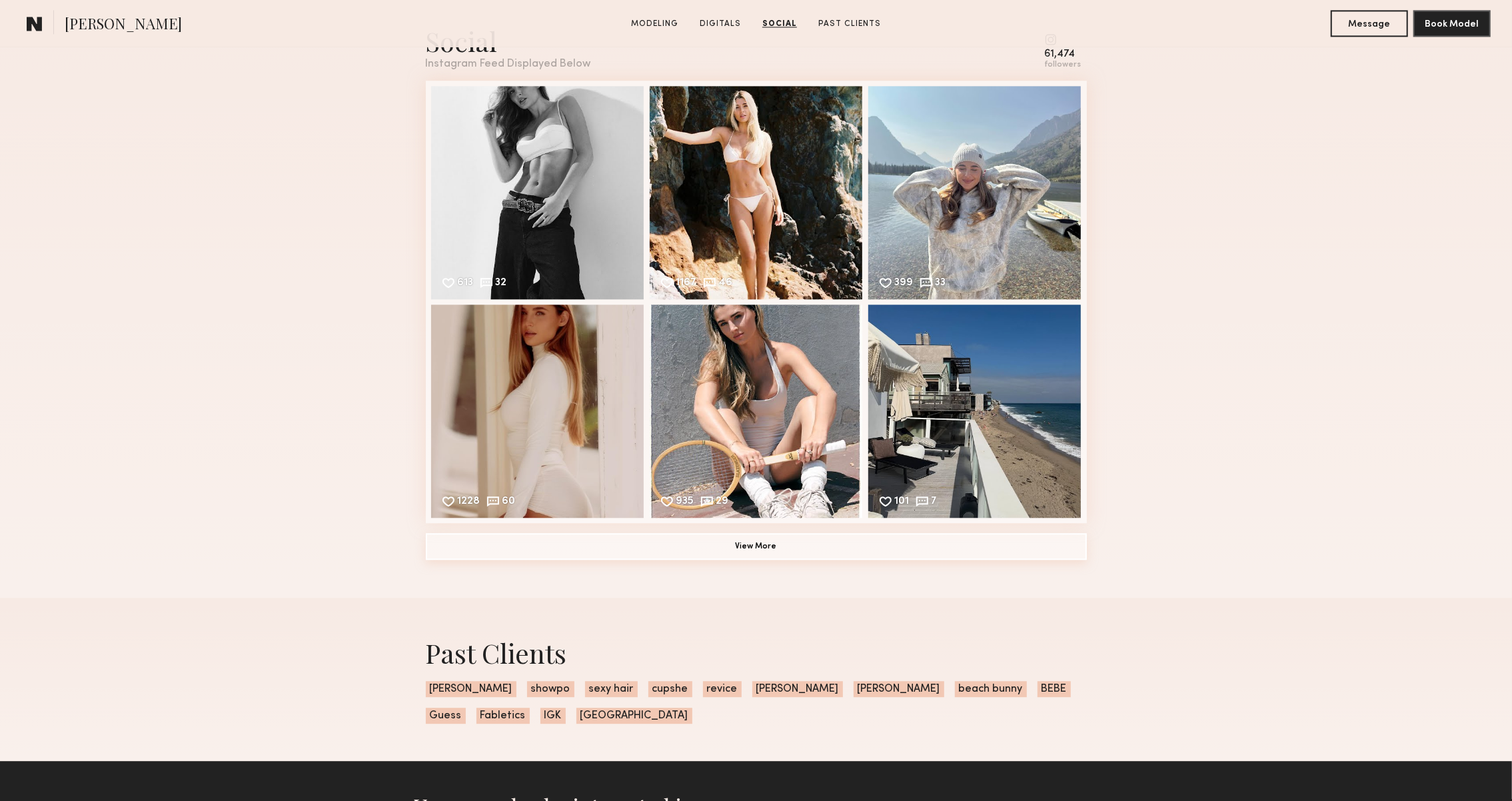
click at [435, 542] on button "View More" at bounding box center [756, 545] width 661 height 26
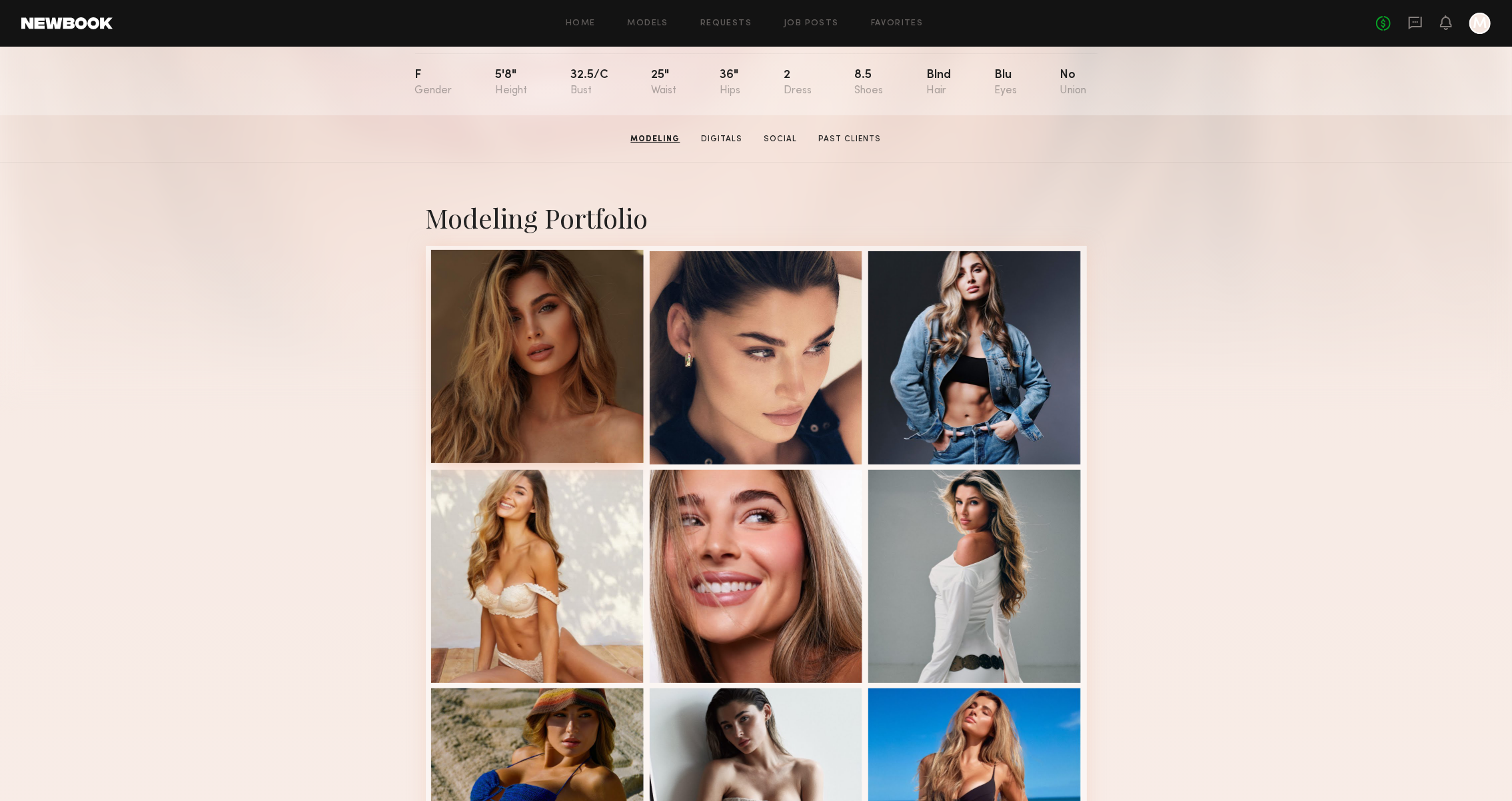
scroll to position [140, 0]
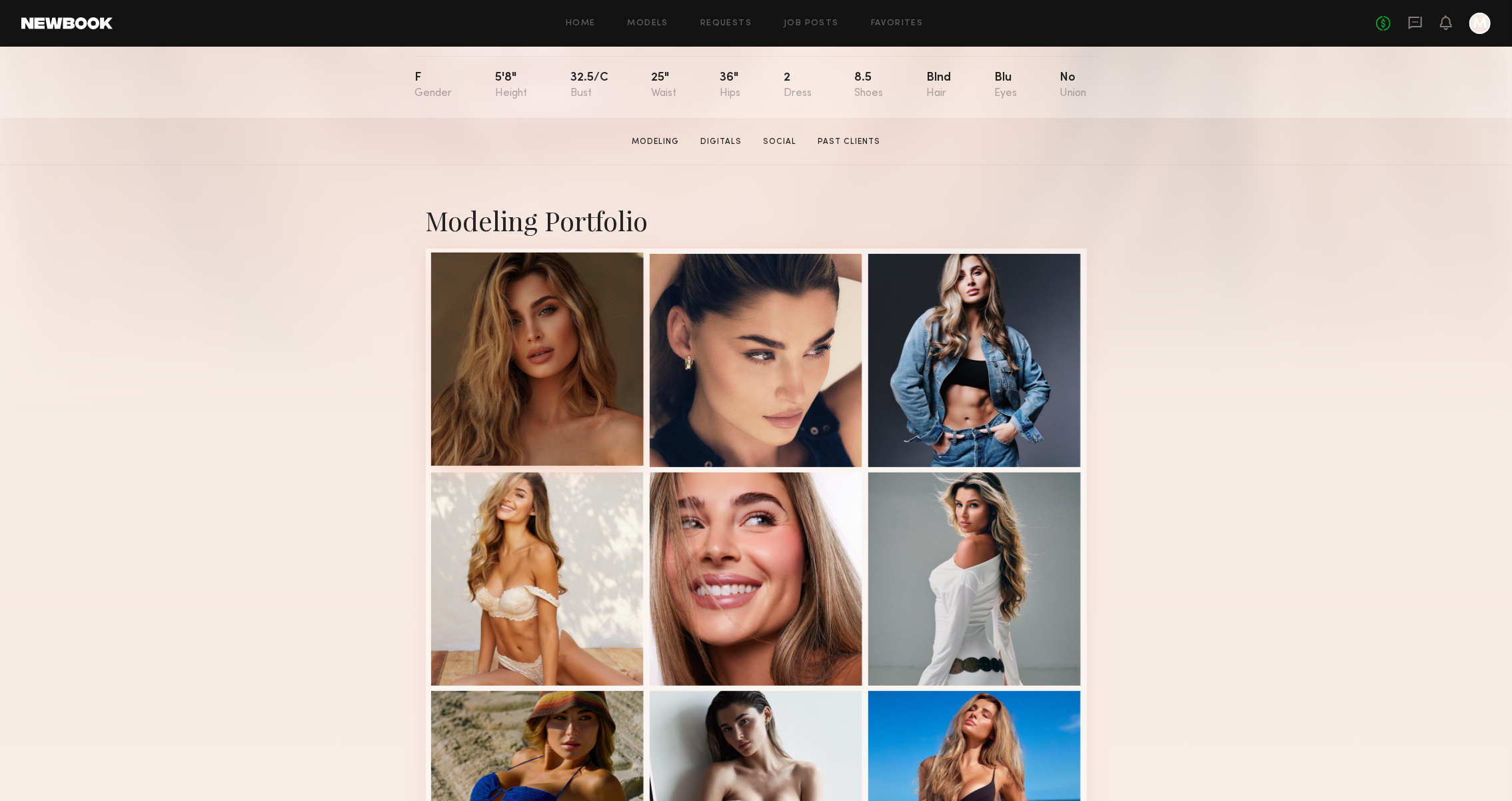
click at [590, 307] on div at bounding box center [537, 359] width 213 height 213
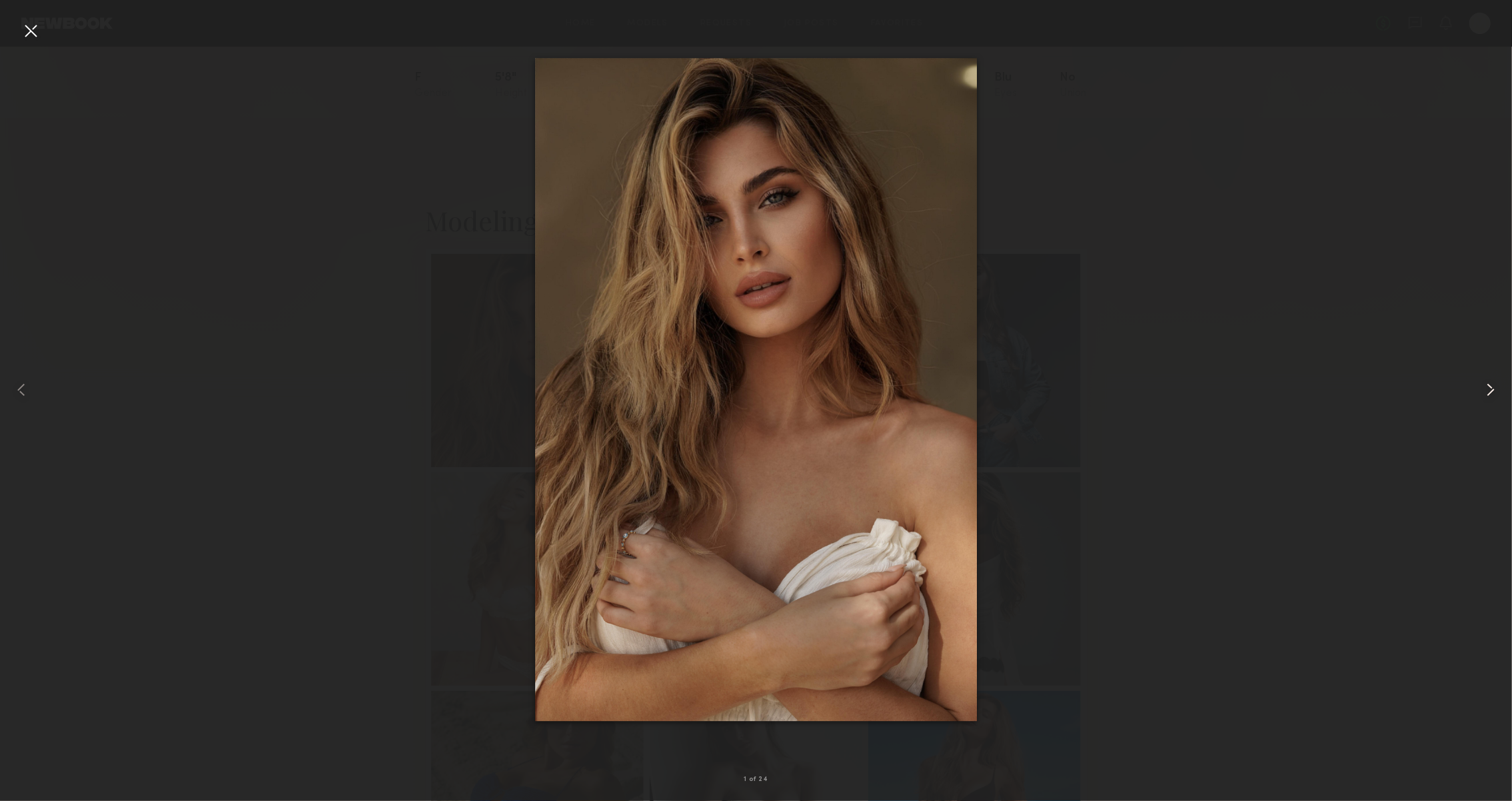
click at [1494, 387] on common-icon at bounding box center [1491, 390] width 21 height 21
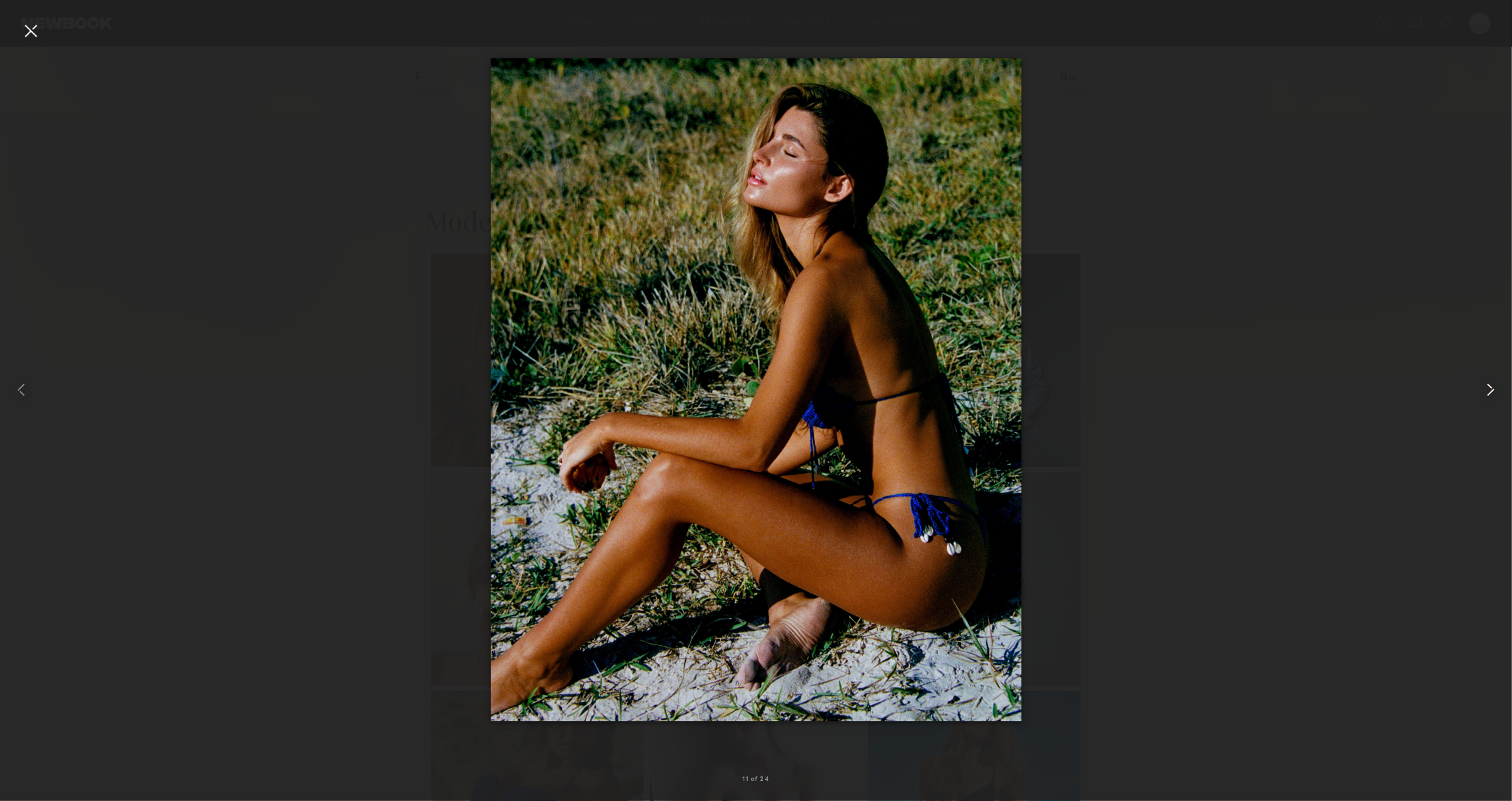
click at [1457, 121] on div at bounding box center [1482, 390] width 60 height 737
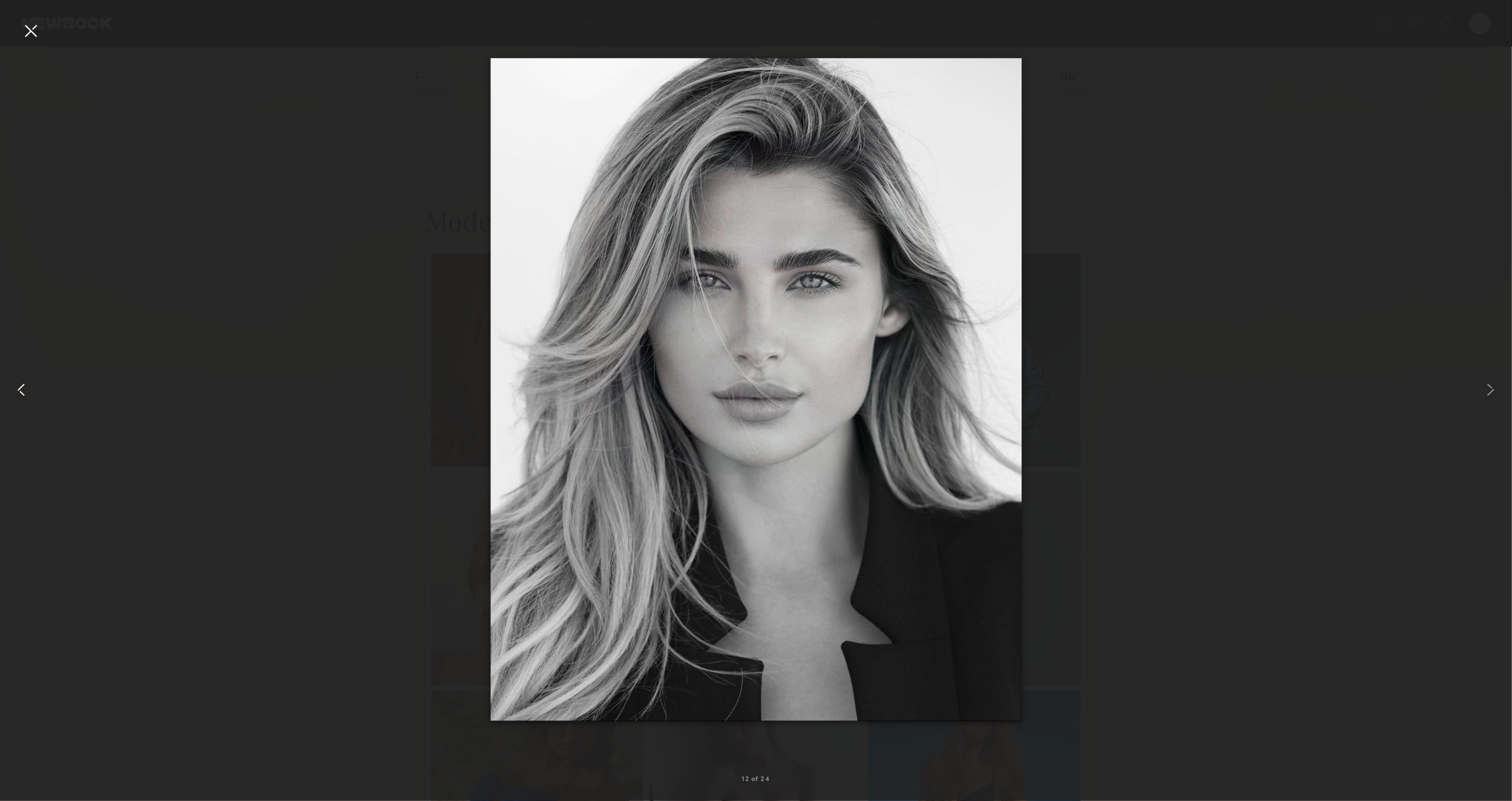
click at [41, 28] on div at bounding box center [30, 390] width 60 height 737
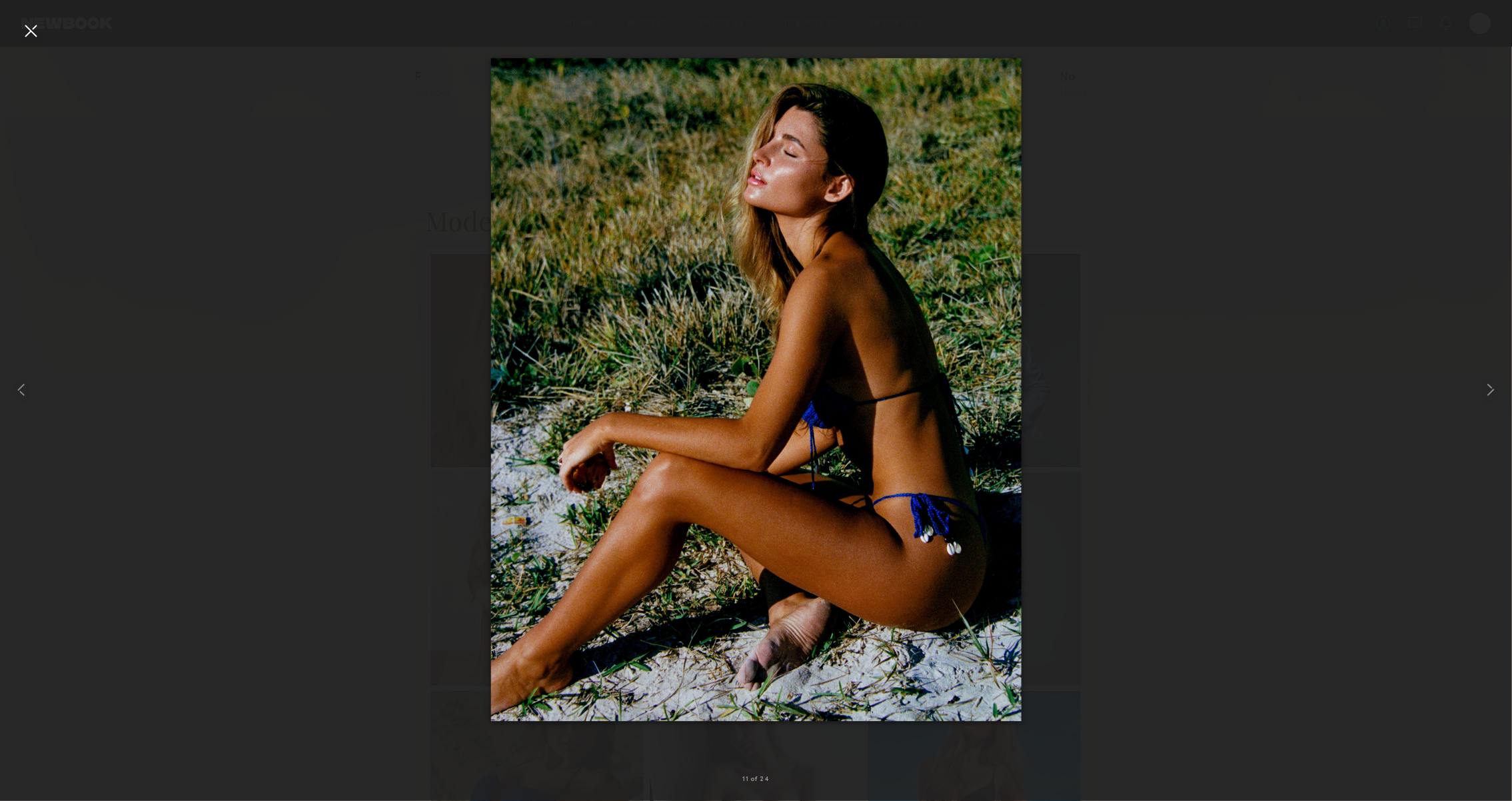
click at [27, 26] on div at bounding box center [31, 31] width 21 height 21
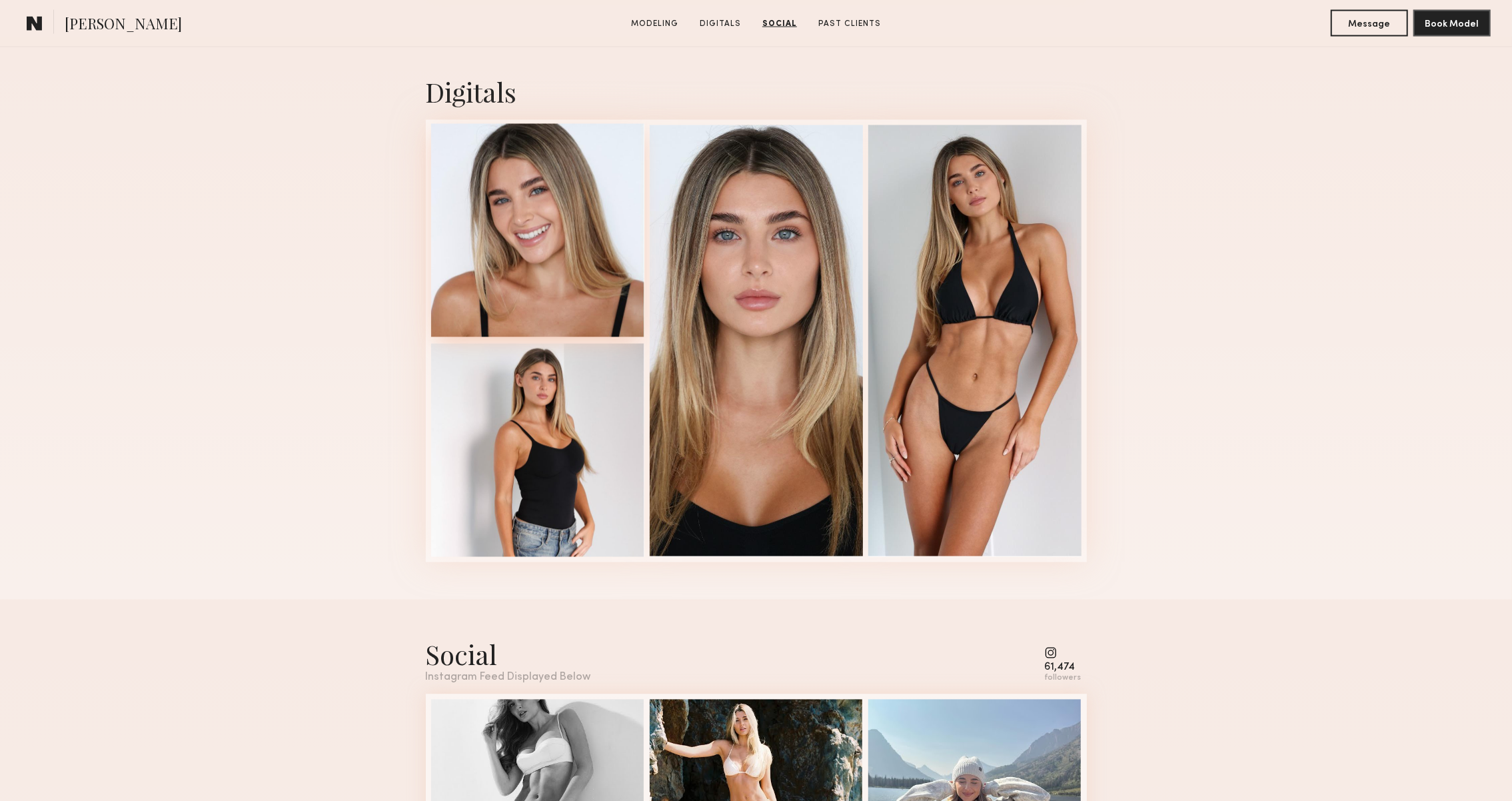
scroll to position [2240, 0]
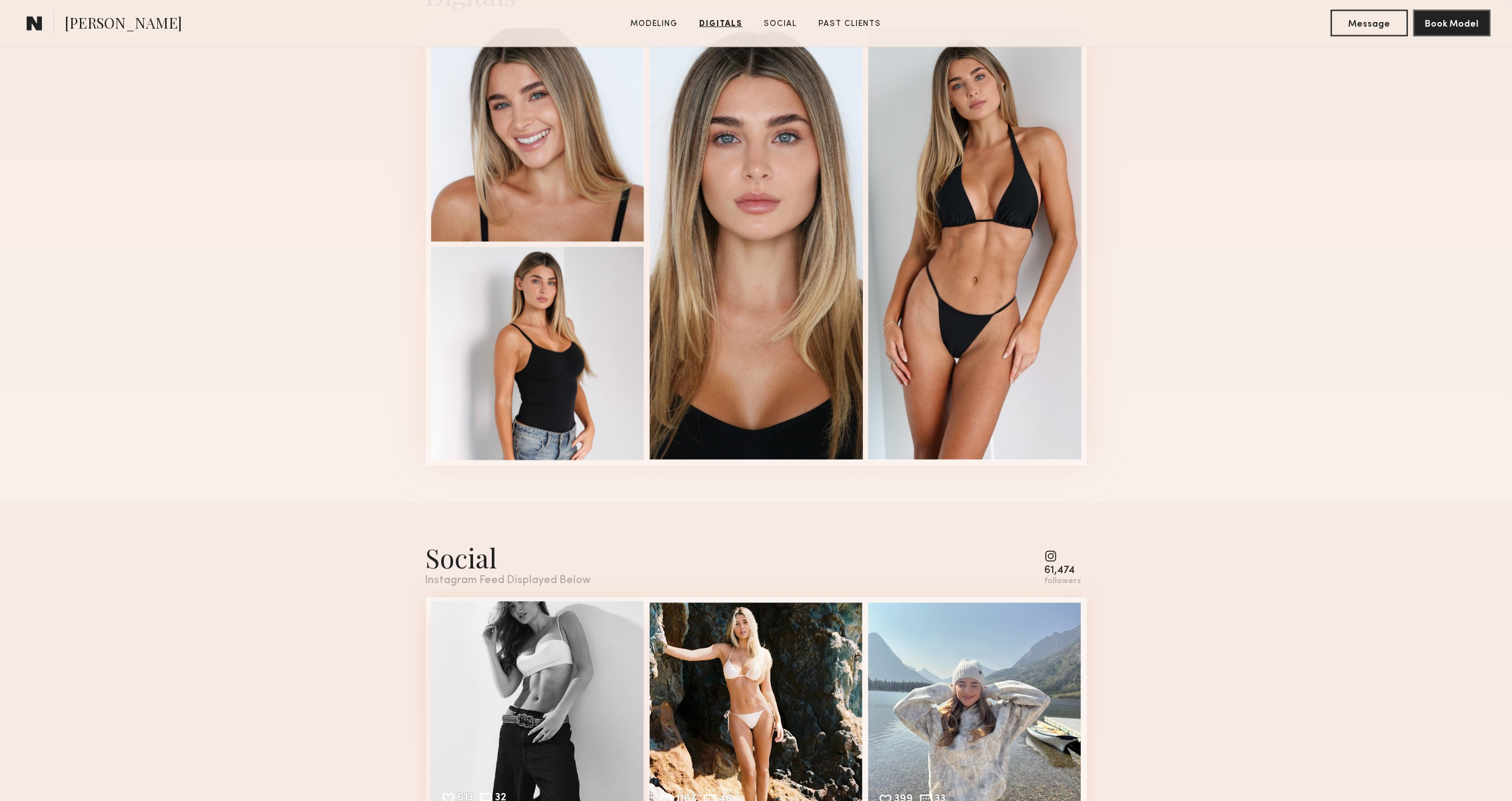
click at [552, 662] on div "613 32 Likes & comments displayed to show model’s engagement" at bounding box center [537, 708] width 213 height 213
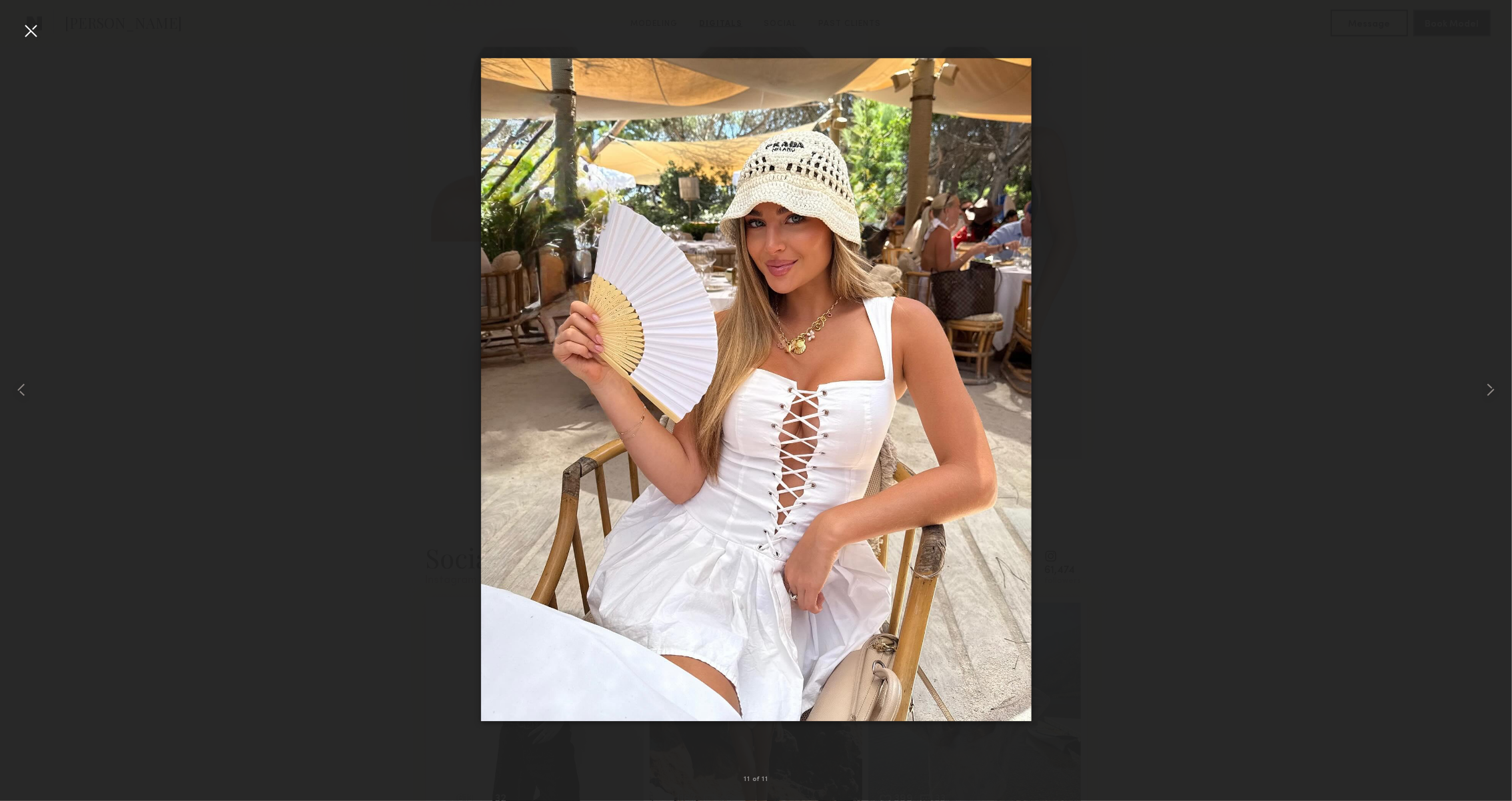
click at [35, 27] on div at bounding box center [31, 31] width 21 height 21
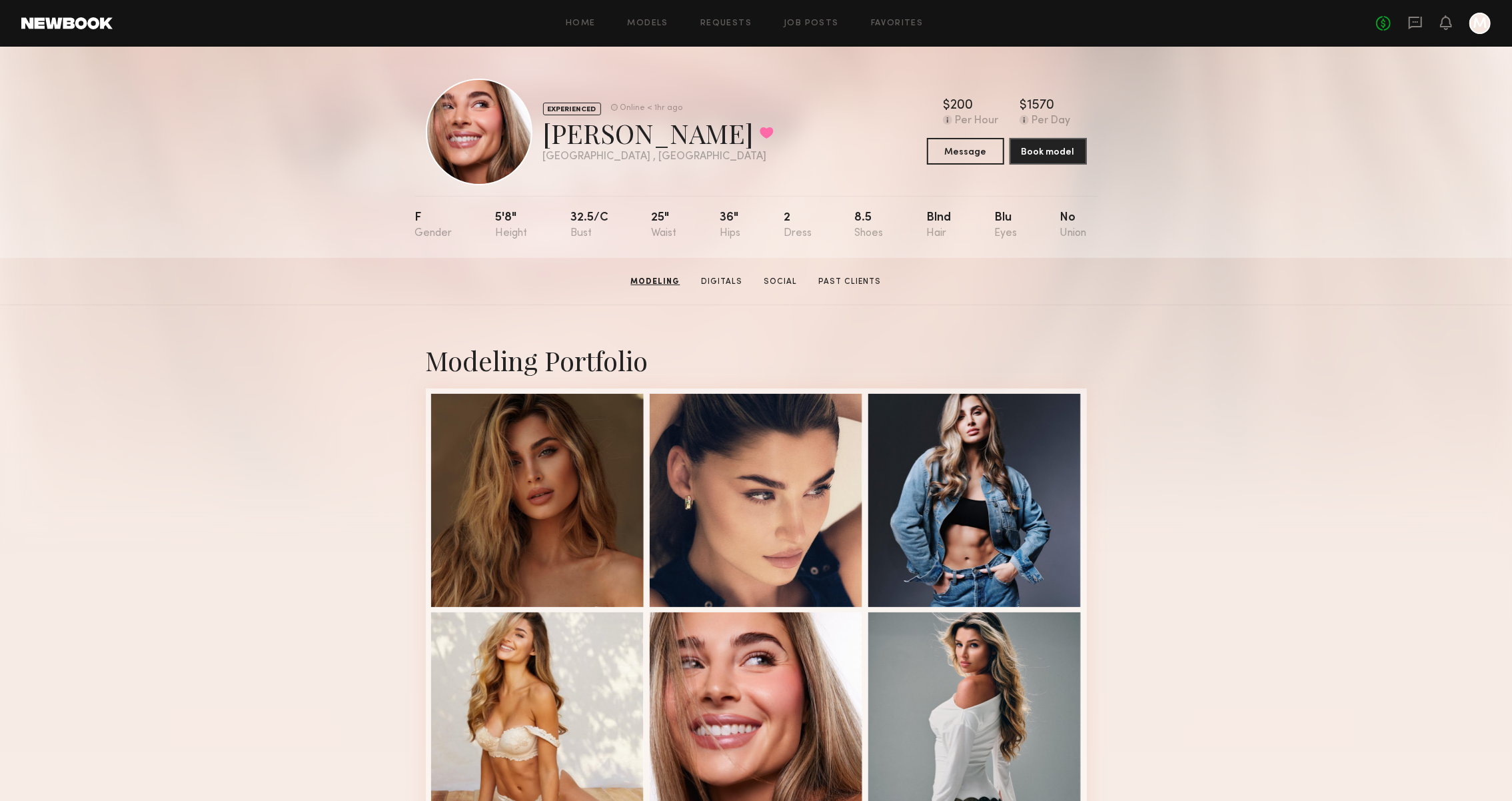
scroll to position [0, 0]
